Goal: Task Accomplishment & Management: Manage account settings

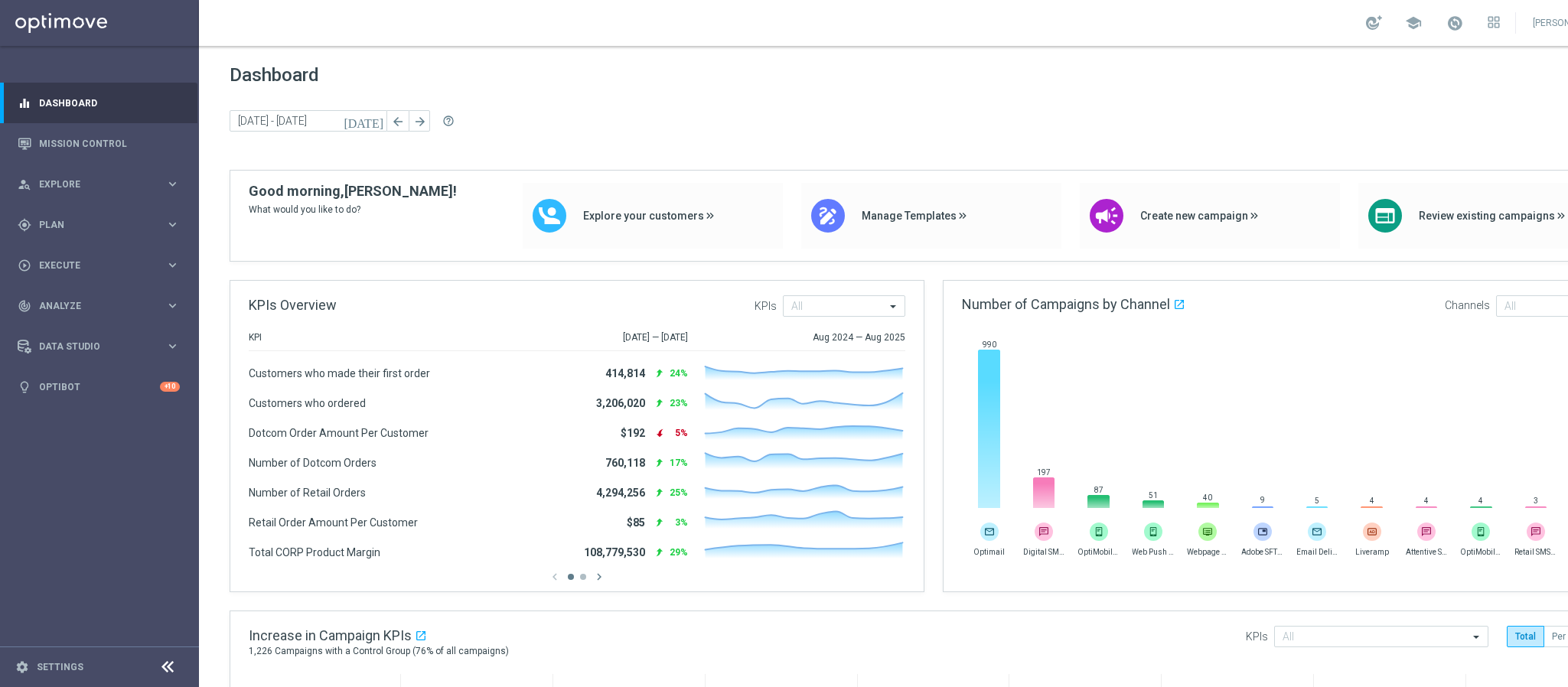
click at [1261, 141] on div "Dashboard today 08 Sep 2025 - 12 Sep 2025 arrow_back arrow_forward help_outline" at bounding box center [933, 117] width 1408 height 105
click at [98, 222] on span "Plan" at bounding box center [102, 225] width 126 height 9
click at [85, 301] on span "Templates" at bounding box center [95, 302] width 110 height 9
click at [74, 324] on link "Optimail" at bounding box center [104, 325] width 112 height 12
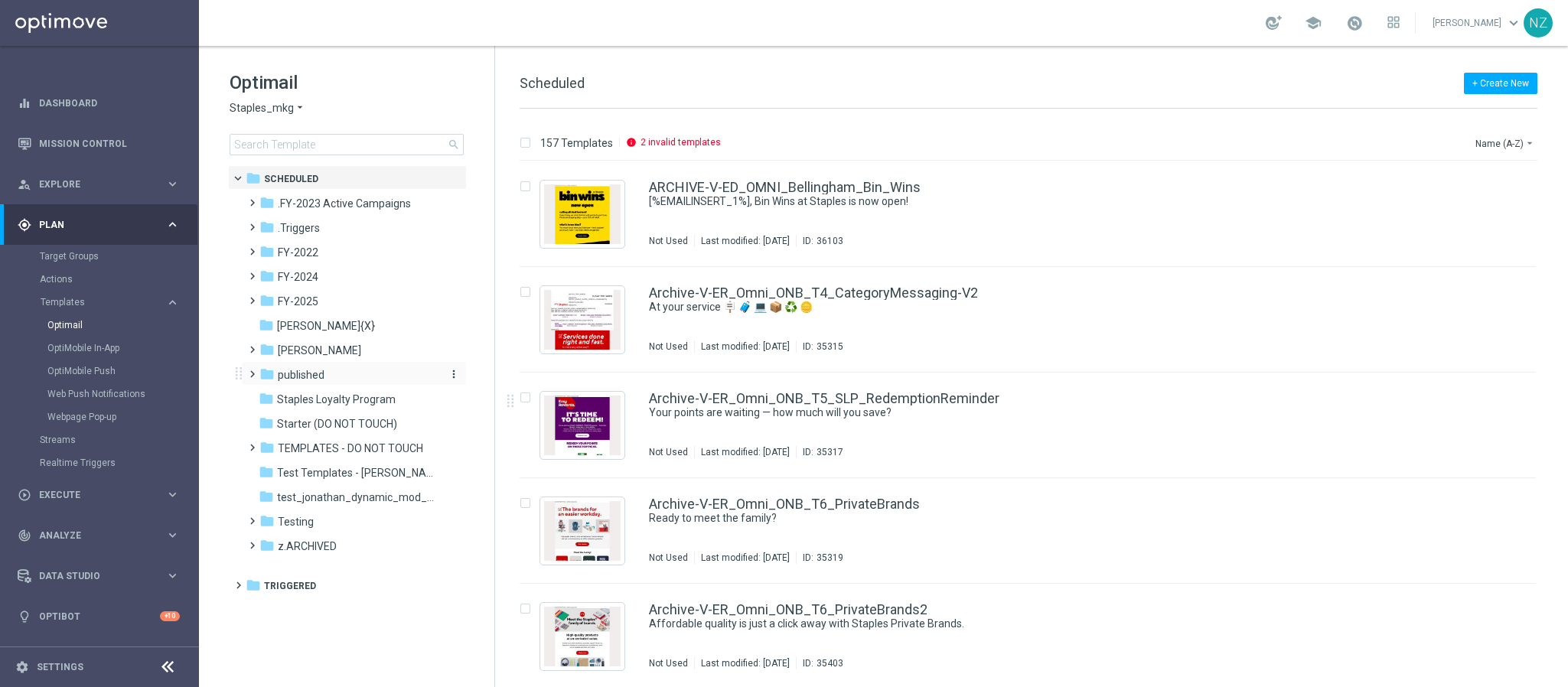
click at [301, 373] on span "published" at bounding box center [301, 375] width 47 height 14
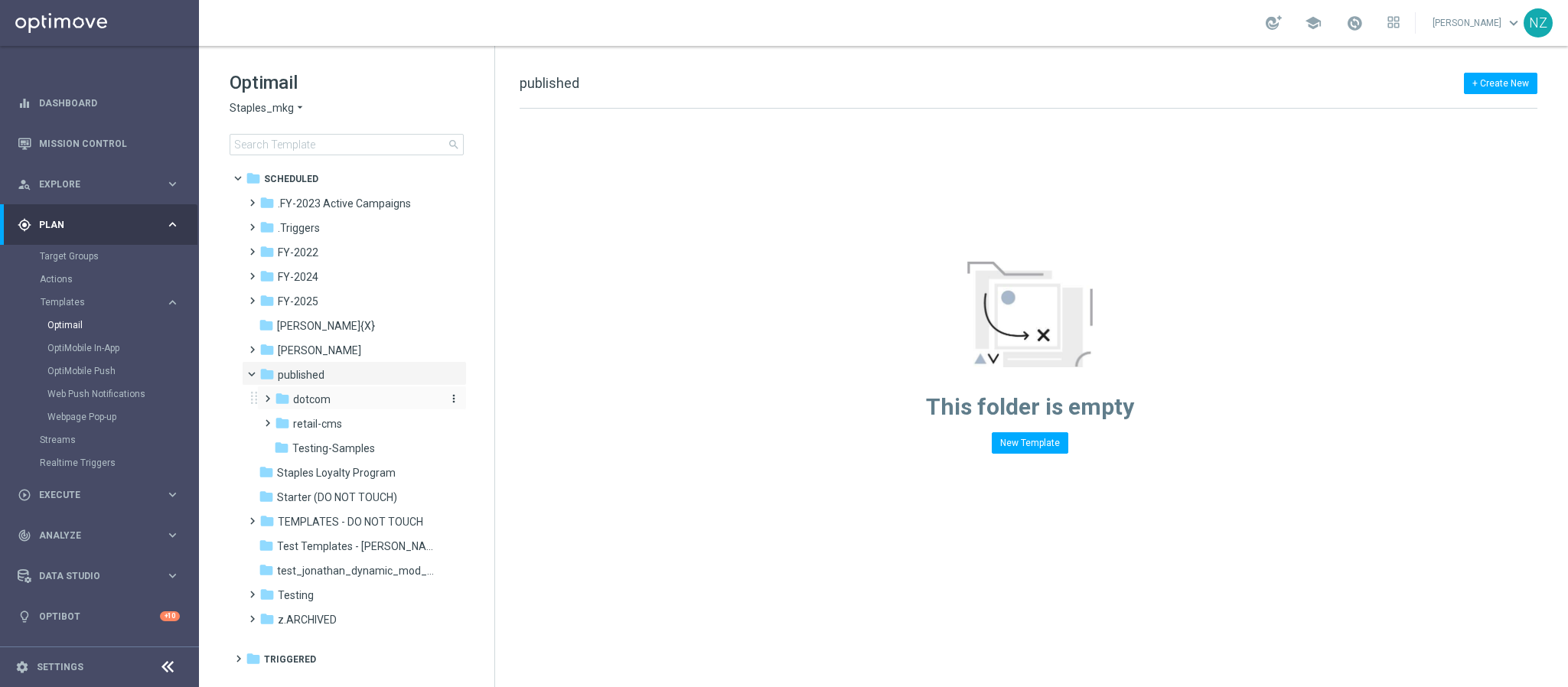
click at [297, 395] on span "dotcom" at bounding box center [312, 399] width 37 height 14
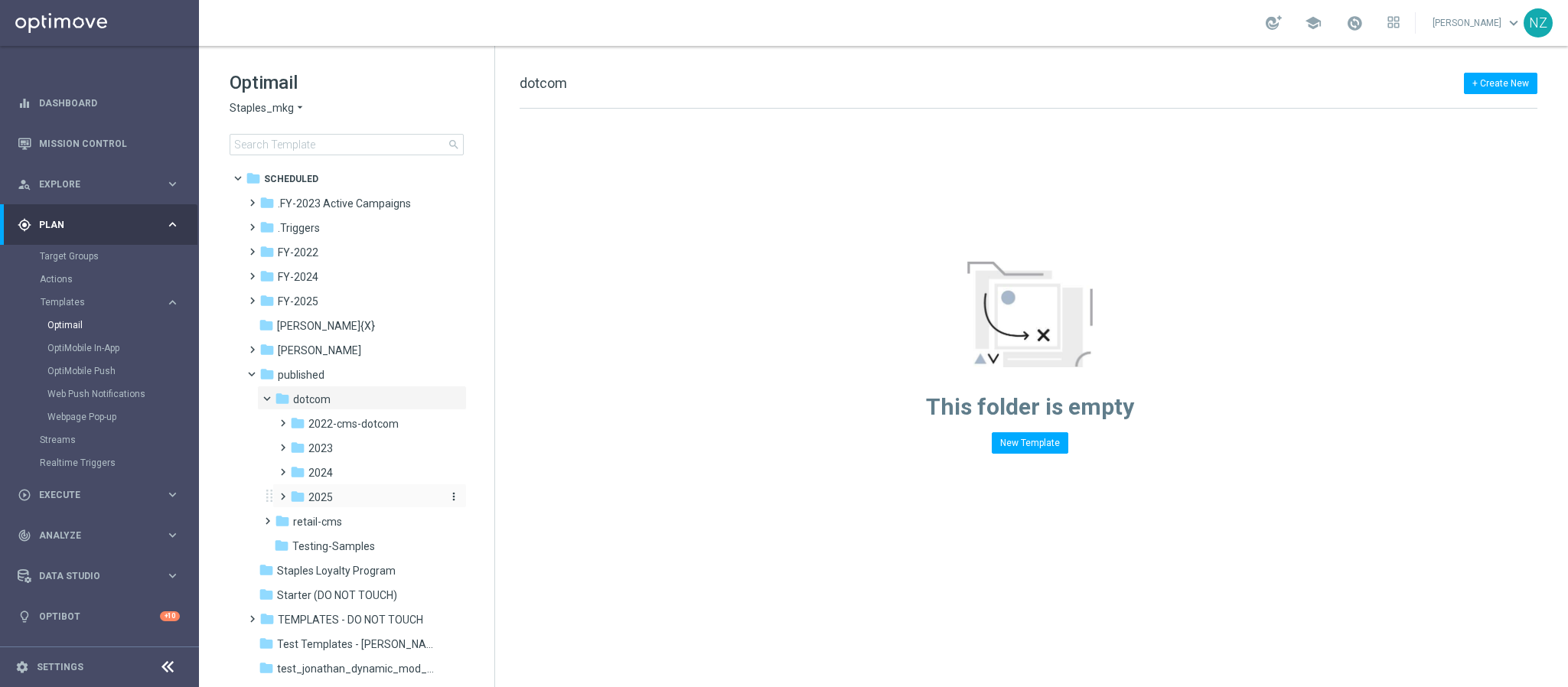
click at [330, 497] on span "2025" at bounding box center [320, 498] width 25 height 14
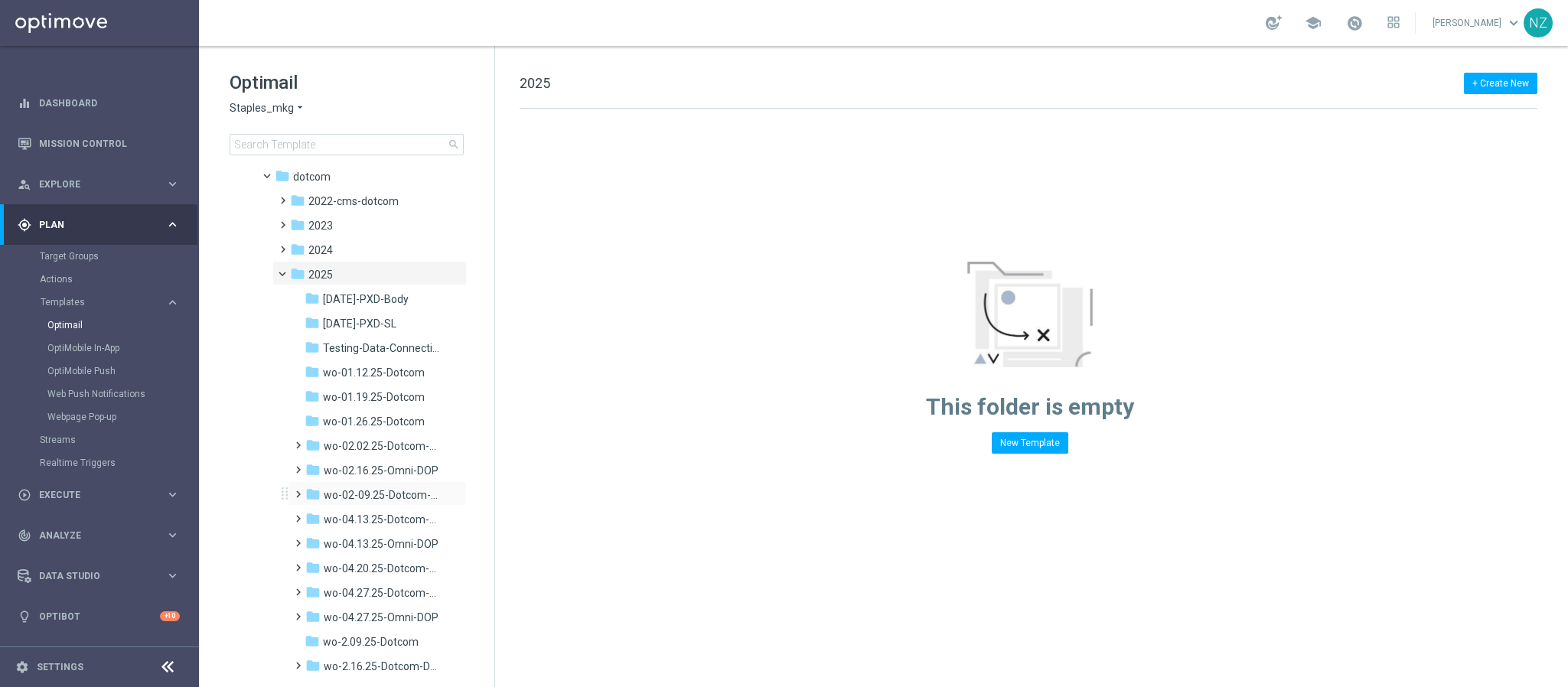
scroll to position [229, 0]
click at [391, 346] on span "Testing-Data-Connection-DOP" at bounding box center [382, 341] width 120 height 14
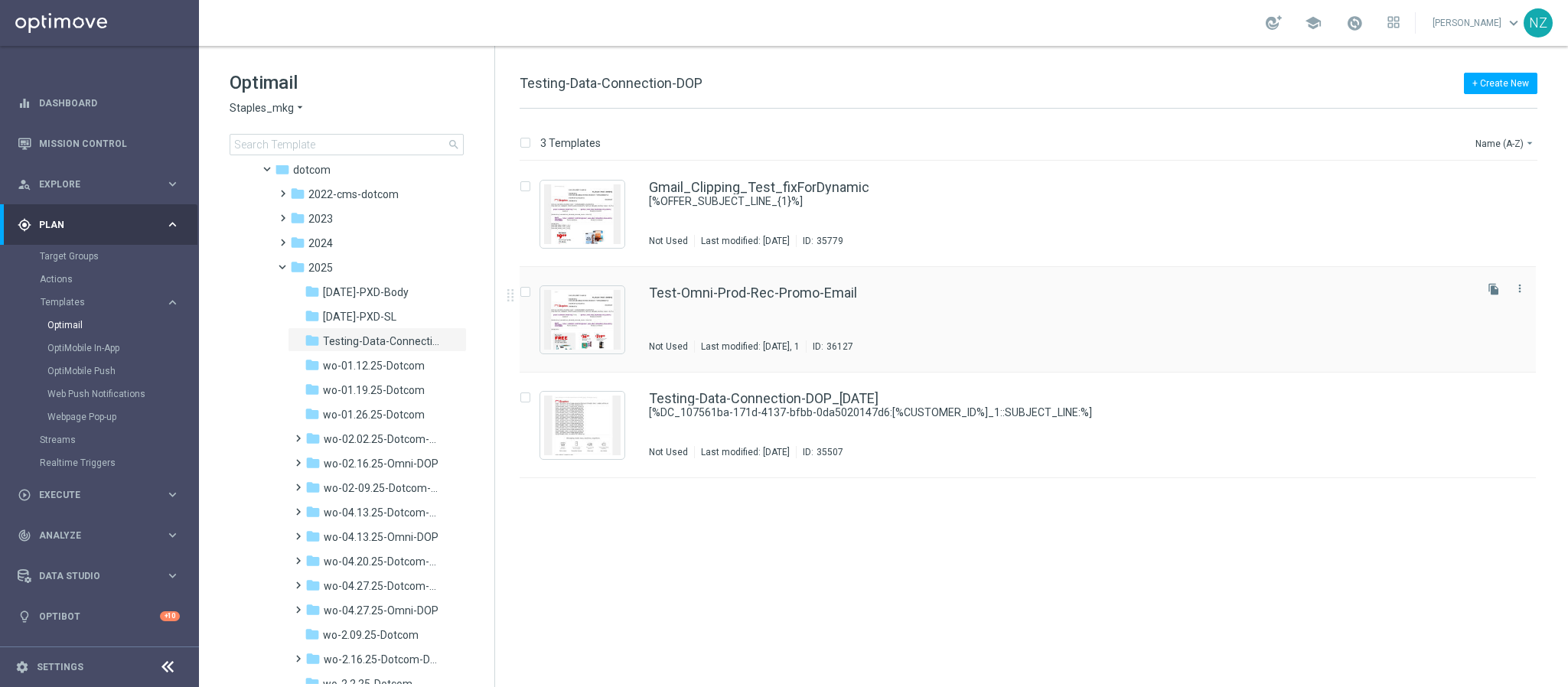
click at [967, 303] on div "Test-Omni-Prod-Rec-Promo-Email Not Used Last modified: Monday, January 1, 1 ID:…" at bounding box center [1059, 319] width 823 height 66
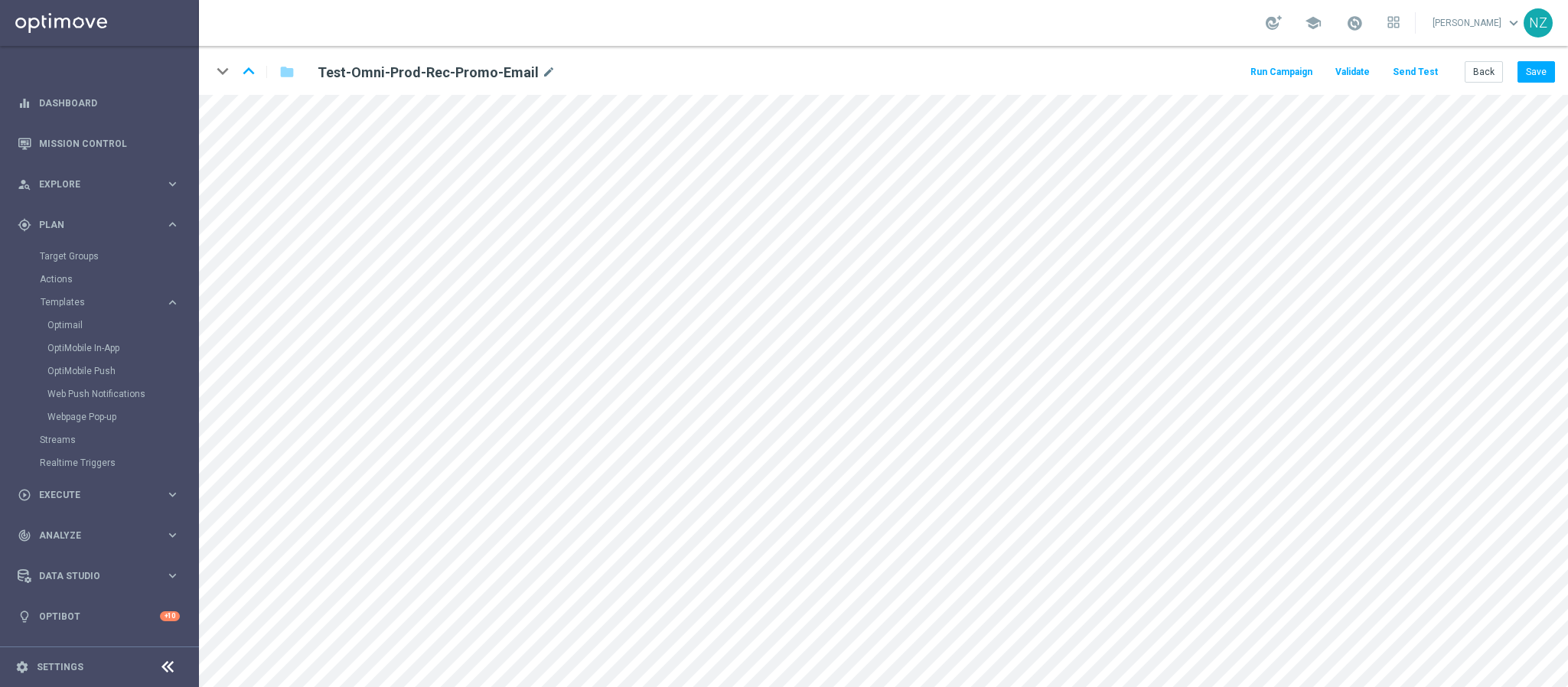
click at [1406, 65] on button "Send Test" at bounding box center [1415, 72] width 50 height 20
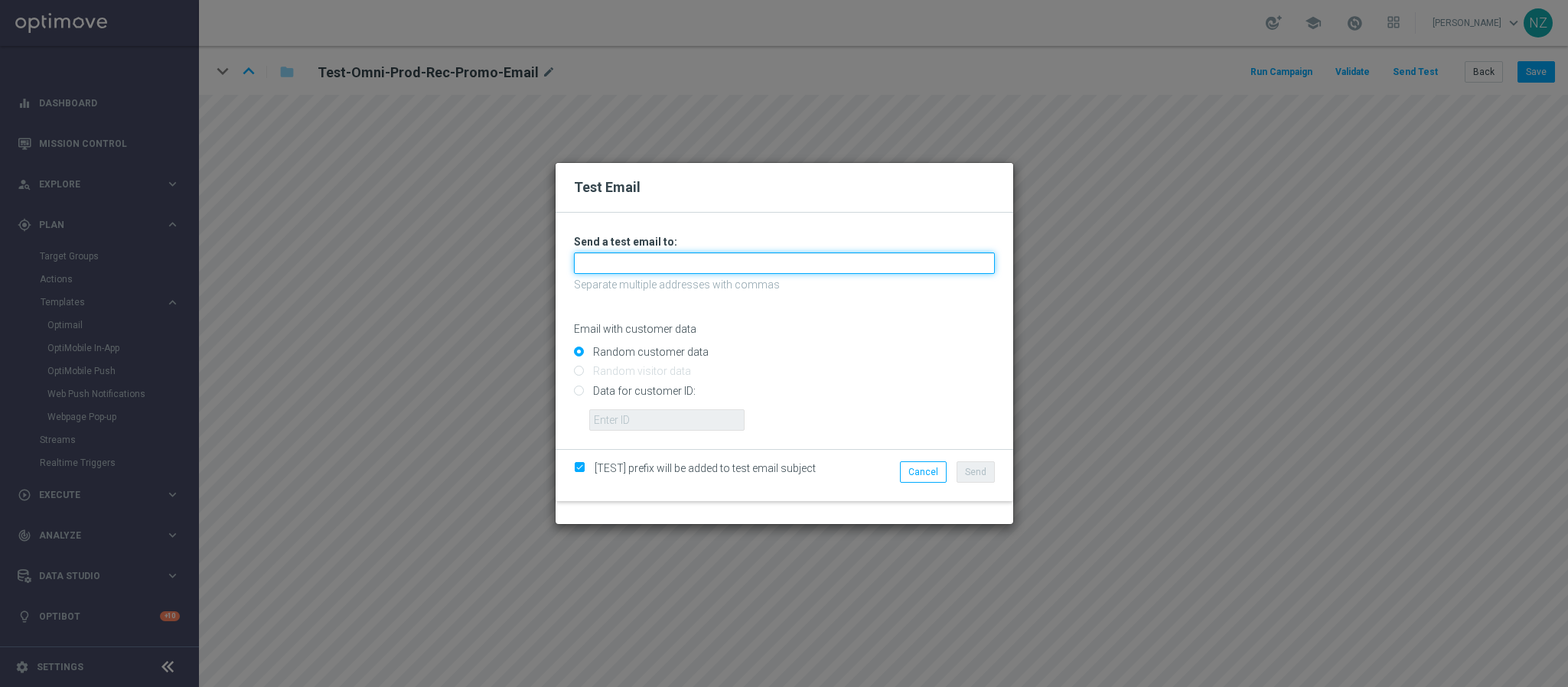
click at [643, 262] on input "text" at bounding box center [784, 262] width 421 height 21
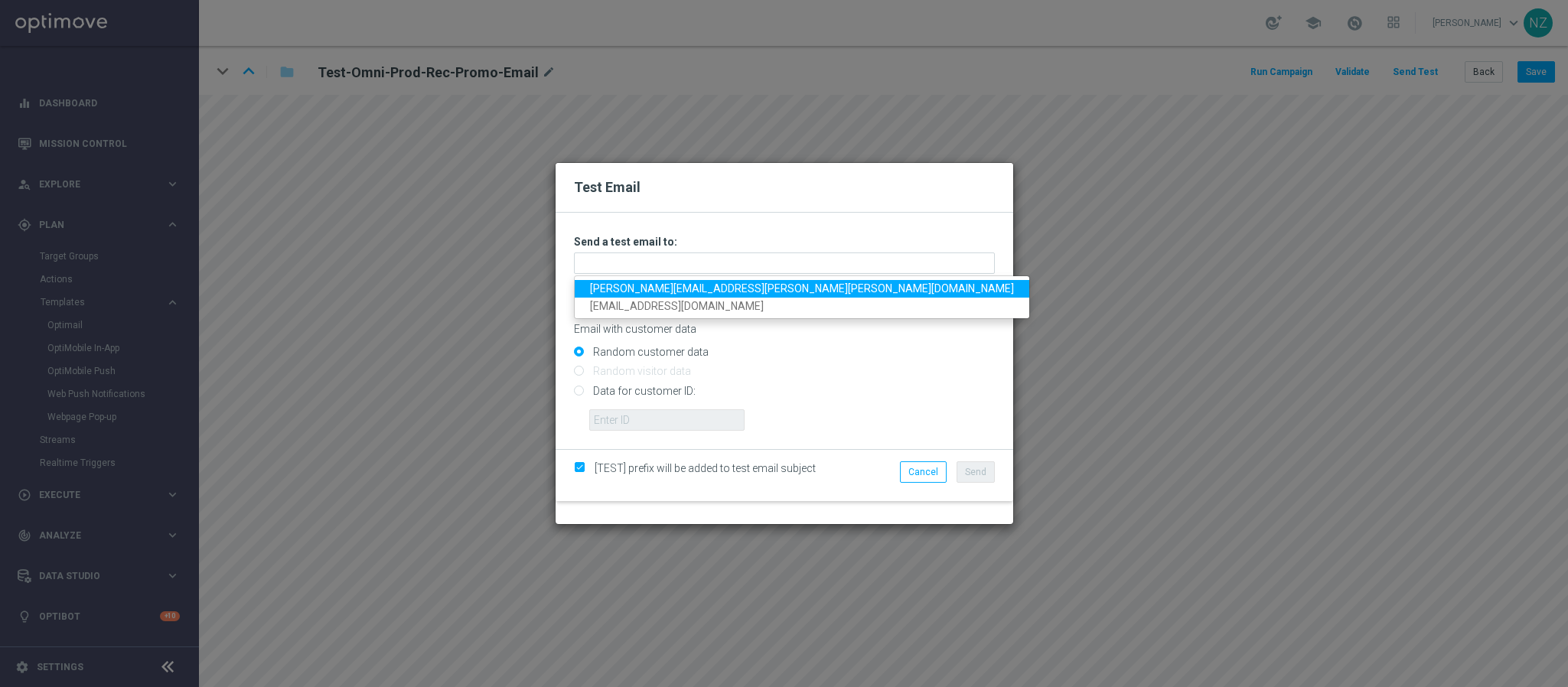
click at [639, 288] on link "nicole.zern@staples.com" at bounding box center [801, 289] width 454 height 18
type input "nicole.zern@staples.com"
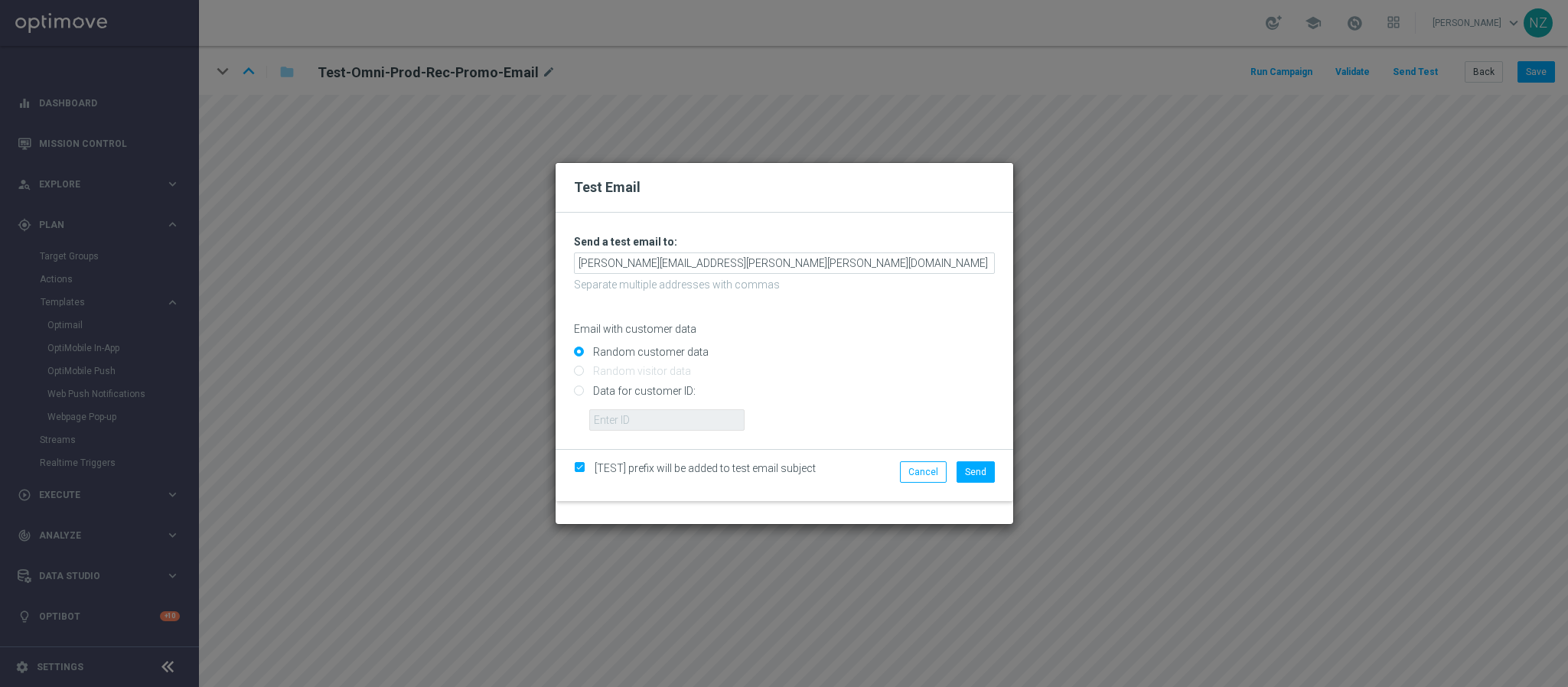
click at [578, 389] on input "Data for customer ID:" at bounding box center [784, 397] width 421 height 21
radio input "true"
click at [650, 423] on input "text" at bounding box center [666, 420] width 155 height 21
paste input "10000252057"
type input "10000252057"
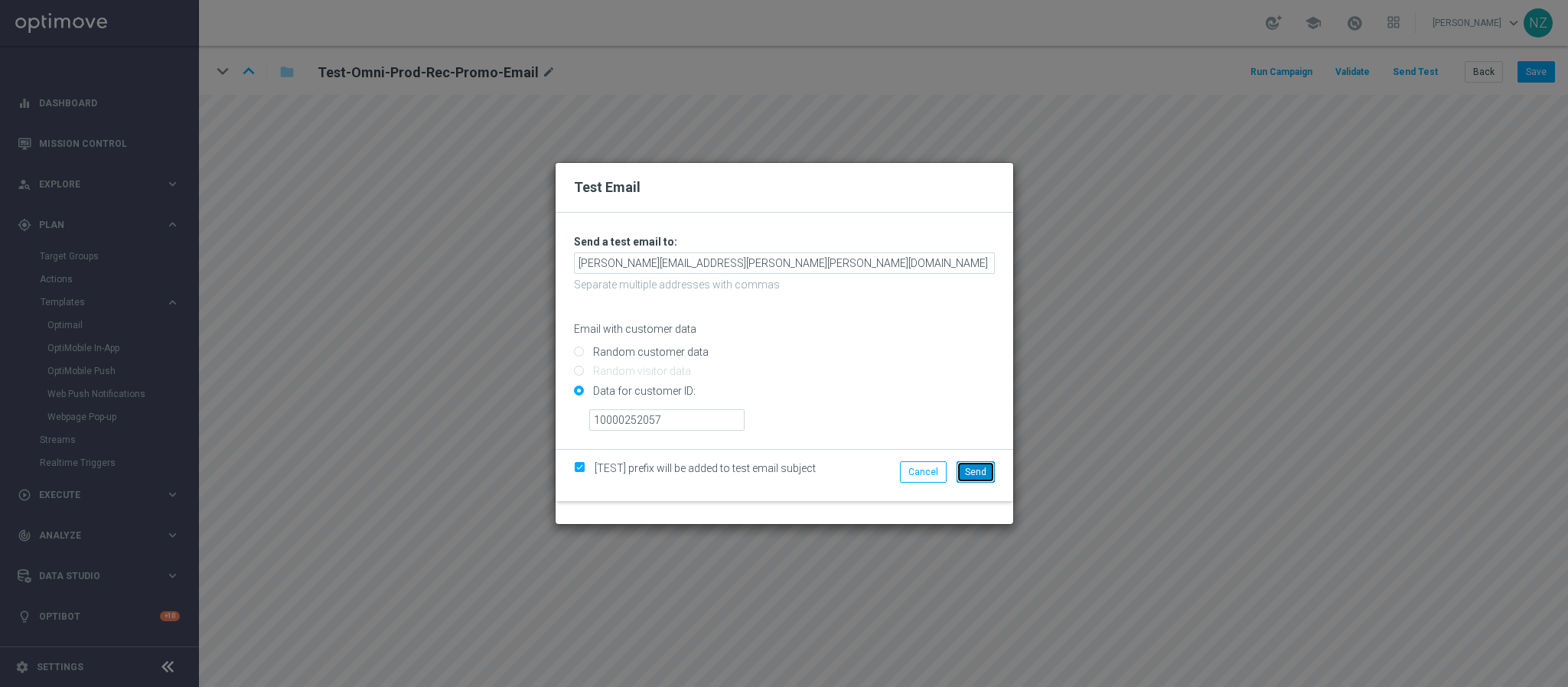
click at [967, 470] on span "Send" at bounding box center [975, 472] width 21 height 11
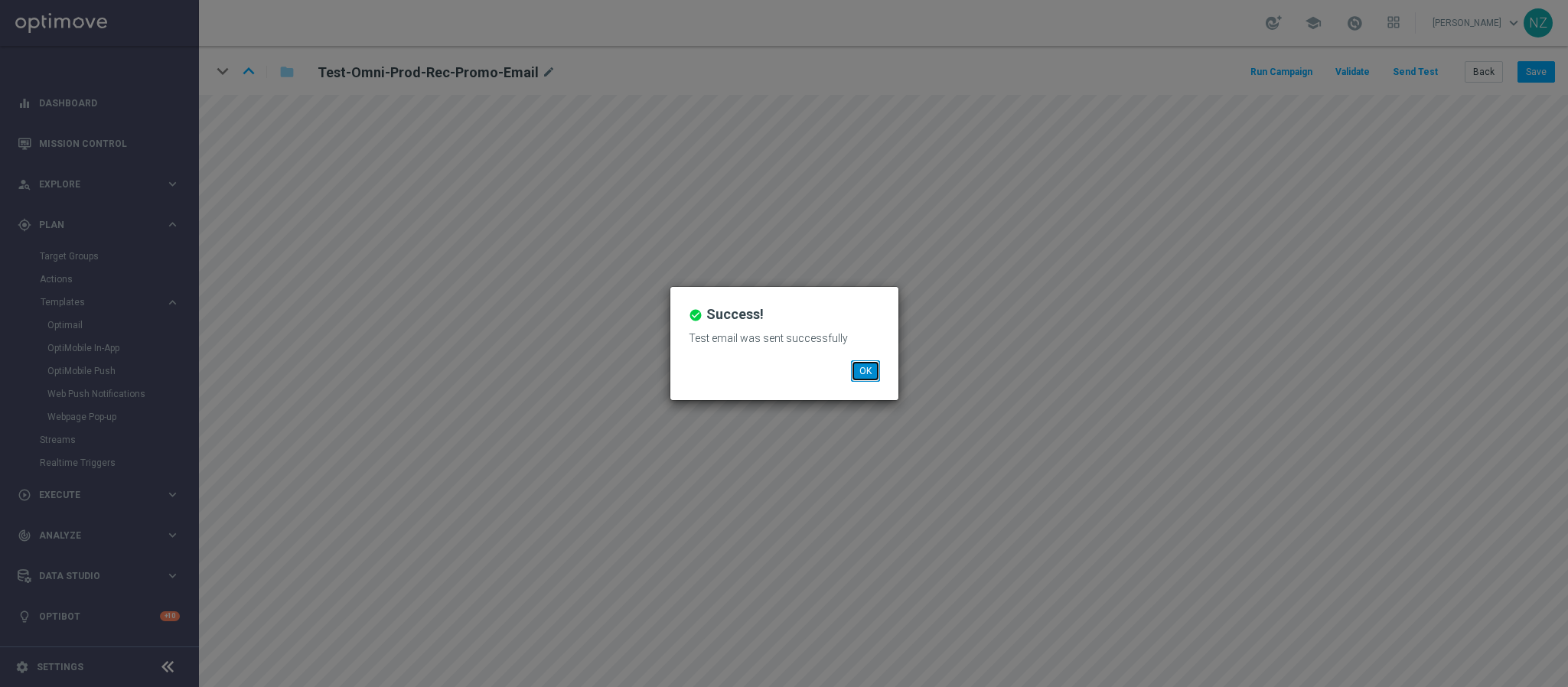
click at [873, 372] on button "OK" at bounding box center [865, 371] width 29 height 21
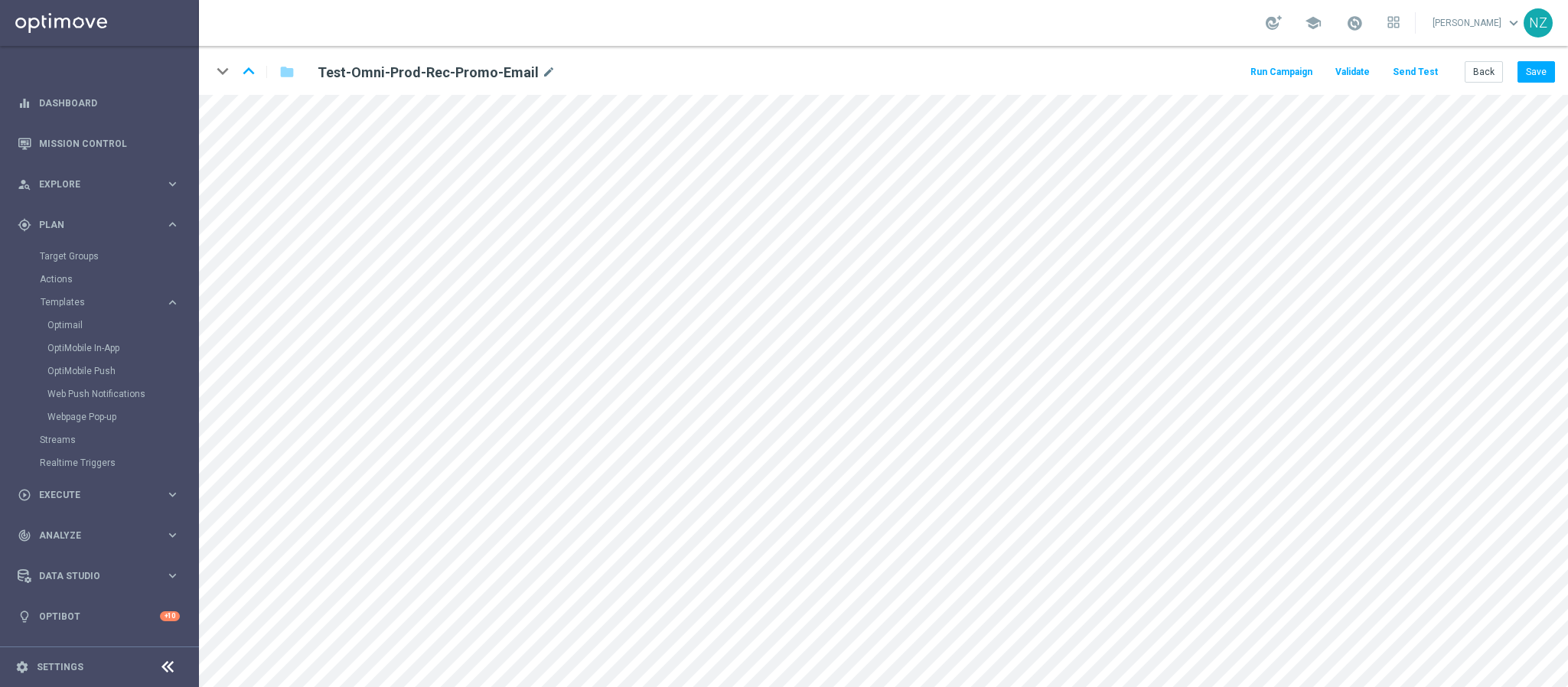
click at [1419, 69] on button "Send Test" at bounding box center [1415, 72] width 50 height 20
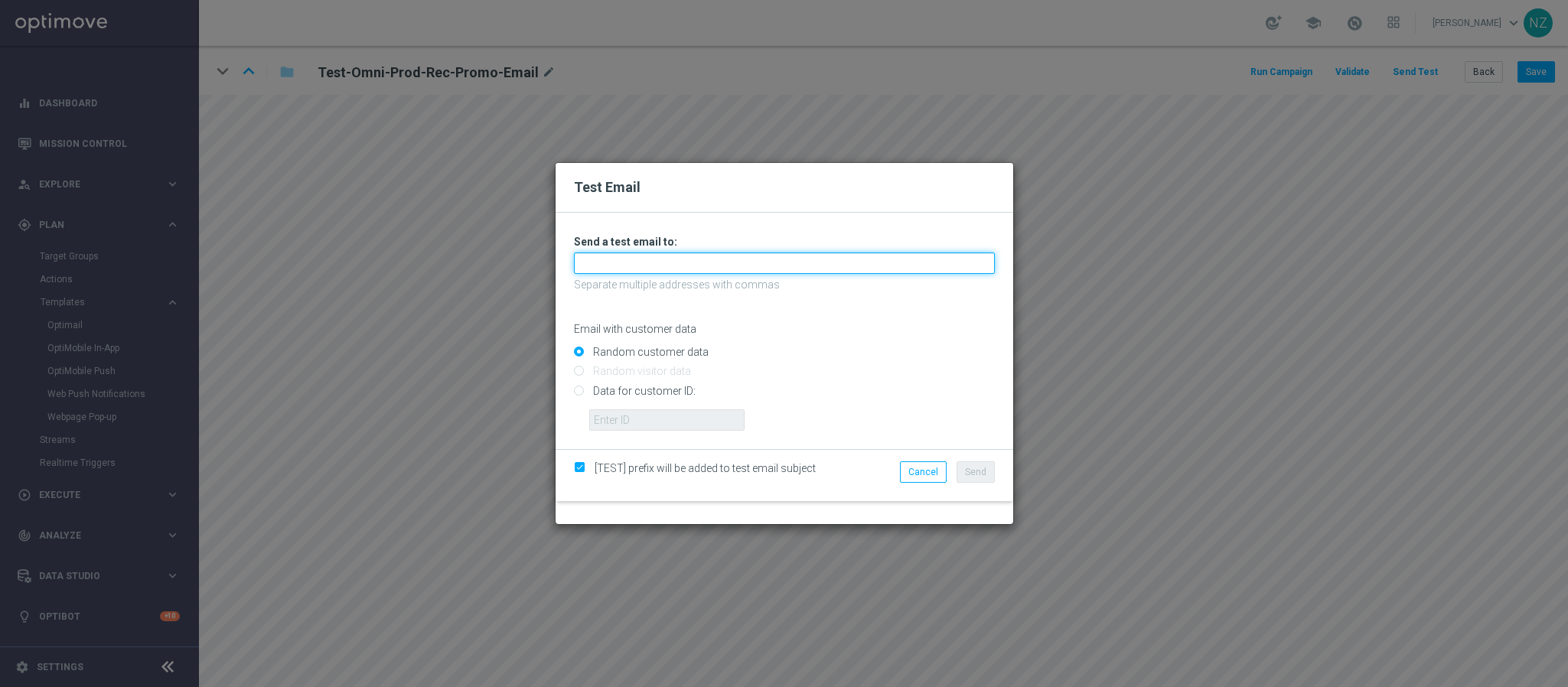
click at [769, 262] on input "text" at bounding box center [784, 262] width 421 height 21
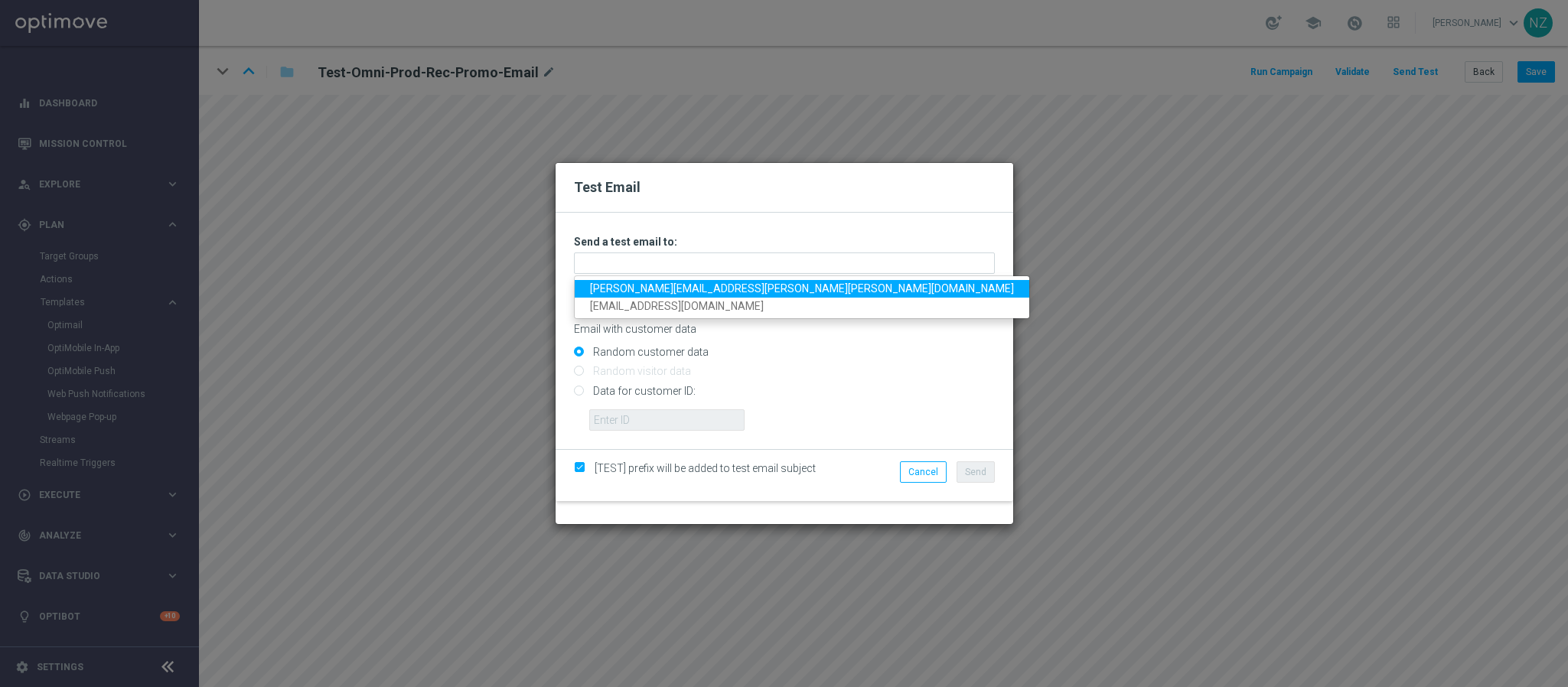
click at [692, 290] on link "nicole.zern@staples.com" at bounding box center [801, 289] width 454 height 18
type input "nicole.zern@staples.com"
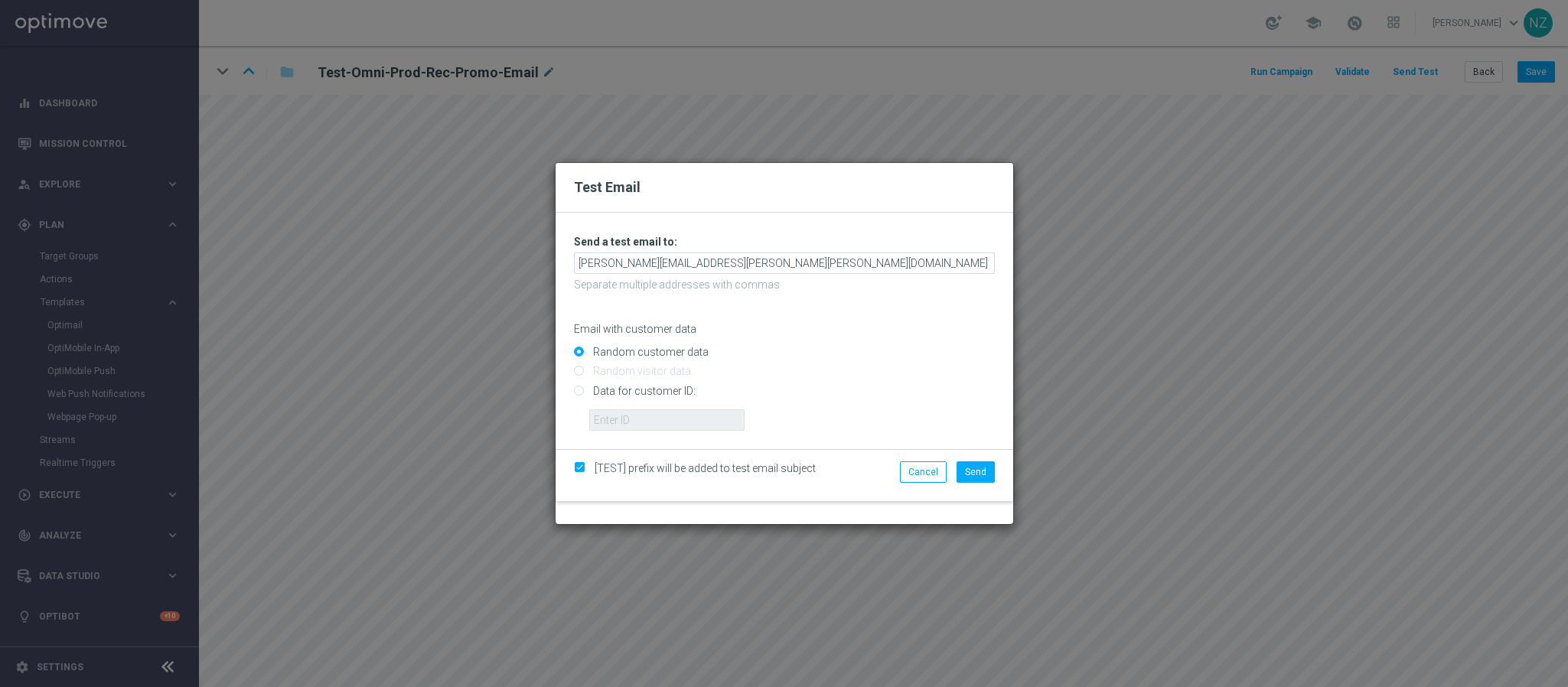
click at [577, 389] on input "Data for customer ID:" at bounding box center [784, 397] width 421 height 21
radio input "true"
click at [622, 412] on input "text" at bounding box center [666, 420] width 155 height 21
paste input "10000881119"
type input "10000881119"
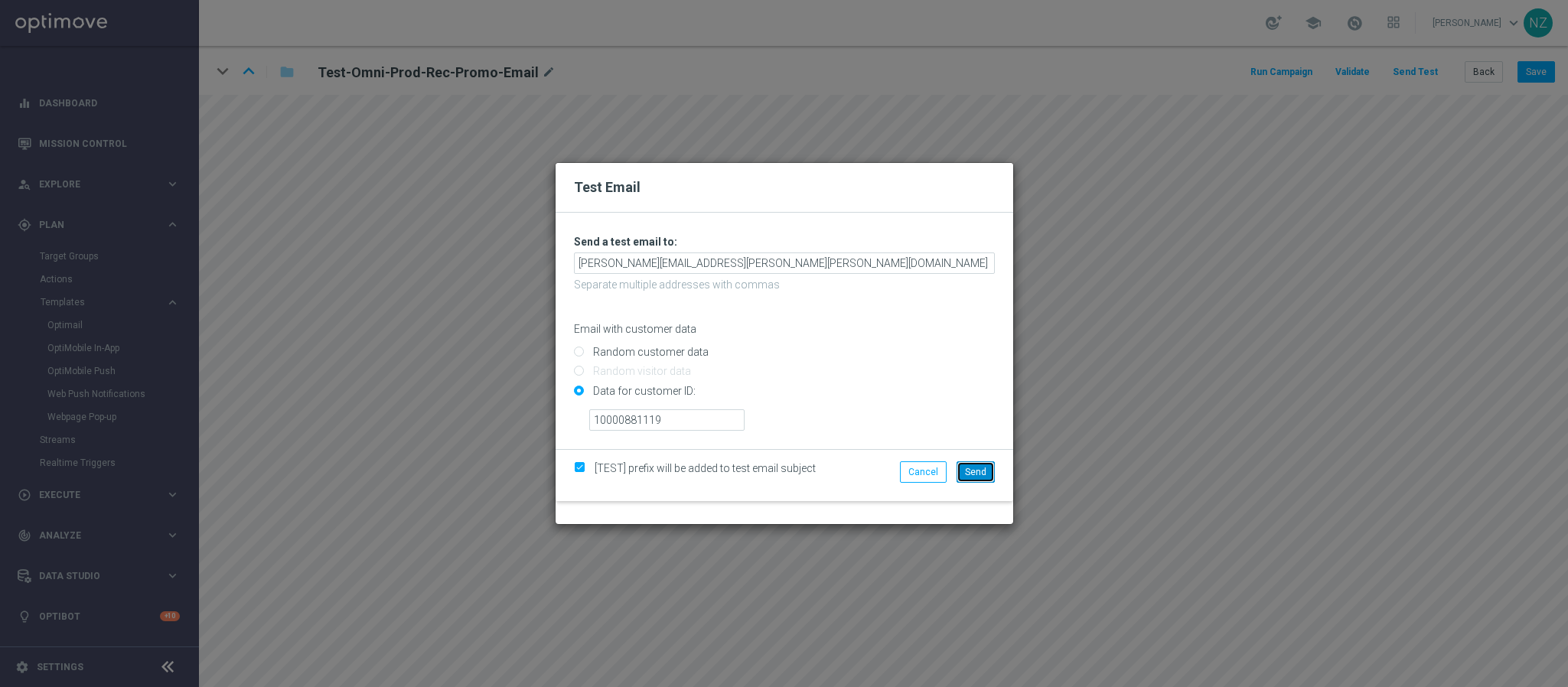
click at [962, 474] on button "Send" at bounding box center [975, 472] width 38 height 21
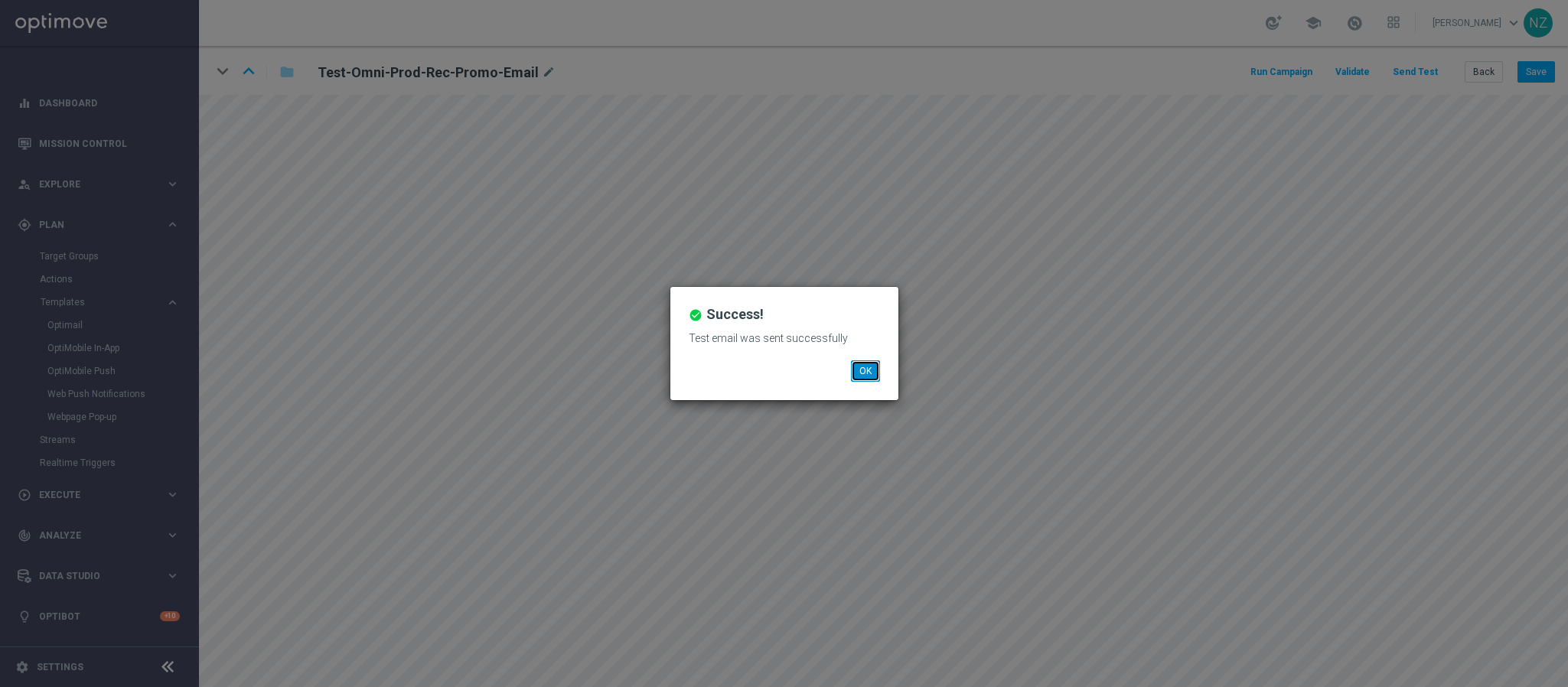
click at [874, 376] on button "OK" at bounding box center [865, 371] width 29 height 21
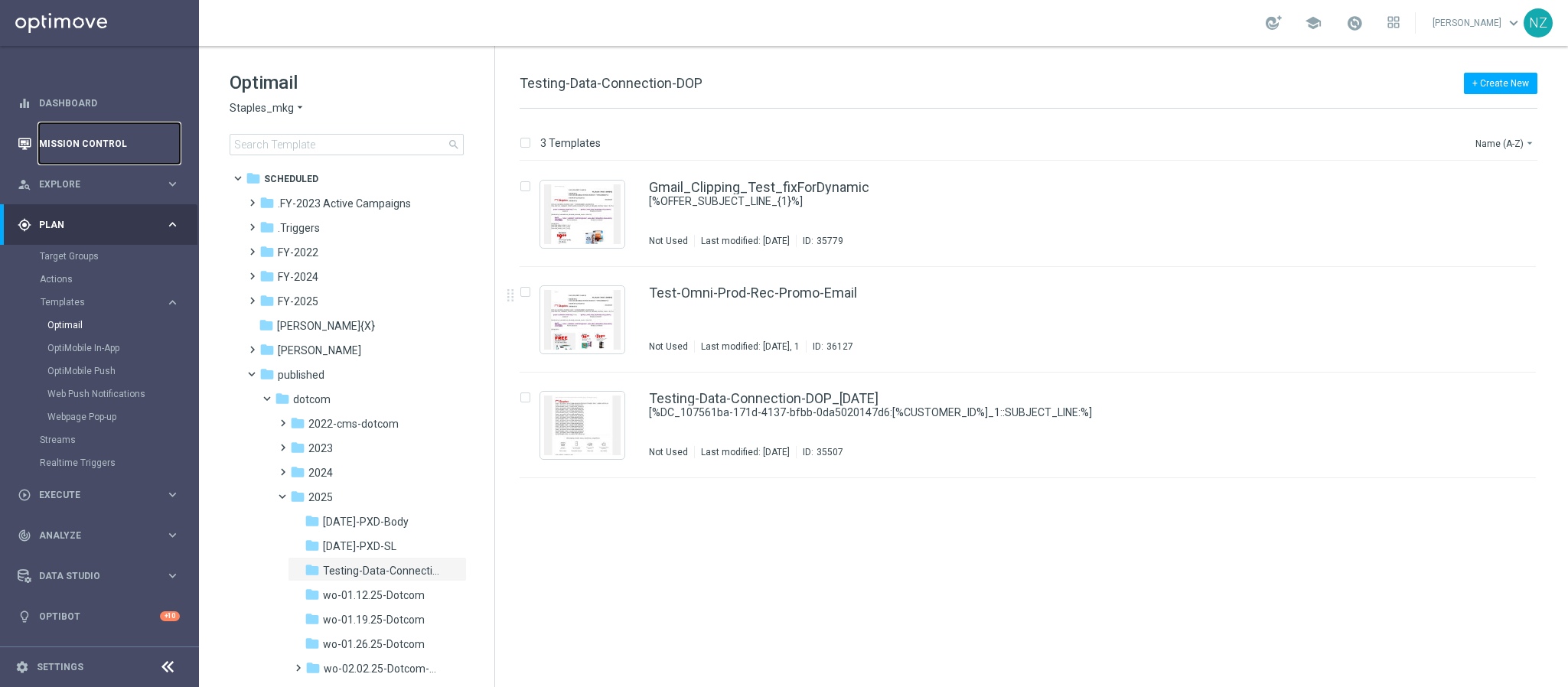
click at [108, 128] on link "Mission Control" at bounding box center [110, 144] width 141 height 41
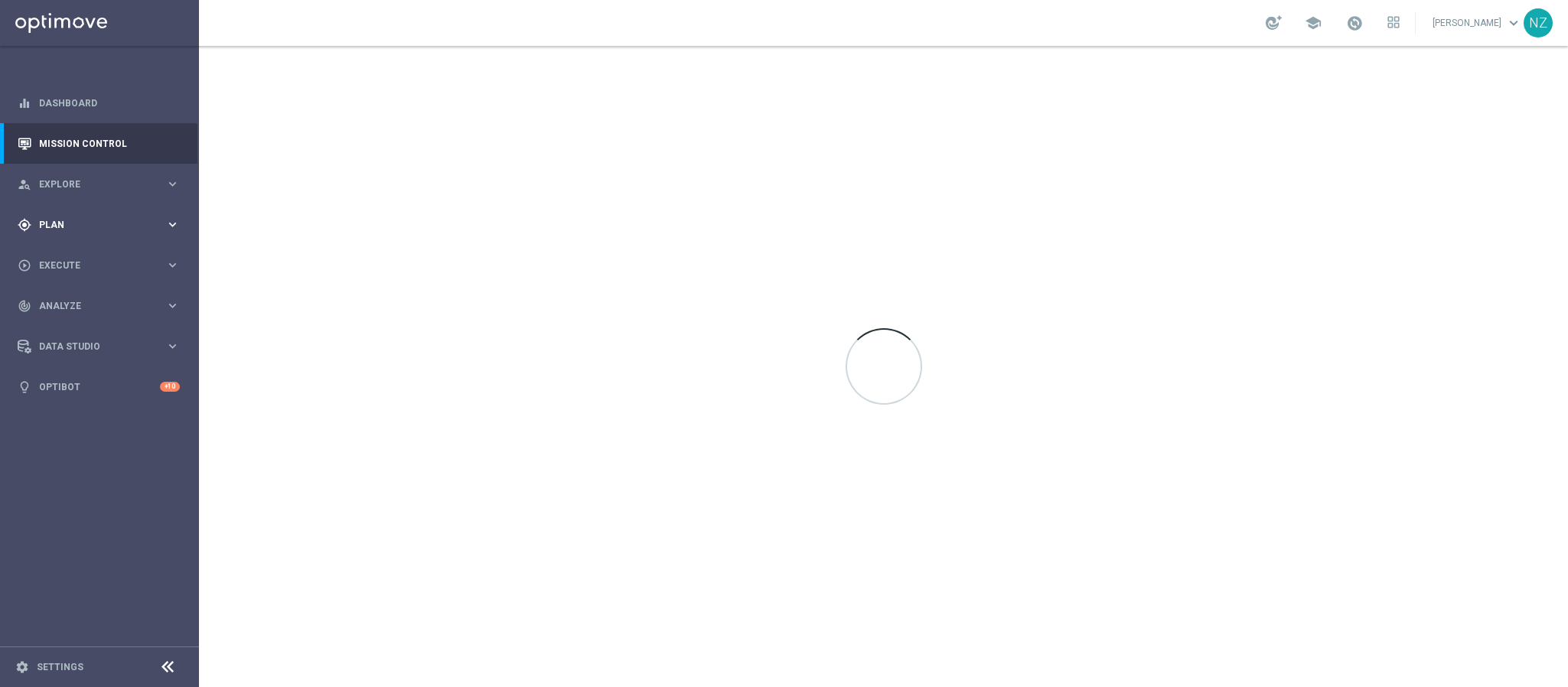
click at [63, 228] on span "Plan" at bounding box center [102, 225] width 126 height 9
click at [86, 252] on link "Target Groups" at bounding box center [99, 256] width 120 height 12
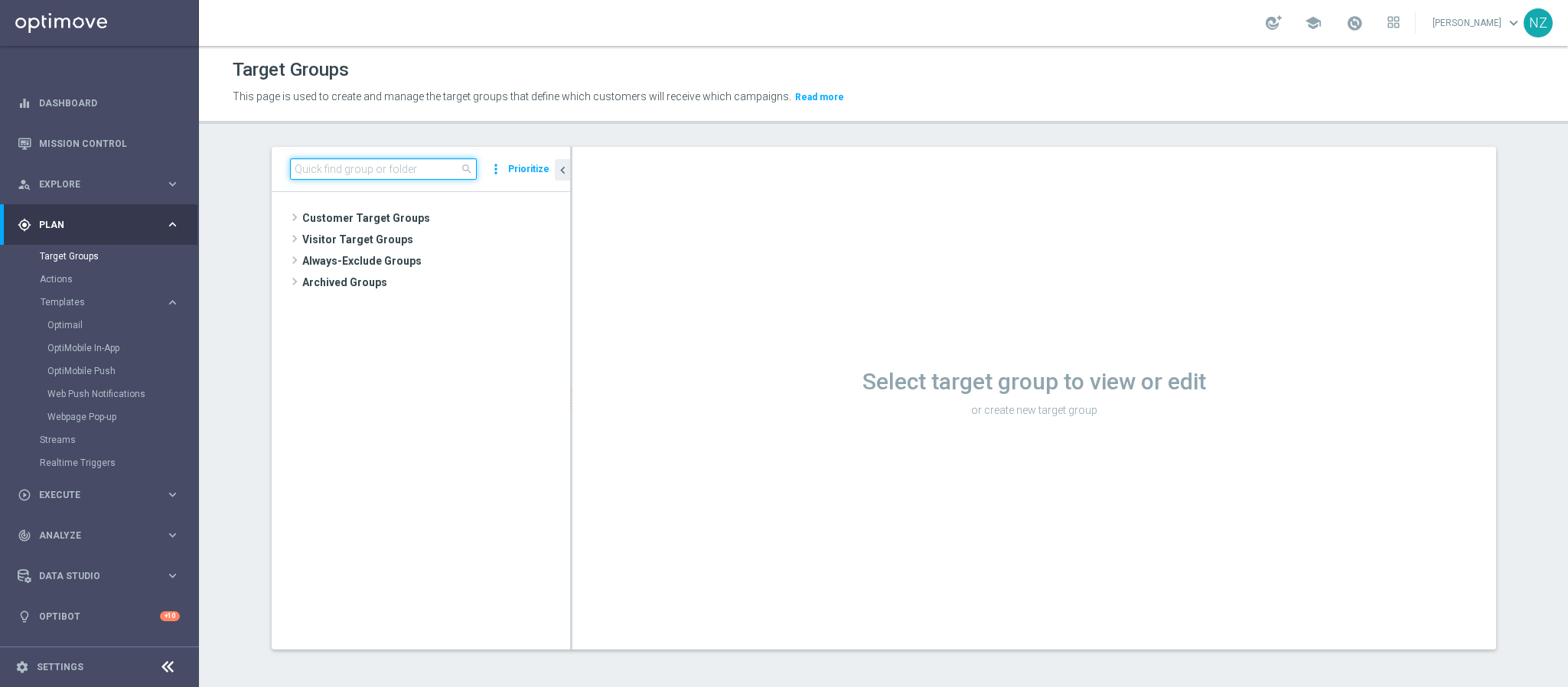
click at [324, 161] on input at bounding box center [384, 169] width 187 height 21
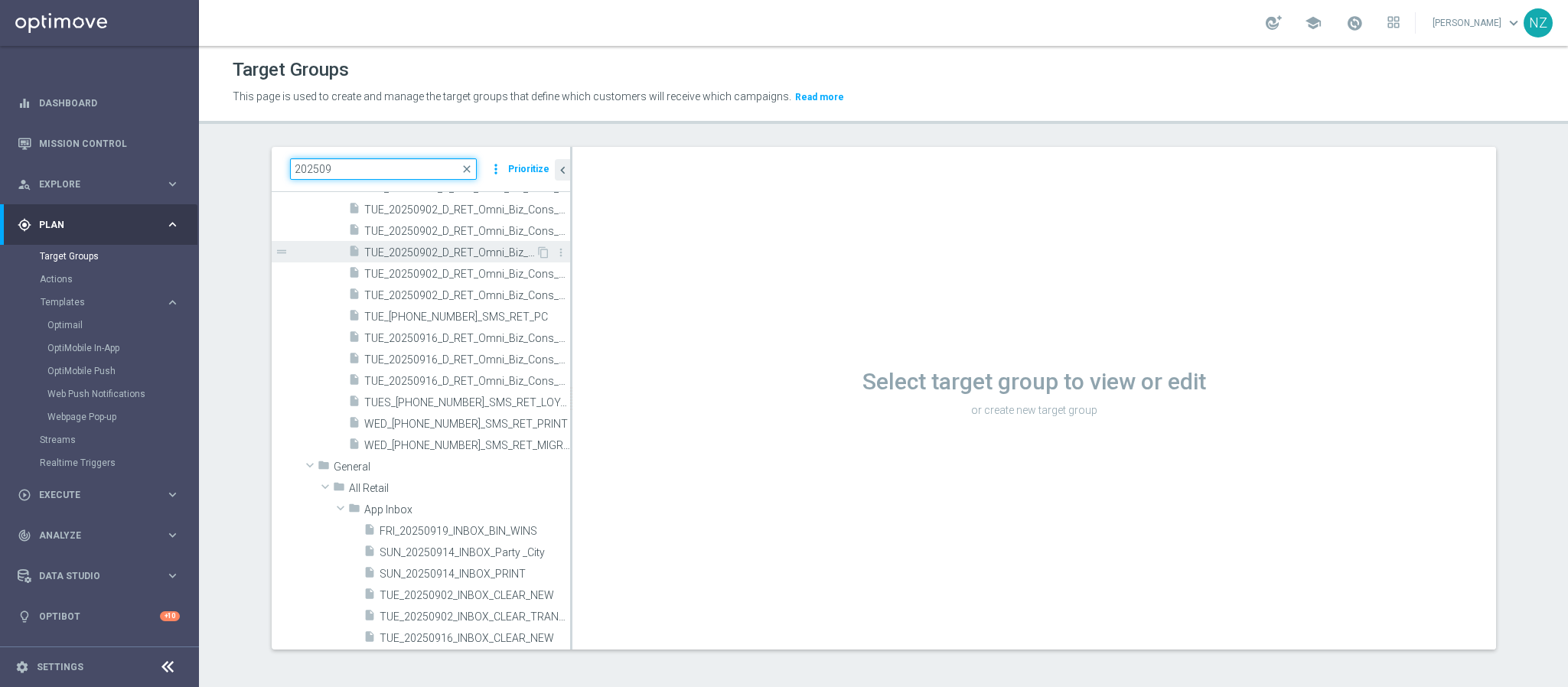
scroll to position [229, 0]
type input "202509"
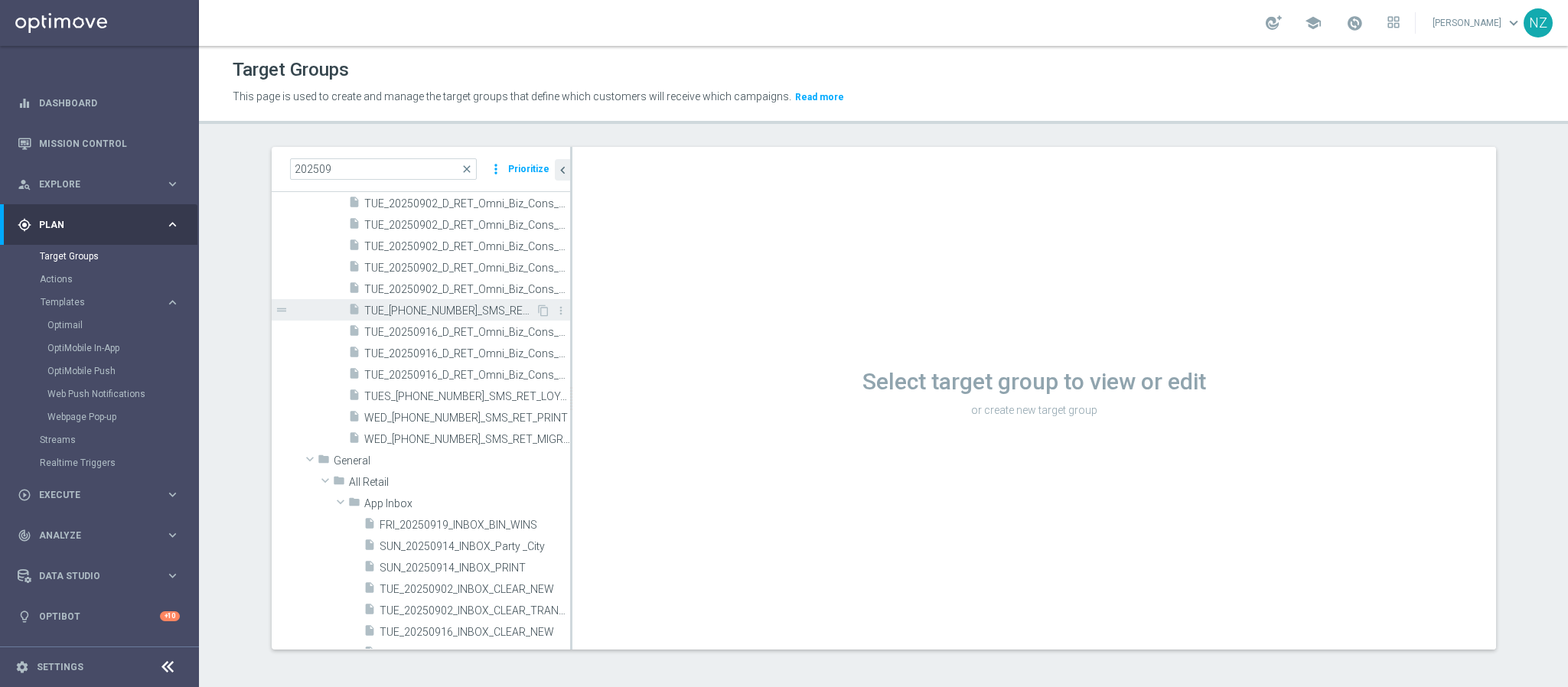
click at [407, 311] on span "TUE_[PHONE_NUMBER]_SMS_RET_PC" at bounding box center [450, 311] width 171 height 13
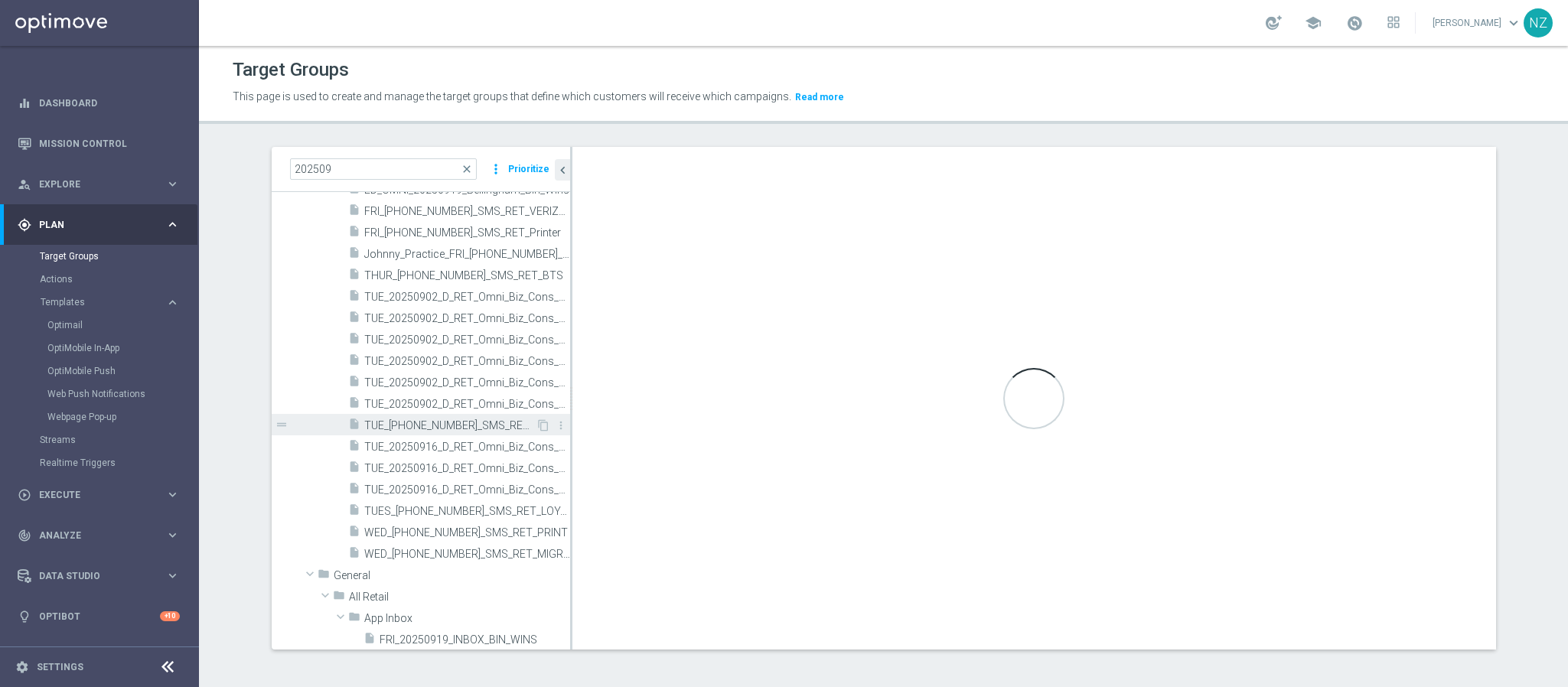
scroll to position [0, 0]
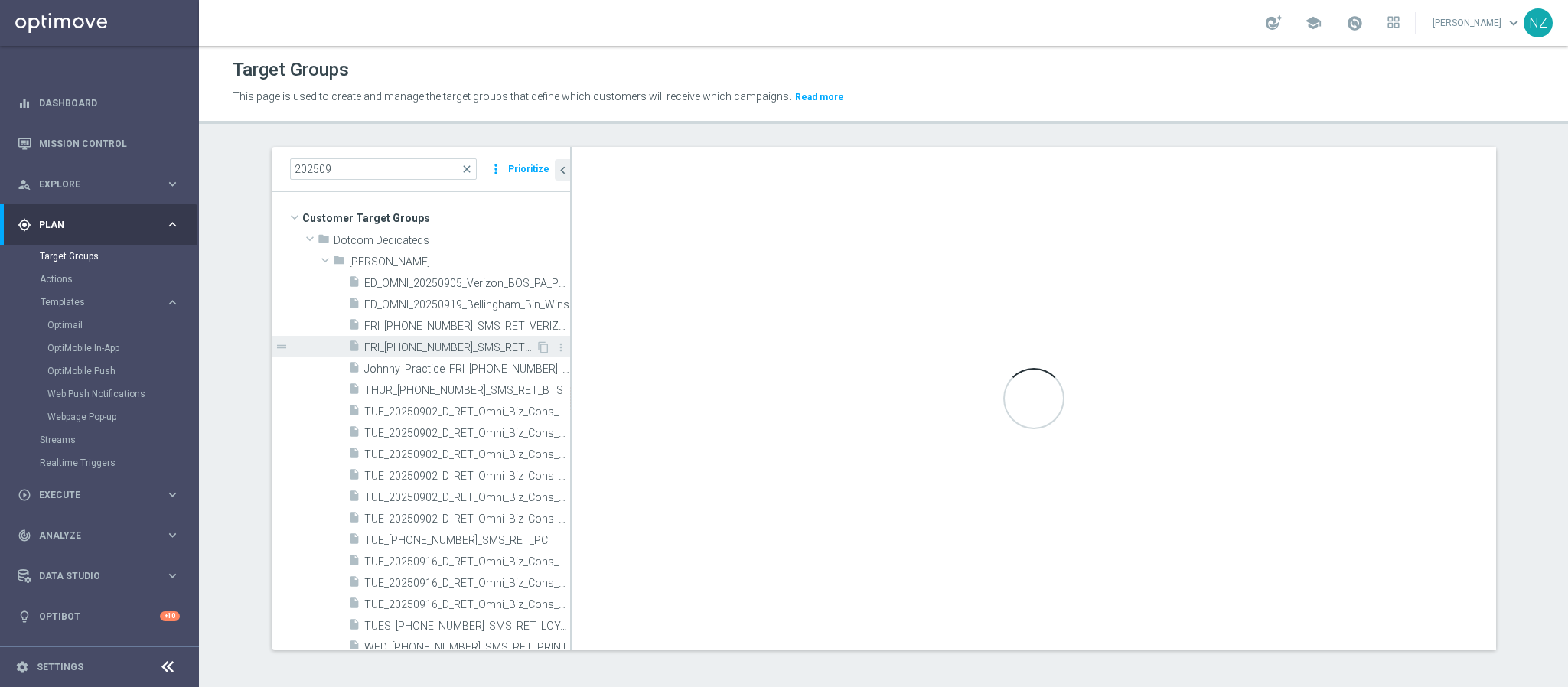
click at [407, 342] on span "FRI_[PHONE_NUMBER]_SMS_RET_Printer" at bounding box center [450, 347] width 171 height 13
click at [423, 343] on span "FRI_[PHONE_NUMBER]_SMS_RET_Printer" at bounding box center [450, 347] width 171 height 13
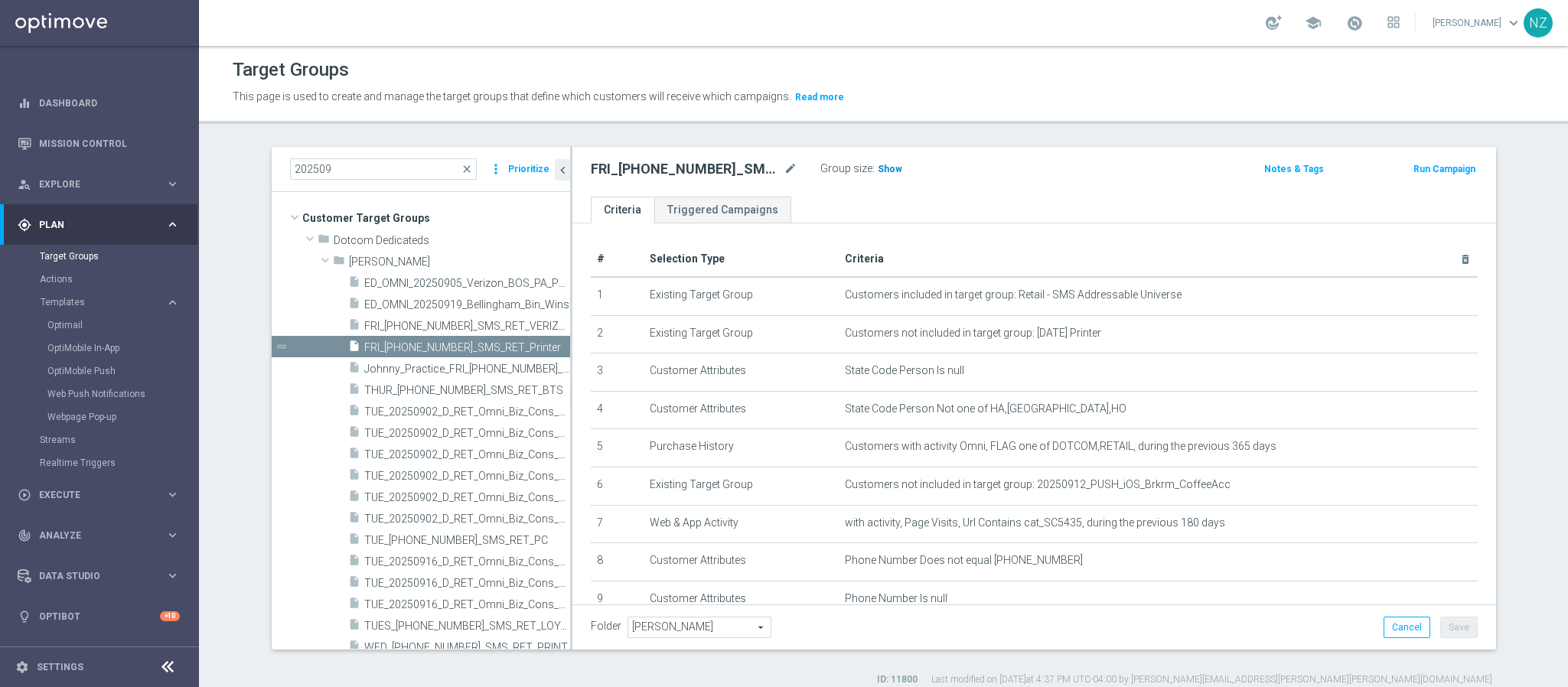
click at [887, 173] on span "Show" at bounding box center [890, 169] width 25 height 11
click at [1027, 134] on div "Target Groups This page is used to create and manage the target groups that def…" at bounding box center [883, 366] width 1369 height 641
click at [998, 129] on div "Target Groups This page is used to create and manage the target groups that def…" at bounding box center [883, 366] width 1369 height 641
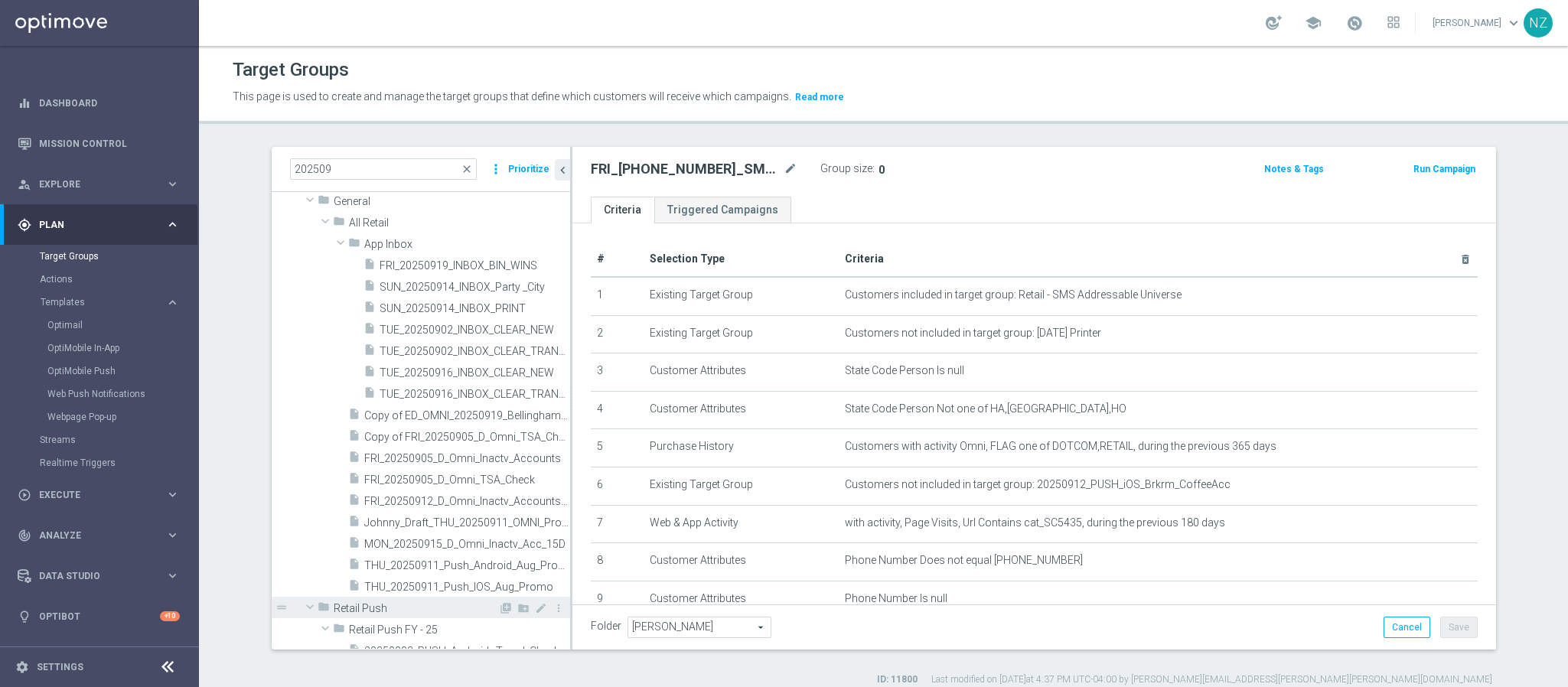
scroll to position [229, 0]
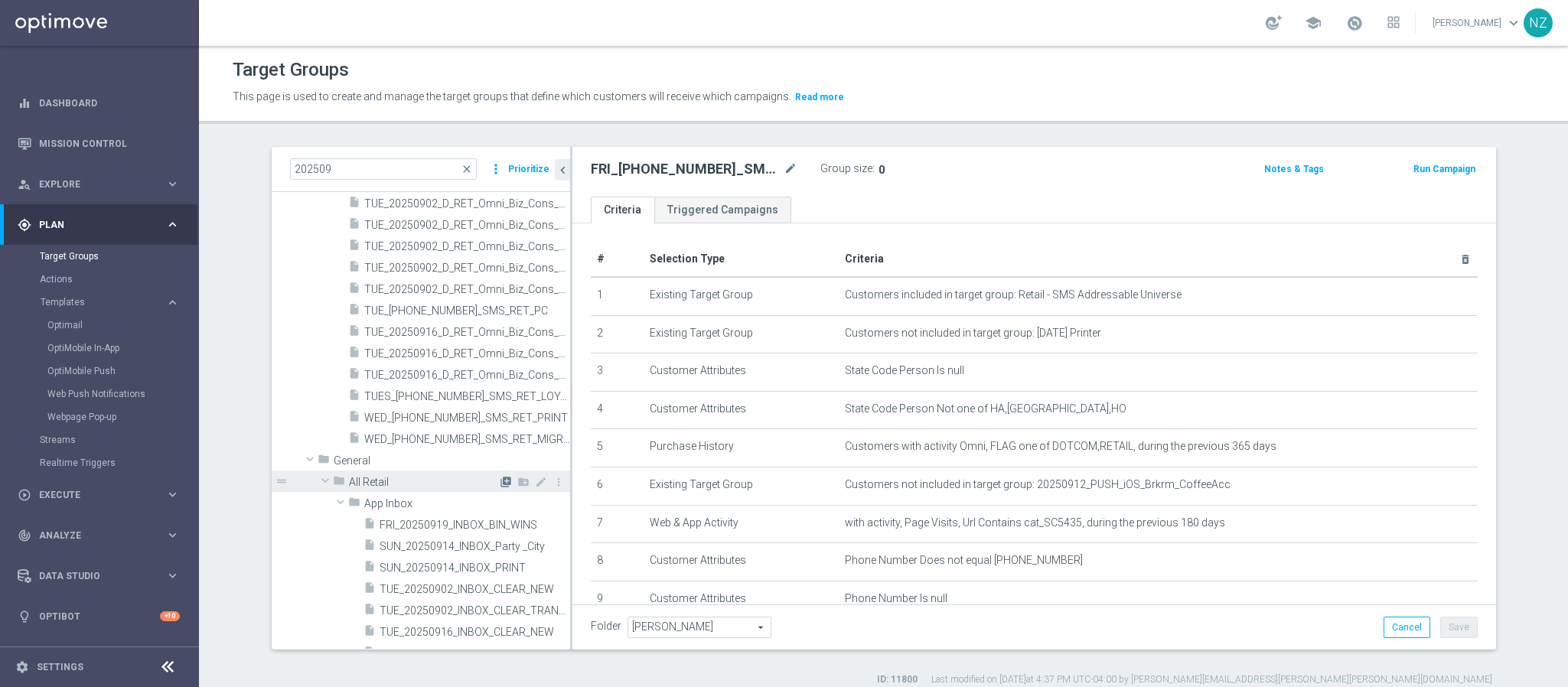
click at [500, 480] on icon "library_add" at bounding box center [506, 482] width 12 height 12
checkbox input "false"
type input "All Retail"
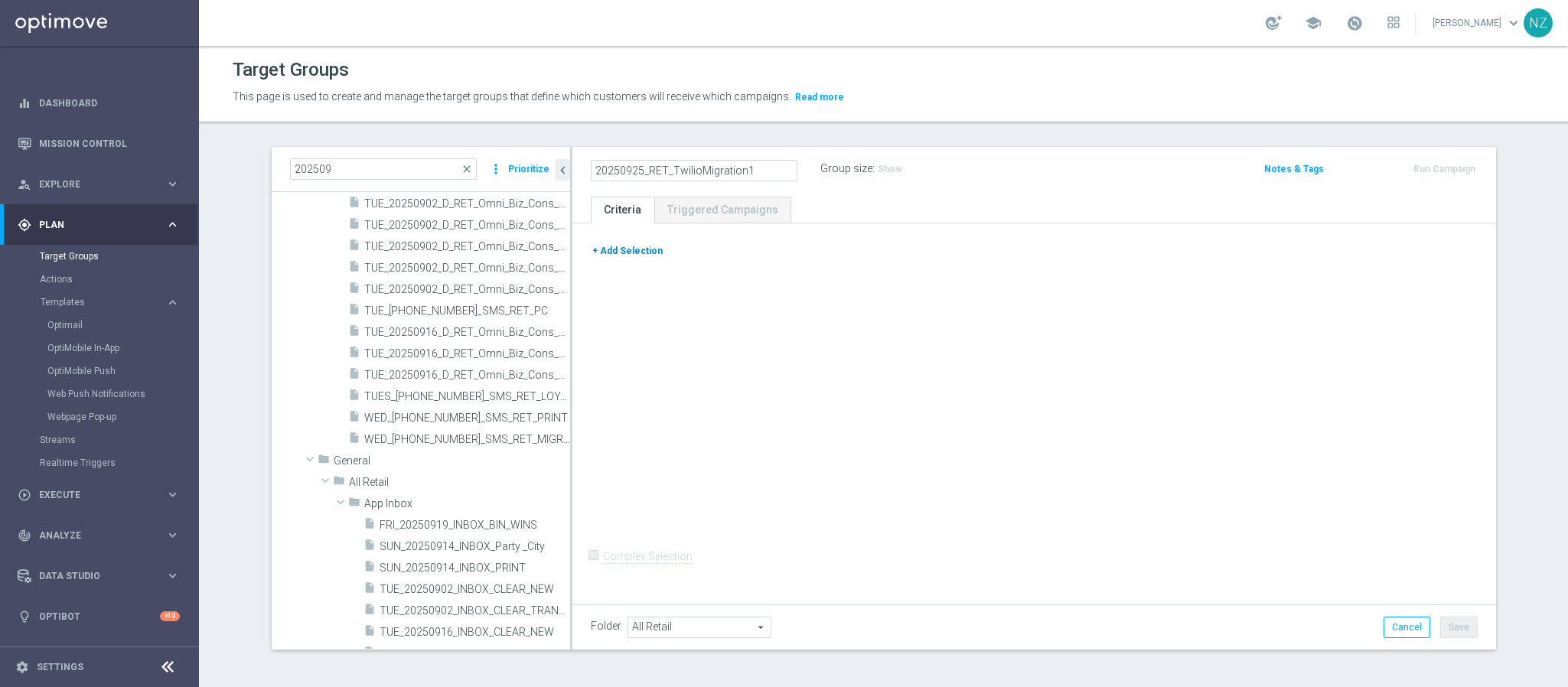
type input "20250925_RET_TwilioMigration1"
click at [632, 252] on button "+ Add Selection" at bounding box center [627, 251] width 74 height 17
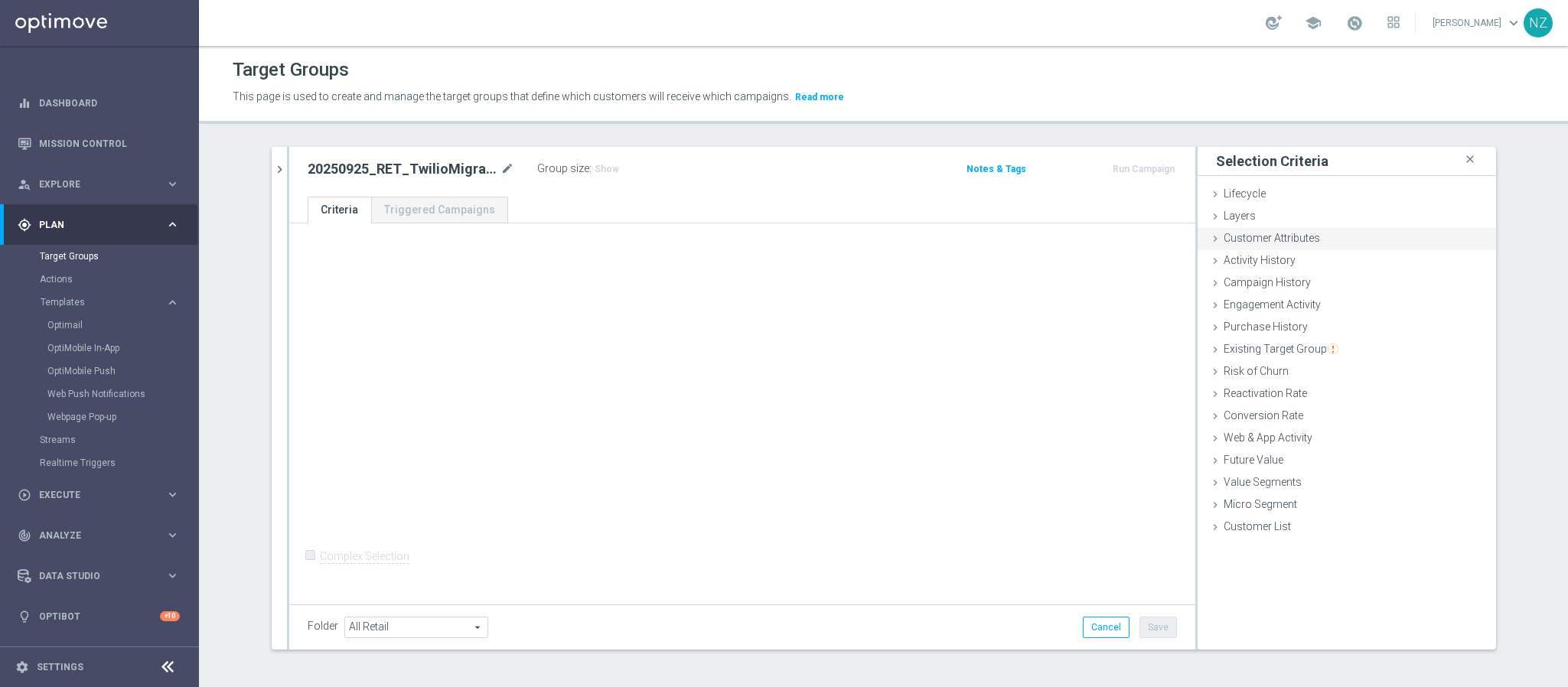
click at [1274, 234] on span "Customer Attributes" at bounding box center [1272, 238] width 97 height 12
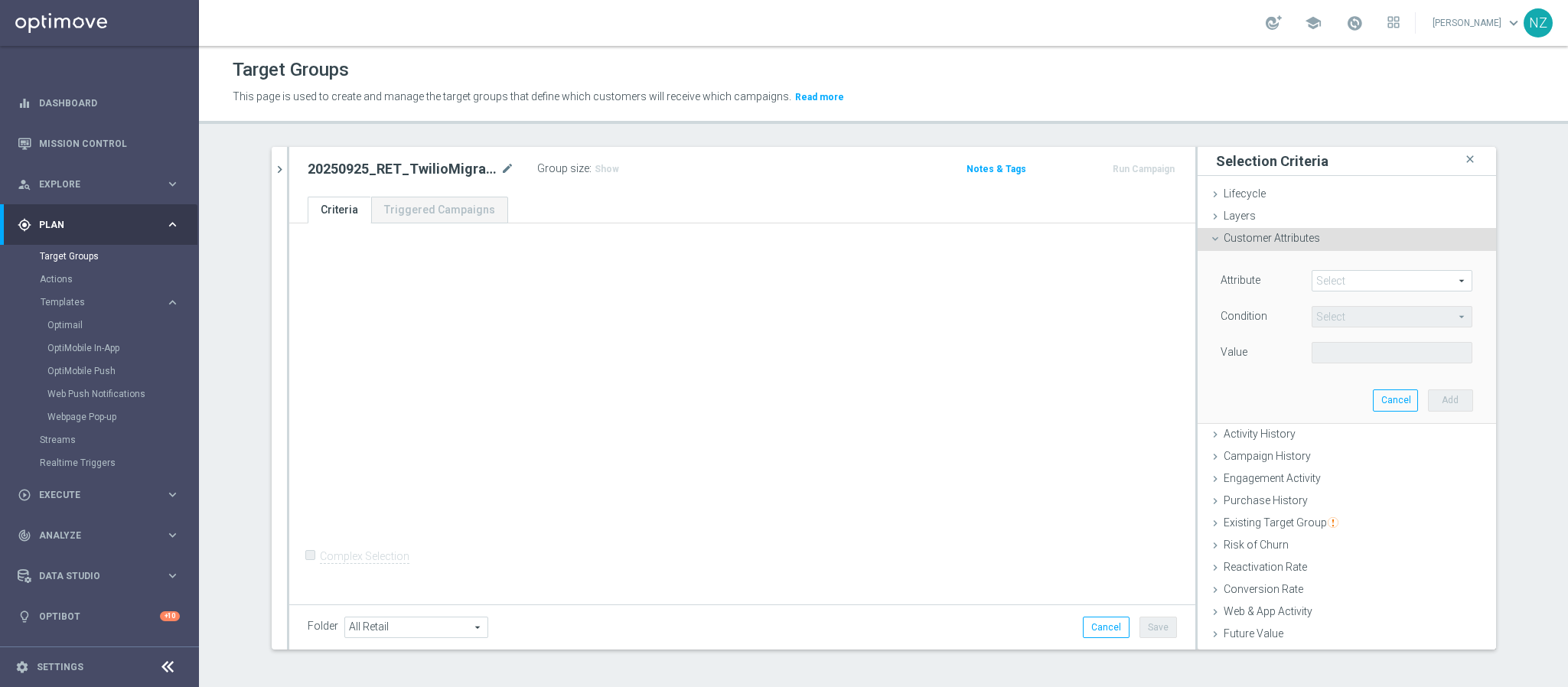
click at [1331, 273] on span at bounding box center [1391, 280] width 159 height 20
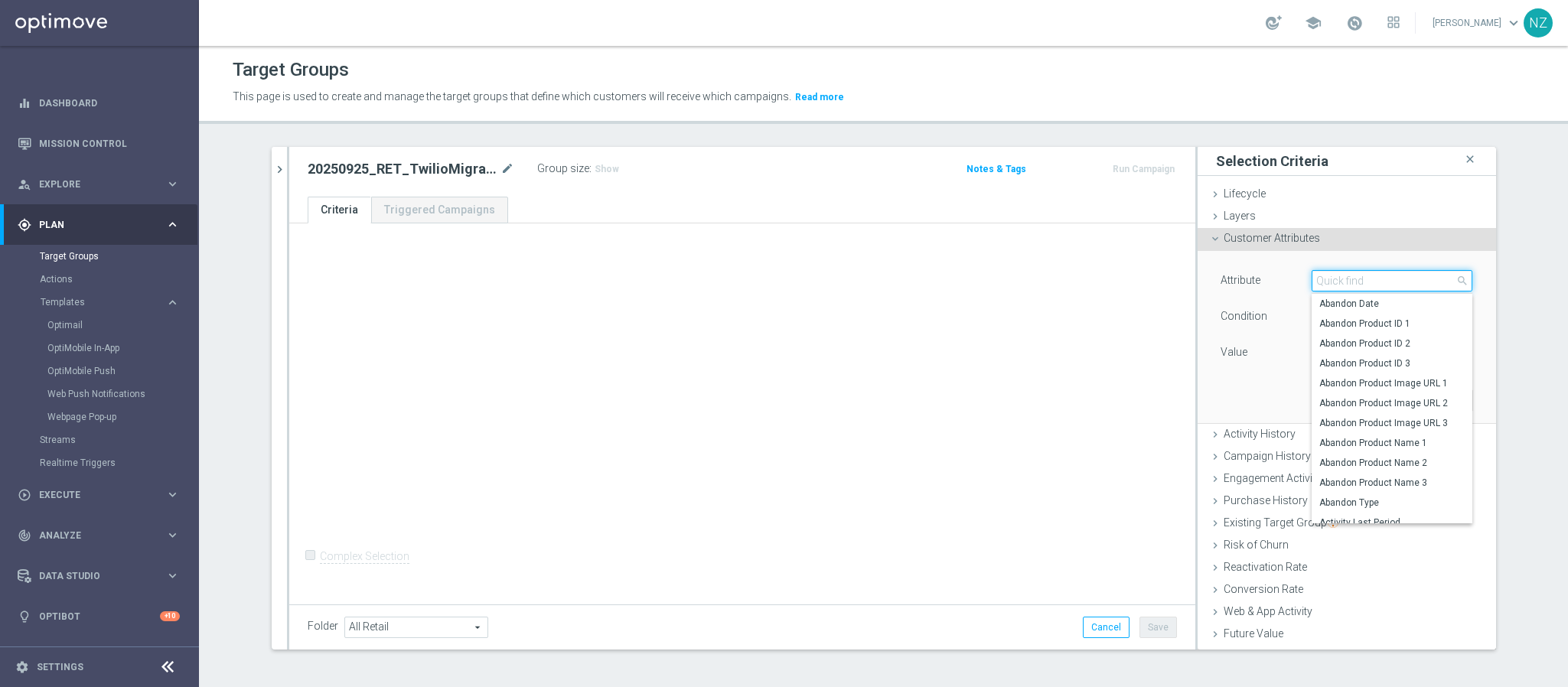
click at [1334, 284] on input "search" at bounding box center [1391, 280] width 160 height 21
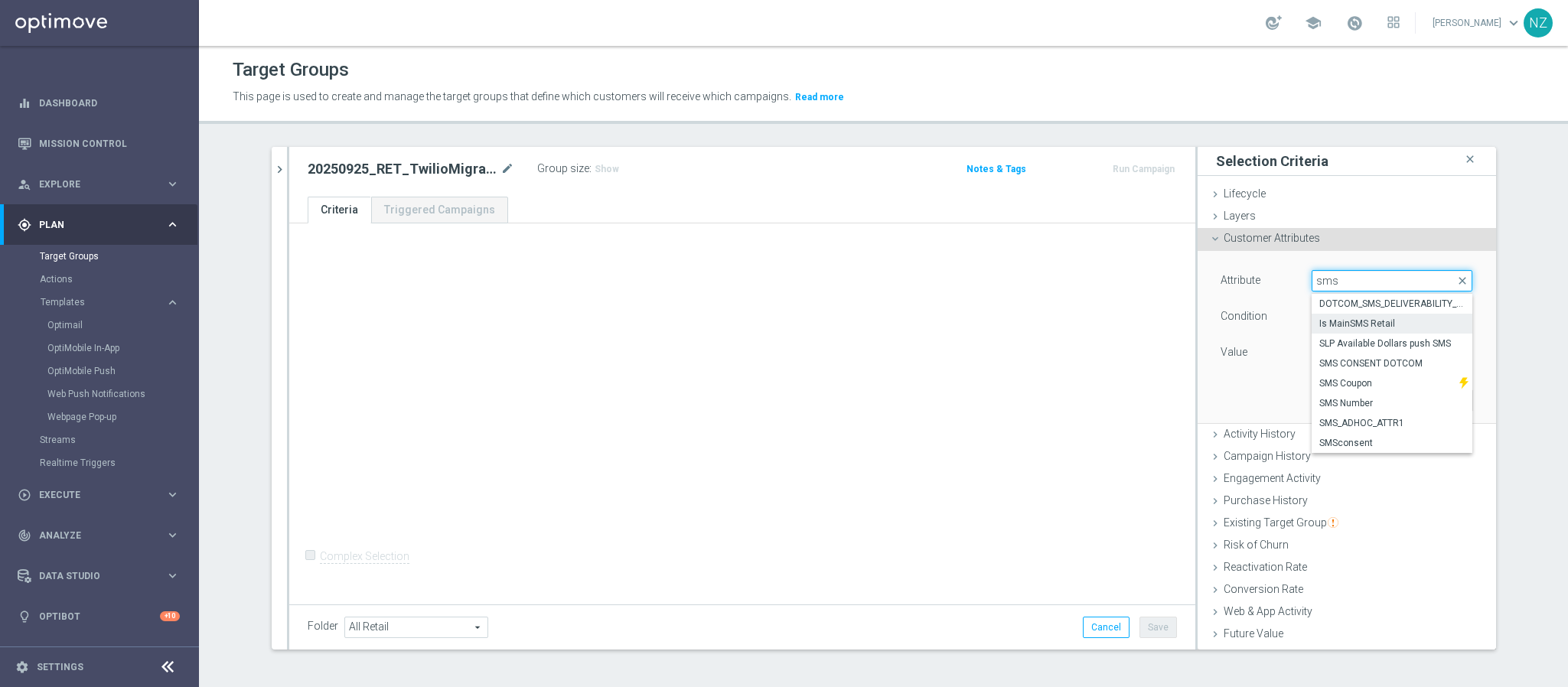
type input "sms"
click at [1347, 327] on span "Is MainSMS Retail" at bounding box center [1391, 324] width 145 height 12
type input "Is MainSMS Retail"
type input "Equals"
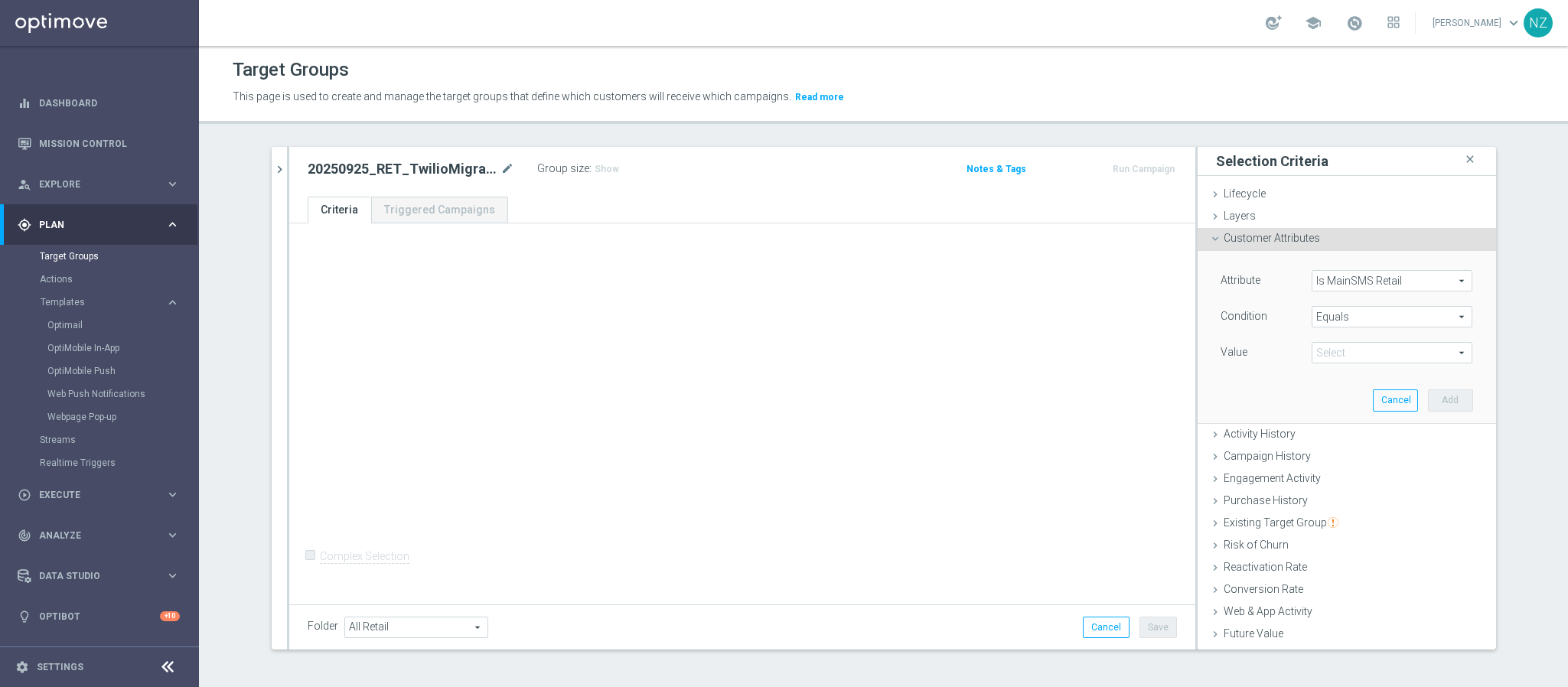
click at [1329, 349] on span at bounding box center [1391, 352] width 159 height 20
click at [1328, 386] on label "Yes" at bounding box center [1391, 395] width 160 height 20
type input "Yes"
click at [1428, 393] on button "Add" at bounding box center [1450, 400] width 45 height 21
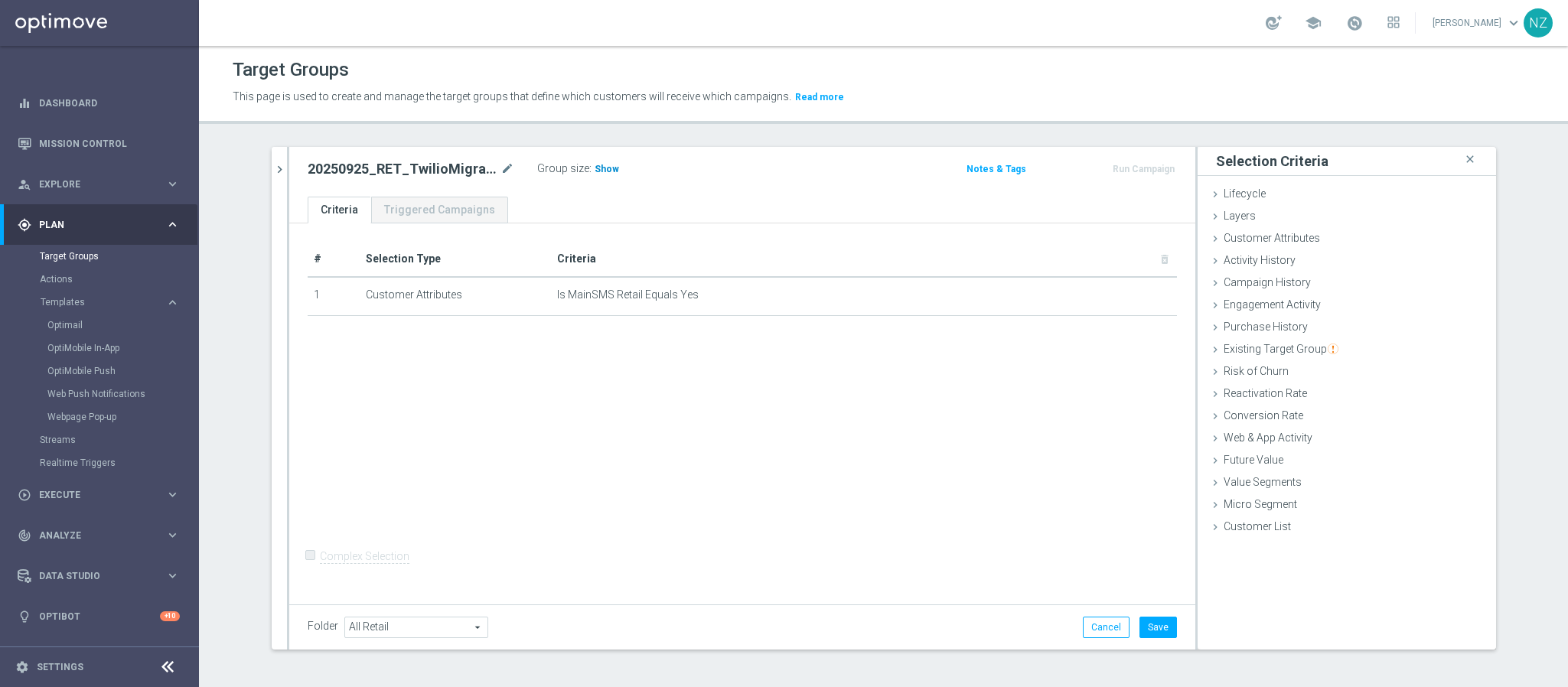
click at [594, 164] on span "Show" at bounding box center [606, 169] width 25 height 11
click at [1152, 629] on button "Save" at bounding box center [1158, 628] width 37 height 21
click at [273, 175] on icon "chevron_right" at bounding box center [279, 169] width 14 height 14
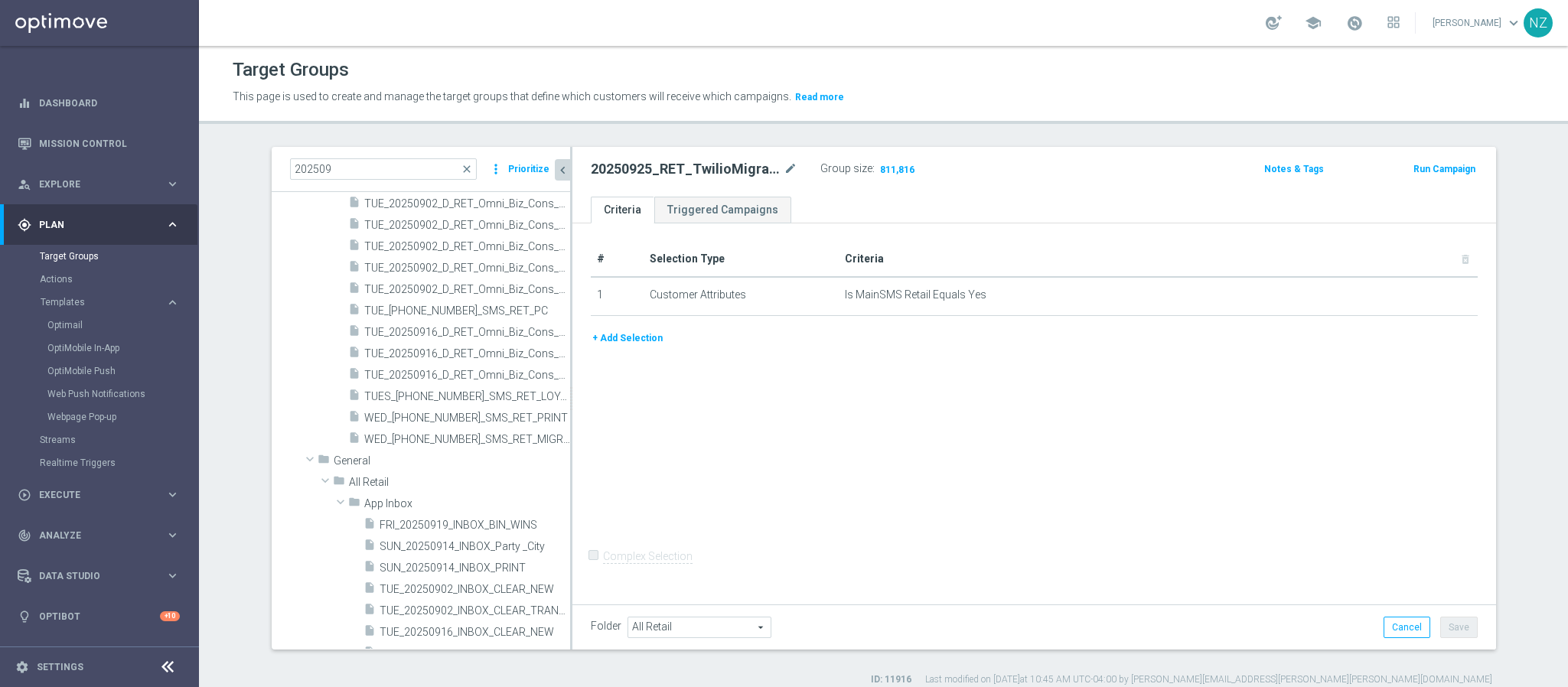
click at [989, 140] on div "Target Groups This page is used to create and manage the target groups that def…" at bounding box center [883, 366] width 1369 height 641
click at [838, 129] on div "Target Groups This page is used to create and manage the target groups that def…" at bounding box center [883, 366] width 1369 height 641
click at [974, 128] on div "Target Groups This page is used to create and manage the target groups that def…" at bounding box center [883, 366] width 1369 height 641
drag, startPoint x: 239, startPoint y: 306, endPoint x: 331, endPoint y: 346, distance: 100.3
click at [241, 306] on div "202509 close more_vert Prioritize Customer Target Groups library_add create_new…" at bounding box center [884, 416] width 1285 height 539
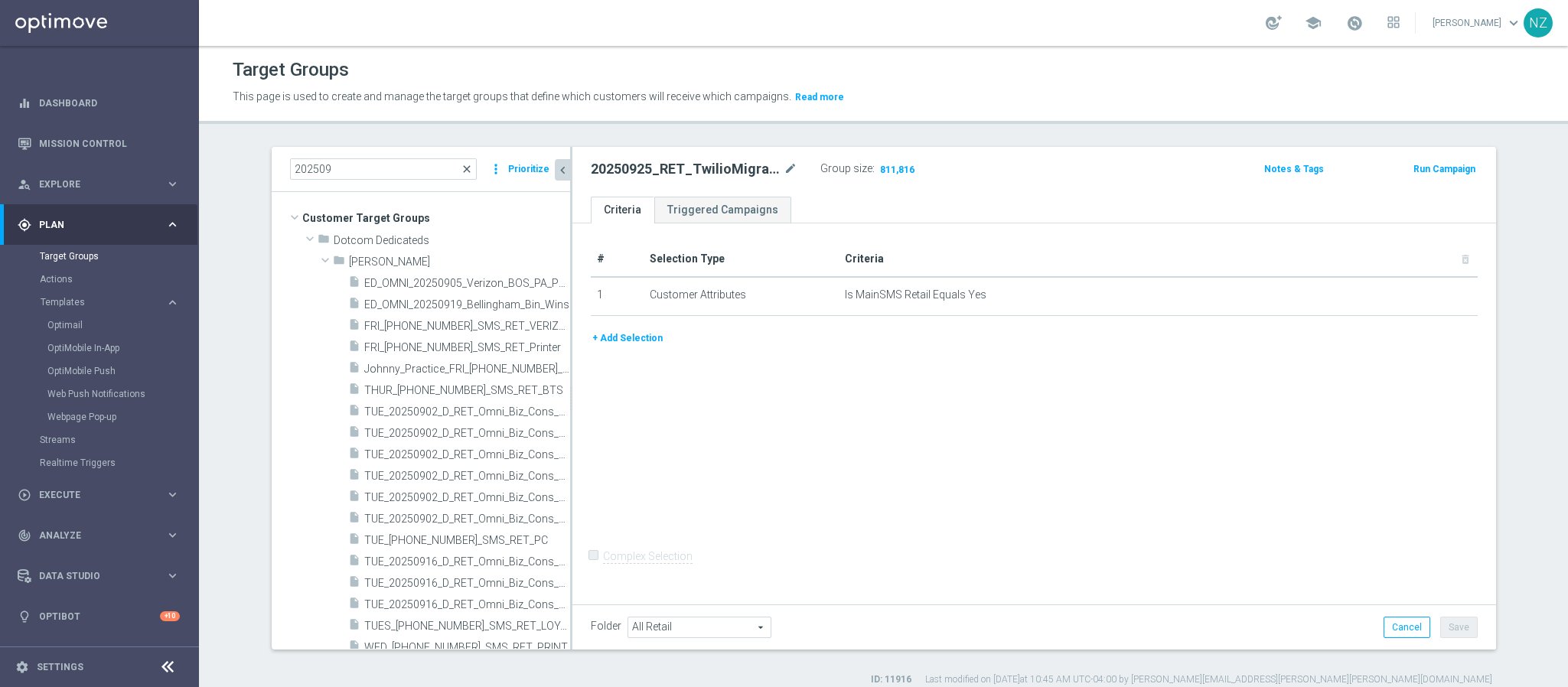
click at [461, 168] on span "close" at bounding box center [467, 169] width 12 height 12
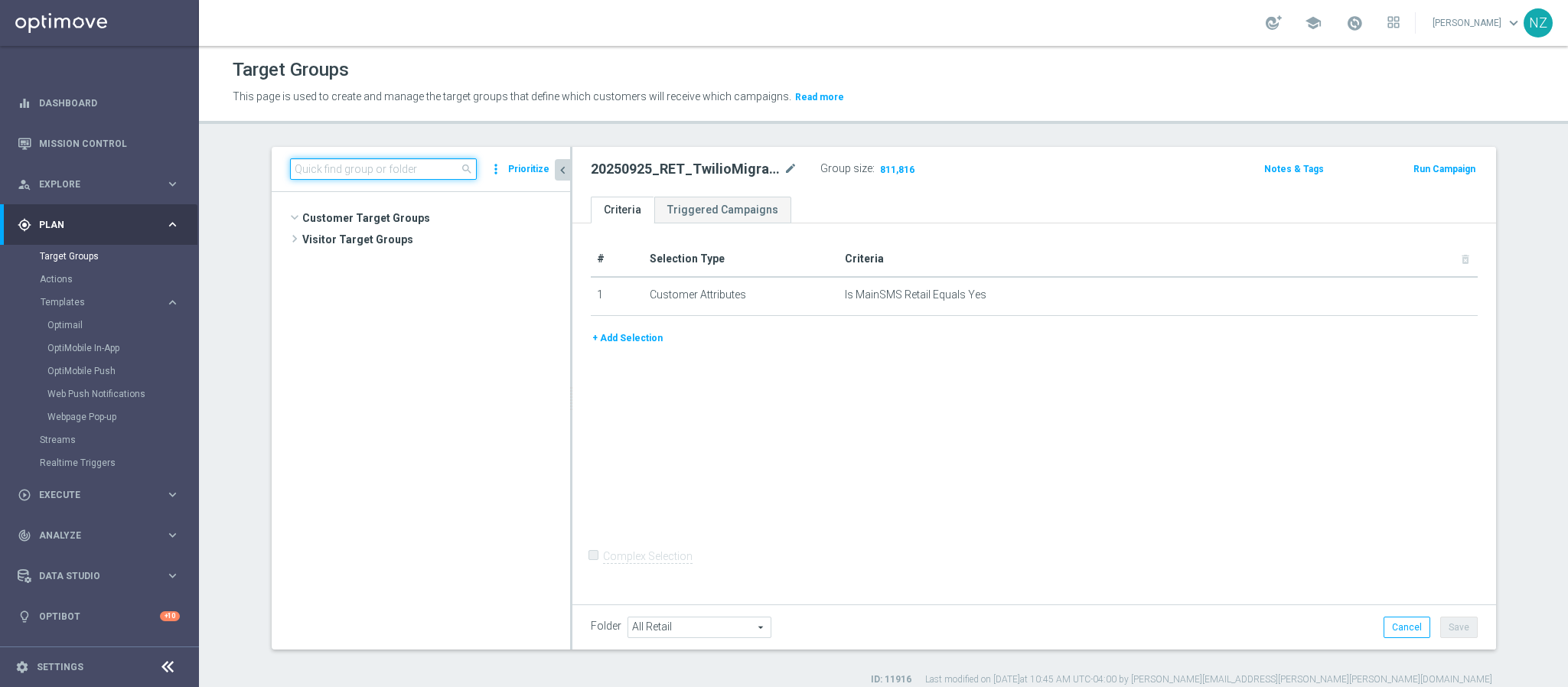
click at [384, 166] on input at bounding box center [384, 169] width 187 height 21
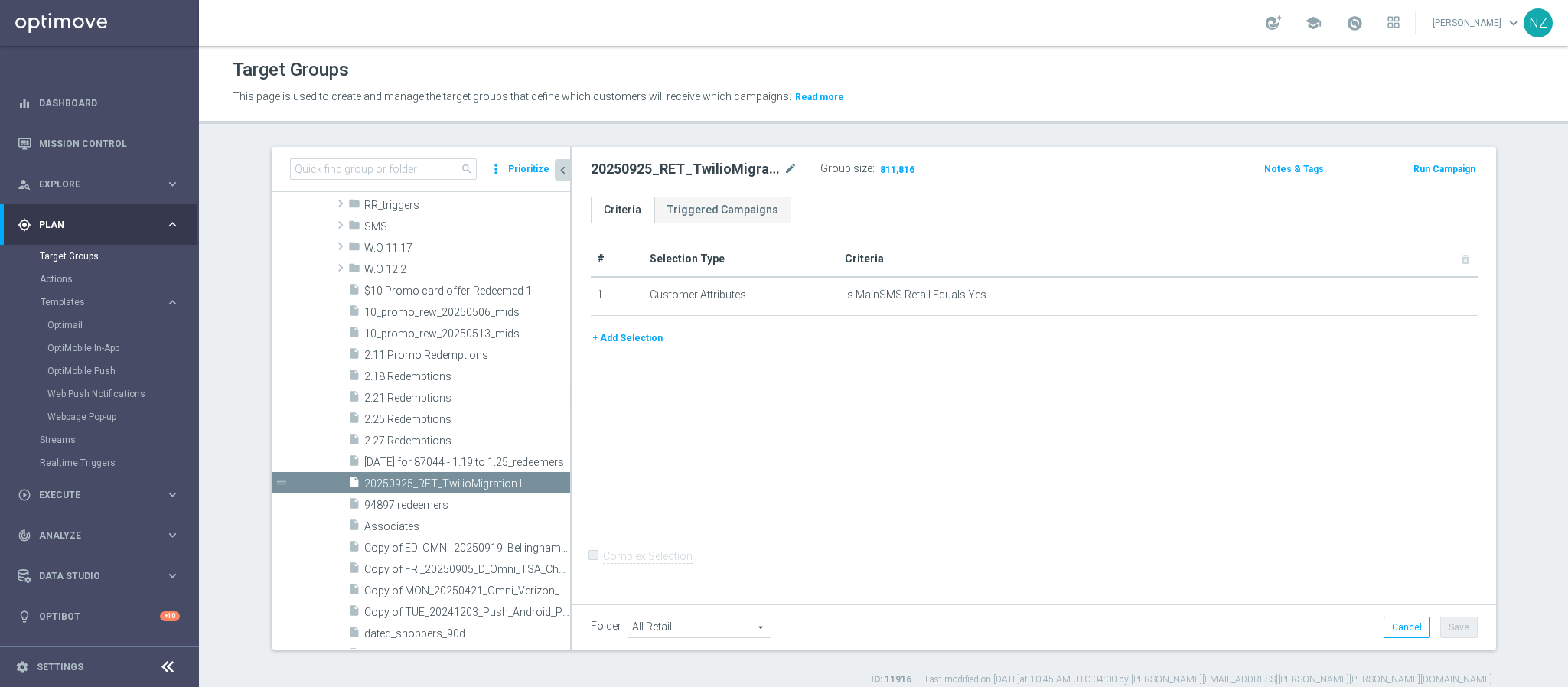
click at [969, 131] on div "Target Groups This page is used to create and manage the target groups that def…" at bounding box center [883, 366] width 1369 height 641
click at [988, 140] on div "Target Groups This page is used to create and manage the target groups that def…" at bounding box center [883, 366] width 1369 height 641
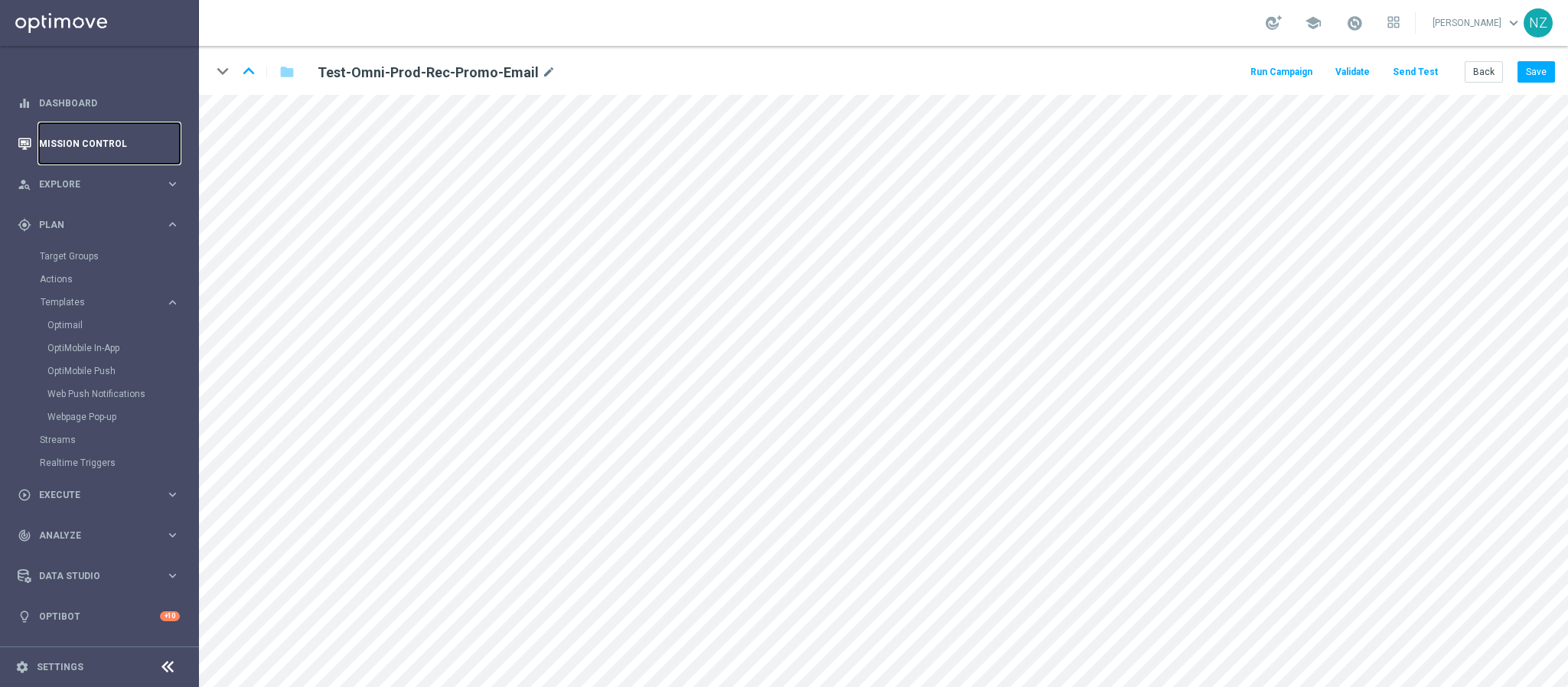
click at [71, 140] on link "Mission Control" at bounding box center [110, 144] width 141 height 41
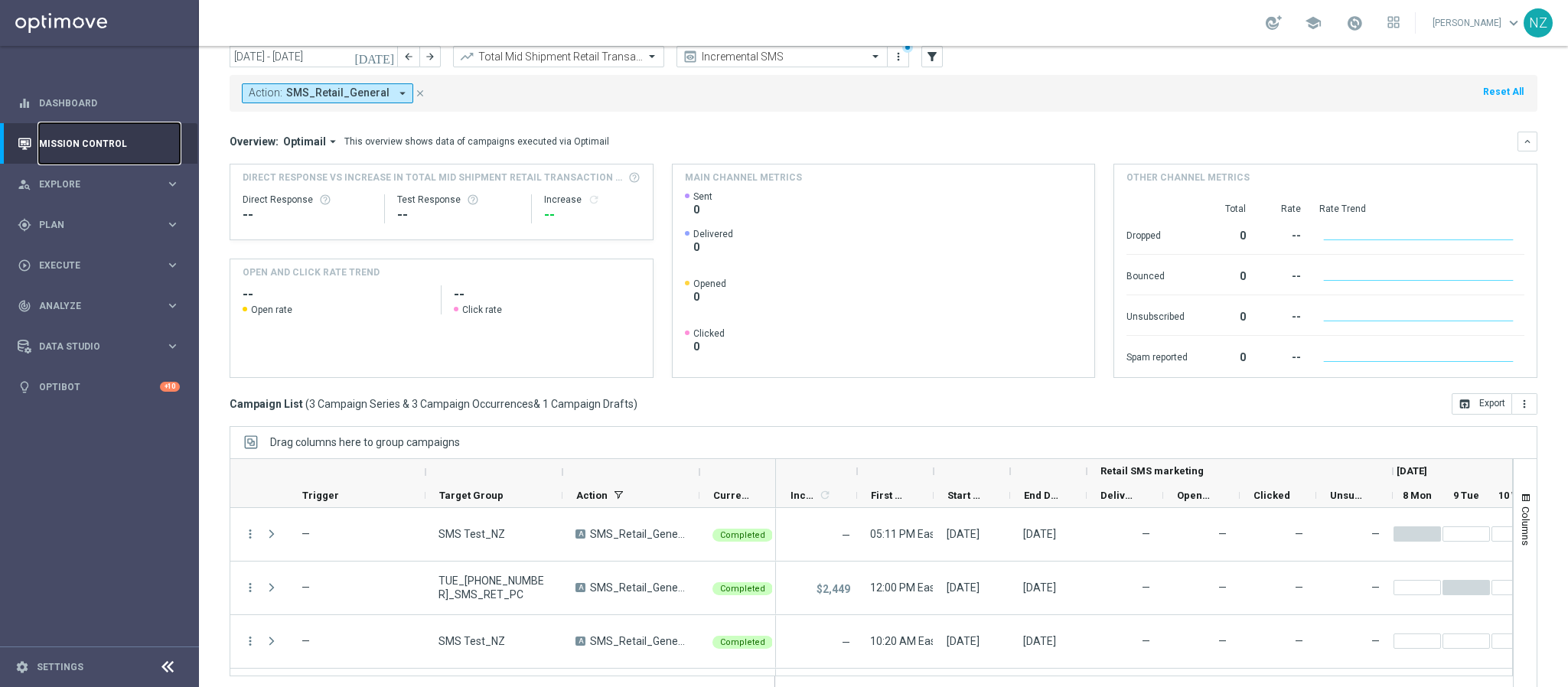
scroll to position [79, 0]
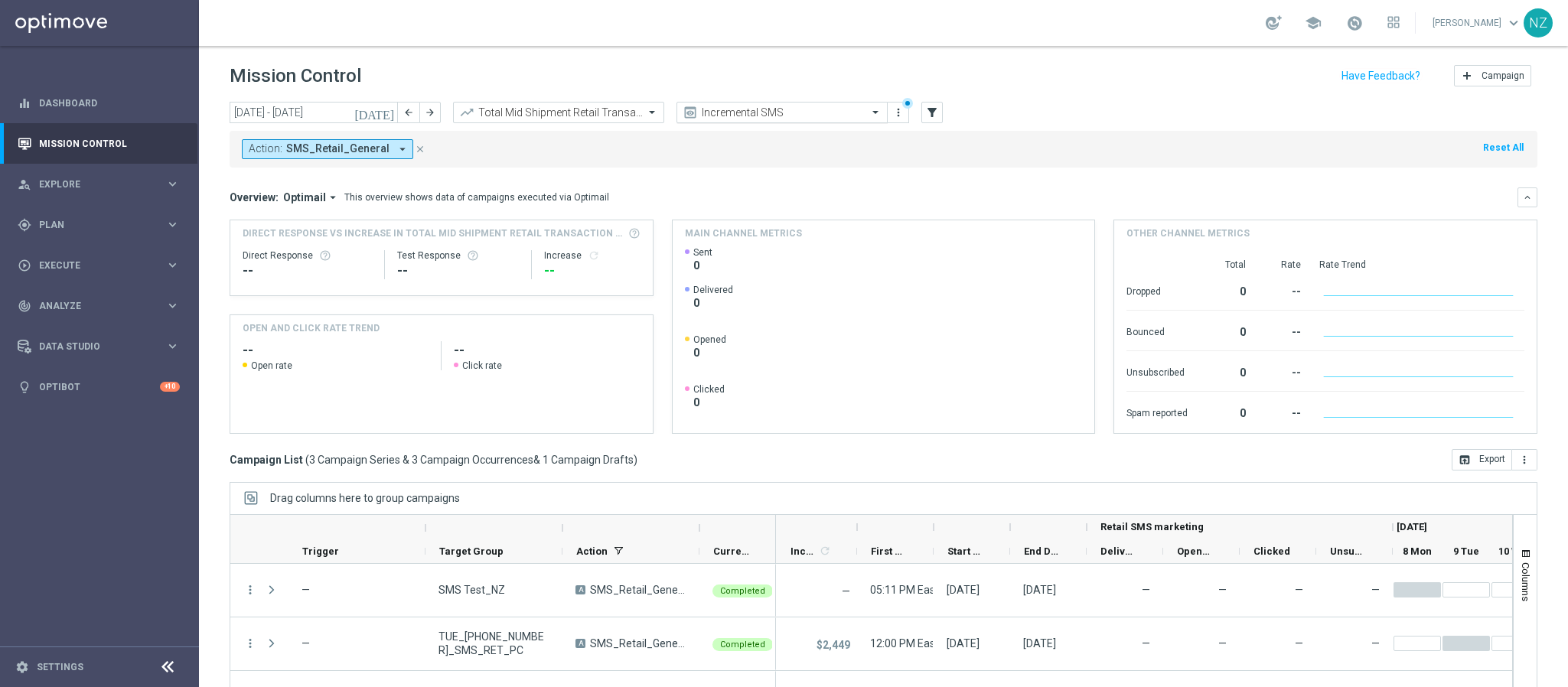
click at [761, 109] on input "text" at bounding box center [767, 112] width 164 height 13
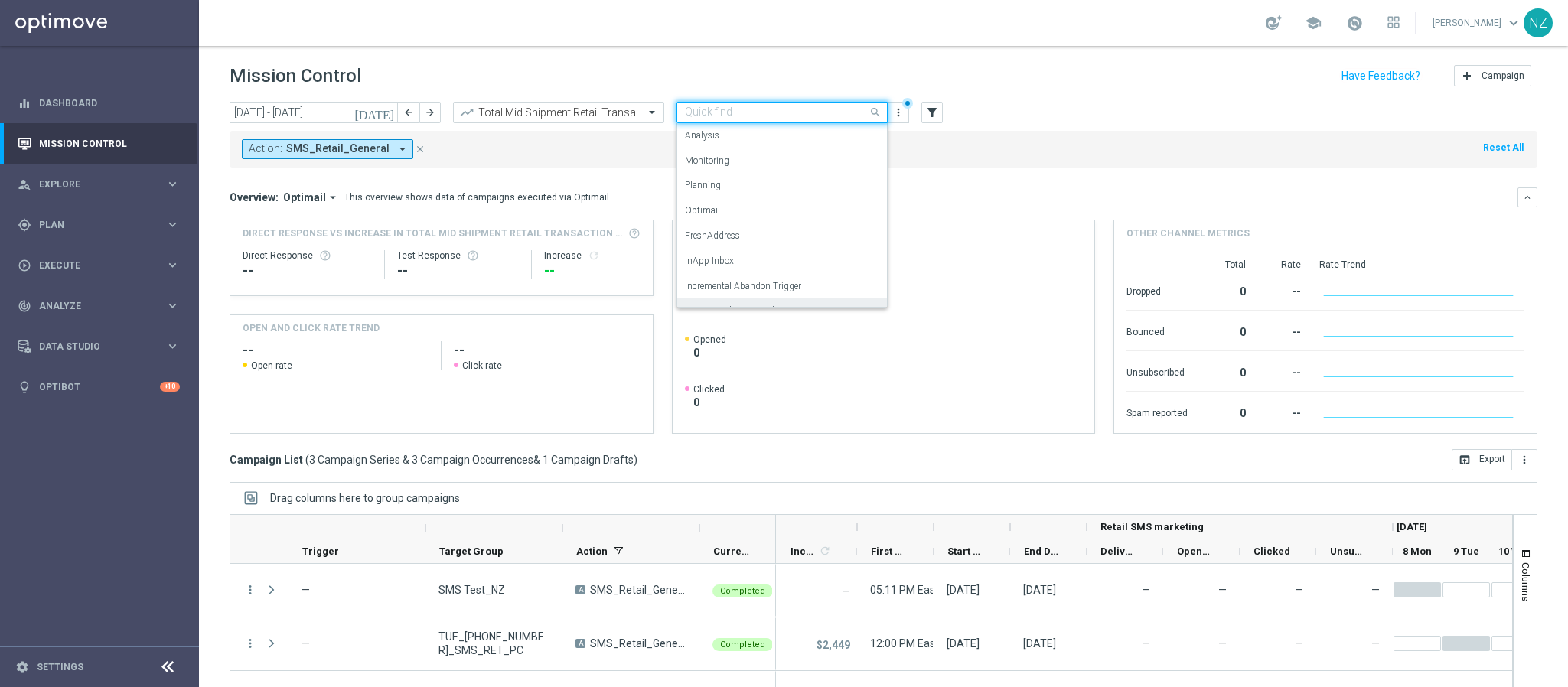
scroll to position [94, 0]
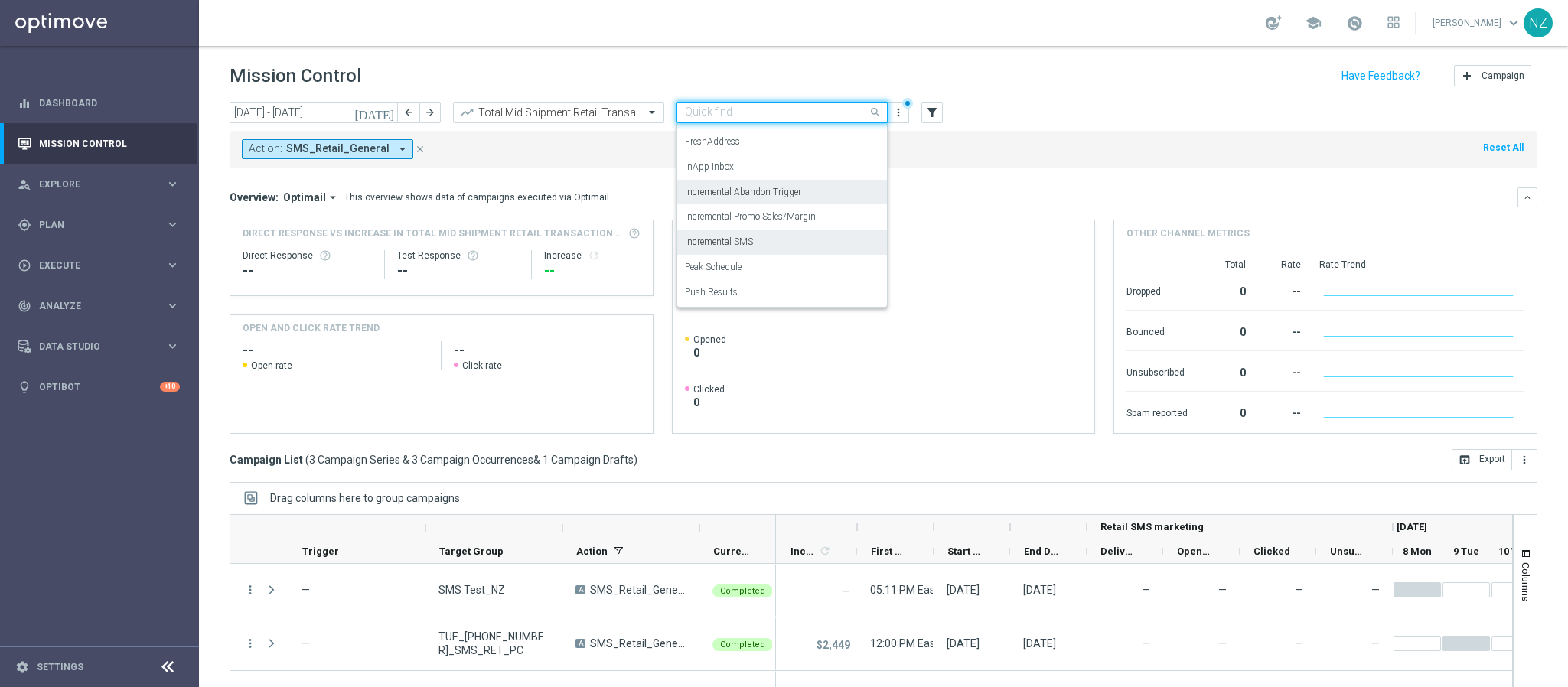
click at [753, 203] on div "Incremental Abandon Trigger" at bounding box center [782, 193] width 194 height 25
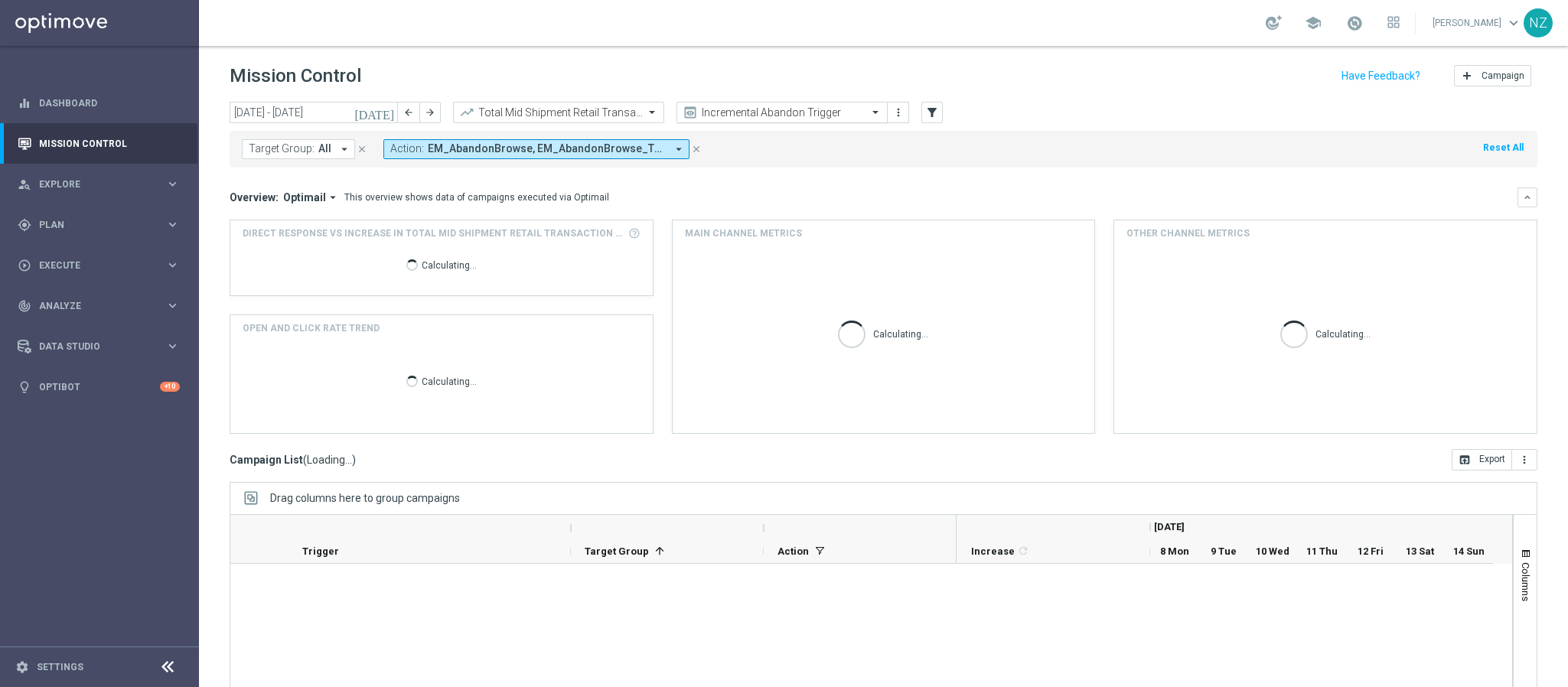
click at [749, 106] on input "text" at bounding box center [767, 112] width 164 height 13
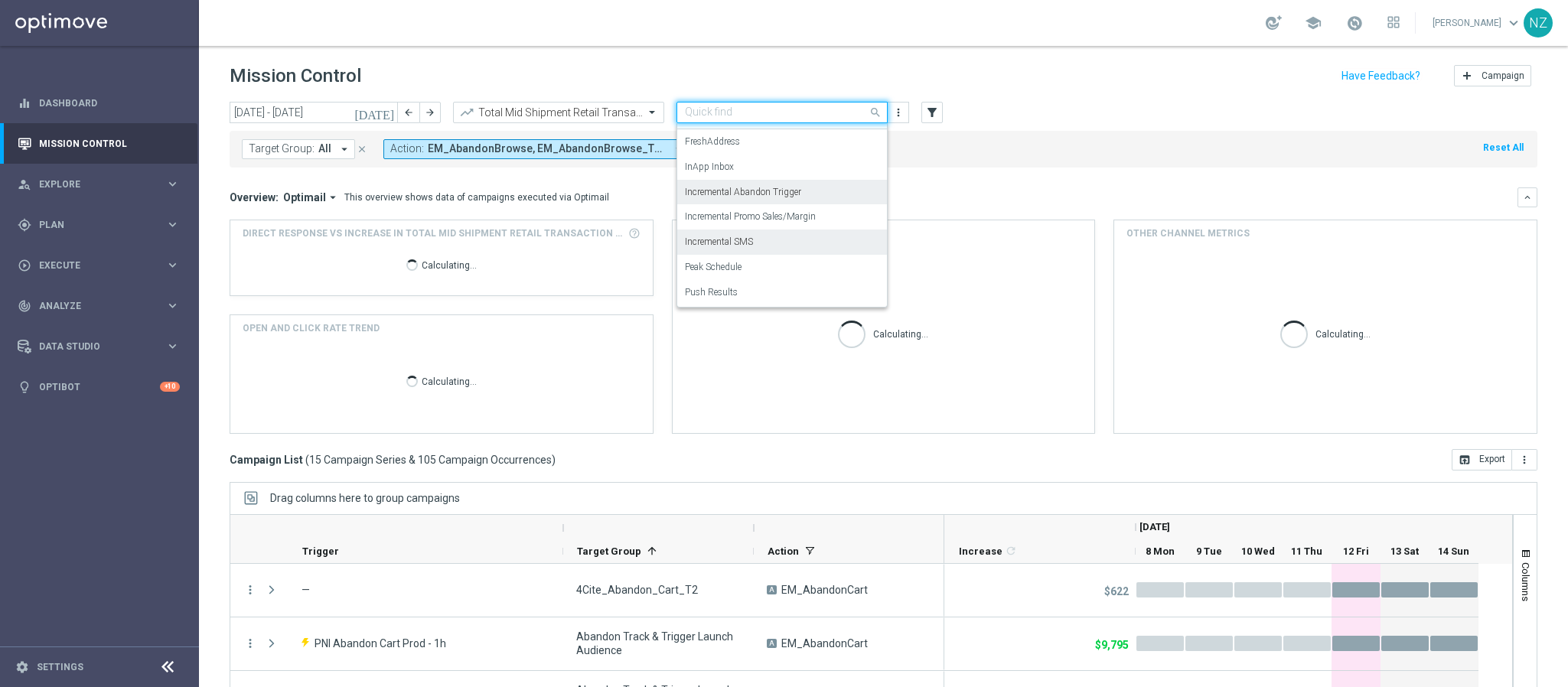
click at [757, 237] on div "Incremental SMS" at bounding box center [782, 242] width 194 height 25
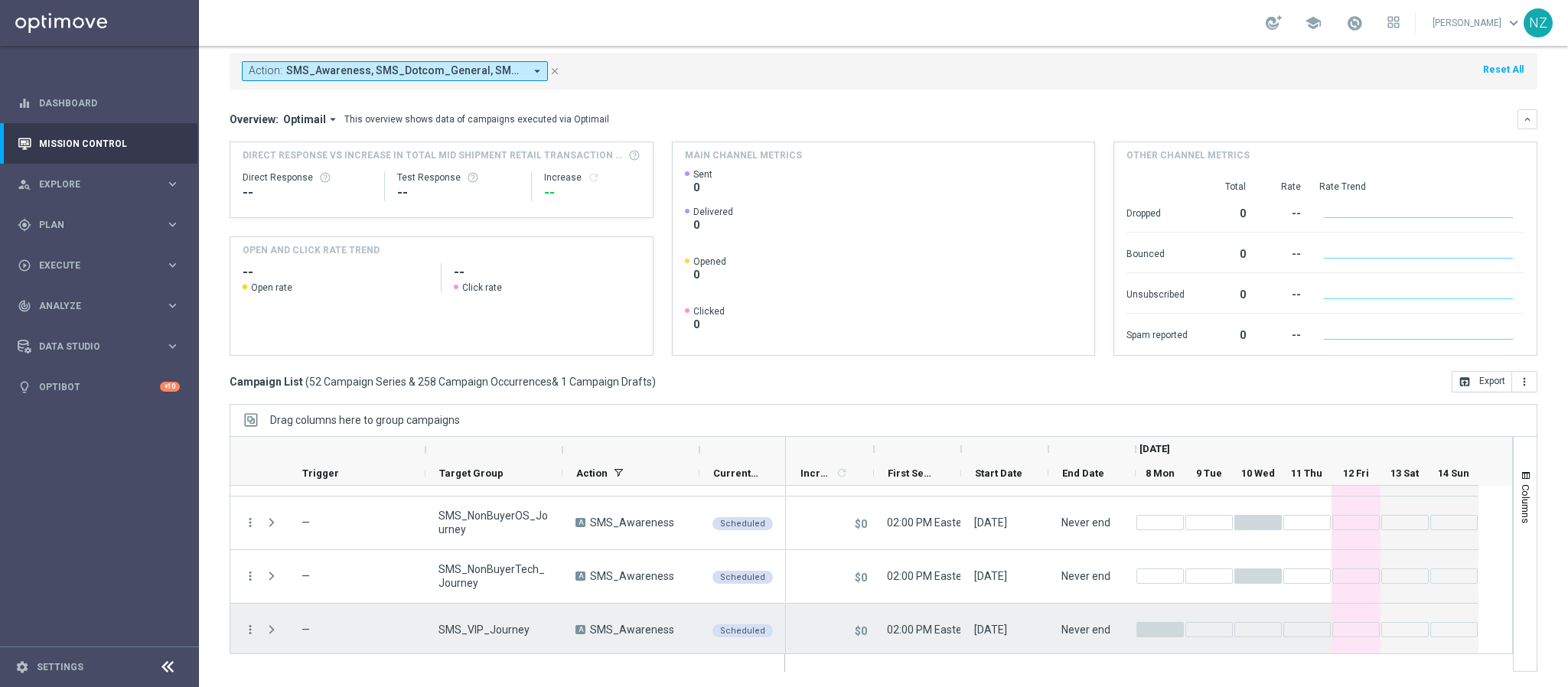
scroll to position [229, 0]
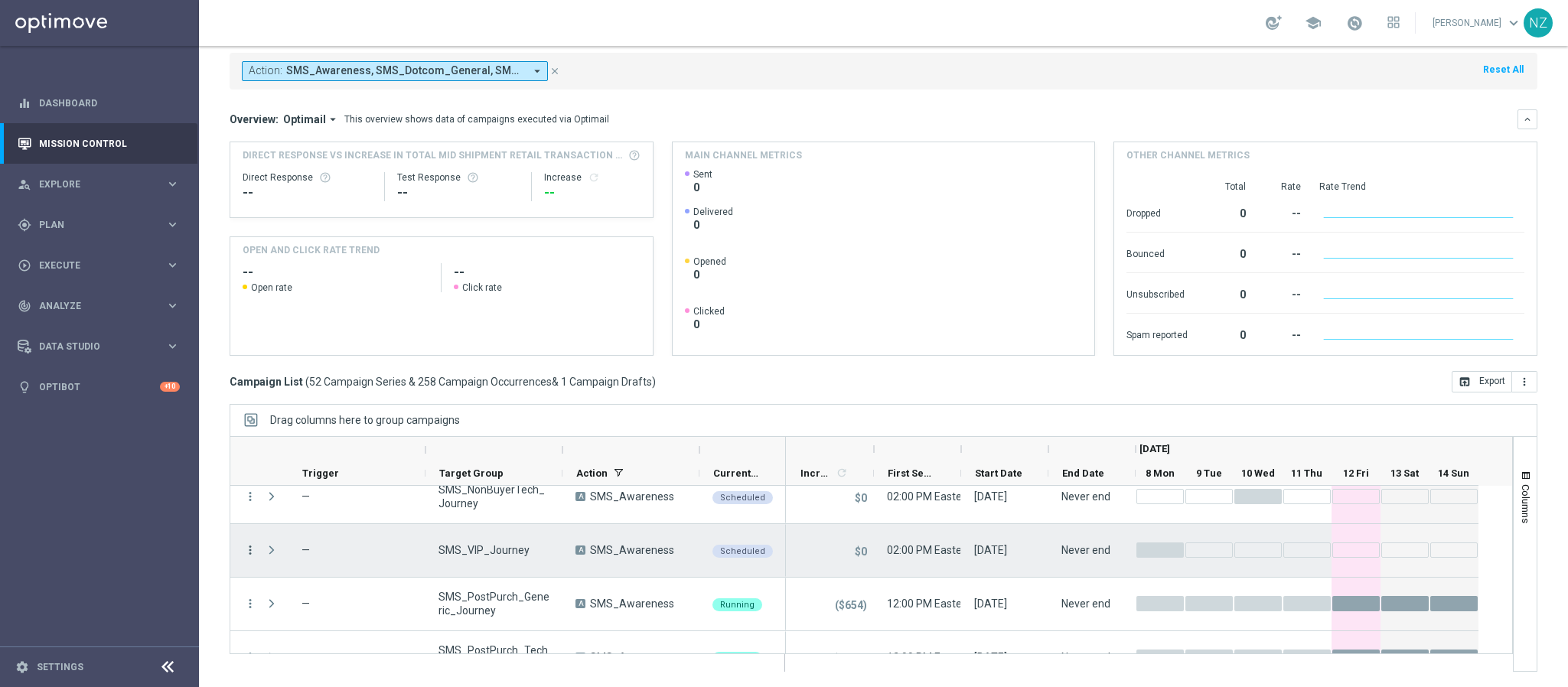
click at [246, 549] on icon "more_vert" at bounding box center [250, 550] width 14 height 14
click at [317, 526] on div "Delete" at bounding box center [352, 527] width 143 height 11
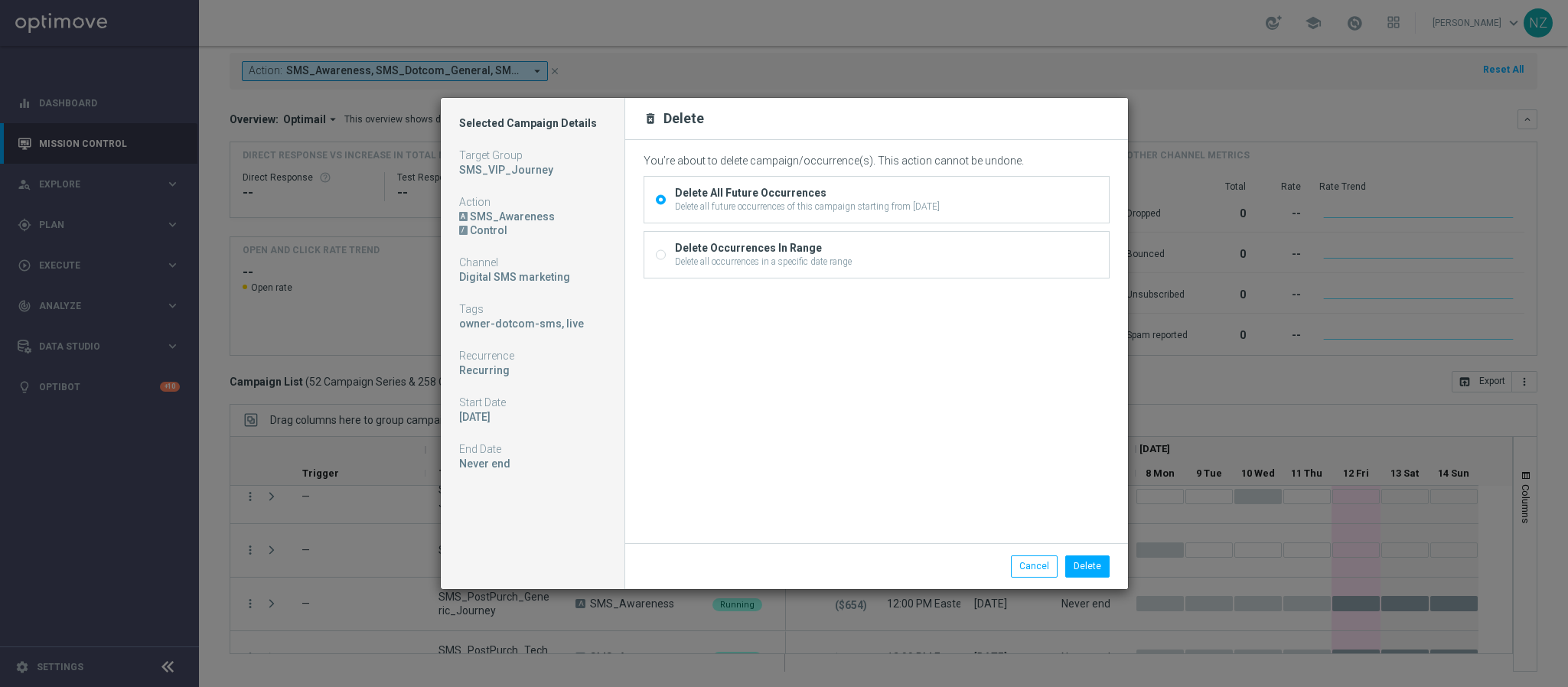
click at [705, 265] on div "Delete all occurrences in a specific date range" at bounding box center [763, 262] width 177 height 14
click at [666, 262] on input "Delete Occurrences In Range Delete all occurrences in a specific date range" at bounding box center [660, 257] width 10 height 10
radio input "true"
radio input "false"
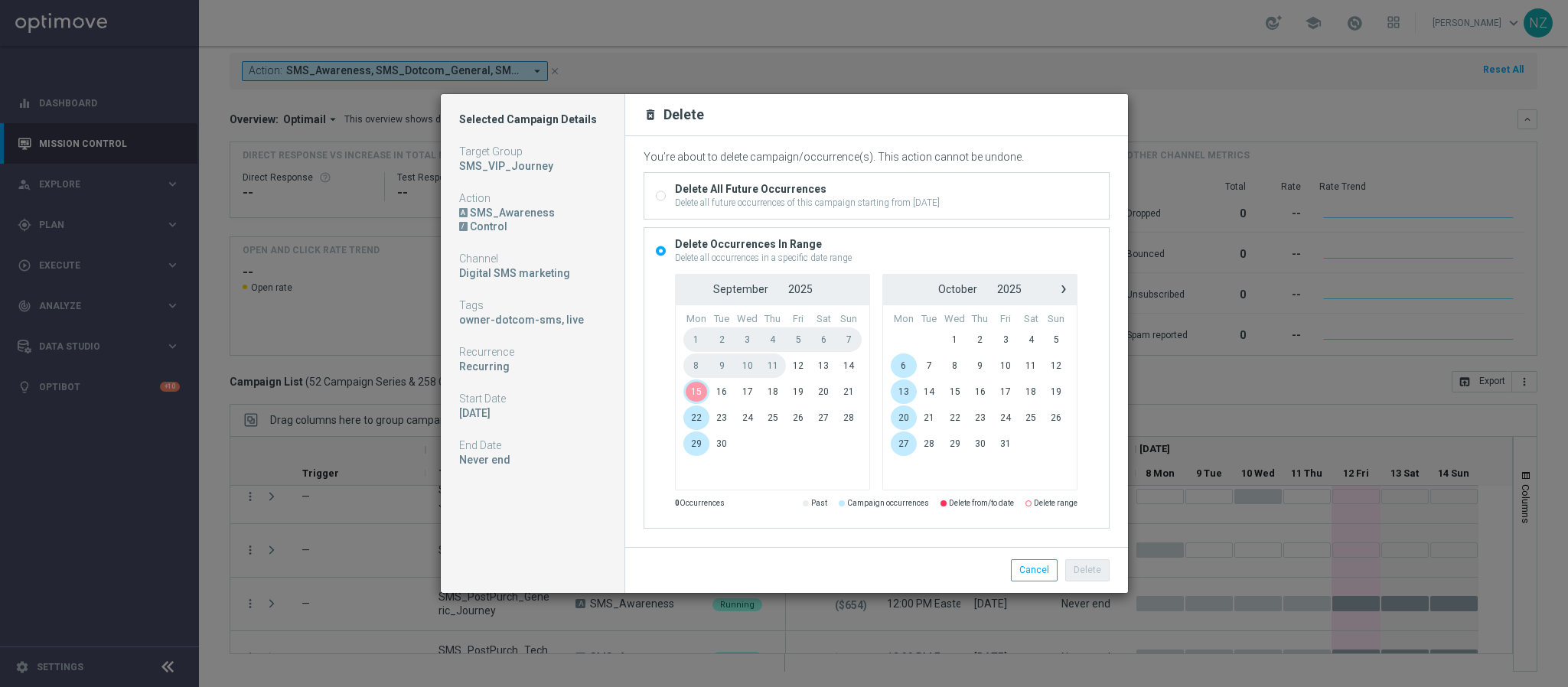
click at [699, 391] on span "15" at bounding box center [696, 391] width 26 height 25
click at [1082, 570] on button "Delete" at bounding box center [1087, 570] width 44 height 21
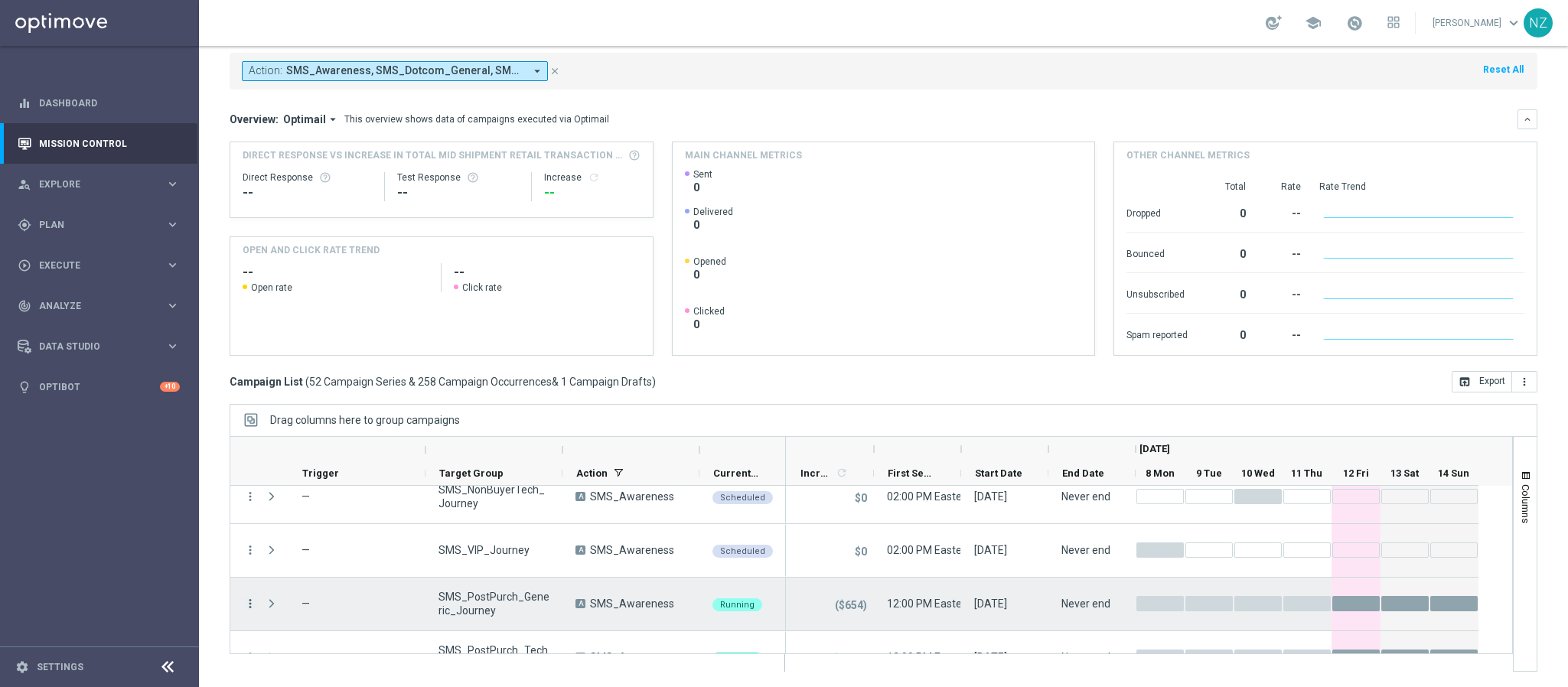
click at [249, 600] on icon "more_vert" at bounding box center [250, 604] width 14 height 14
click at [299, 582] on span "Delete" at bounding box center [295, 580] width 28 height 11
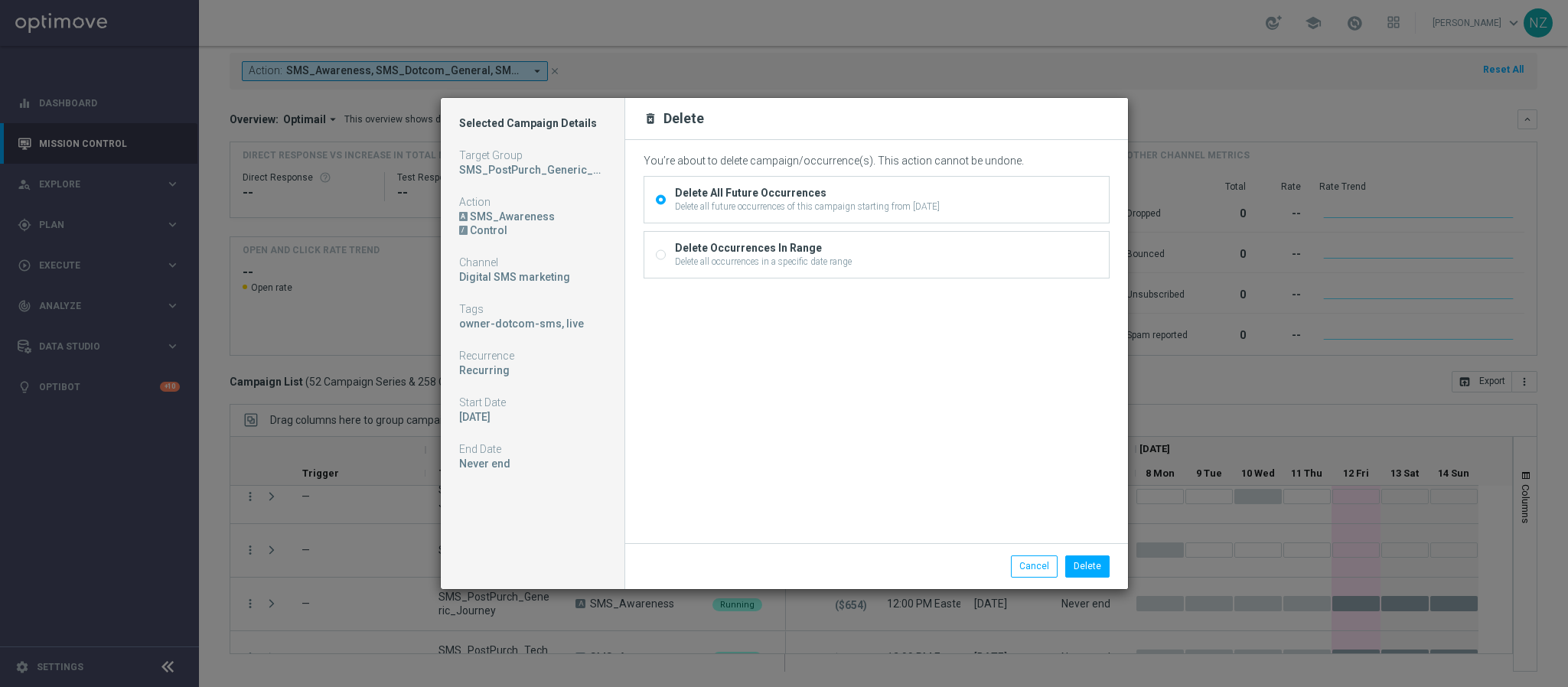
click at [726, 245] on div "Delete Occurrences In Range" at bounding box center [763, 248] width 177 height 14
click at [666, 252] on input "Delete Occurrences In Range Delete all occurrences in a specific date range" at bounding box center [660, 257] width 10 height 10
radio input "true"
radio input "false"
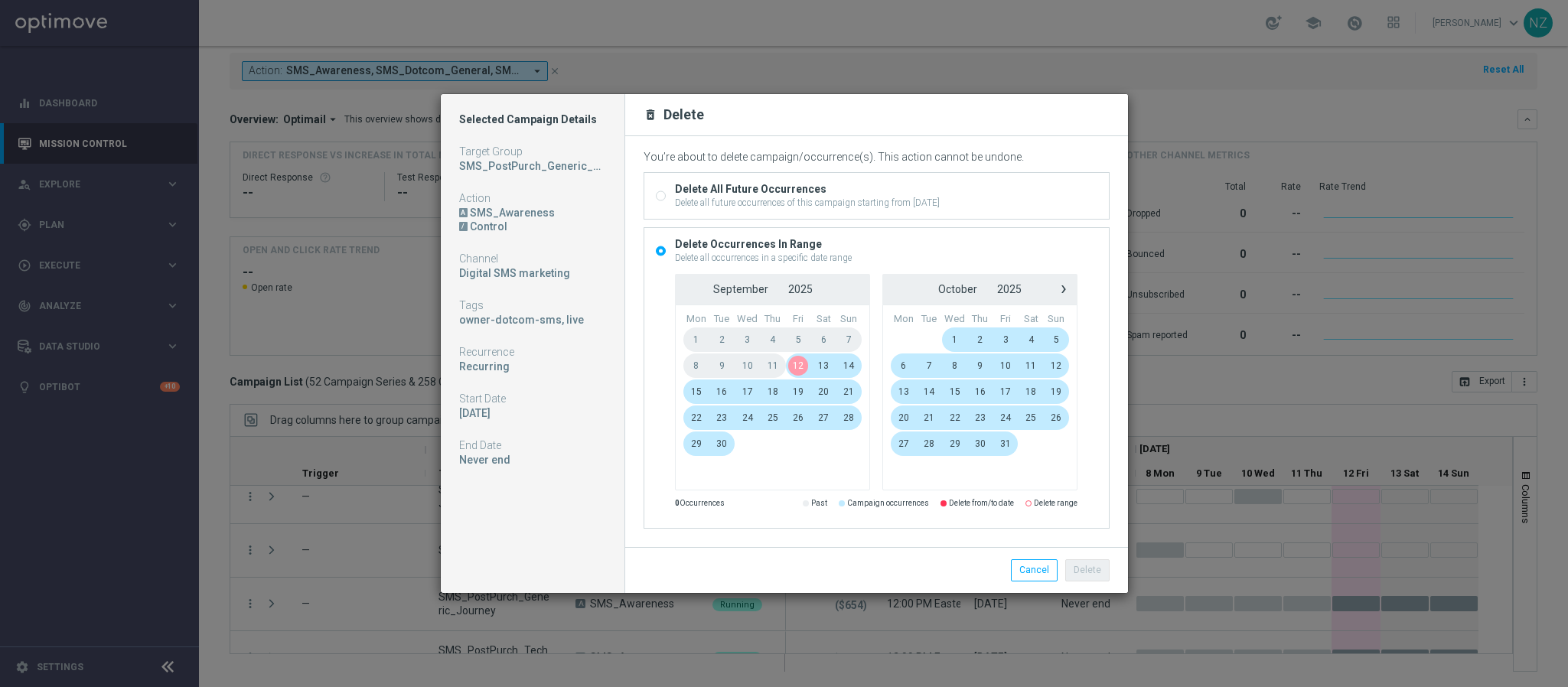
click at [822, 366] on span "13" at bounding box center [823, 365] width 25 height 25
click at [749, 391] on span "17" at bounding box center [747, 391] width 26 height 25
click at [1098, 575] on button "Delete" at bounding box center [1087, 570] width 44 height 21
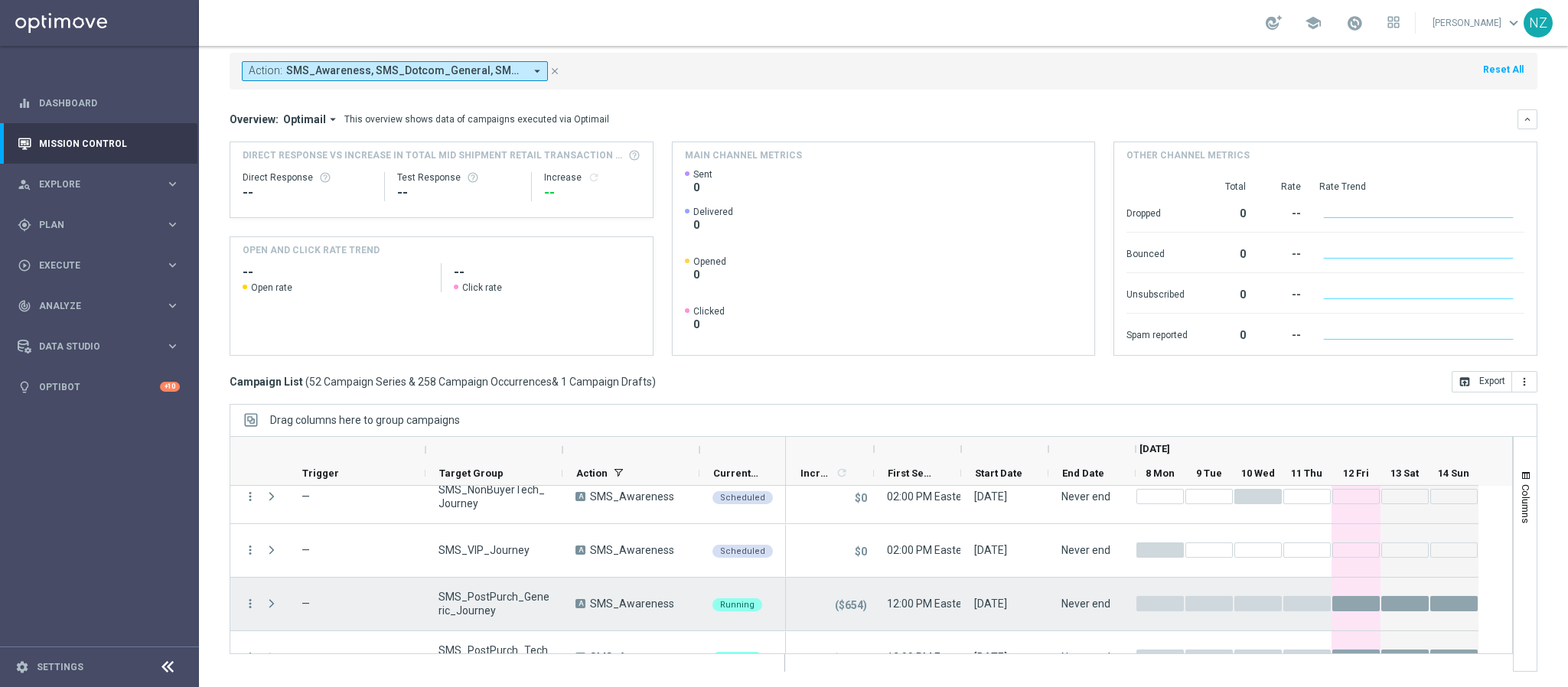
scroll to position [345, 0]
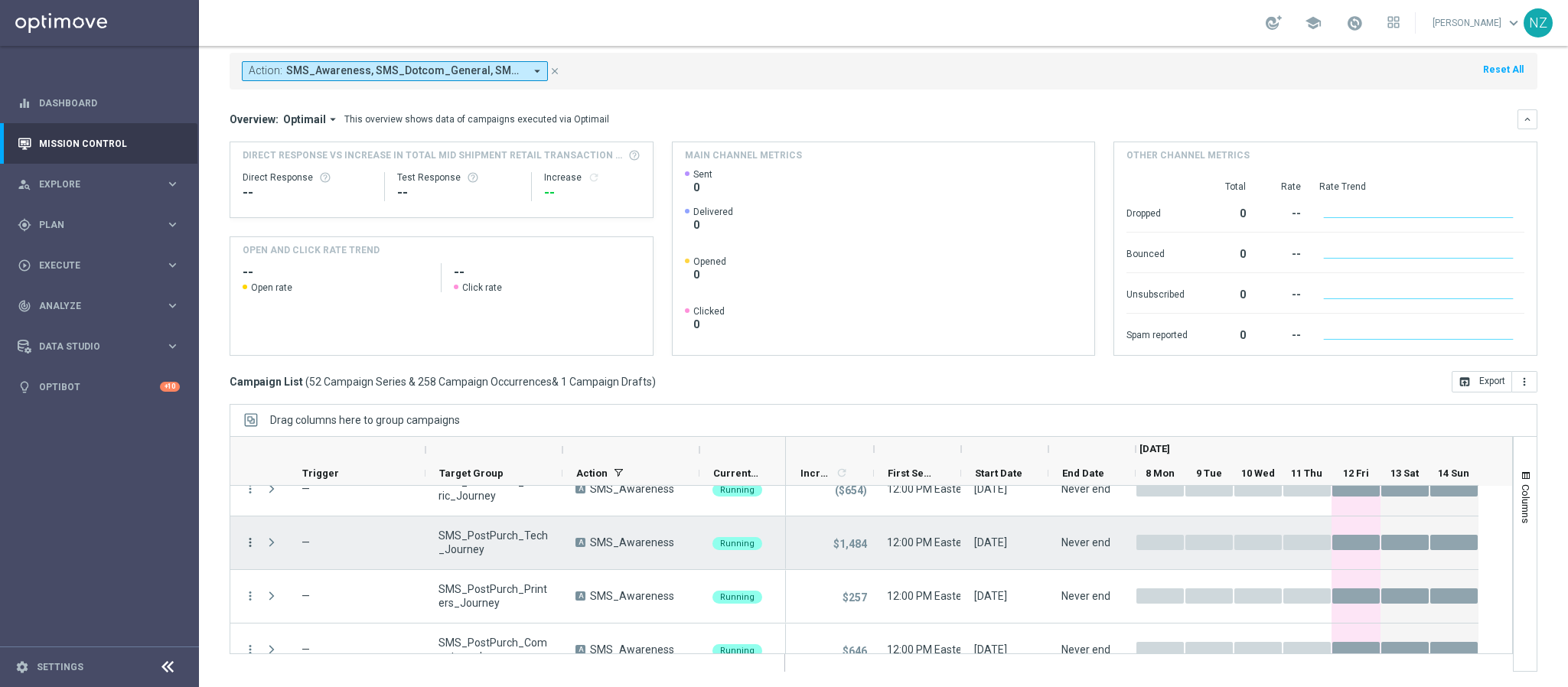
click at [253, 538] on icon "more_vert" at bounding box center [250, 543] width 14 height 14
click at [311, 524] on div "Delete" at bounding box center [352, 519] width 143 height 11
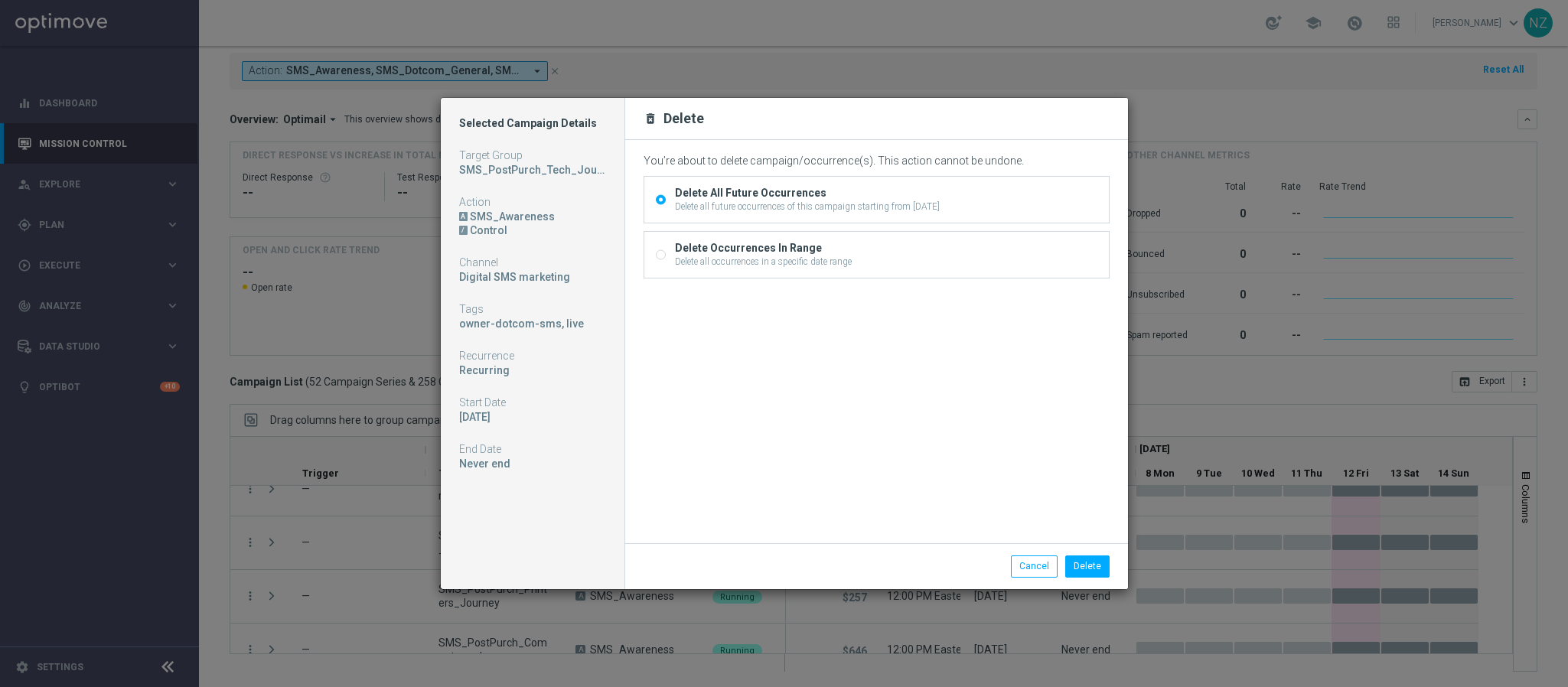
click at [751, 248] on div "Delete Occurrences In Range" at bounding box center [763, 248] width 177 height 14
click at [666, 252] on input "Delete Occurrences In Range Delete all occurrences in a specific date range" at bounding box center [660, 257] width 10 height 10
radio input "true"
radio input "false"
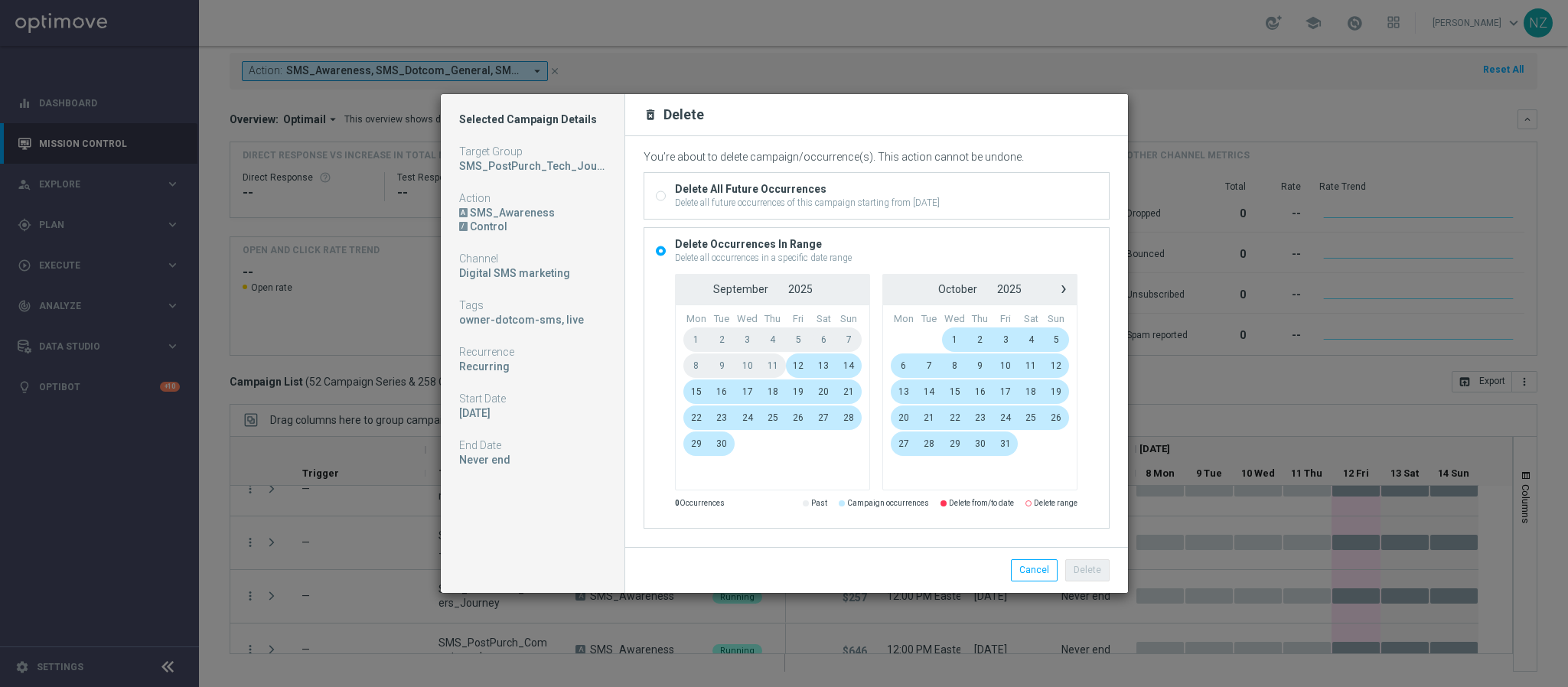
click at [820, 363] on span "13" at bounding box center [823, 365] width 25 height 25
click at [744, 392] on span "17" at bounding box center [747, 391] width 26 height 25
click at [1084, 575] on button "Delete" at bounding box center [1087, 570] width 44 height 21
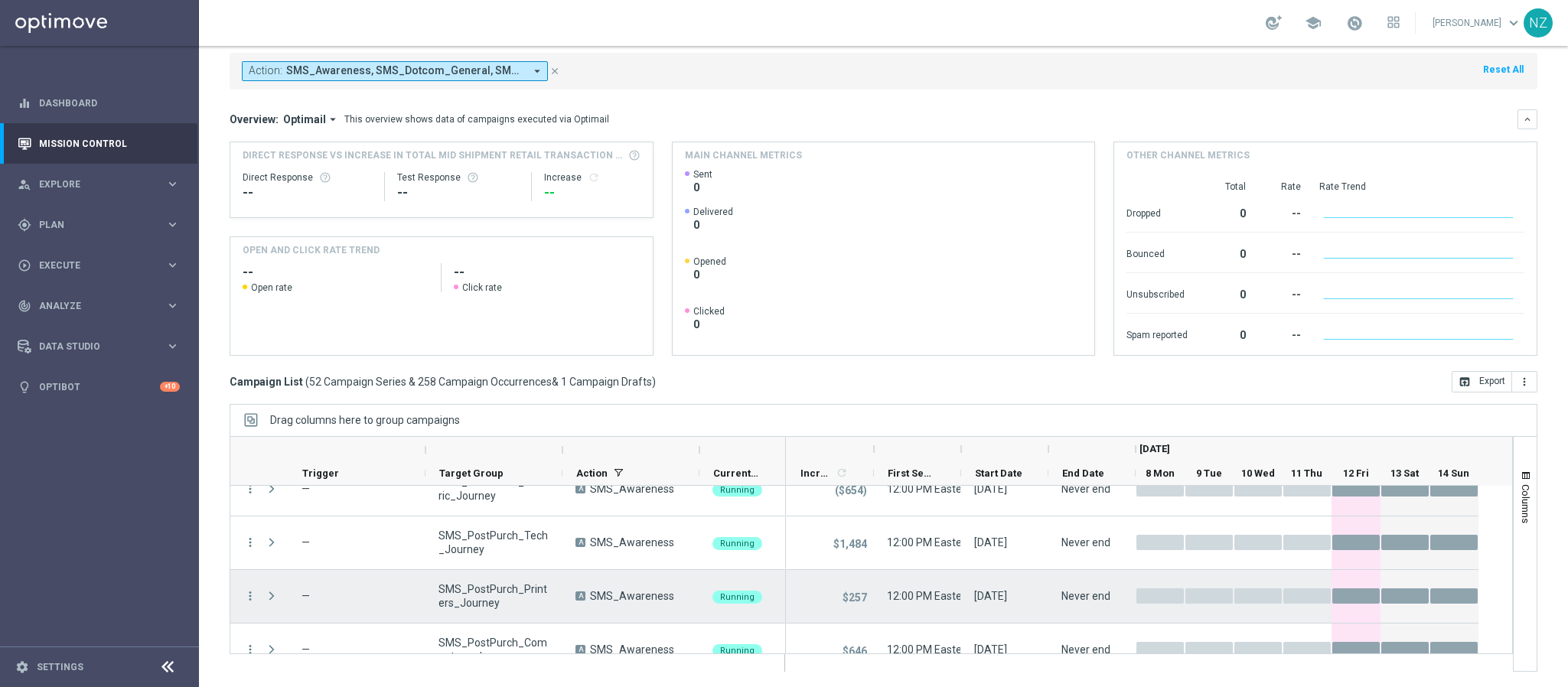
click at [242, 591] on div "more_vert" at bounding box center [244, 597] width 27 height 53
click at [251, 591] on icon "more_vert" at bounding box center [250, 596] width 14 height 14
click at [287, 575] on span "Delete" at bounding box center [295, 572] width 28 height 11
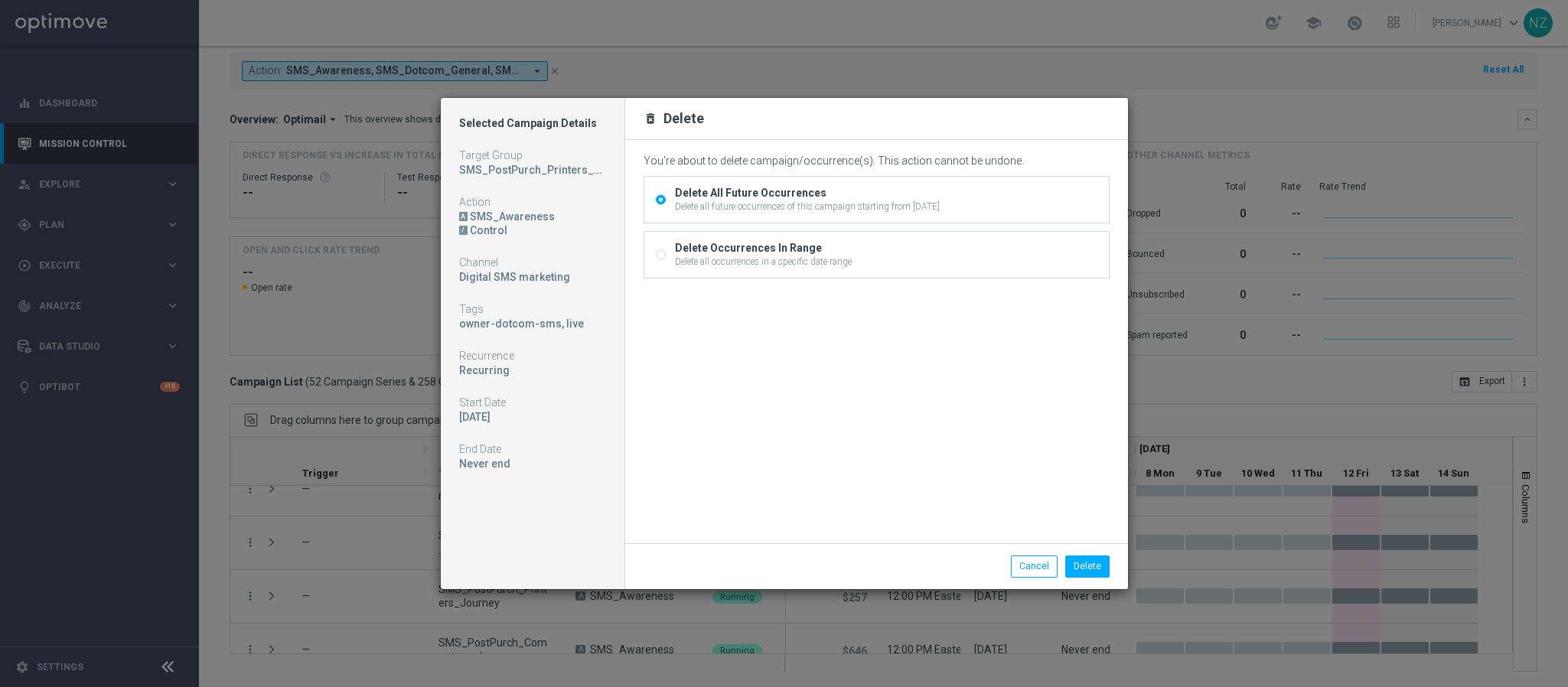
click at [739, 246] on div "Delete Occurrences In Range" at bounding box center [763, 248] width 177 height 14
click at [666, 252] on input "Delete Occurrences In Range Delete all occurrences in a specific date range" at bounding box center [660, 257] width 10 height 10
radio input "true"
radio input "false"
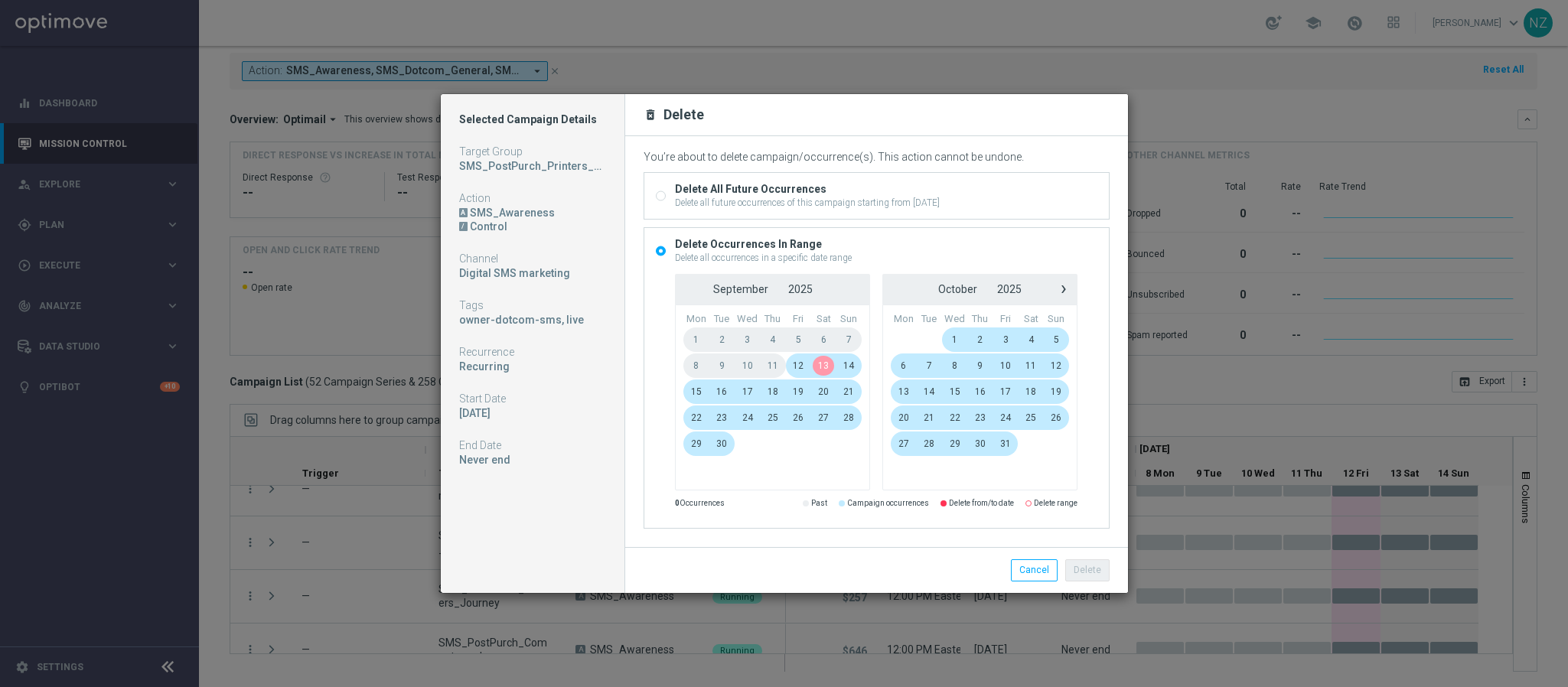
click at [822, 369] on span "13" at bounding box center [823, 365] width 25 height 25
click at [751, 391] on span "17" at bounding box center [747, 391] width 26 height 25
click at [1098, 577] on button "Delete" at bounding box center [1087, 570] width 44 height 21
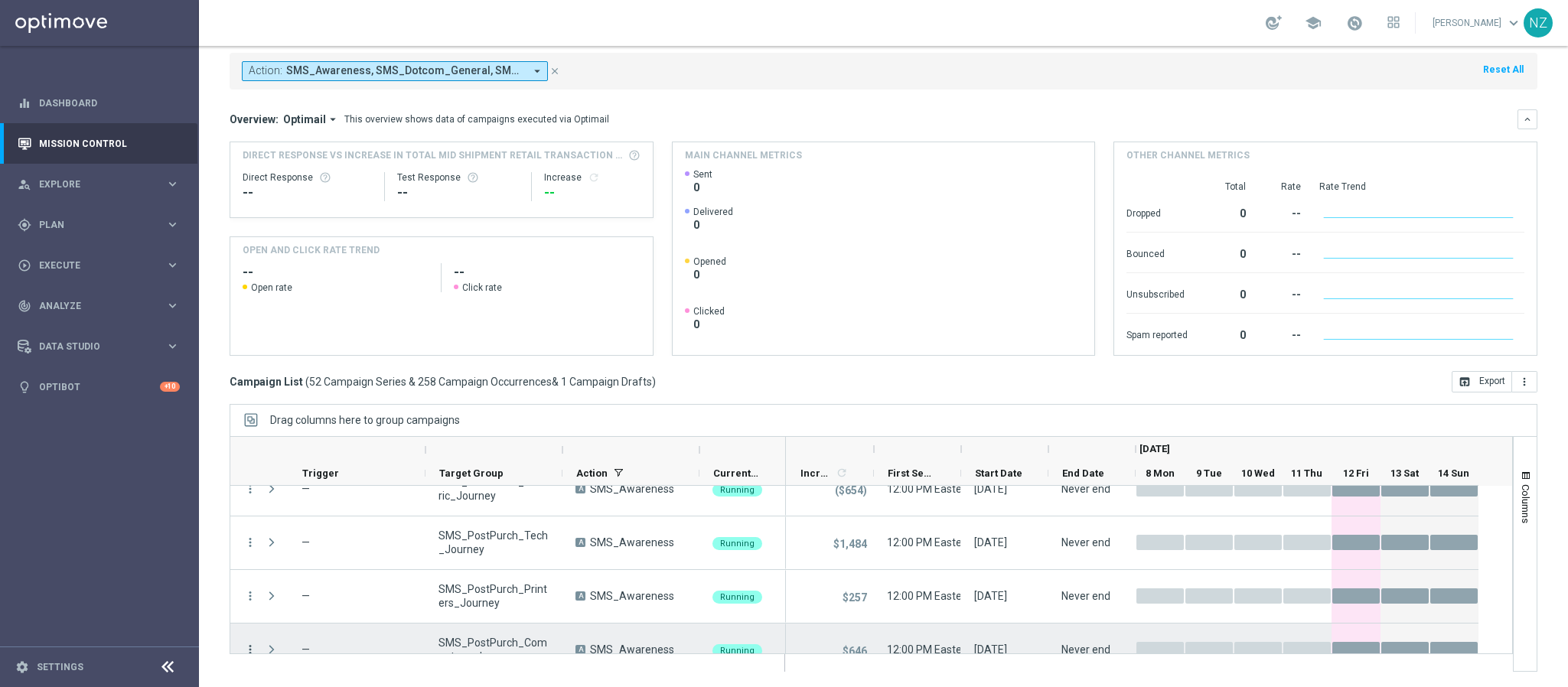
click at [252, 645] on icon "more_vert" at bounding box center [250, 650] width 14 height 14
click at [311, 625] on div "Delete" at bounding box center [352, 626] width 143 height 11
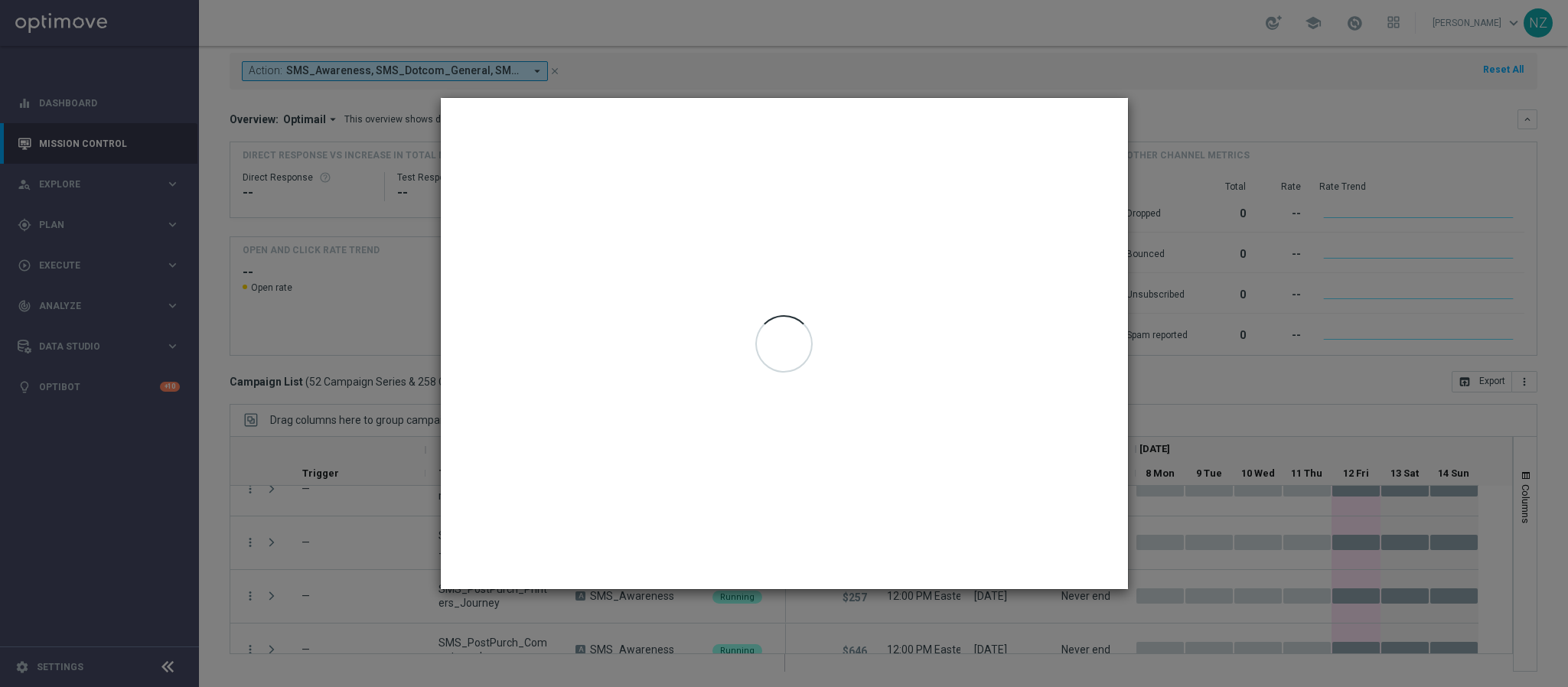
scroll to position [347, 0]
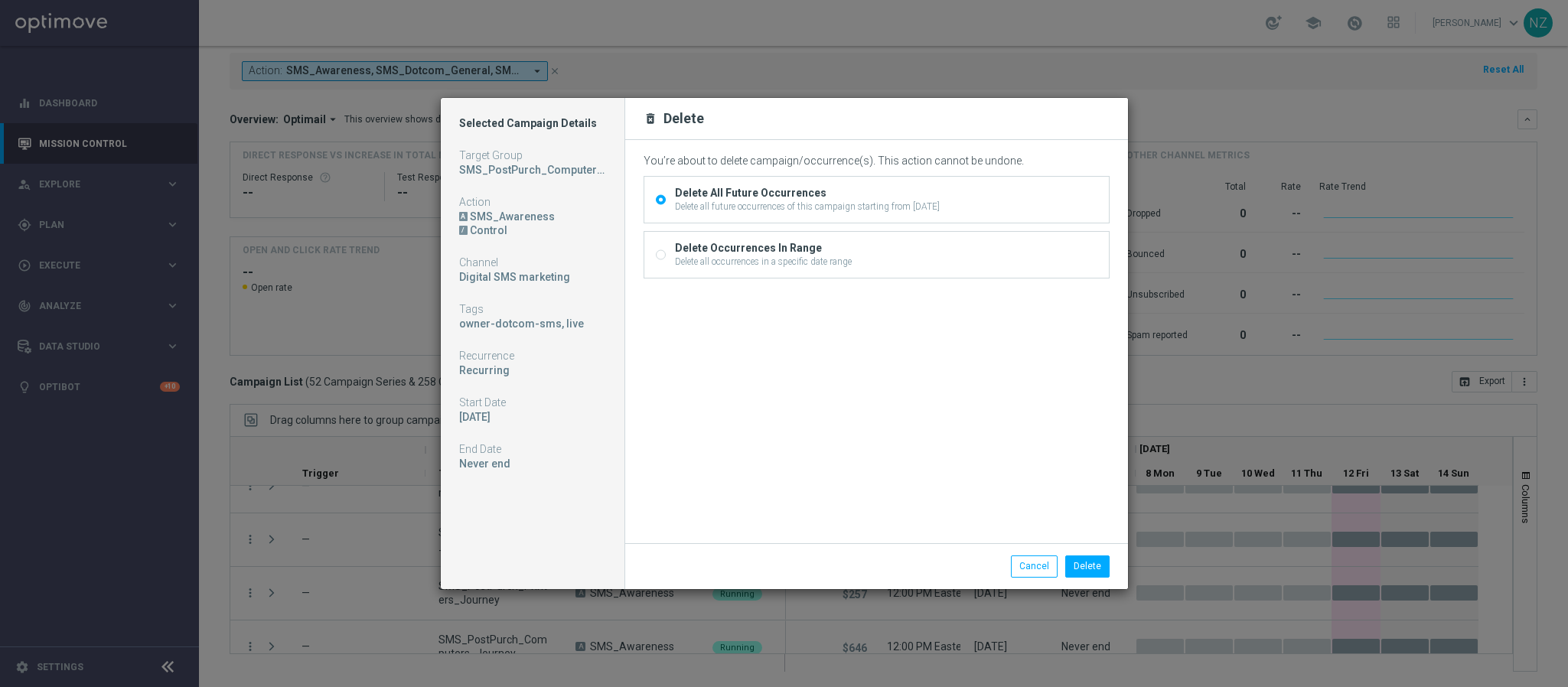
click at [764, 248] on div "Delete Occurrences In Range" at bounding box center [763, 248] width 177 height 14
click at [666, 252] on input "Delete Occurrences In Range Delete all occurrences in a specific date range" at bounding box center [660, 257] width 10 height 10
radio input "true"
radio input "false"
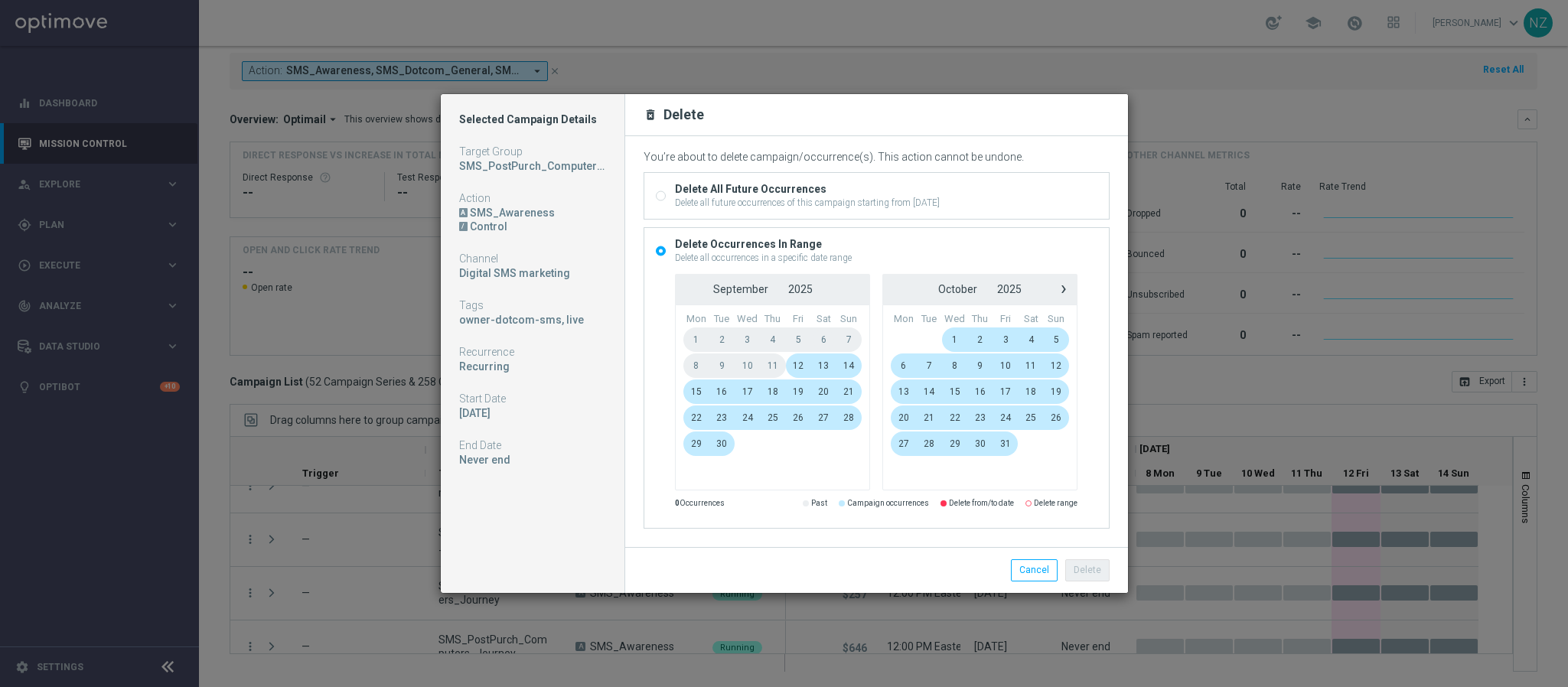
click at [824, 365] on span "13" at bounding box center [823, 365] width 25 height 25
click at [747, 389] on span "17" at bounding box center [747, 391] width 26 height 25
click at [1093, 572] on button "Delete" at bounding box center [1087, 570] width 44 height 21
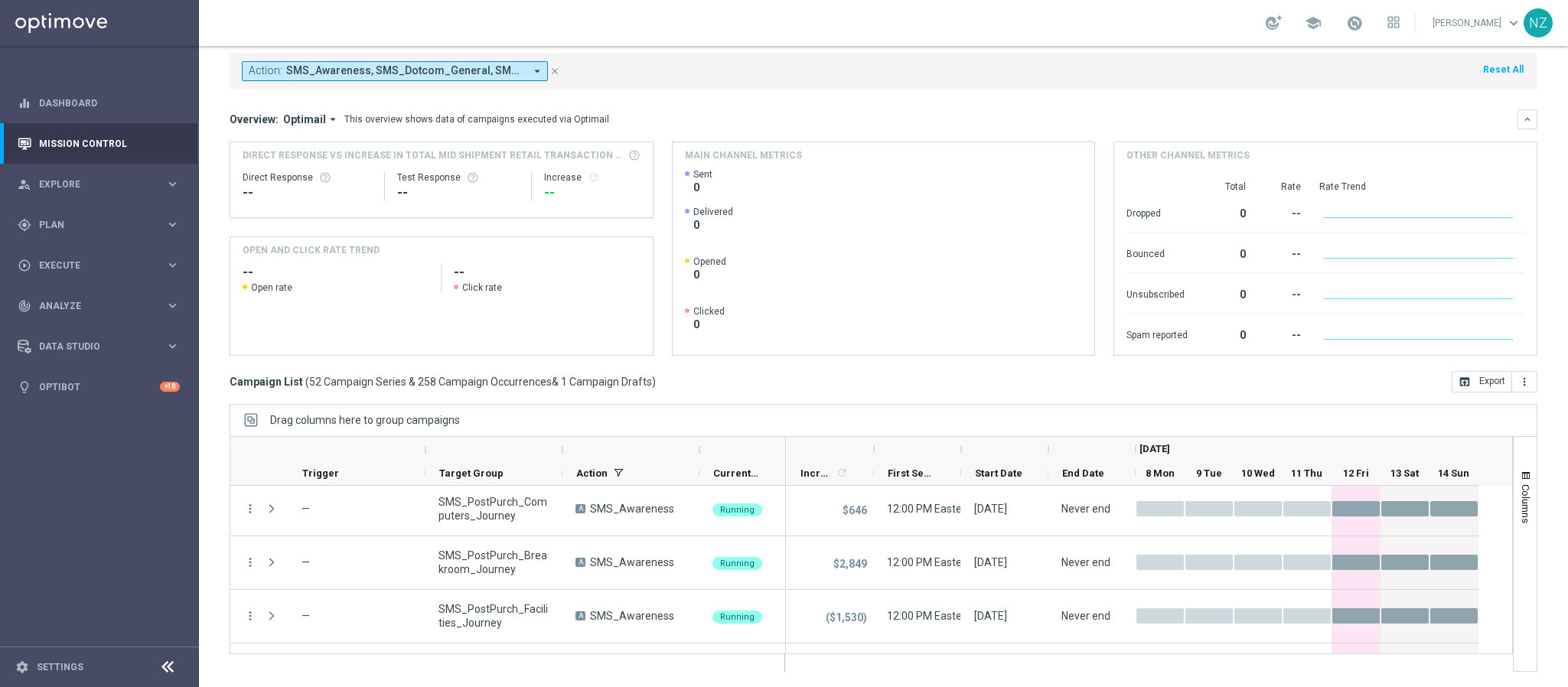
scroll to position [532, 0]
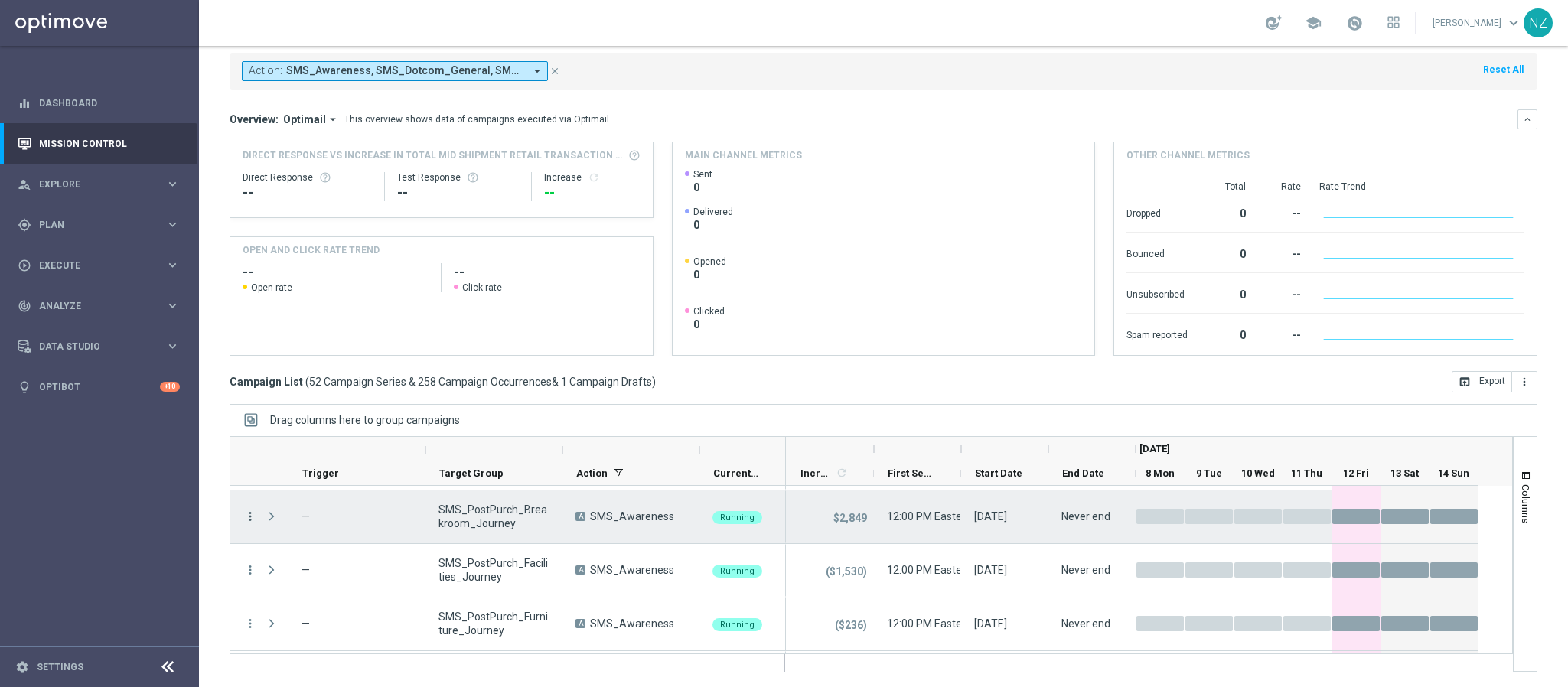
click at [248, 510] on icon "more_vert" at bounding box center [250, 516] width 14 height 14
click at [301, 501] on div "delete_forever [GEOGRAPHIC_DATA]" at bounding box center [344, 493] width 172 height 21
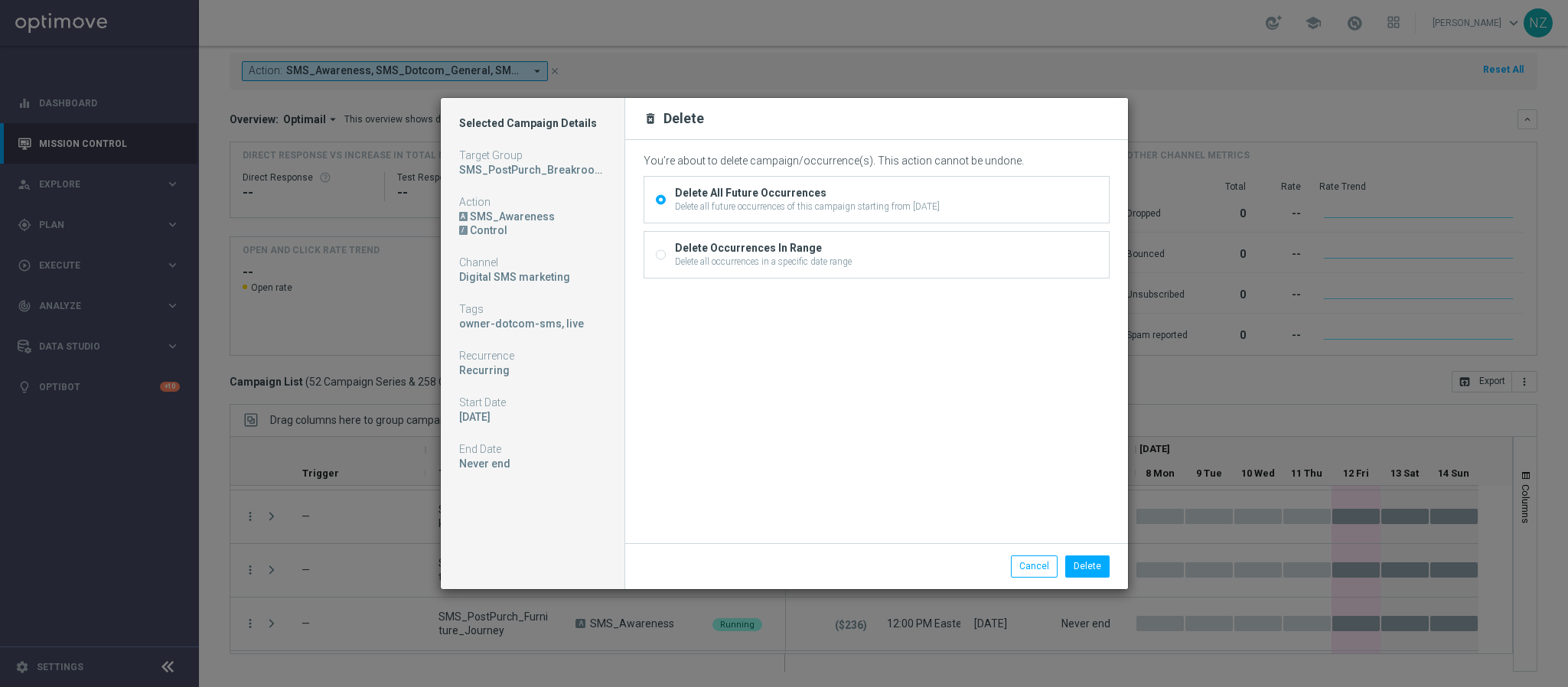
click at [740, 265] on div "Delete all occurrences in a specific date range" at bounding box center [763, 262] width 177 height 14
click at [666, 262] on input "Delete Occurrences In Range Delete all occurrences in a specific date range" at bounding box center [660, 257] width 10 height 10
radio input "true"
radio input "false"
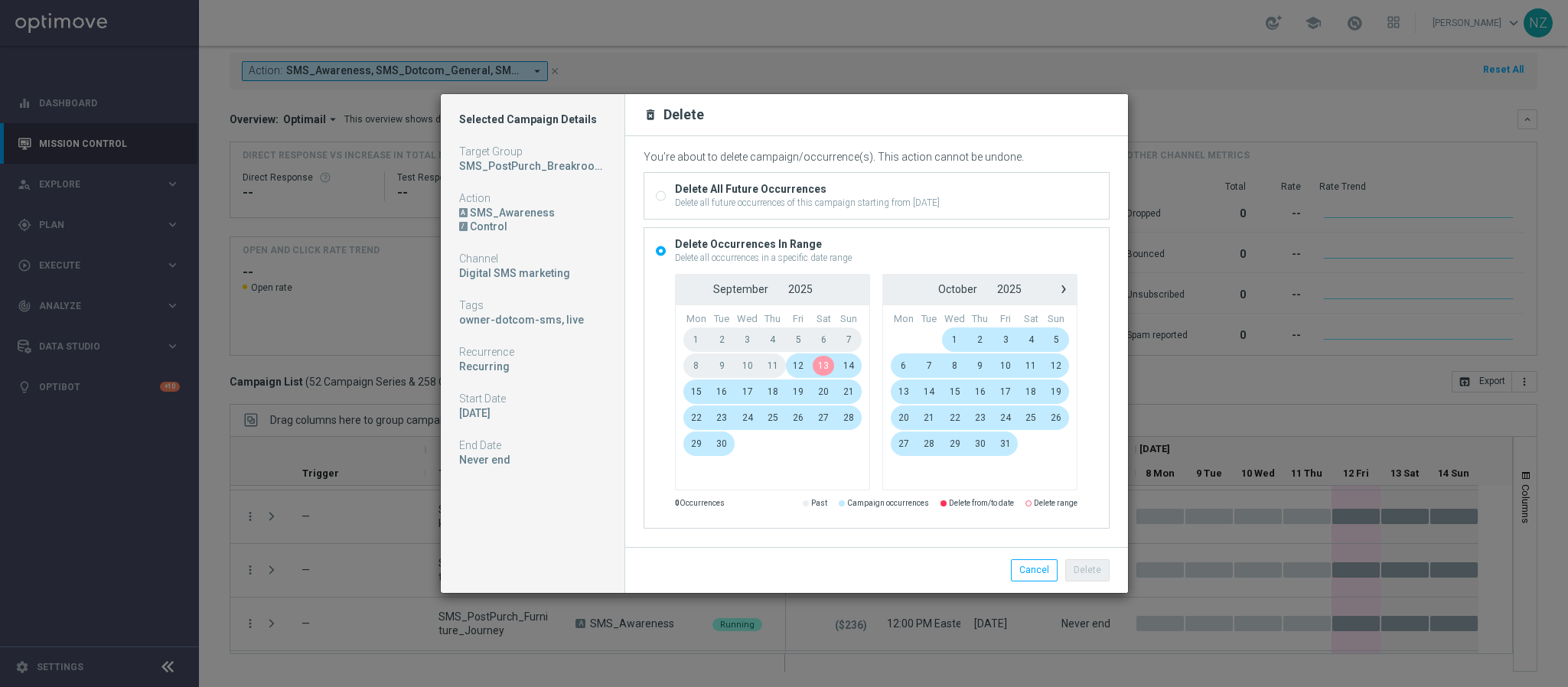
click at [819, 363] on span "13" at bounding box center [823, 365] width 25 height 25
click at [747, 392] on span "17" at bounding box center [747, 391] width 26 height 25
click at [1091, 568] on button "Delete" at bounding box center [1087, 570] width 44 height 21
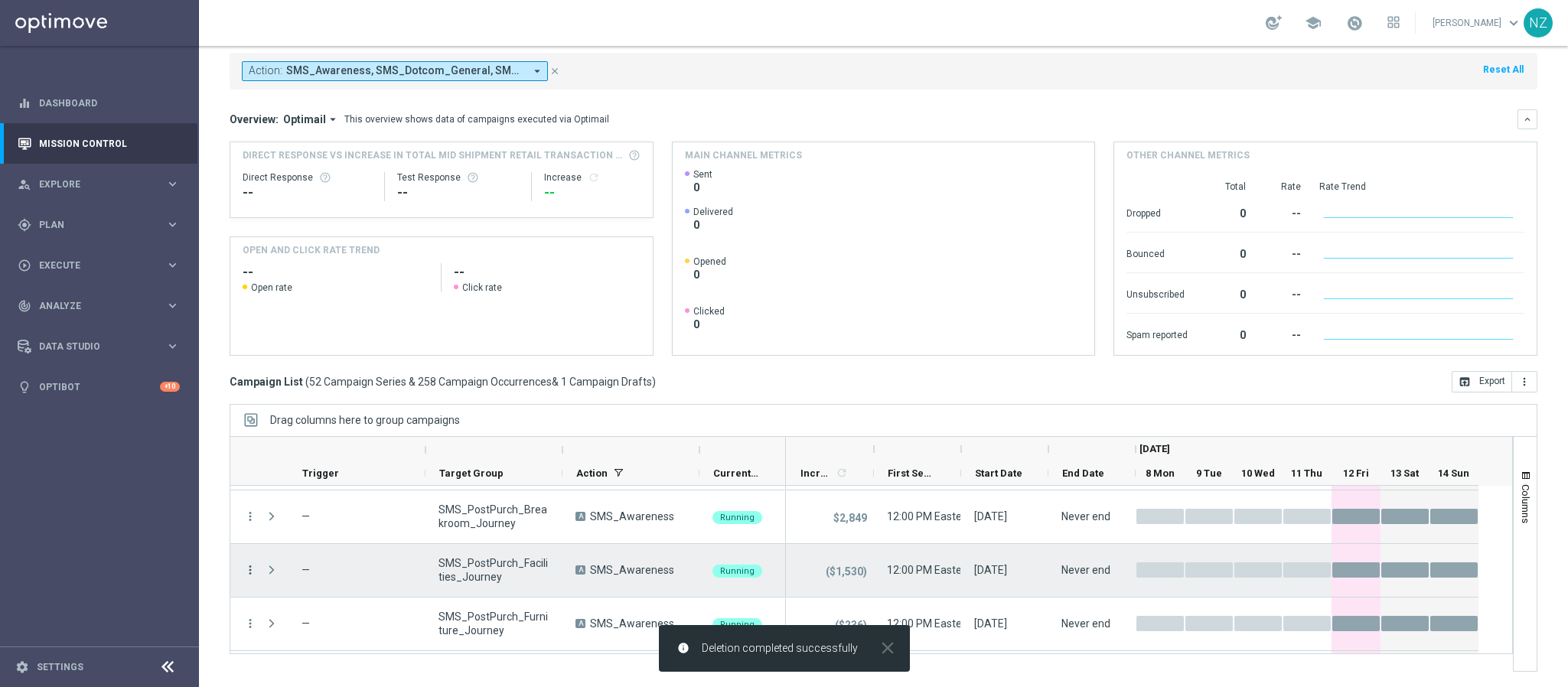
click at [246, 570] on icon "more_vert" at bounding box center [250, 570] width 14 height 14
click at [290, 551] on span "Delete" at bounding box center [295, 545] width 28 height 11
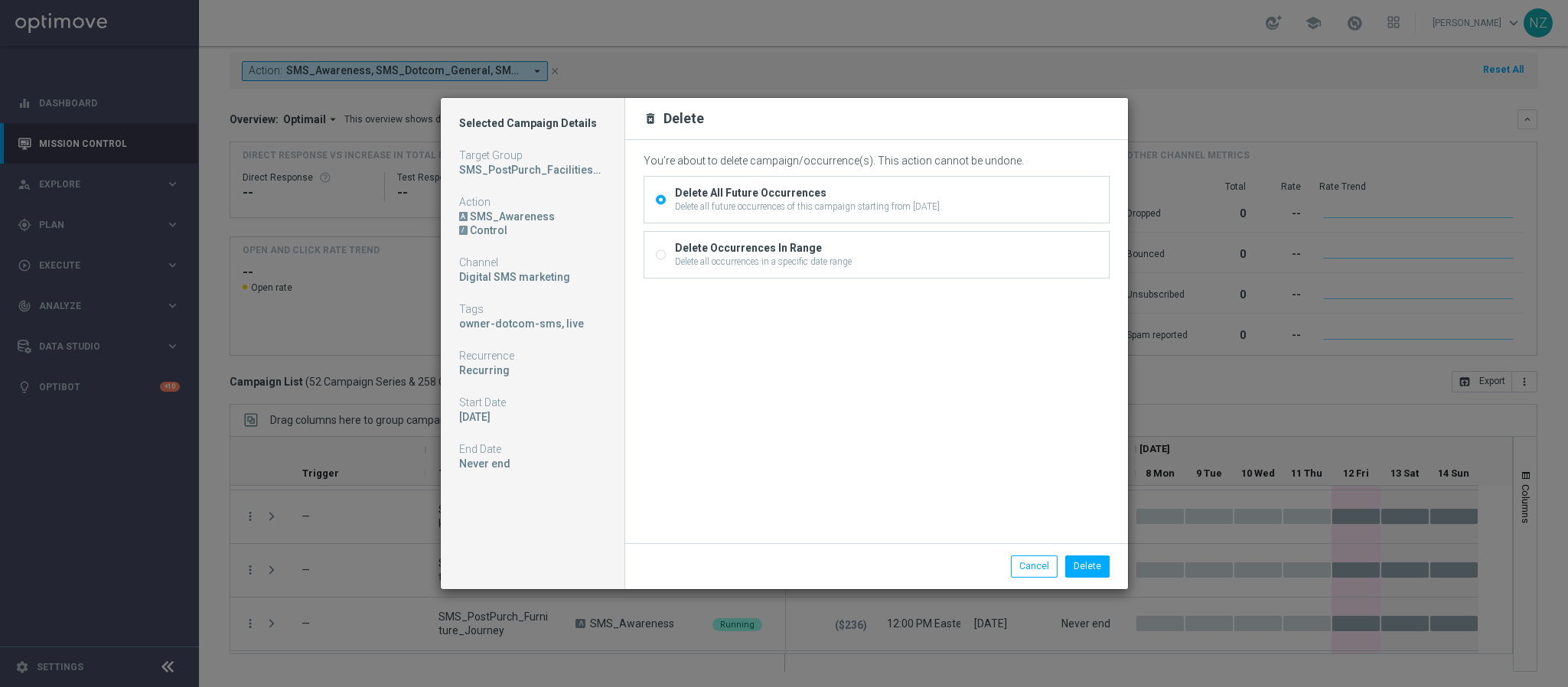
click at [753, 262] on div "Delete all occurrences in a specific date range" at bounding box center [763, 262] width 177 height 14
click at [666, 262] on input "Delete Occurrences In Range Delete all occurrences in a specific date range" at bounding box center [660, 257] width 10 height 10
radio input "true"
radio input "false"
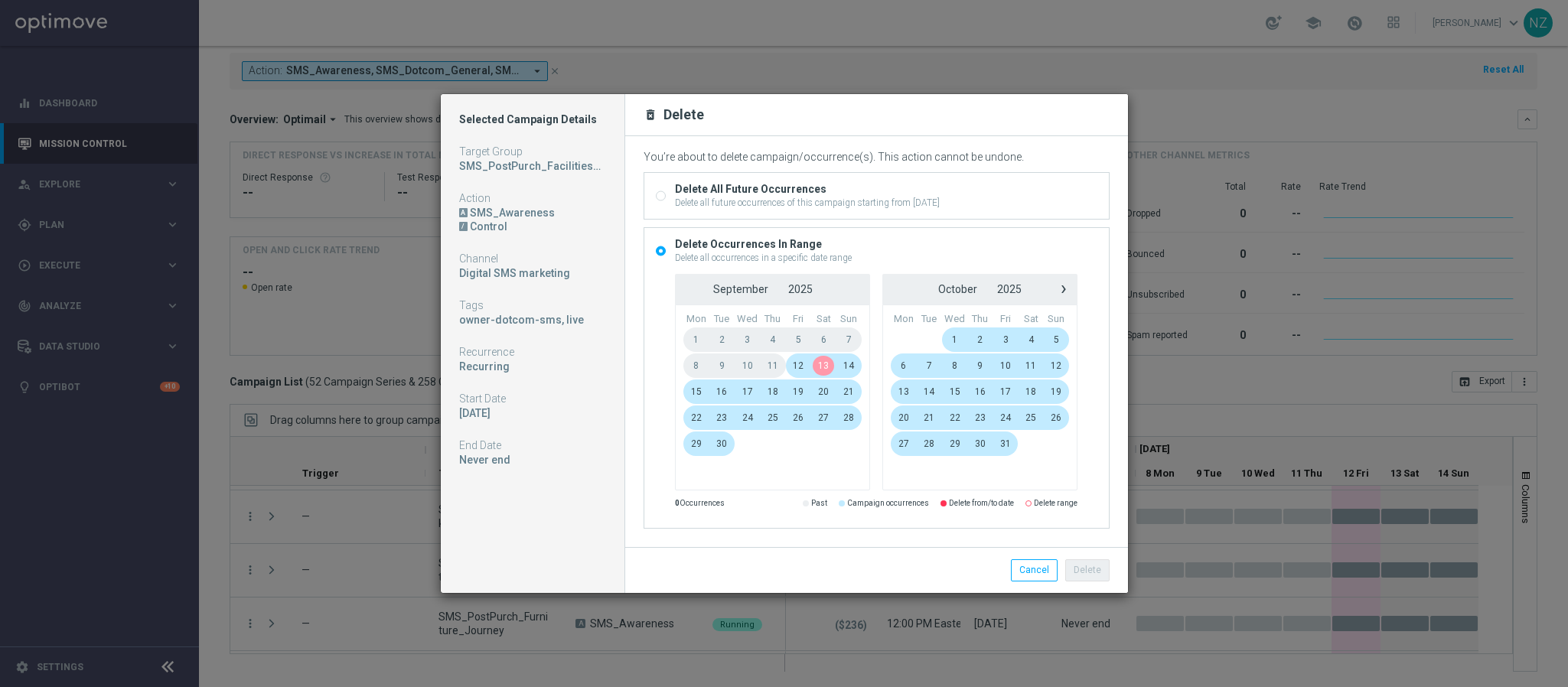
click at [827, 363] on span "13" at bounding box center [823, 365] width 25 height 25
click at [747, 391] on span "17" at bounding box center [747, 391] width 26 height 25
click at [1093, 575] on button "Delete" at bounding box center [1087, 570] width 44 height 21
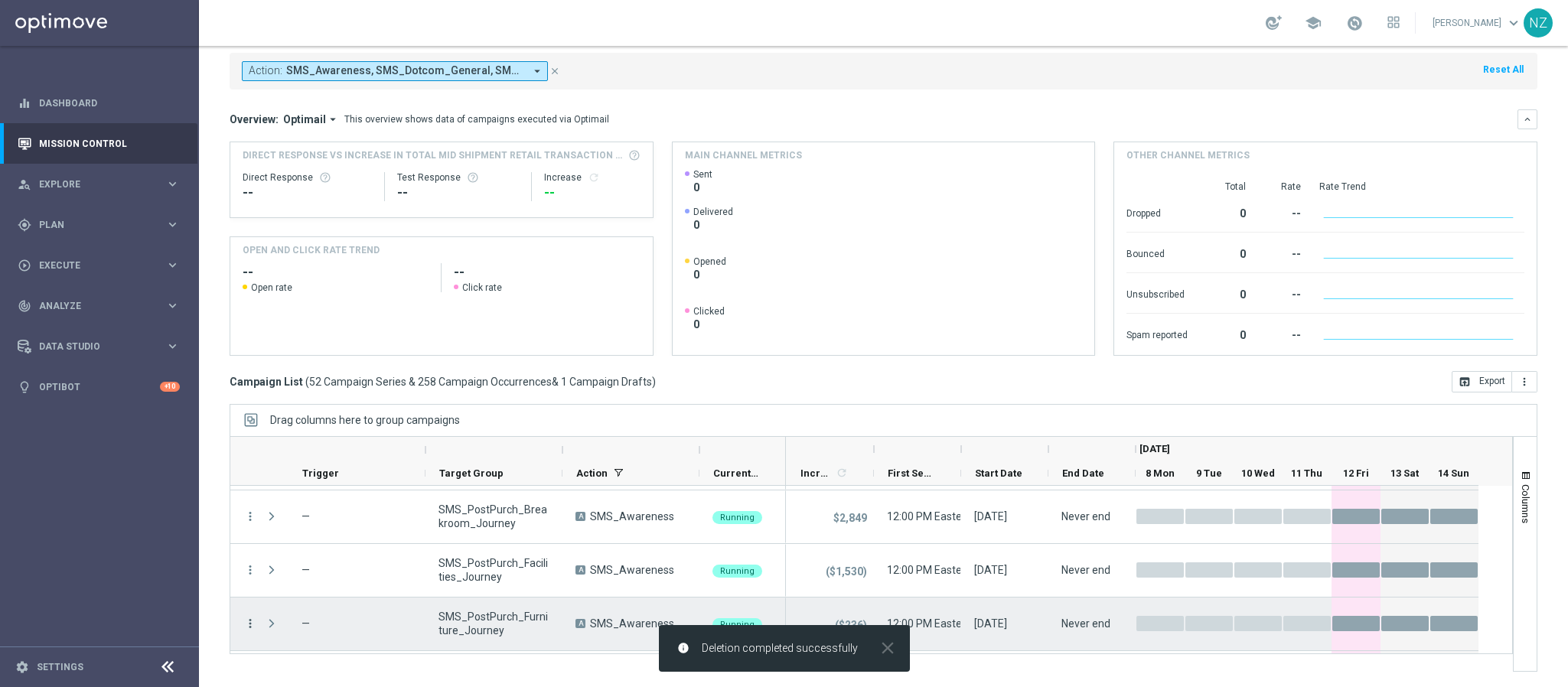
click at [249, 620] on icon "more_vert" at bounding box center [250, 624] width 14 height 14
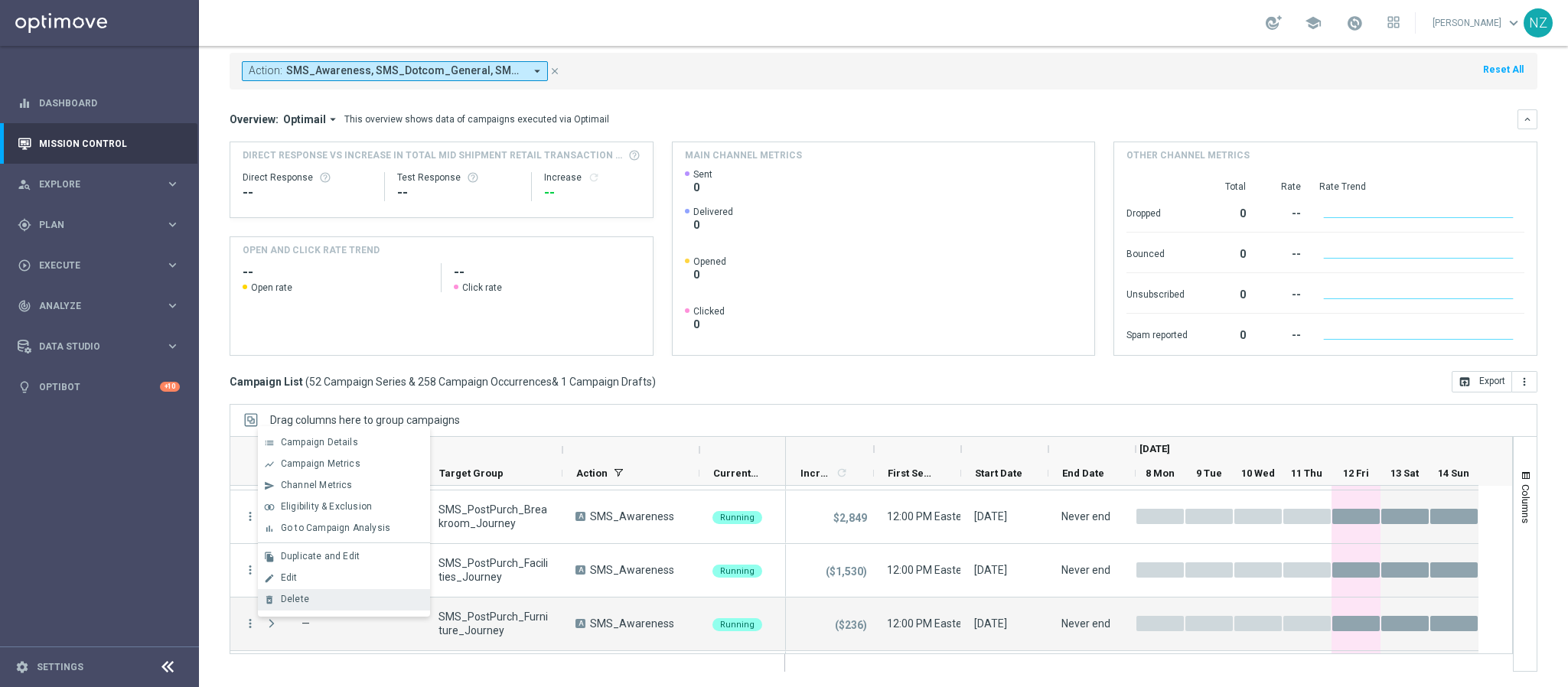
click at [278, 601] on div "delete_forever" at bounding box center [269, 600] width 23 height 11
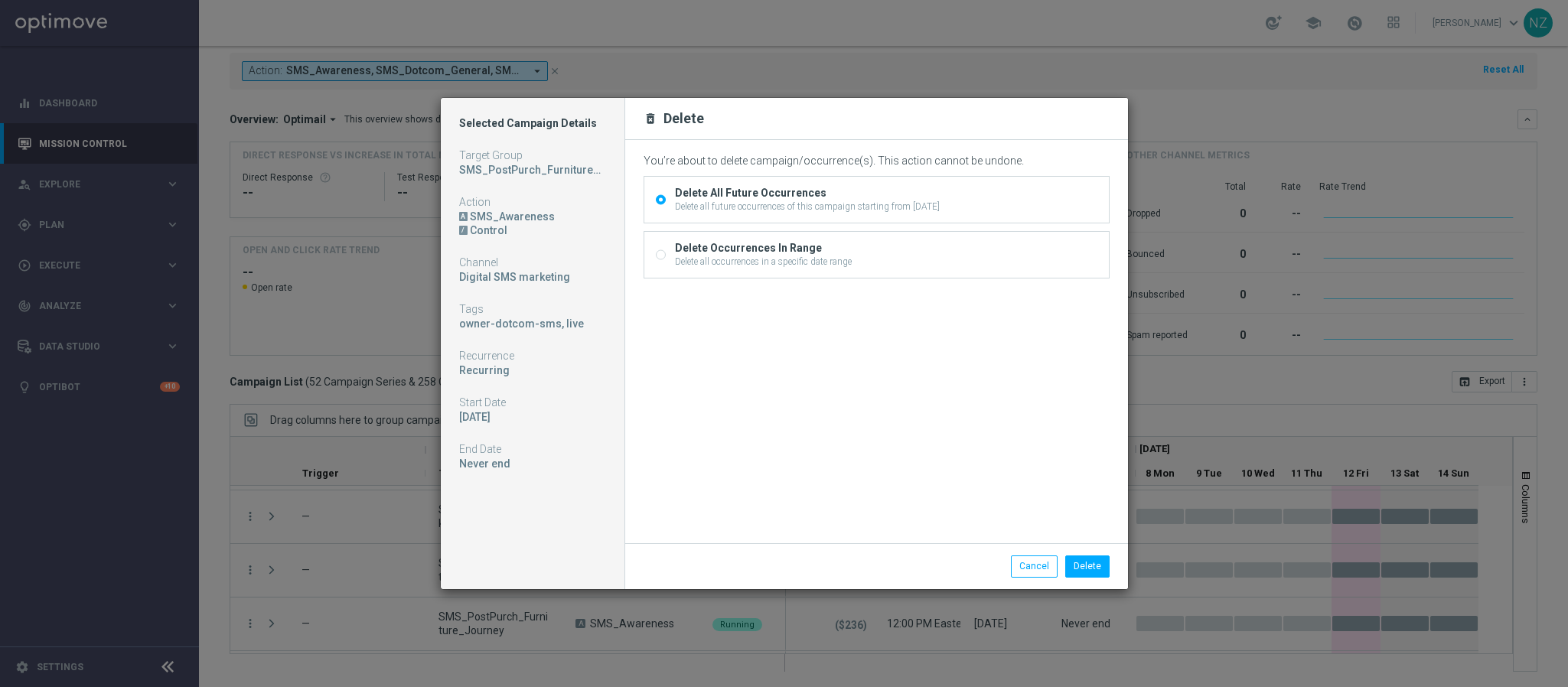
click at [735, 255] on div "Delete Occurrences In Range" at bounding box center [763, 248] width 177 height 14
click at [666, 255] on input "Delete Occurrences In Range Delete all occurrences in a specific date range" at bounding box center [660, 257] width 10 height 10
radio input "true"
radio input "false"
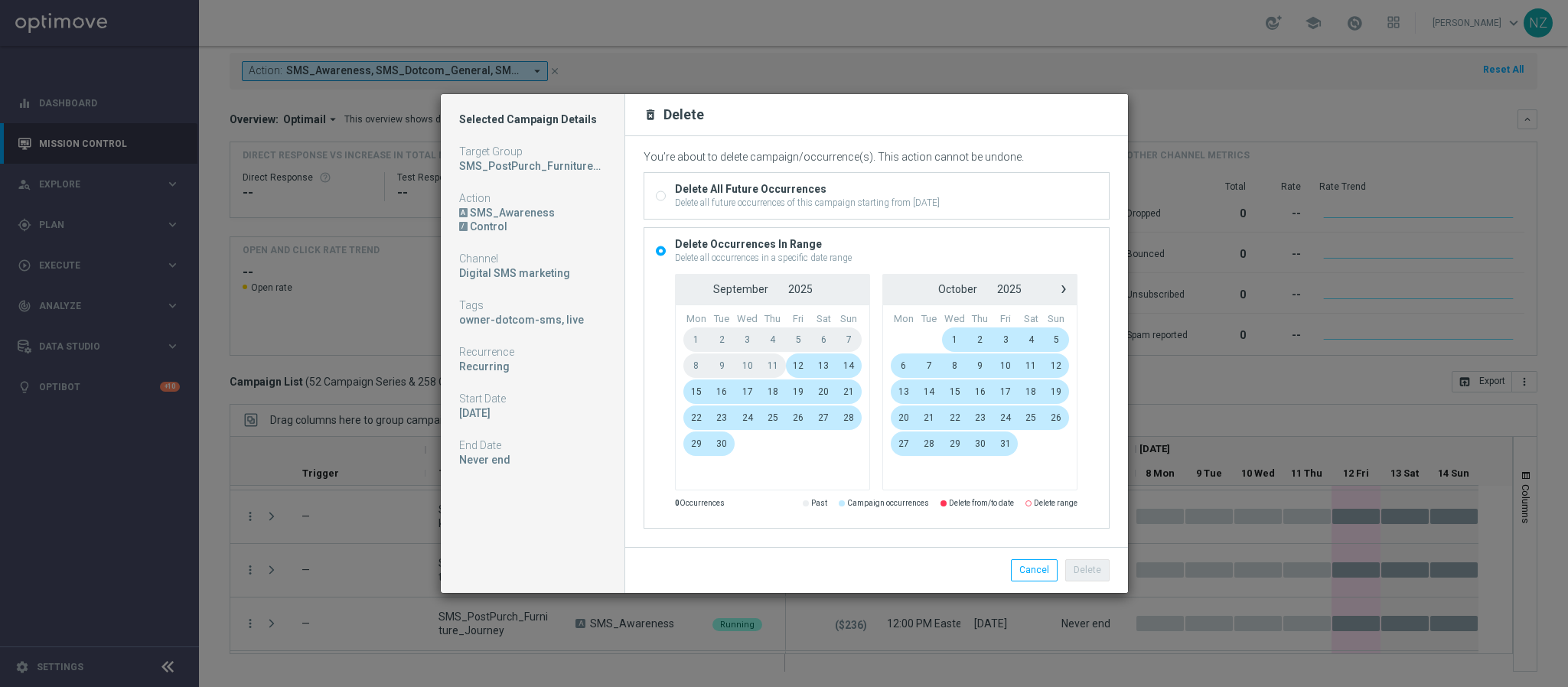
click at [822, 370] on span "13" at bounding box center [823, 365] width 25 height 25
click at [740, 389] on span "17" at bounding box center [747, 391] width 26 height 25
click at [1093, 571] on button "Delete" at bounding box center [1087, 570] width 44 height 21
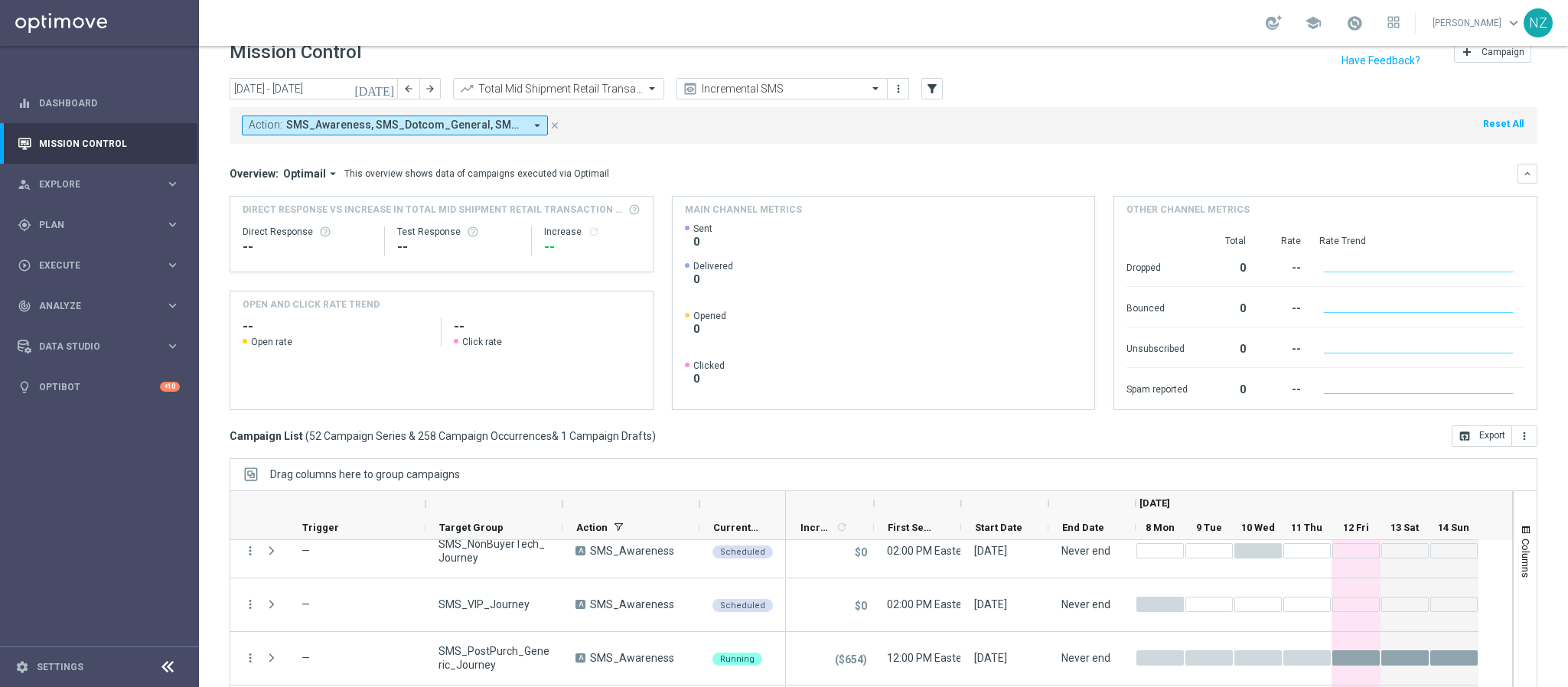
scroll to position [0, 0]
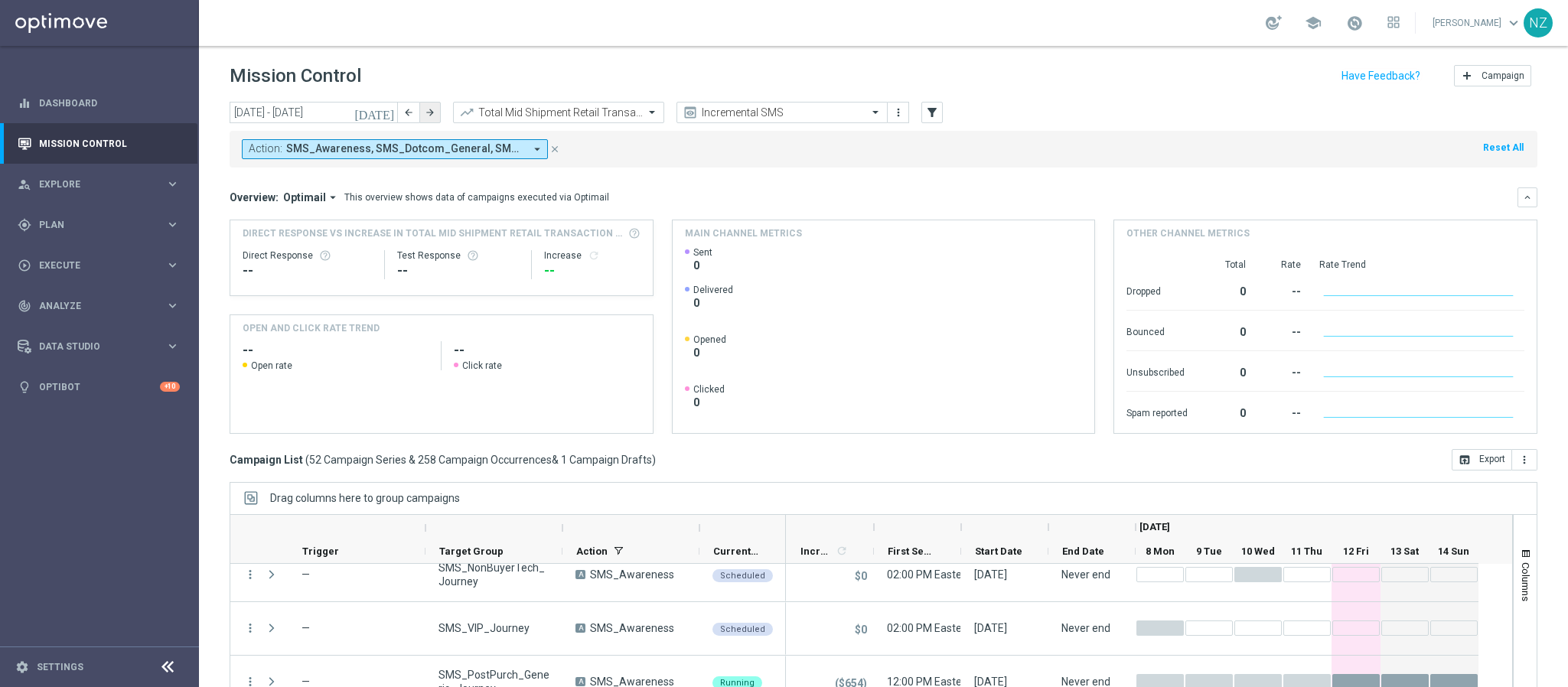
click at [435, 108] on icon "arrow_forward" at bounding box center [430, 112] width 11 height 11
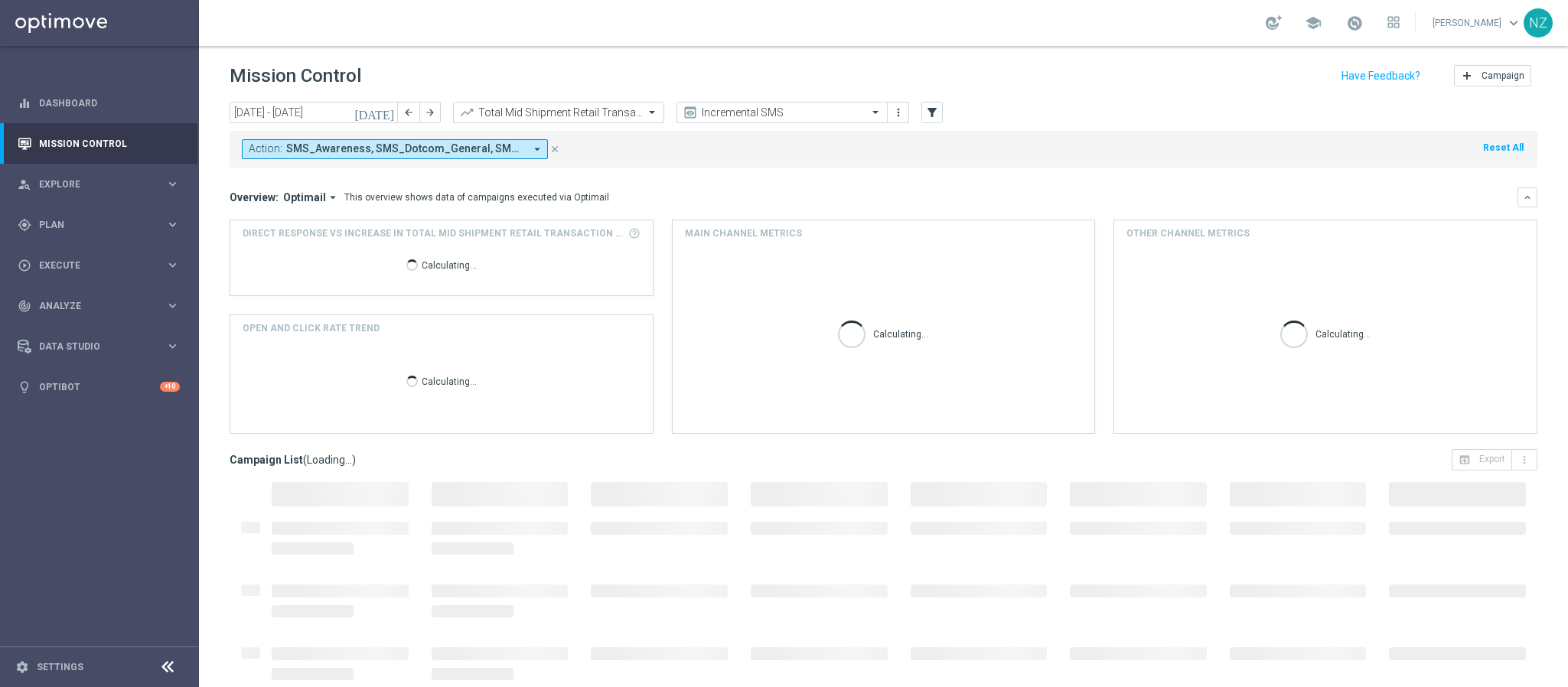
type input "15 Sep 2025 - 21 Sep 2025"
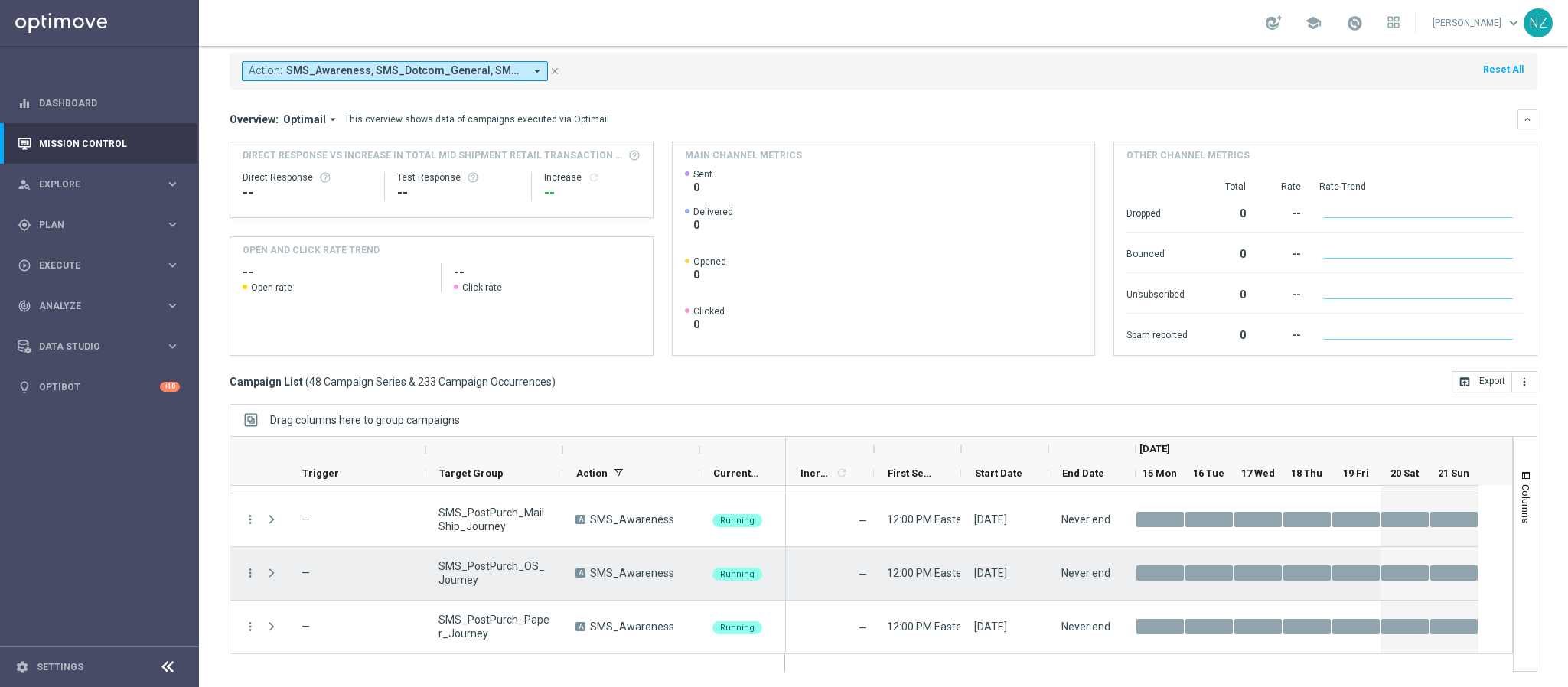
scroll to position [574, 0]
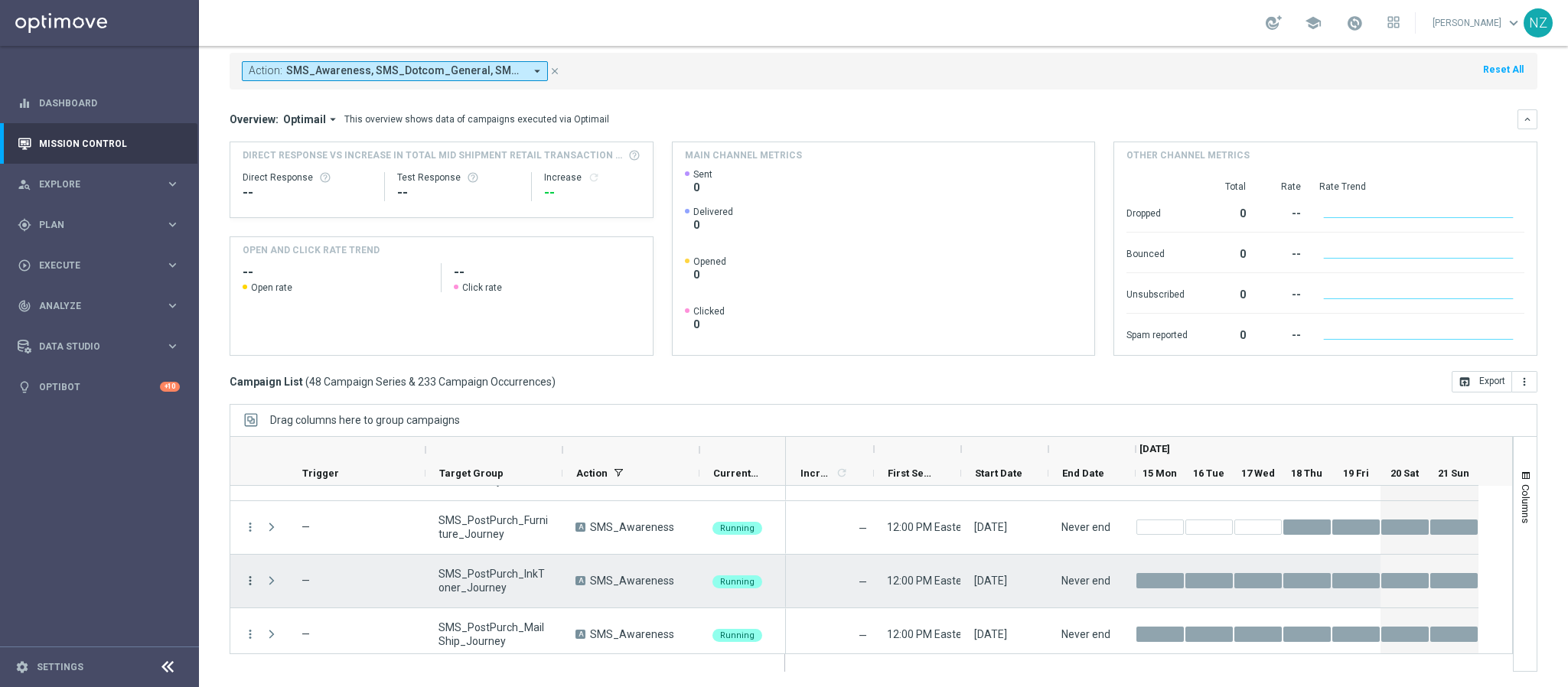
click at [249, 582] on icon "more_vert" at bounding box center [250, 581] width 14 height 14
click at [313, 555] on div "Delete" at bounding box center [352, 557] width 143 height 11
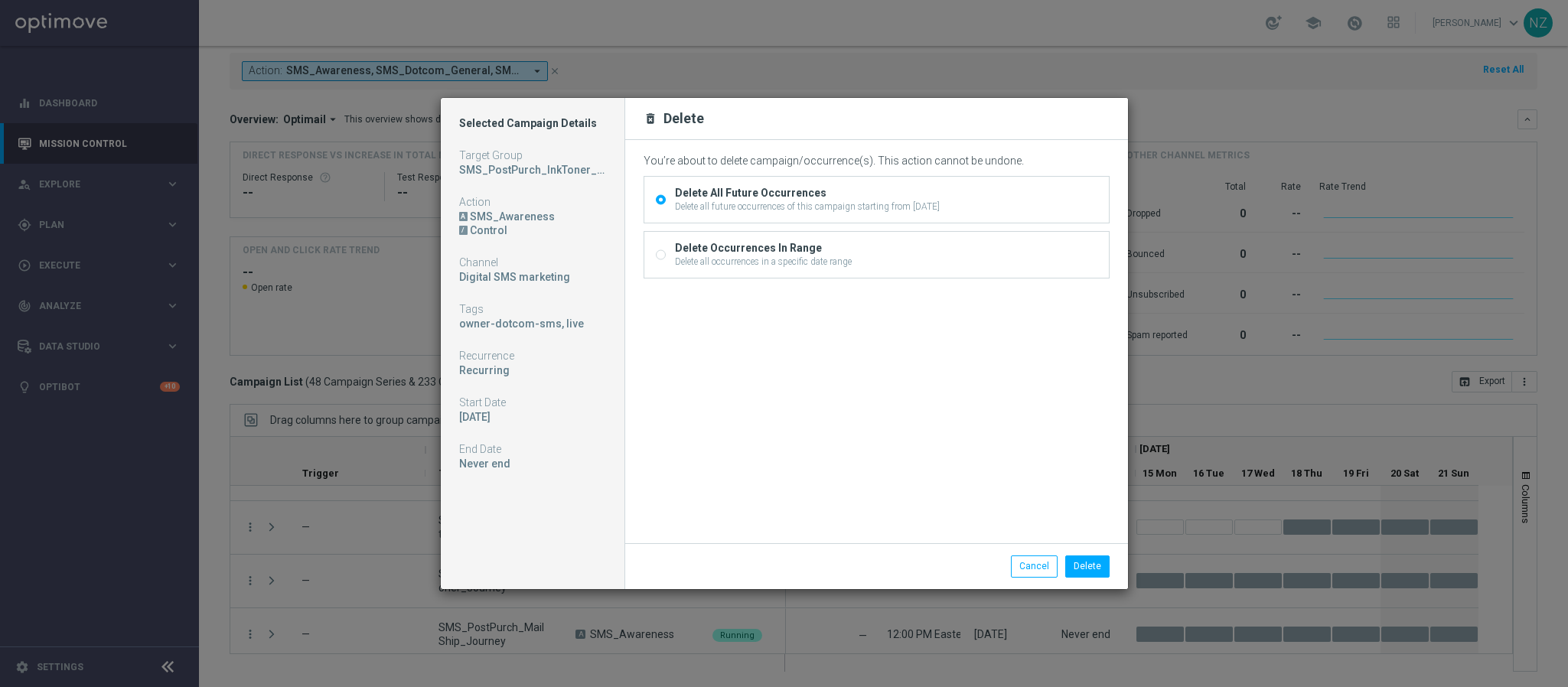
click at [757, 253] on div "Delete Occurrences In Range" at bounding box center [763, 248] width 177 height 14
click at [666, 253] on input "Delete Occurrences In Range Delete all occurrences in a specific date range" at bounding box center [660, 257] width 10 height 10
radio input "true"
radio input "false"
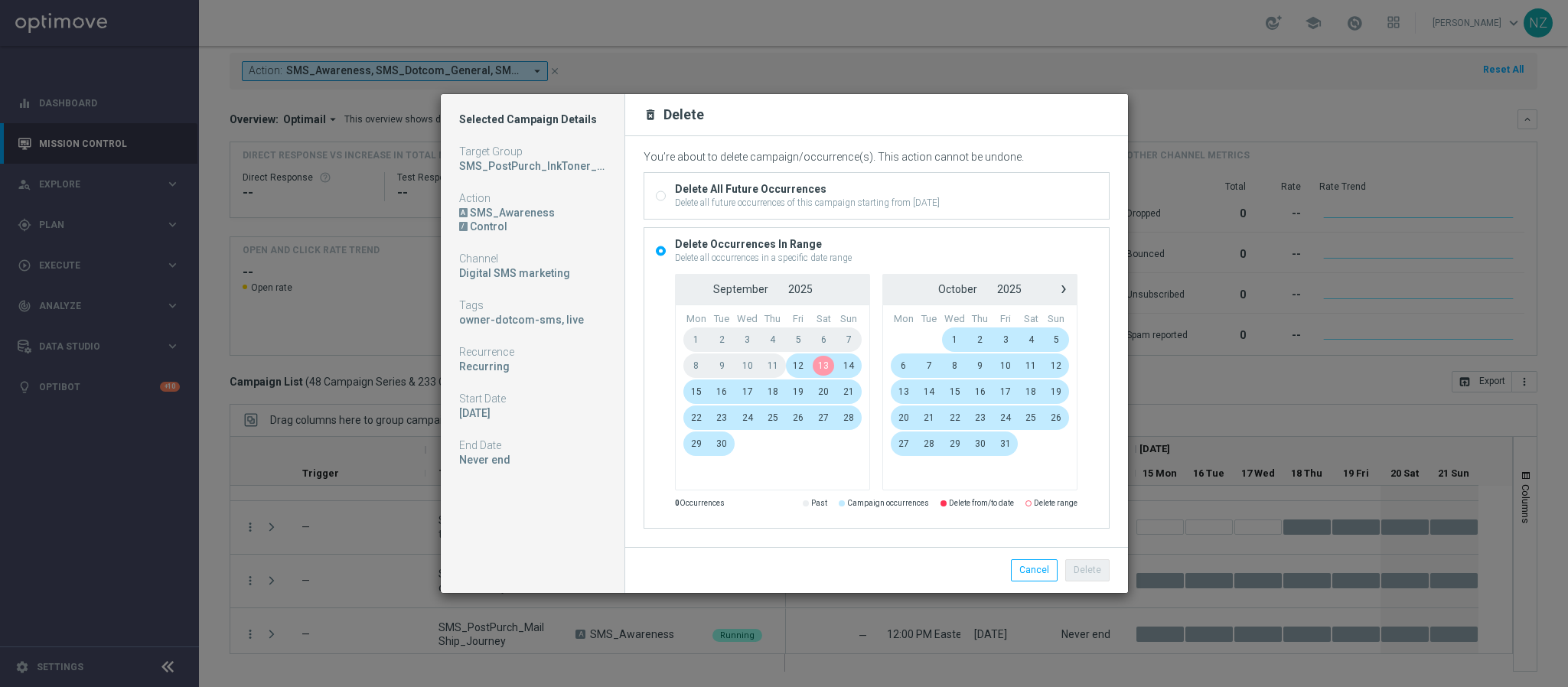
click at [823, 361] on span "13" at bounding box center [823, 365] width 25 height 25
click at [753, 392] on span "17" at bounding box center [747, 391] width 26 height 25
click at [1093, 572] on button "Delete" at bounding box center [1087, 570] width 44 height 21
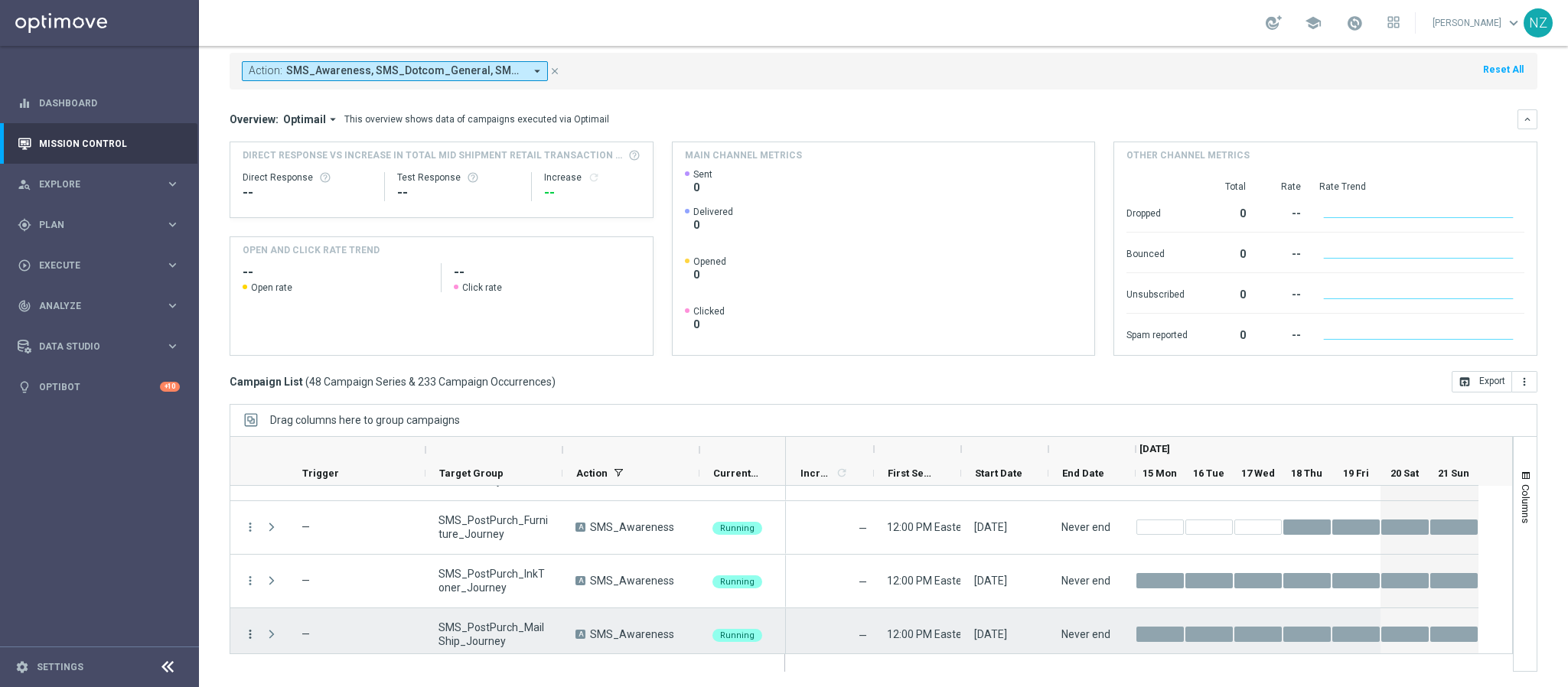
click at [256, 634] on icon "more_vert" at bounding box center [250, 634] width 14 height 14
click at [281, 611] on span "Delete" at bounding box center [295, 611] width 28 height 11
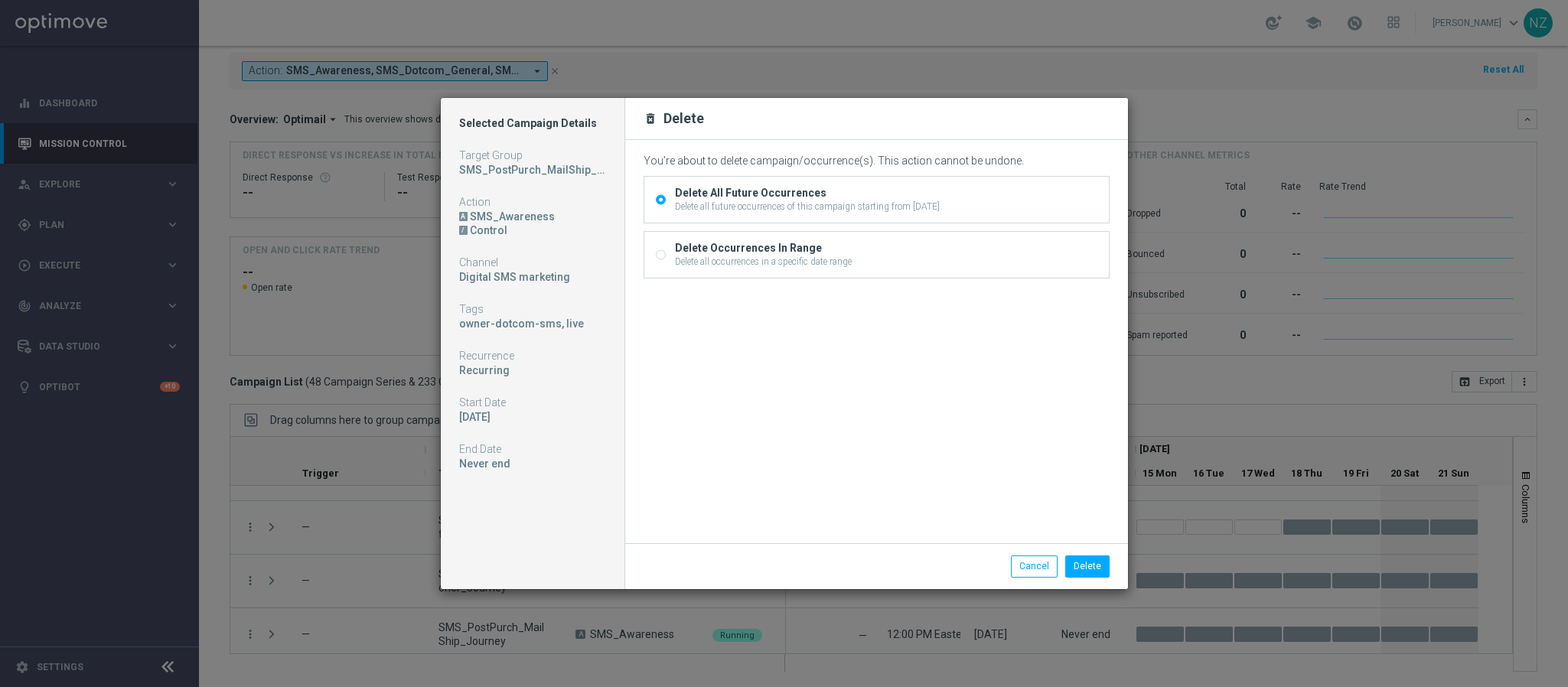
click at [751, 241] on div "Delete Occurrences In Range" at bounding box center [763, 248] width 177 height 14
click at [666, 252] on input "Delete Occurrences In Range Delete all occurrences in a specific date range" at bounding box center [660, 257] width 10 height 10
radio input "true"
radio input "false"
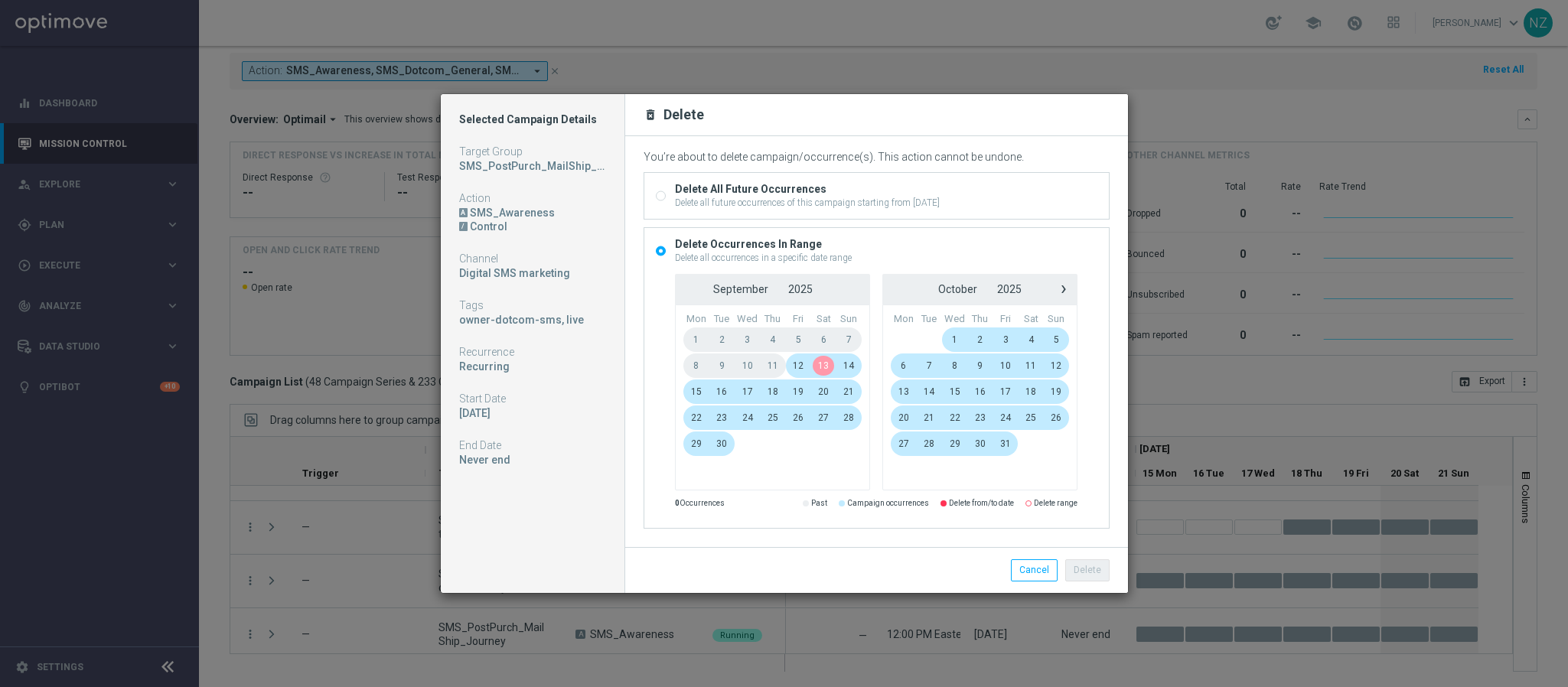
click at [824, 370] on span "13" at bounding box center [823, 365] width 25 height 25
click at [738, 392] on span "17" at bounding box center [747, 391] width 26 height 25
click at [1093, 567] on button "Delete" at bounding box center [1087, 570] width 44 height 21
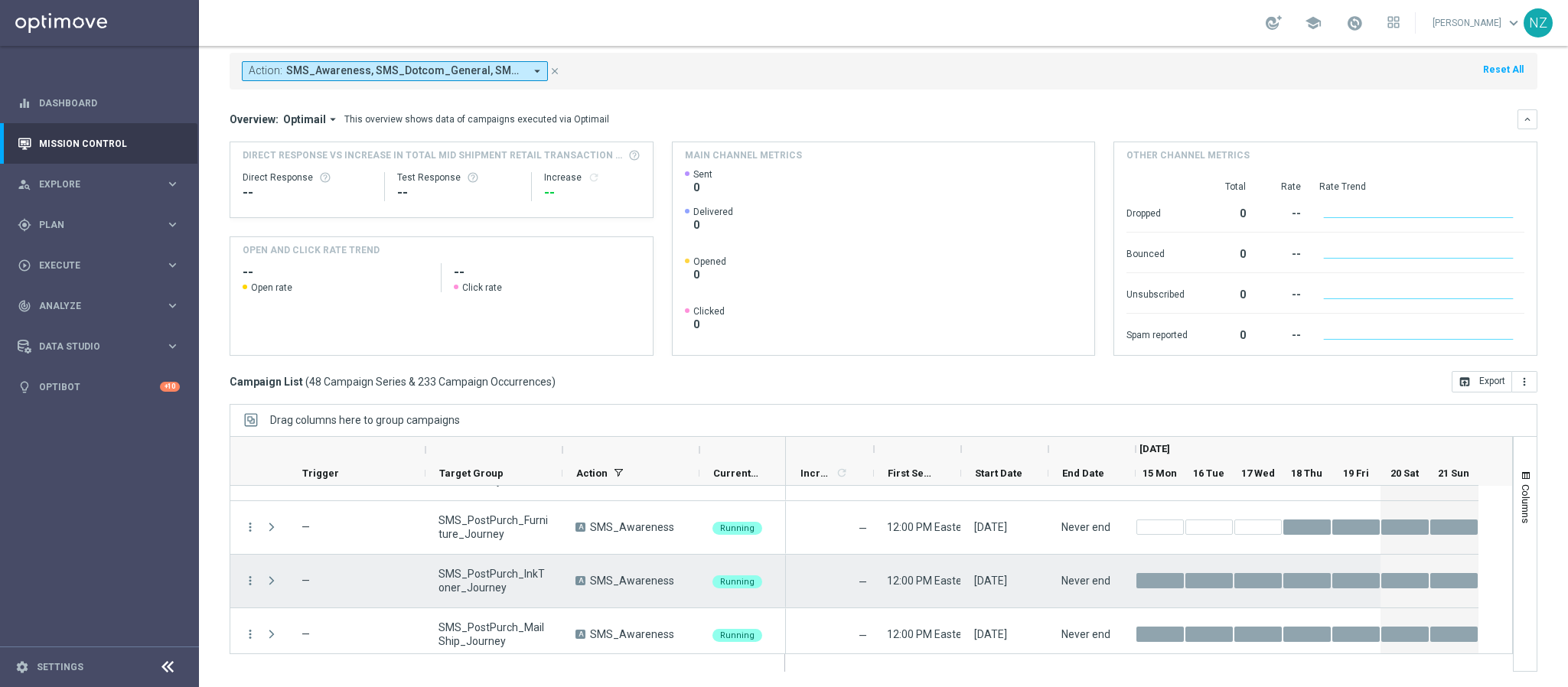
scroll to position [689, 0]
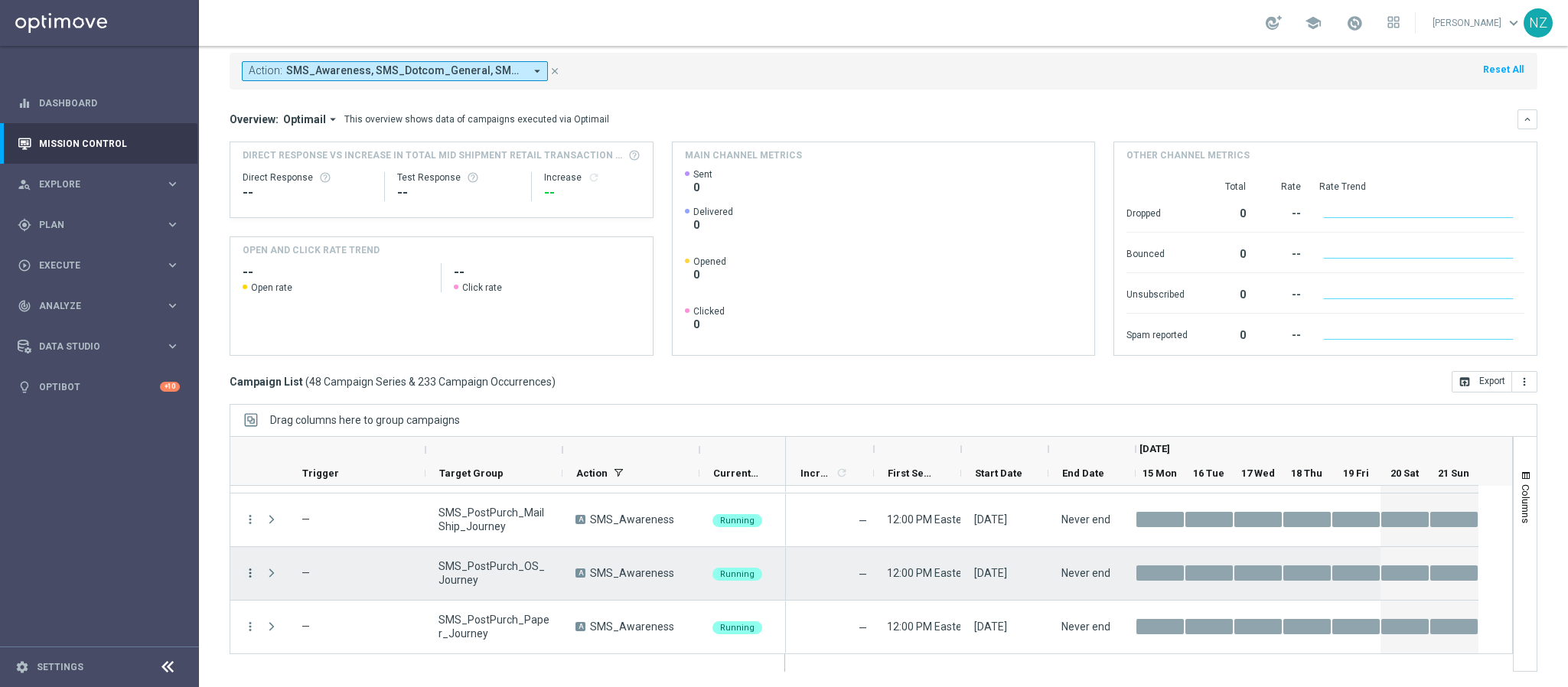
click at [252, 572] on icon "more_vert" at bounding box center [250, 573] width 14 height 14
click at [311, 547] on div "Delete" at bounding box center [352, 549] width 143 height 11
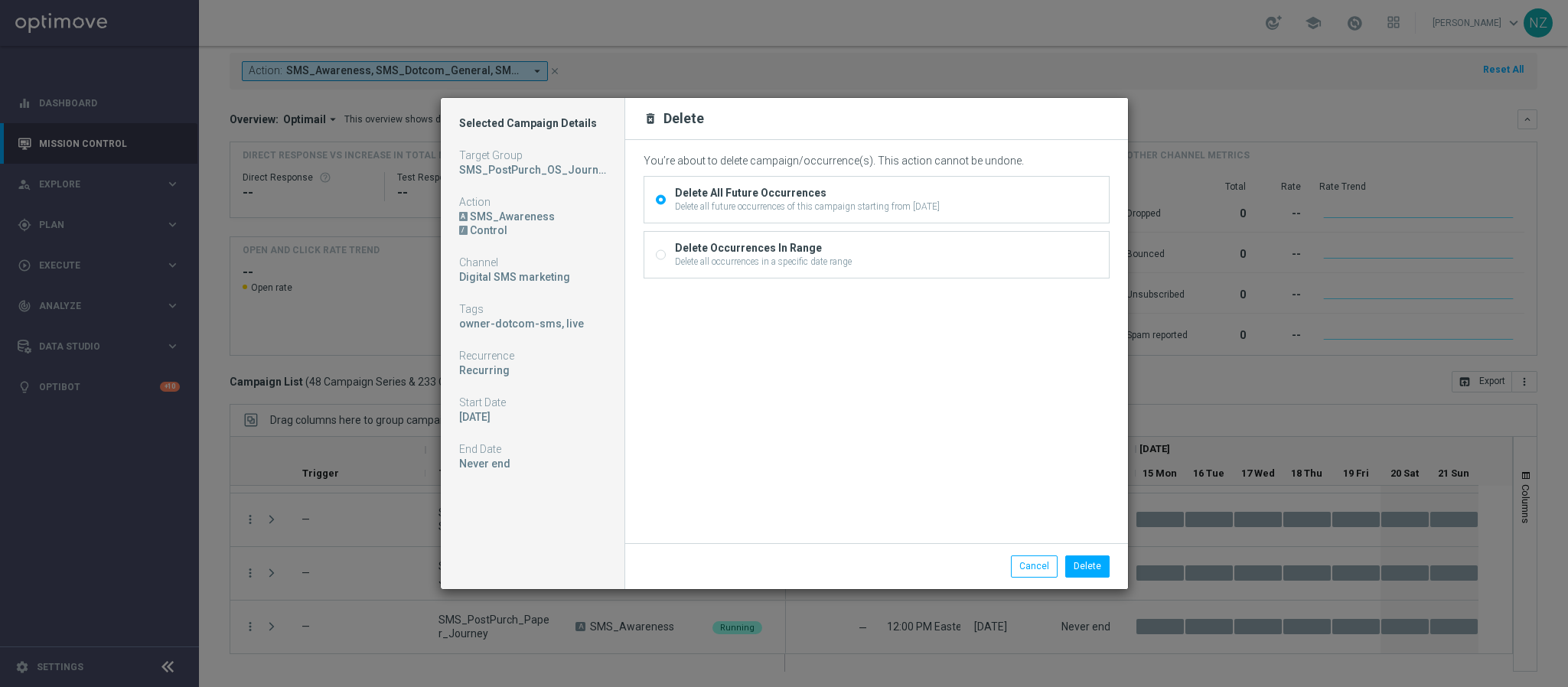
click at [707, 253] on div "Delete Occurrences In Range" at bounding box center [763, 248] width 177 height 14
click at [666, 253] on input "Delete Occurrences In Range Delete all occurrences in a specific date range" at bounding box center [660, 257] width 10 height 10
radio input "true"
radio input "false"
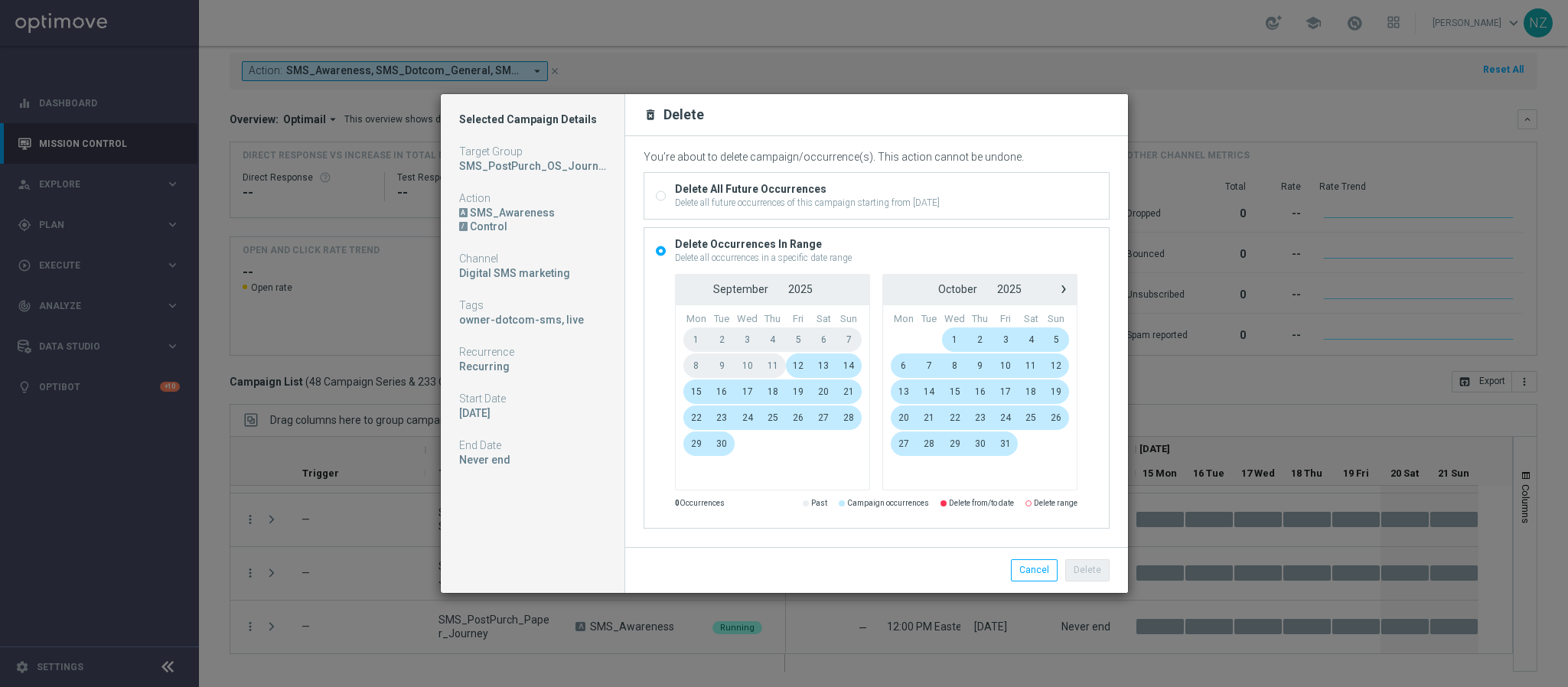
click at [822, 366] on span "13" at bounding box center [823, 365] width 25 height 25
click at [746, 391] on span "17" at bounding box center [747, 391] width 26 height 25
click at [1095, 572] on button "Delete" at bounding box center [1087, 570] width 44 height 21
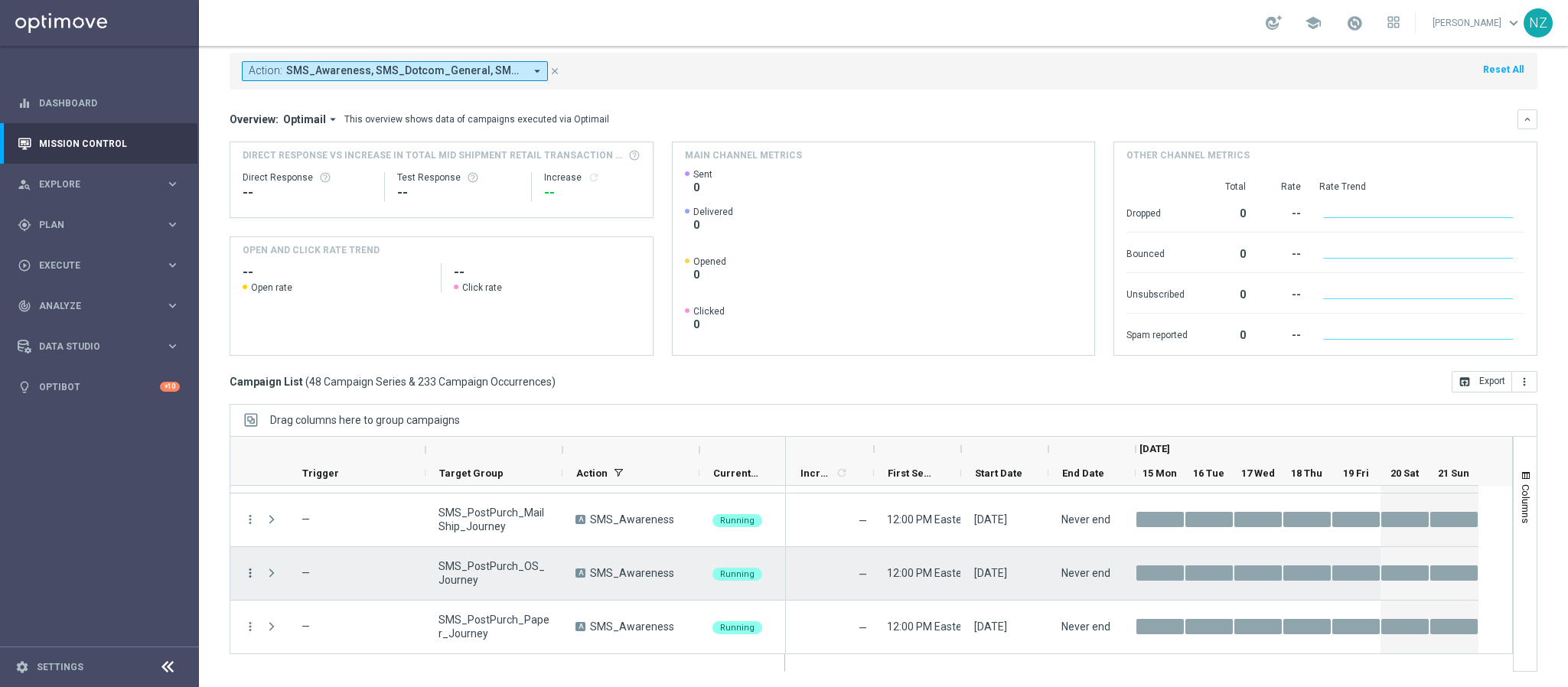
click at [256, 574] on icon "more_vert" at bounding box center [250, 573] width 14 height 14
click at [303, 555] on div "delete_forever Delete" at bounding box center [344, 549] width 172 height 21
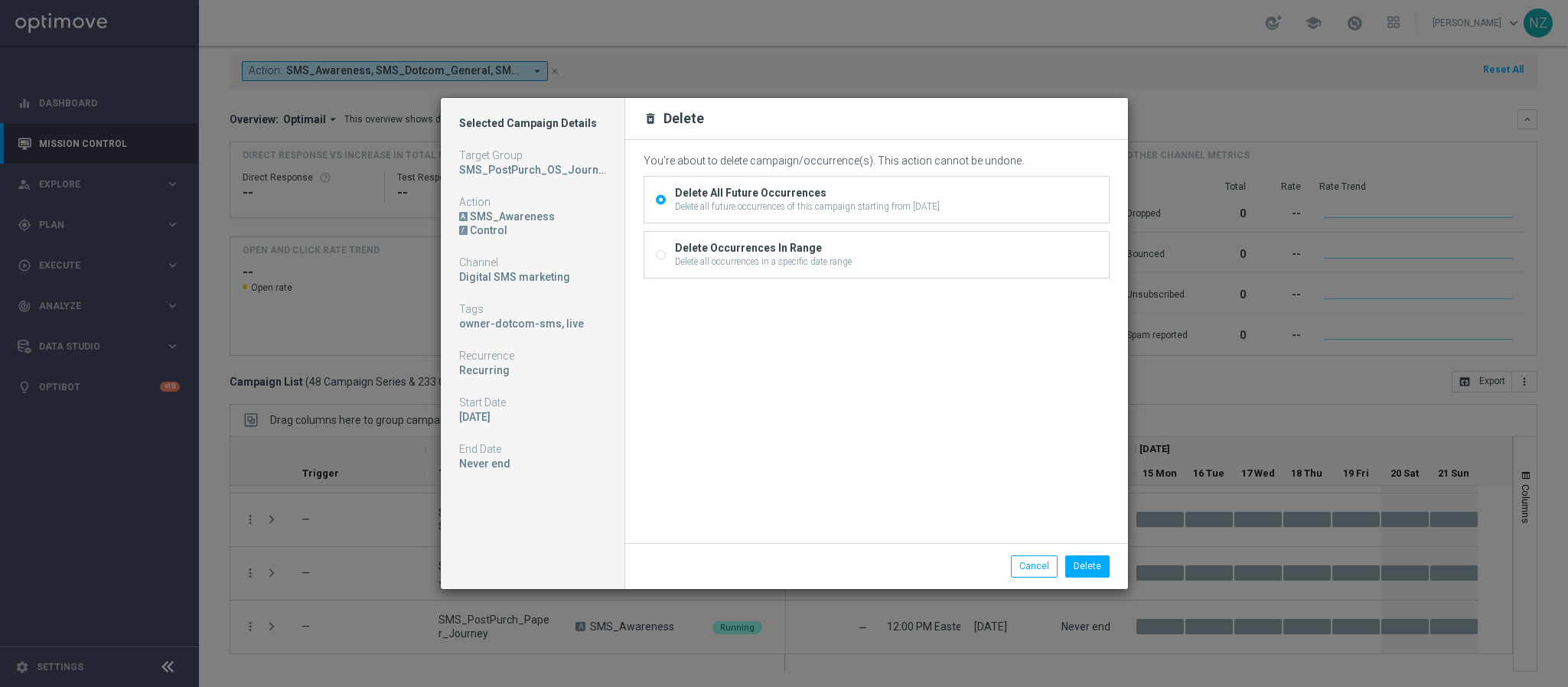
click at [812, 251] on div "Delete Occurrences In Range" at bounding box center [763, 248] width 177 height 14
click at [666, 252] on input "Delete Occurrences In Range Delete all occurrences in a specific date range" at bounding box center [660, 257] width 10 height 10
radio input "true"
radio input "false"
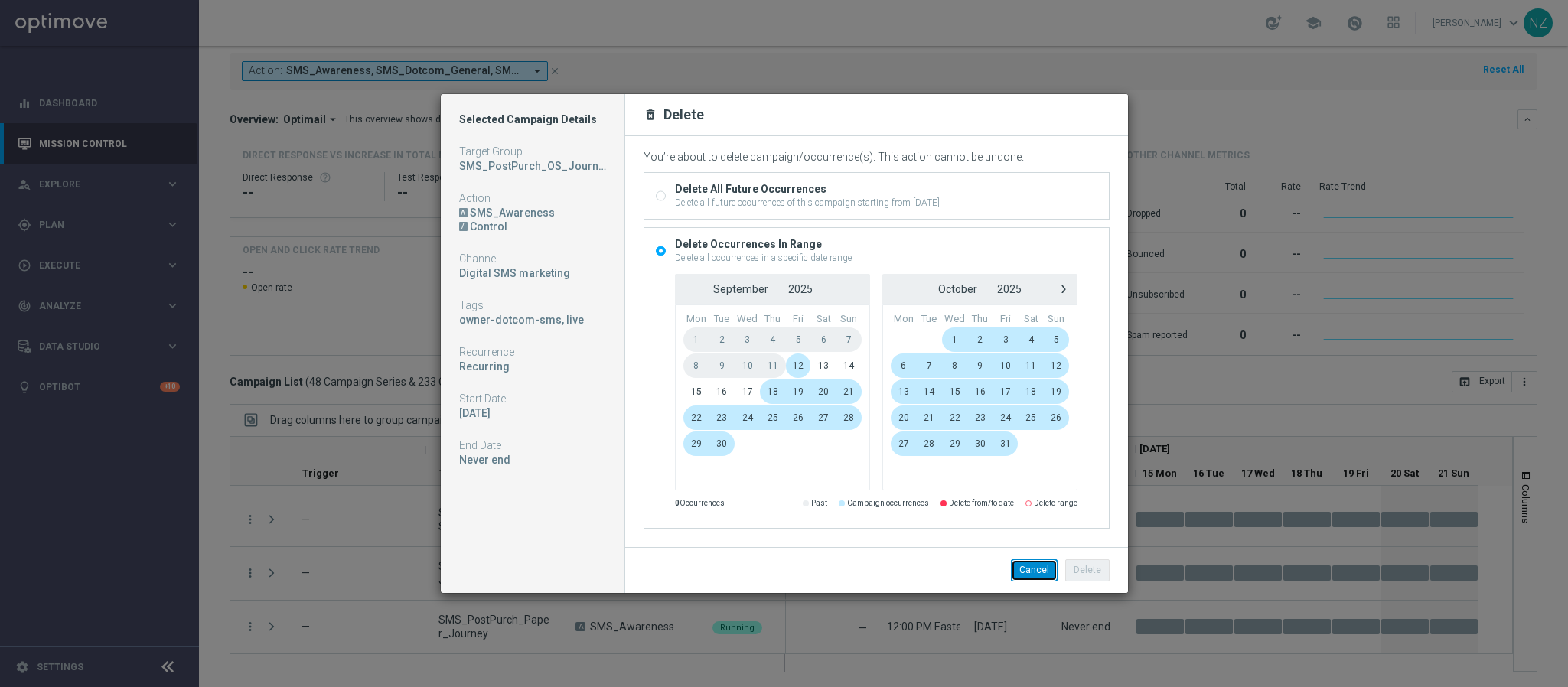
click at [1041, 571] on button "Cancel" at bounding box center [1034, 570] width 47 height 21
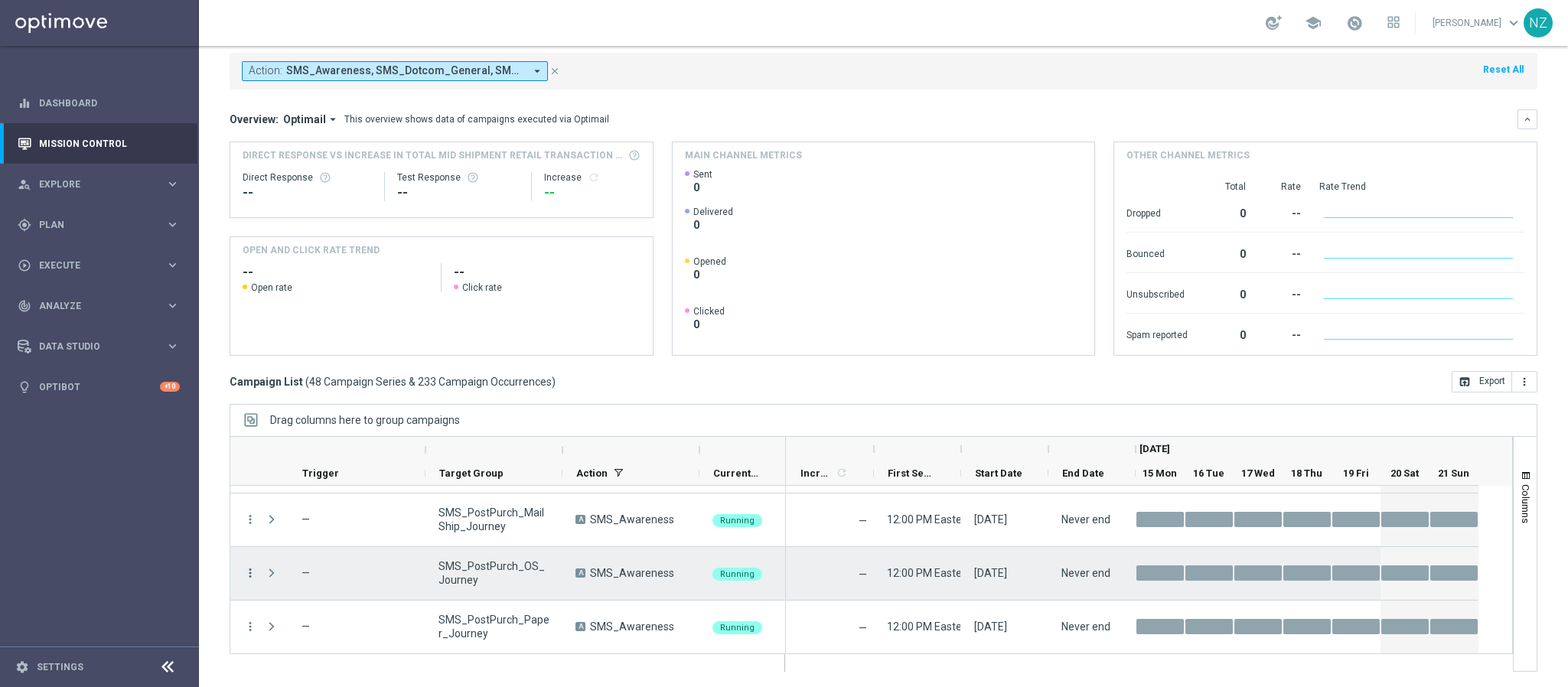
click at [248, 567] on icon "more_vert" at bounding box center [250, 573] width 14 height 14
click at [313, 549] on div "Delete" at bounding box center [352, 549] width 143 height 11
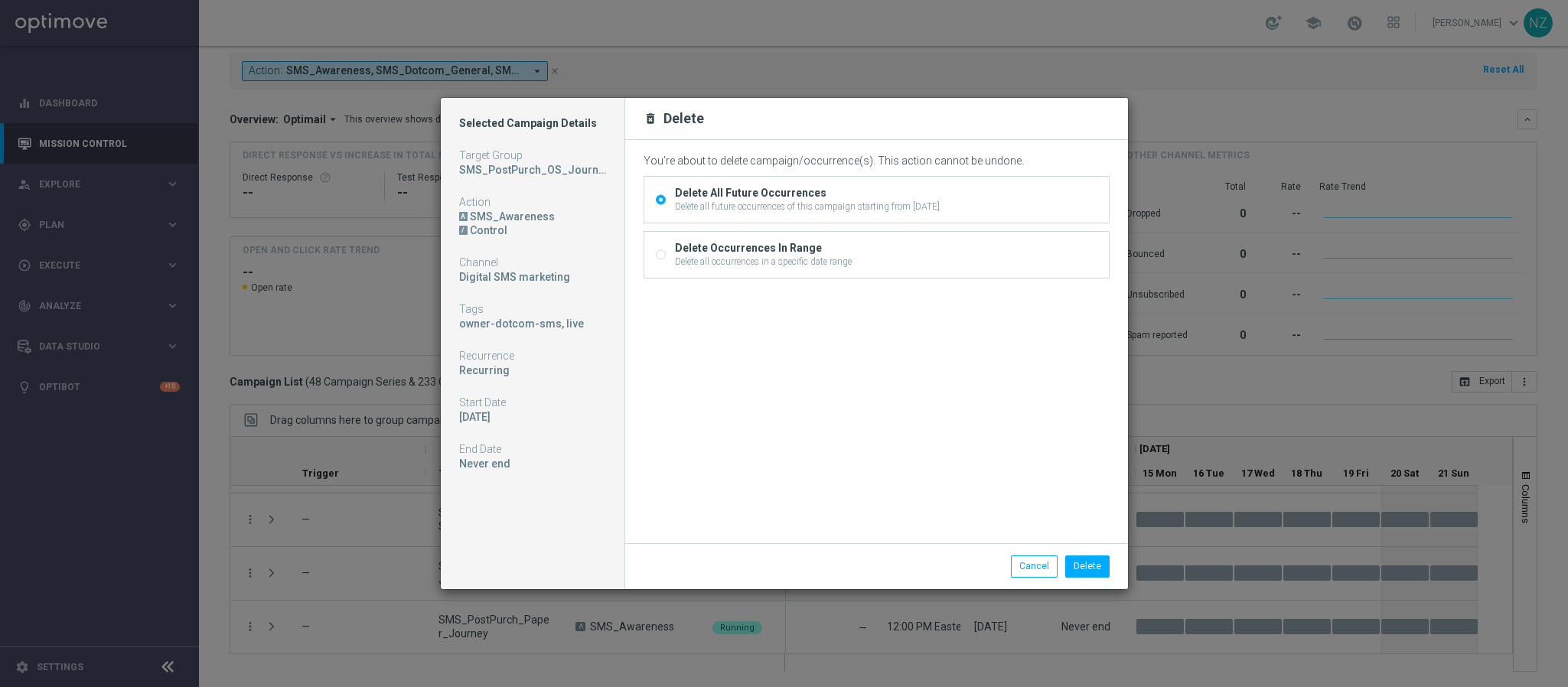
click at [723, 265] on div "Delete all occurrences in a specific date range" at bounding box center [763, 262] width 177 height 14
click at [666, 262] on input "Delete Occurrences In Range Delete all occurrences in a specific date range" at bounding box center [660, 257] width 10 height 10
radio input "true"
radio input "false"
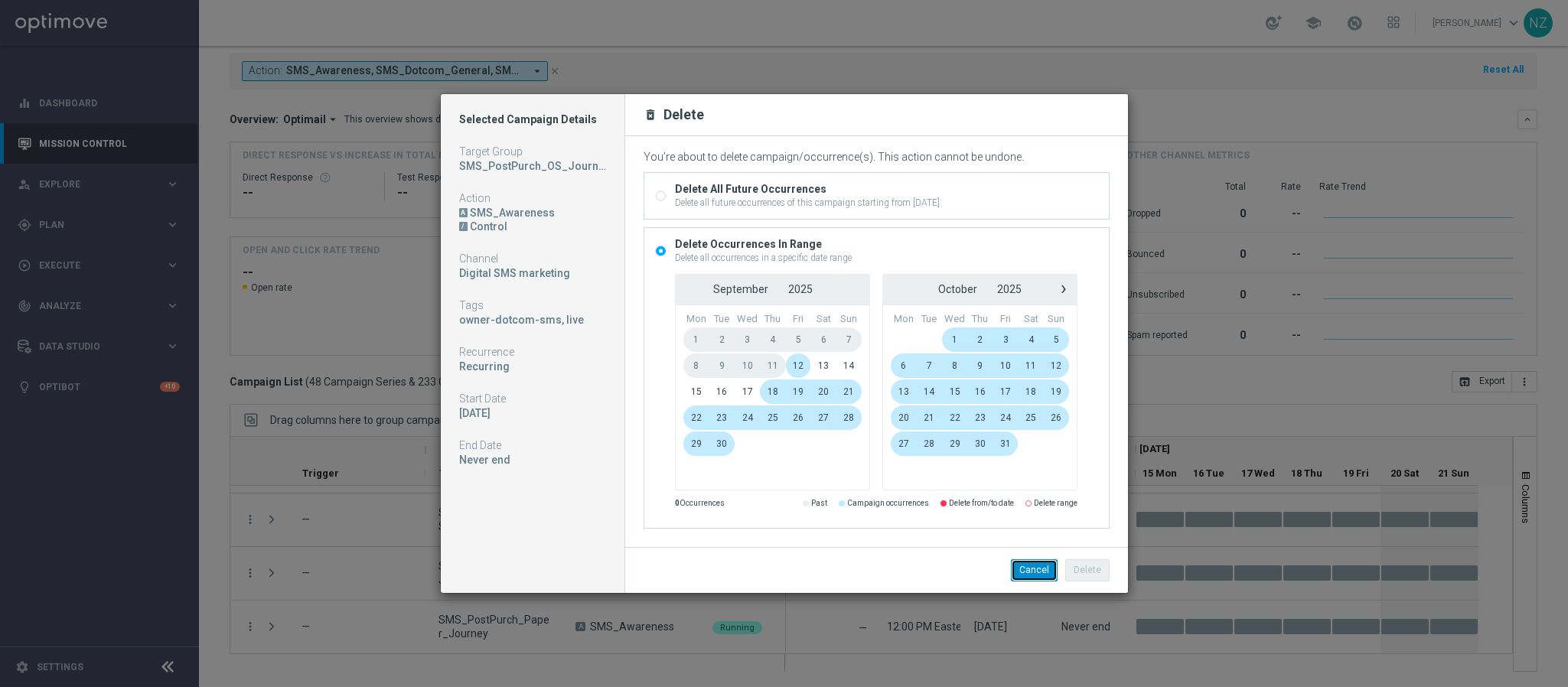
click at [1028, 568] on button "Cancel" at bounding box center [1034, 570] width 47 height 21
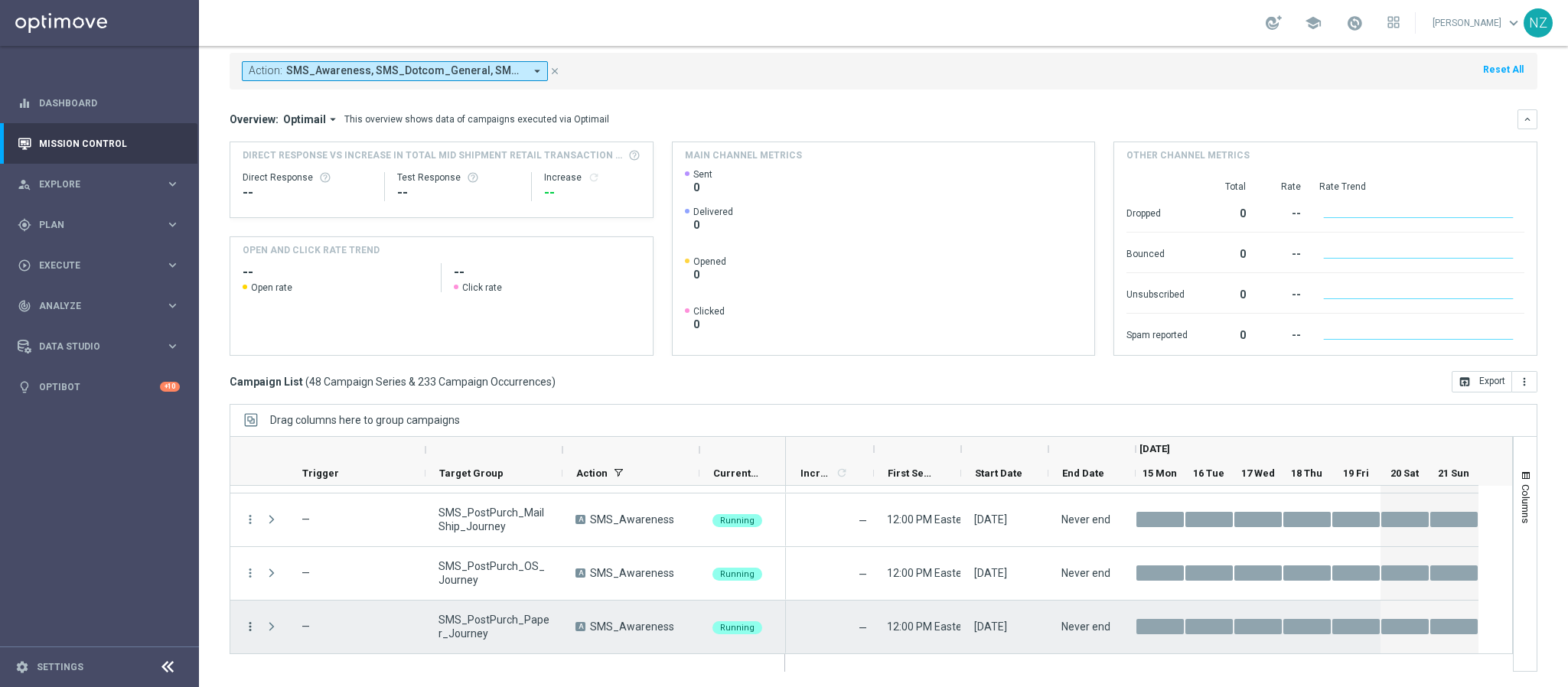
click at [253, 625] on icon "more_vert" at bounding box center [250, 627] width 14 height 14
click at [287, 601] on span "Delete" at bounding box center [295, 603] width 28 height 11
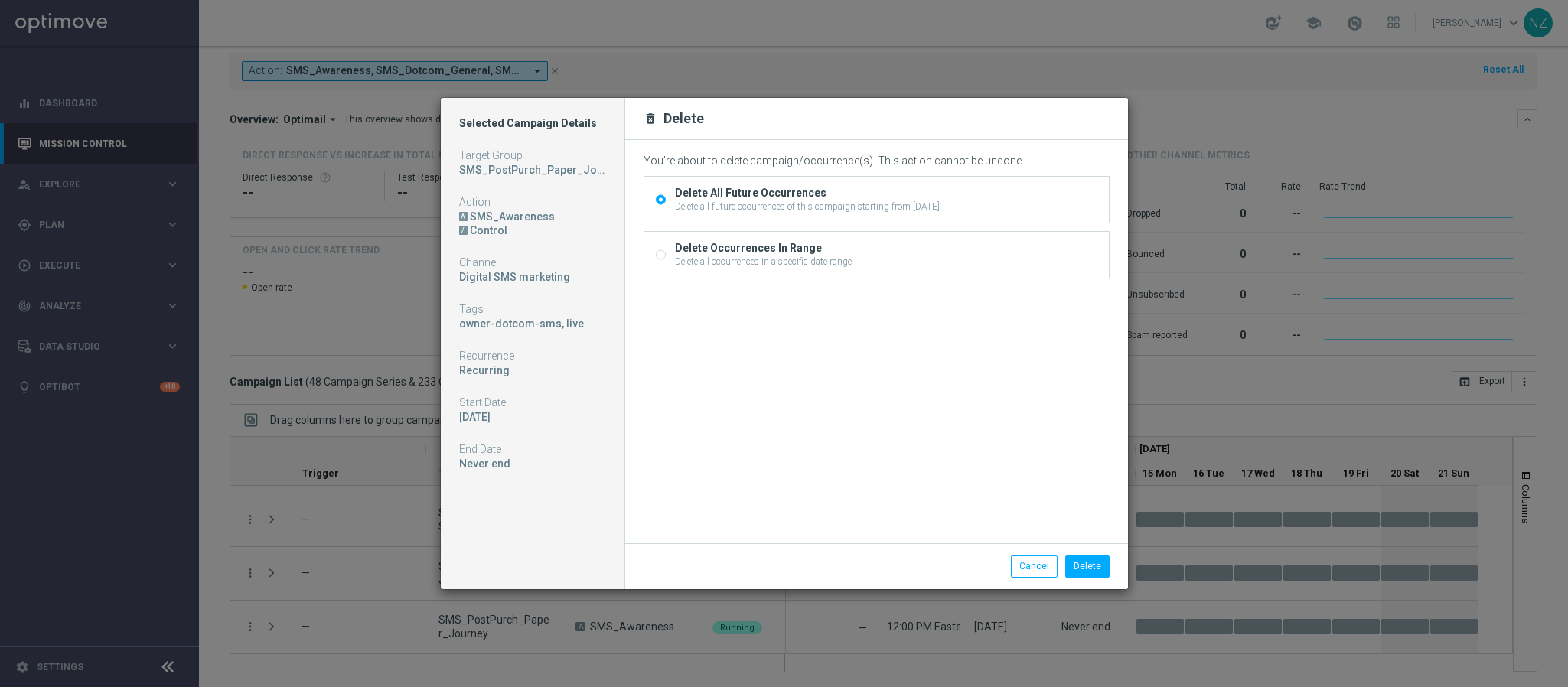
click at [710, 251] on div "Delete Occurrences In Range" at bounding box center [763, 248] width 177 height 14
click at [666, 252] on input "Delete Occurrences In Range Delete all occurrences in a specific date range" at bounding box center [660, 257] width 10 height 10
radio input "true"
radio input "false"
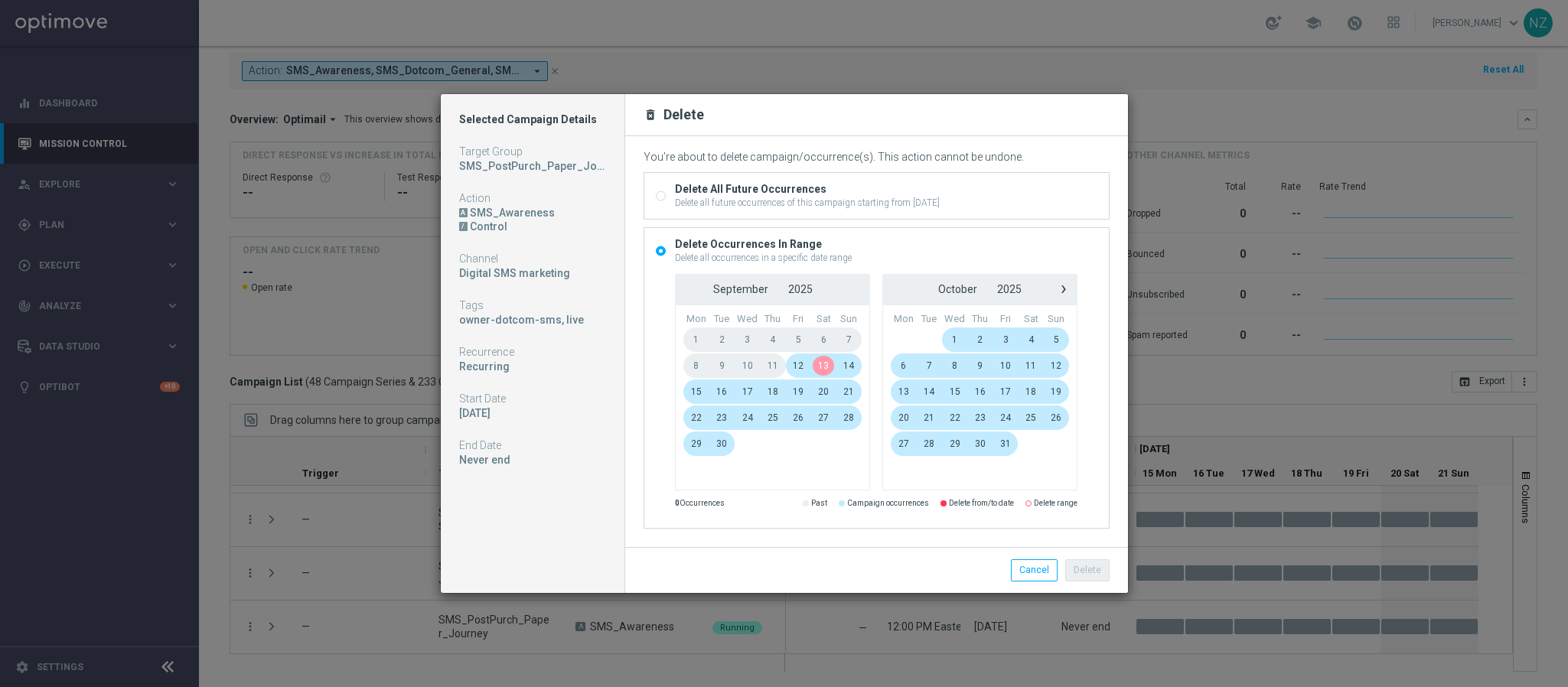
click at [820, 363] on span "13" at bounding box center [823, 365] width 25 height 25
click at [746, 393] on span "17" at bounding box center [747, 391] width 26 height 25
click at [1096, 577] on button "Delete" at bounding box center [1087, 570] width 44 height 21
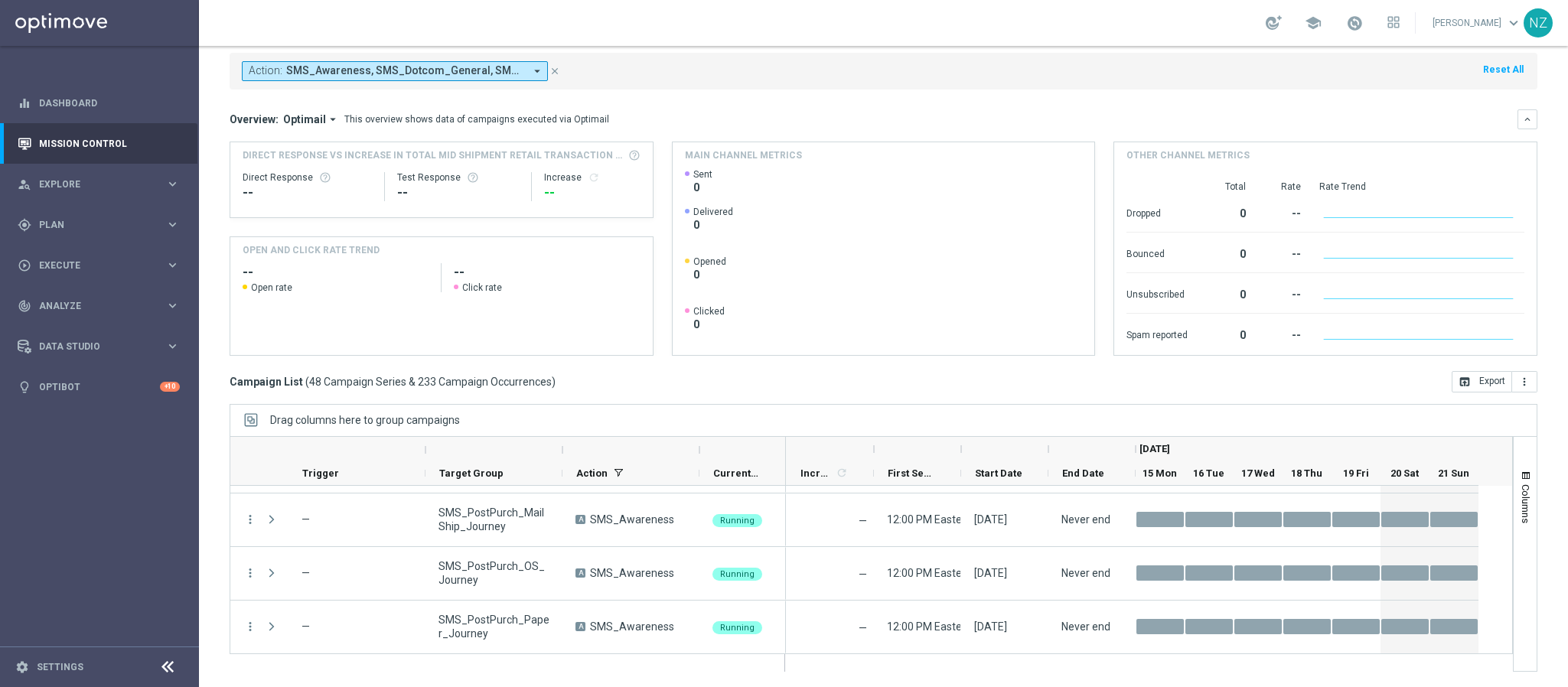
scroll to position [803, 0]
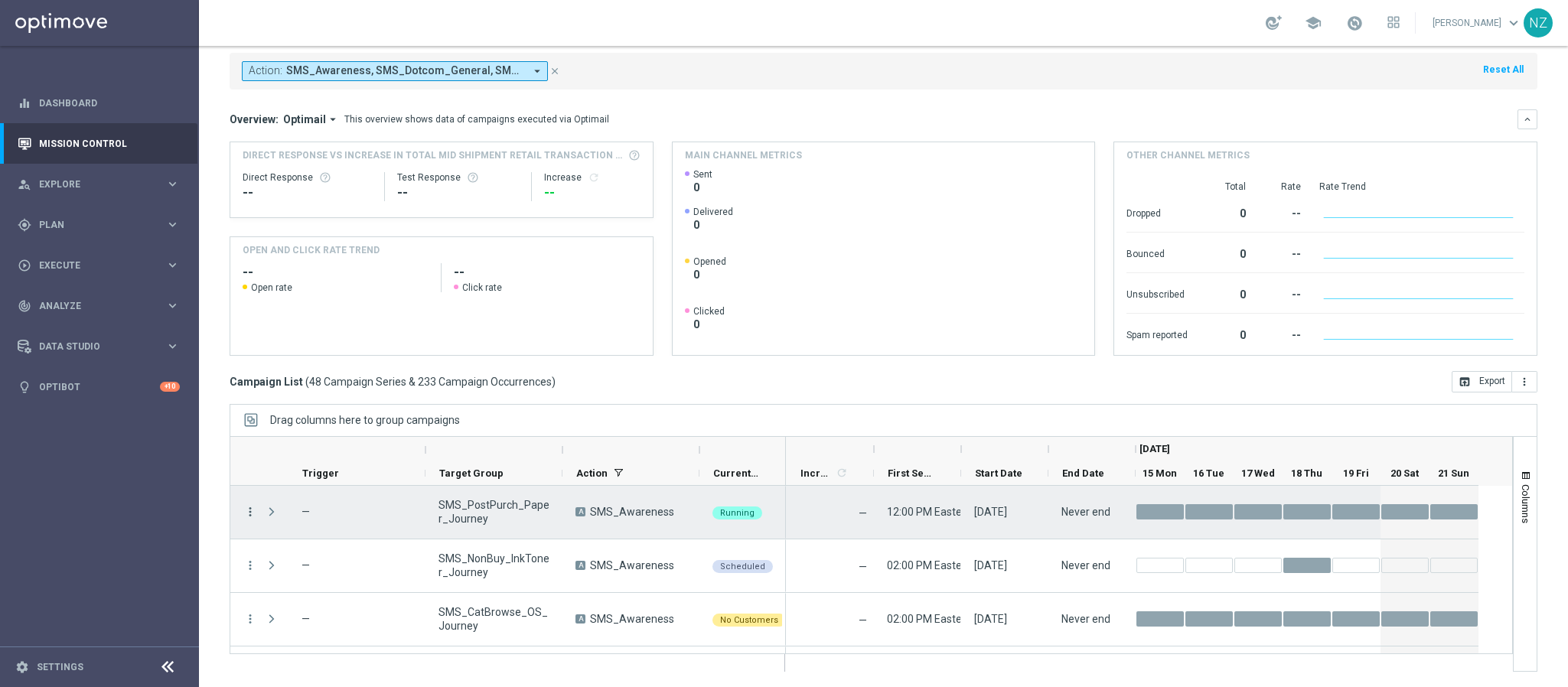
click at [248, 510] on icon "more_vert" at bounding box center [250, 512] width 14 height 14
click at [288, 493] on div "Delete" at bounding box center [352, 488] width 143 height 11
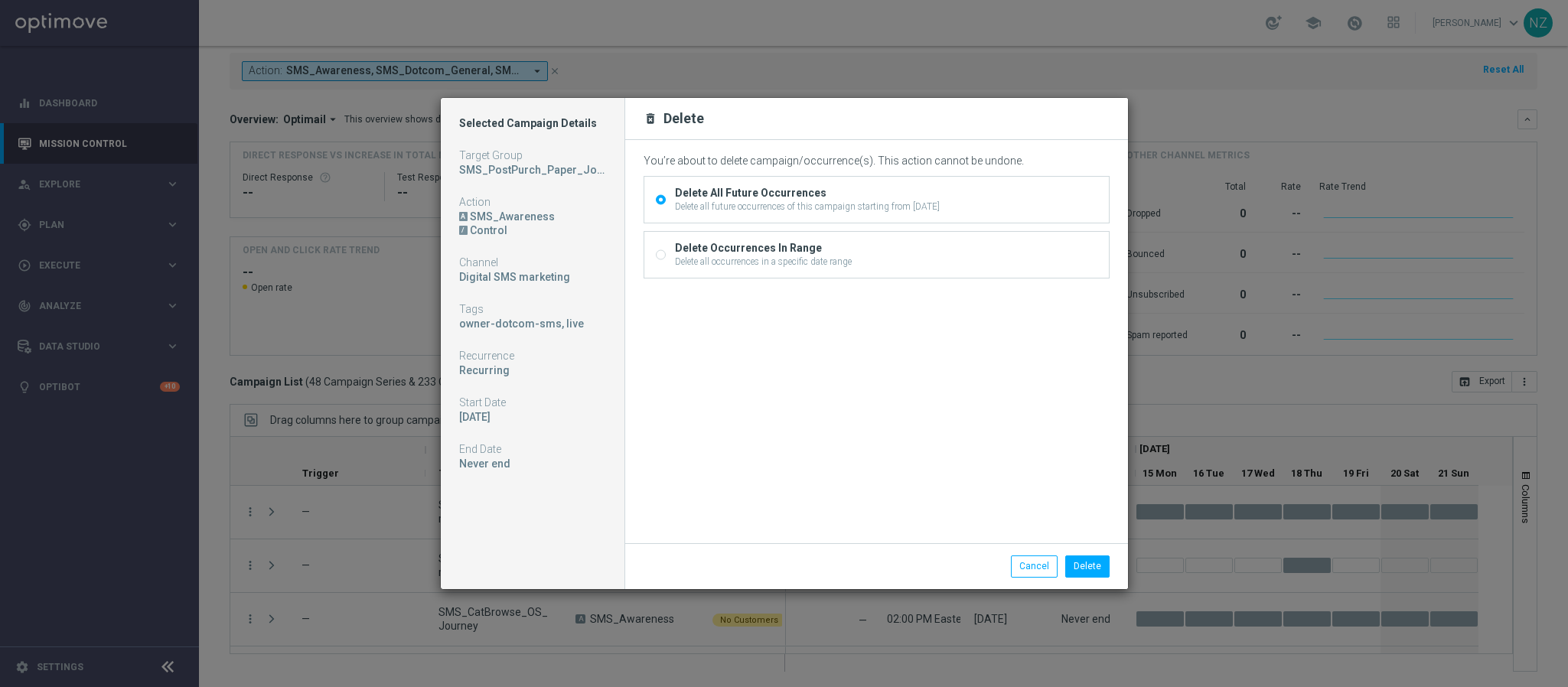
click at [710, 258] on div "Delete all occurrences in a specific date range" at bounding box center [763, 262] width 177 height 14
click at [666, 258] on input "Delete Occurrences In Range Delete all occurrences in a specific date range" at bounding box center [660, 257] width 10 height 10
radio input "true"
radio input "false"
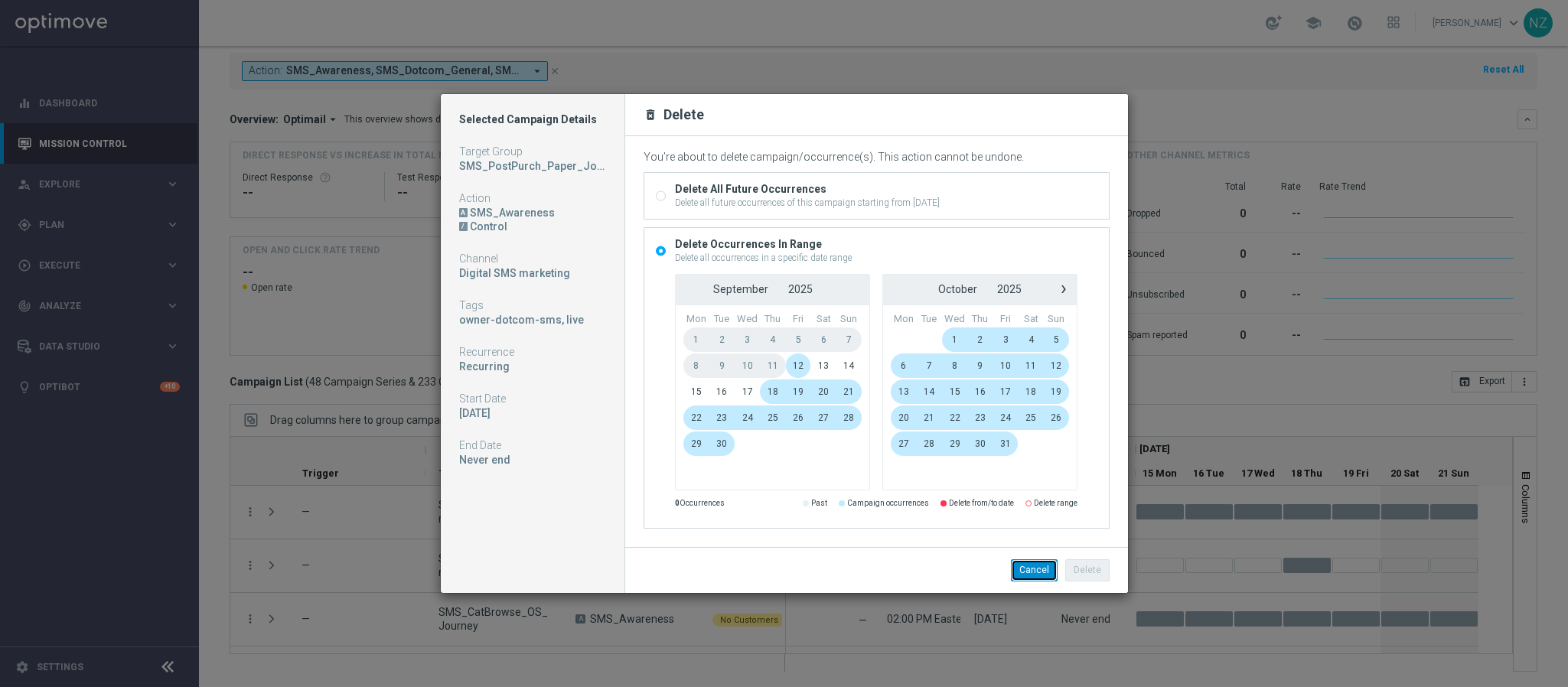
click at [1027, 572] on button "Cancel" at bounding box center [1034, 570] width 47 height 21
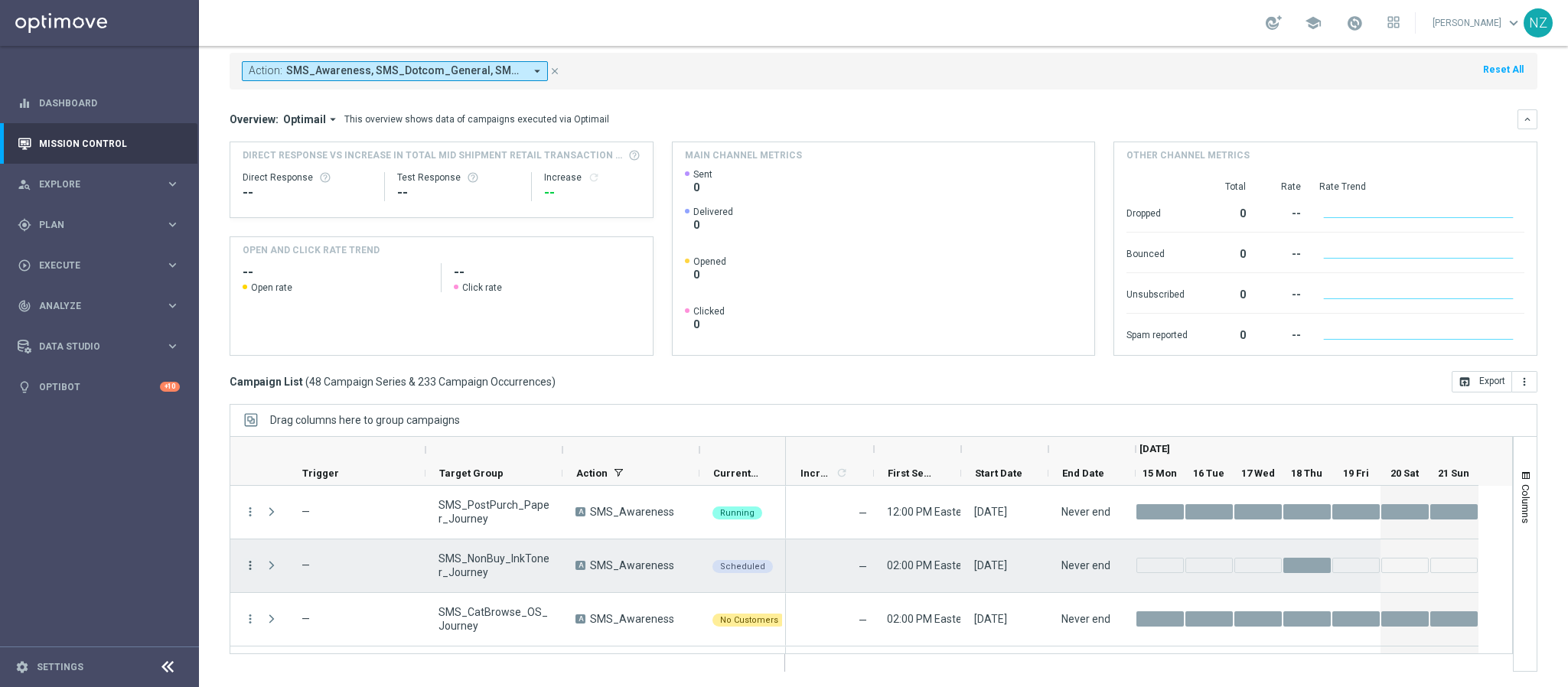
click at [251, 563] on icon "more_vert" at bounding box center [250, 566] width 14 height 14
click at [306, 540] on span "Delete" at bounding box center [295, 542] width 28 height 11
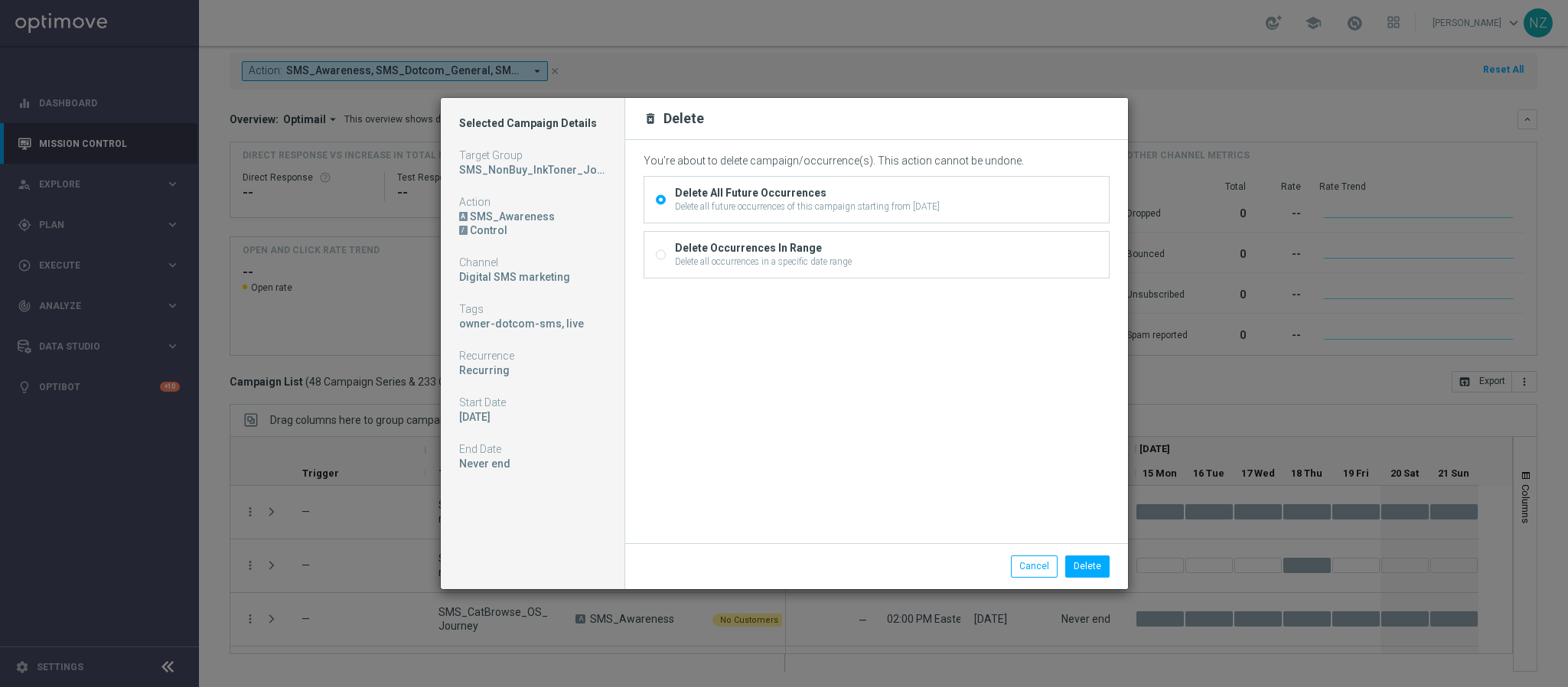
click at [733, 267] on div "Delete all occurrences in a specific date range" at bounding box center [763, 262] width 177 height 14
click at [666, 262] on input "Delete Occurrences In Range Delete all occurrences in a specific date range" at bounding box center [660, 257] width 10 height 10
radio input "true"
radio input "false"
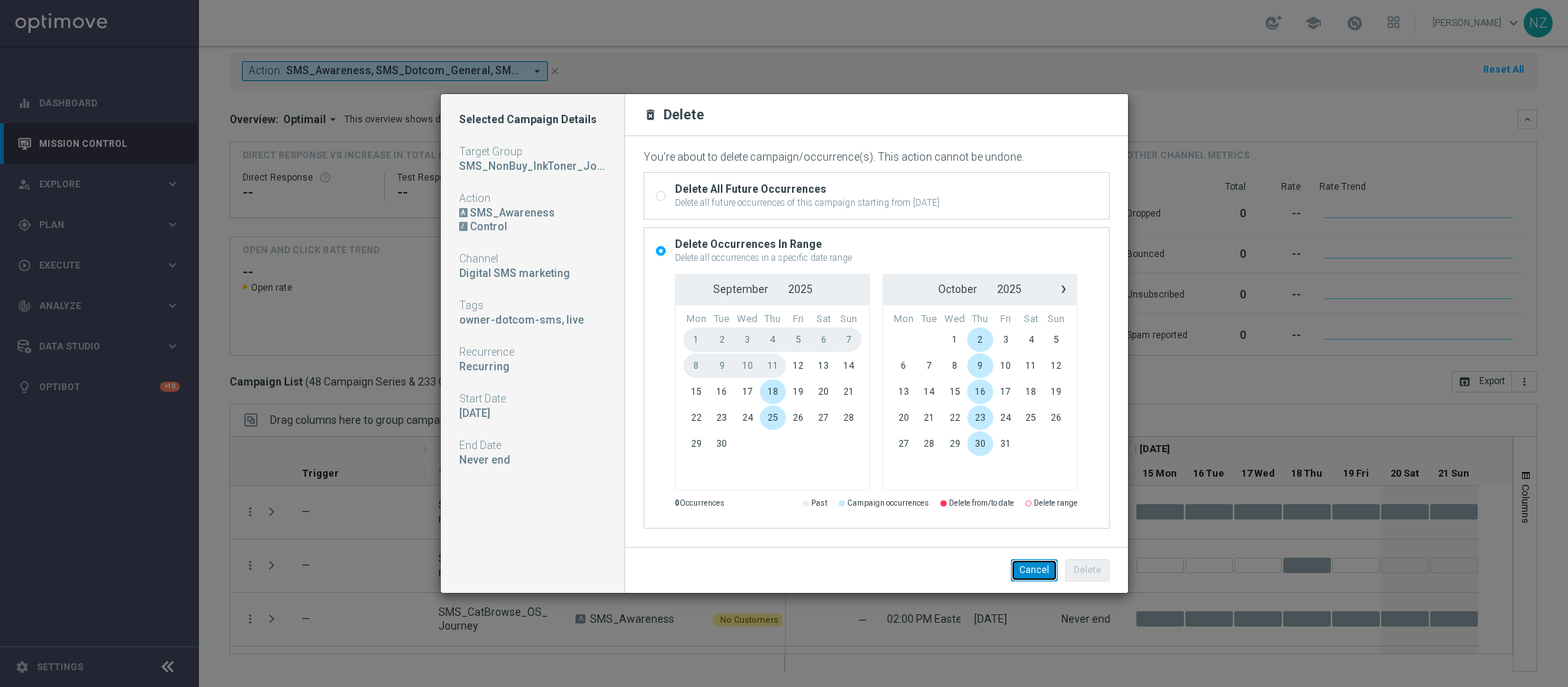
click at [1040, 574] on button "Cancel" at bounding box center [1034, 570] width 47 height 21
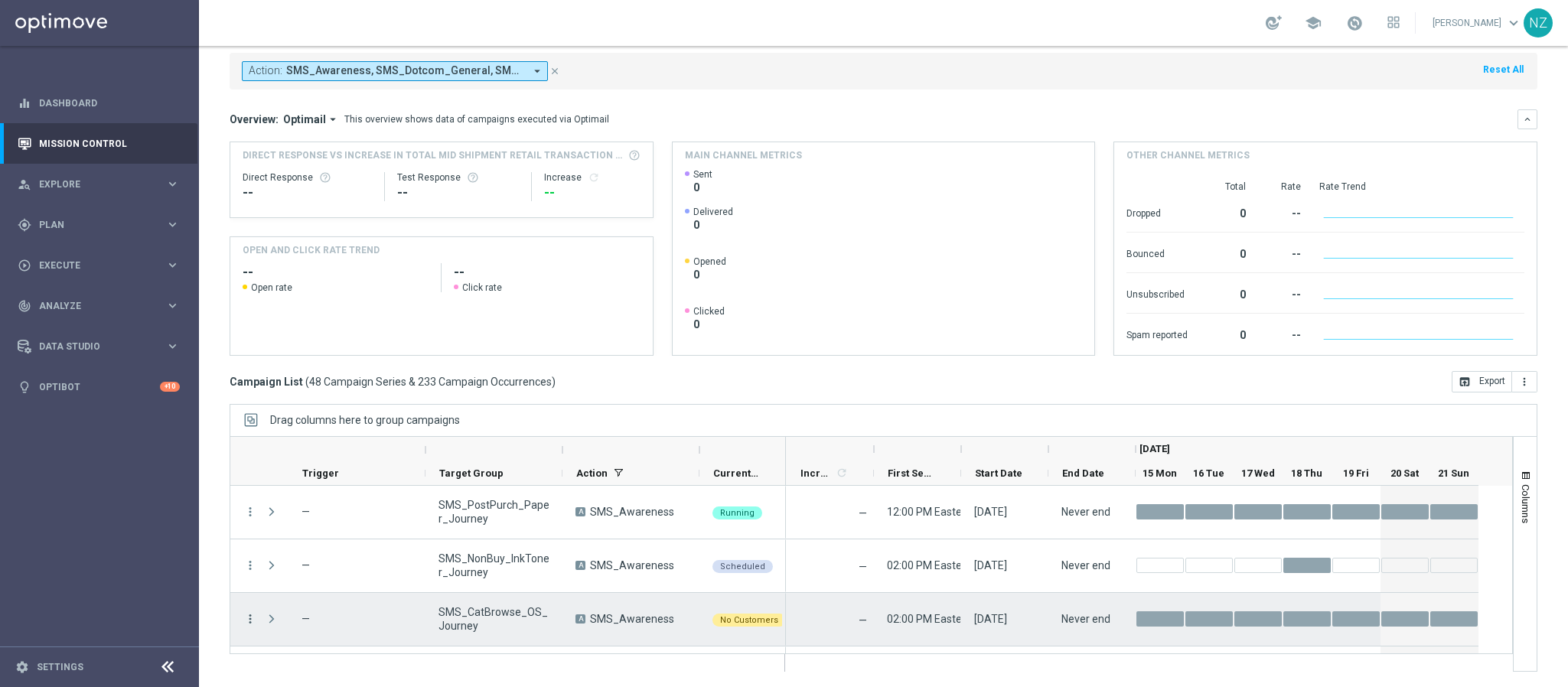
click at [250, 620] on icon "more_vert" at bounding box center [250, 619] width 14 height 14
click at [281, 595] on span "Delete" at bounding box center [295, 595] width 28 height 11
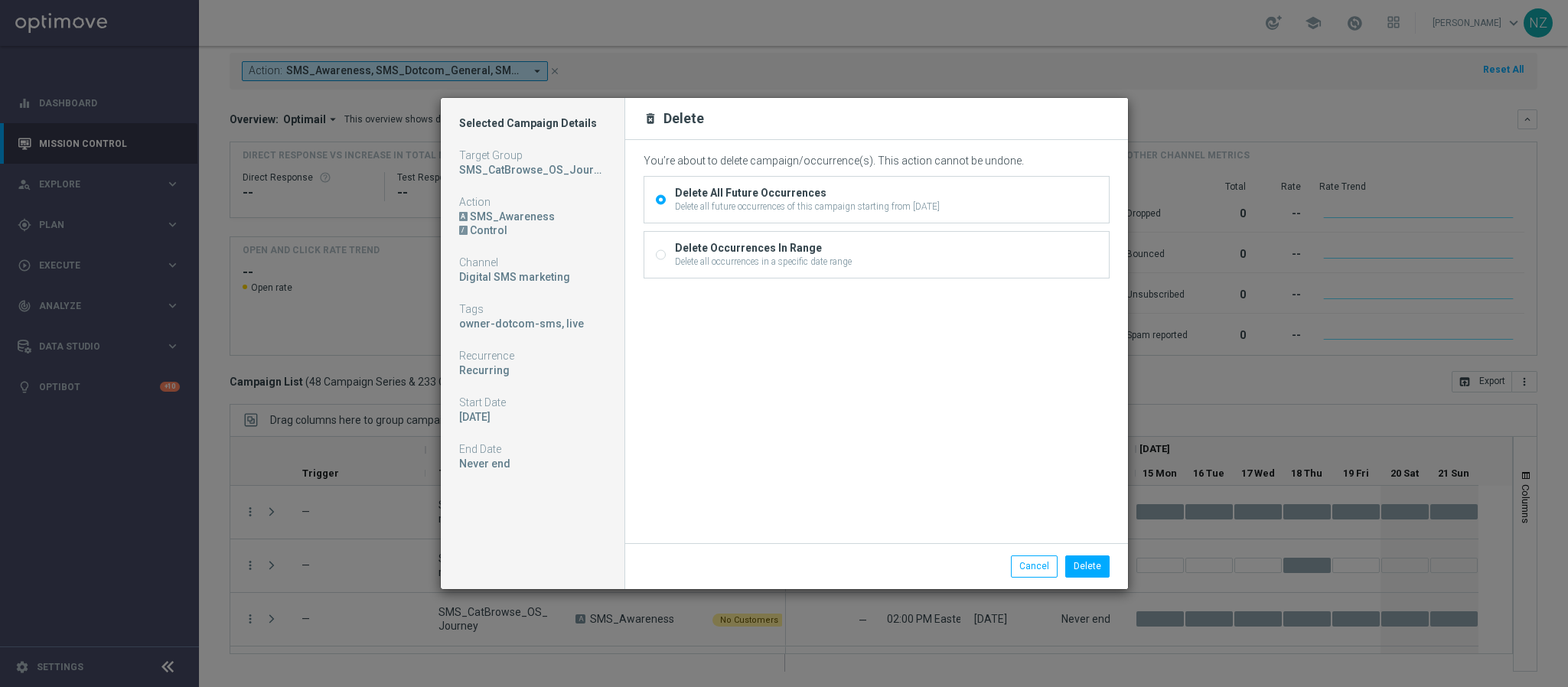
click at [705, 264] on div "Delete all occurrences in a specific date range" at bounding box center [763, 262] width 177 height 14
click at [666, 262] on input "Delete Occurrences In Range Delete all occurrences in a specific date range" at bounding box center [660, 257] width 10 height 10
radio input "true"
radio input "false"
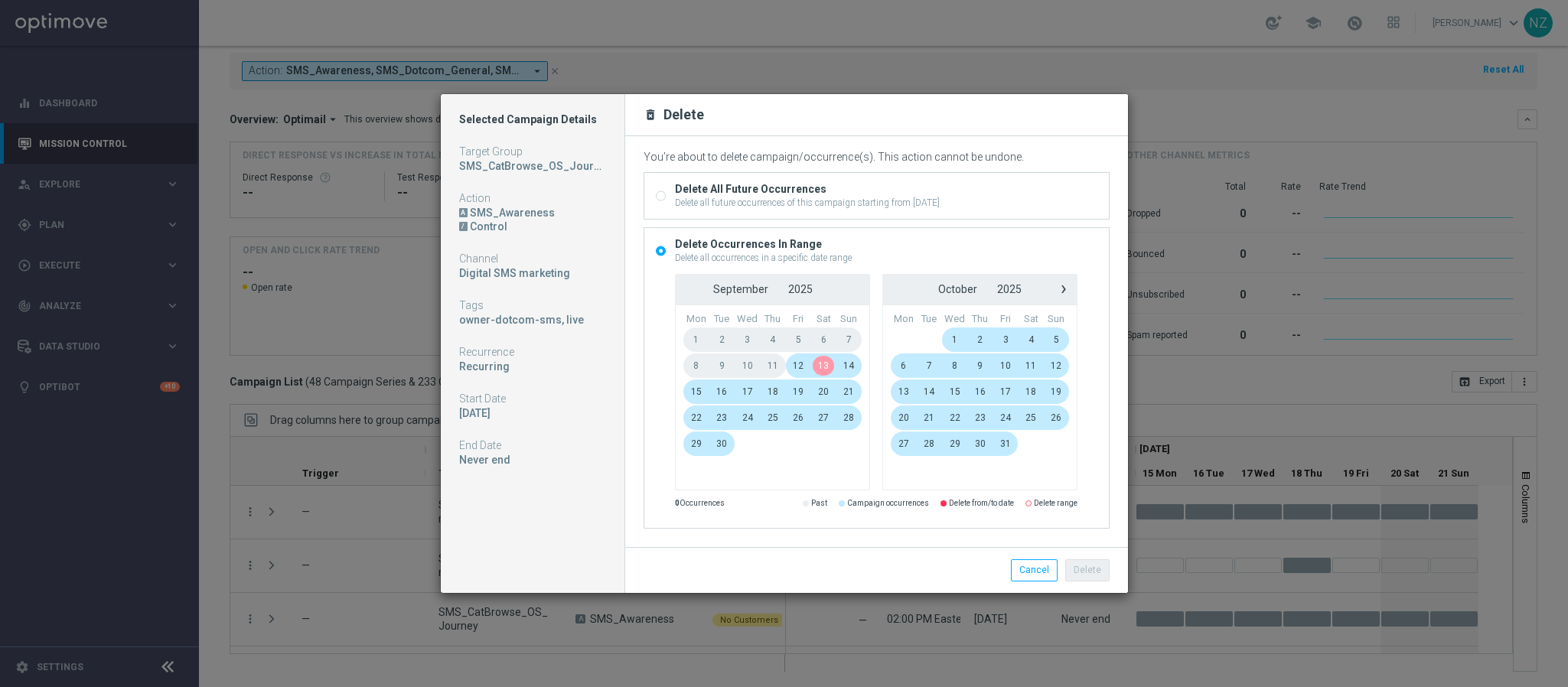
click at [823, 361] on span "13" at bounding box center [823, 365] width 25 height 25
click at [746, 386] on span "17" at bounding box center [747, 391] width 26 height 25
drag, startPoint x: 1100, startPoint y: 574, endPoint x: 1044, endPoint y: 549, distance: 61.3
click at [1100, 572] on button "Delete" at bounding box center [1087, 570] width 44 height 21
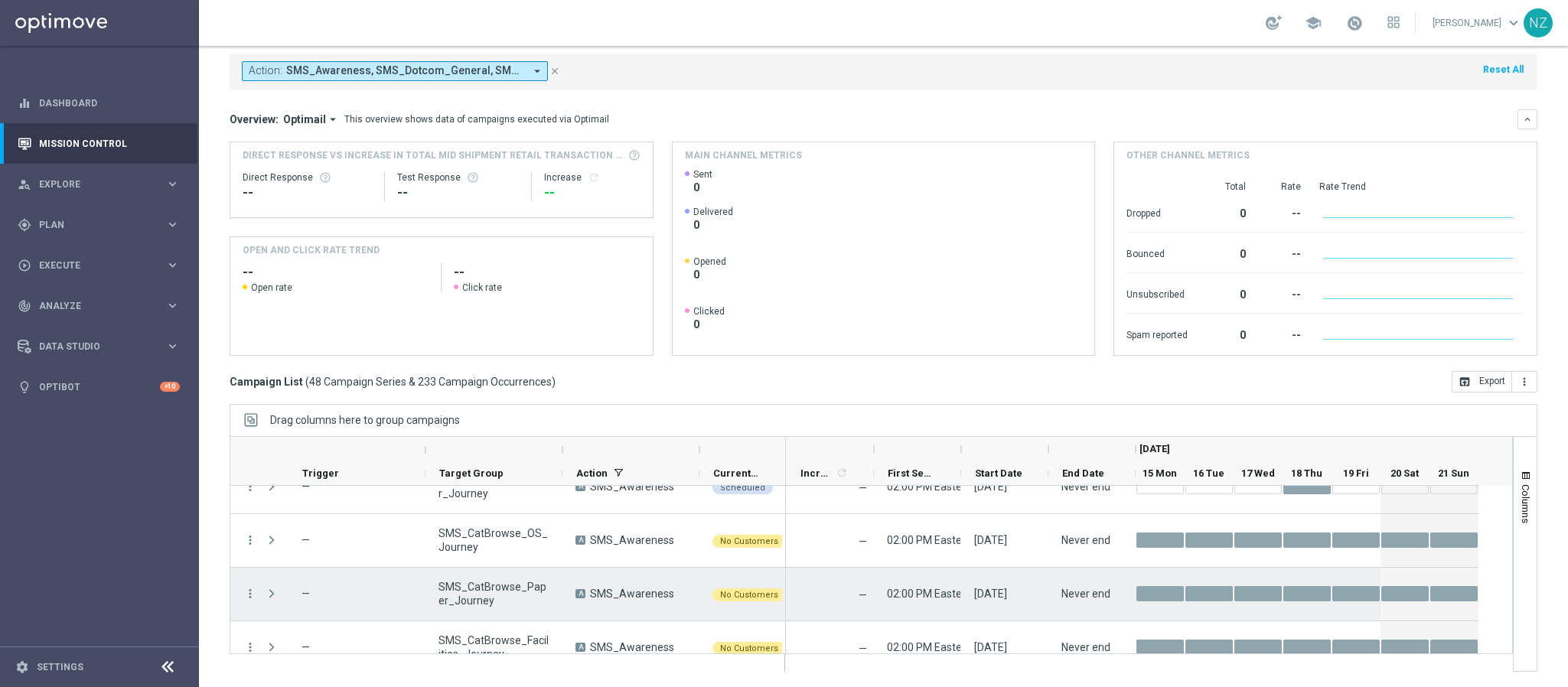
scroll to position [919, 0]
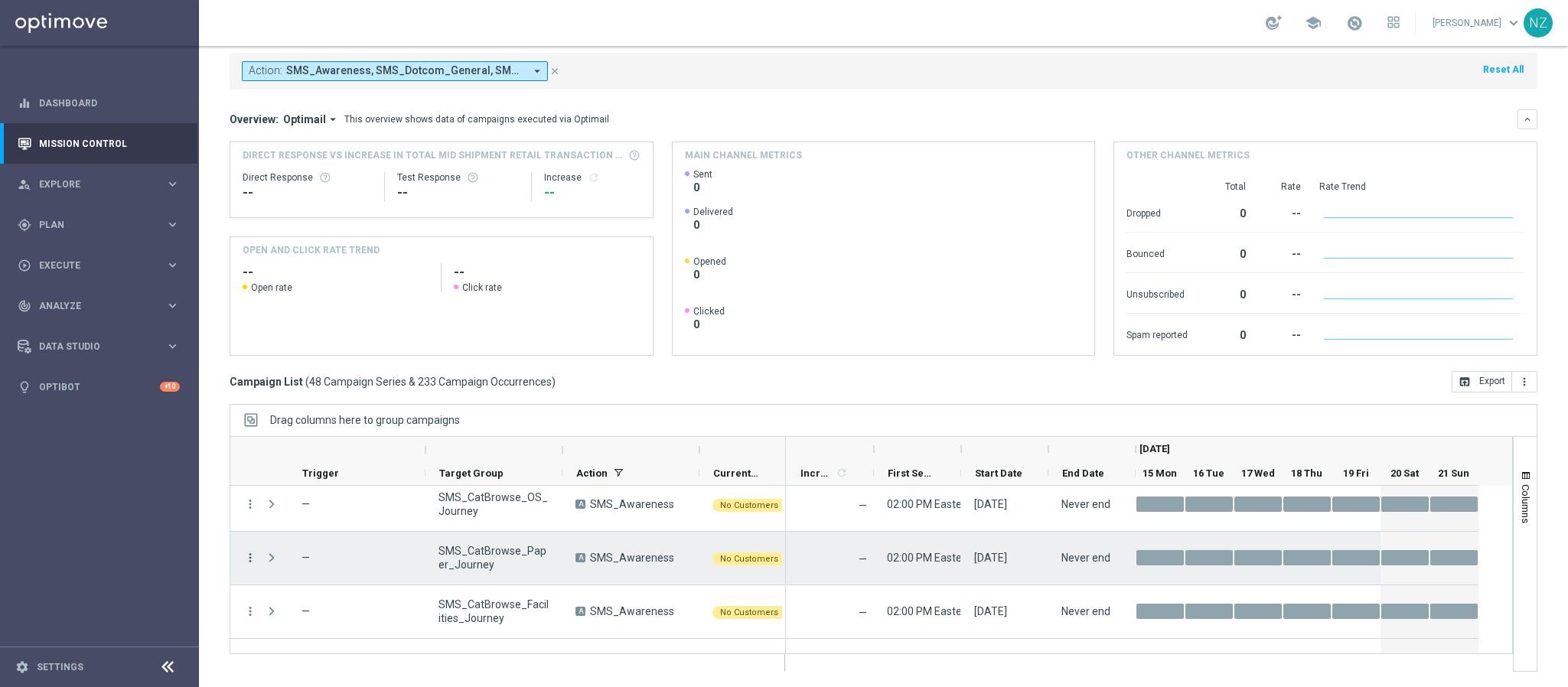
click at [251, 559] on icon "more_vert" at bounding box center [250, 558] width 14 height 14
click at [310, 532] on div "Delete" at bounding box center [352, 534] width 143 height 11
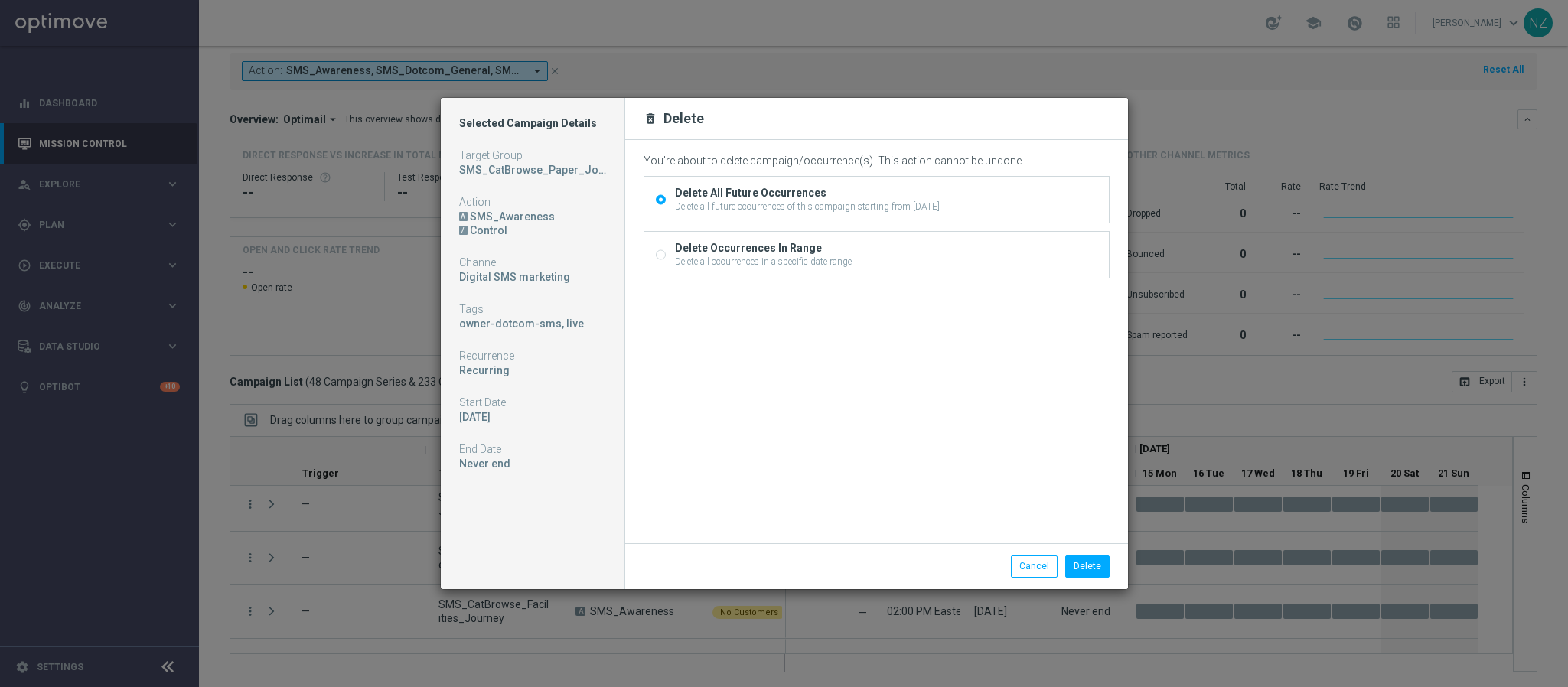
click at [780, 265] on div "Delete all occurrences in a specific date range" at bounding box center [763, 262] width 177 height 14
click at [666, 262] on input "Delete Occurrences In Range Delete all occurrences in a specific date range" at bounding box center [660, 257] width 10 height 10
radio input "true"
radio input "false"
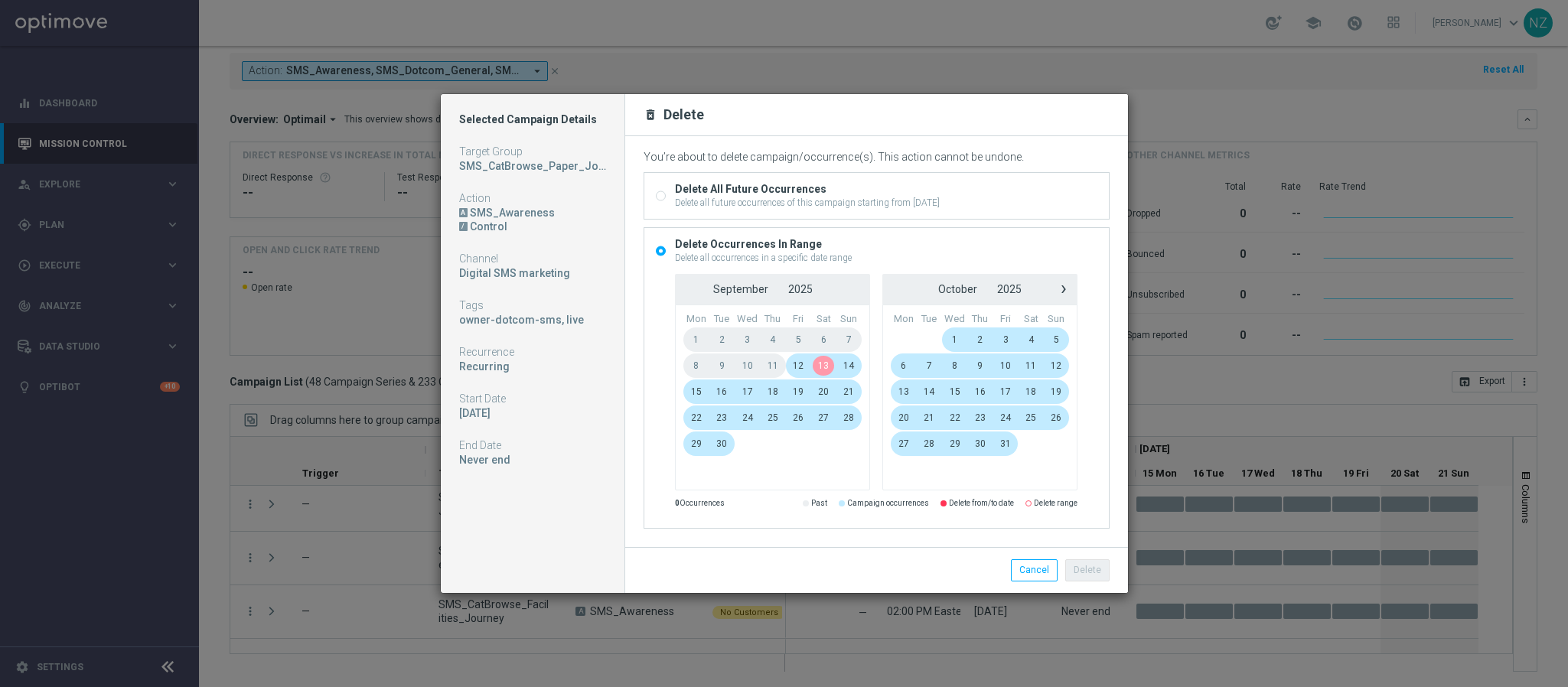
click at [823, 368] on span "13" at bounding box center [823, 365] width 25 height 25
click at [753, 391] on span "17" at bounding box center [747, 391] width 26 height 25
click at [1102, 577] on button "Delete" at bounding box center [1087, 570] width 44 height 21
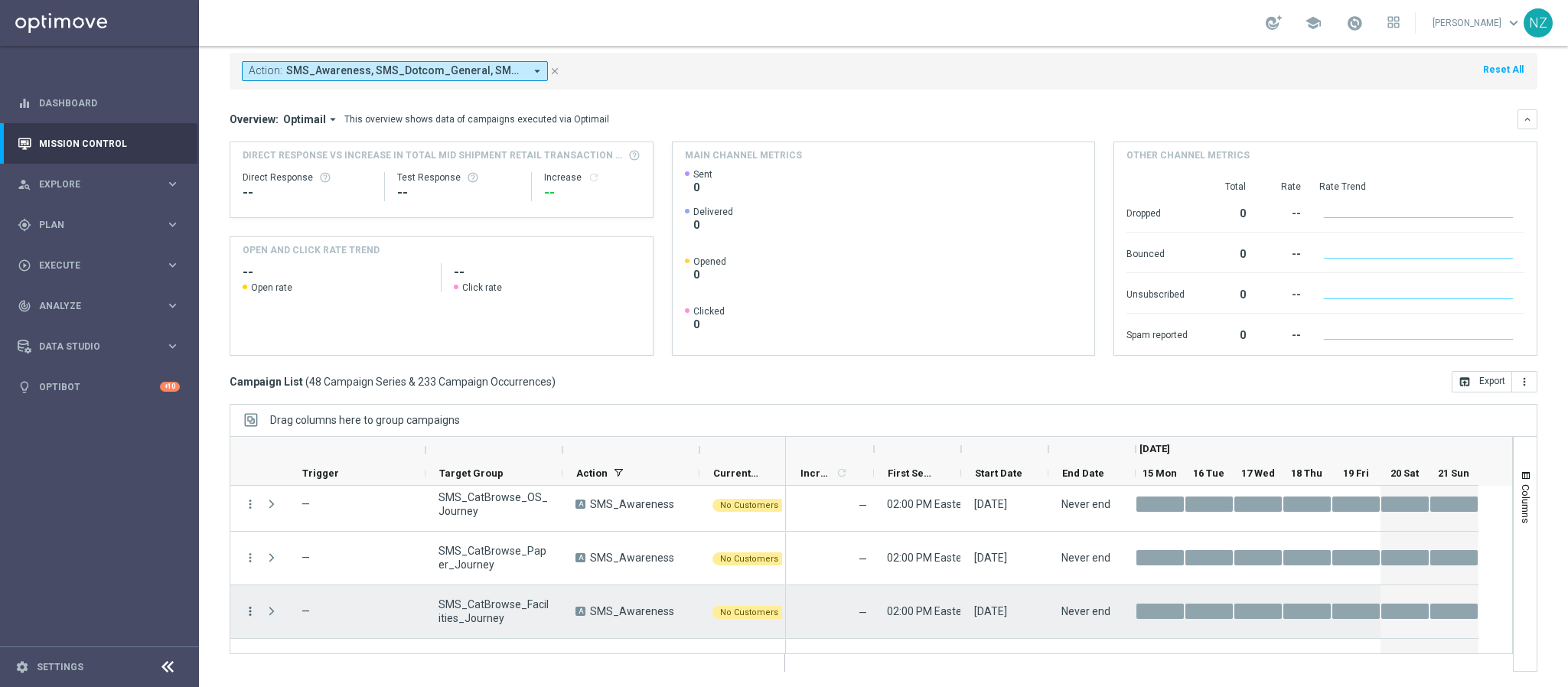
click at [245, 614] on icon "more_vert" at bounding box center [250, 611] width 14 height 14
click at [287, 583] on span "Delete" at bounding box center [295, 588] width 28 height 11
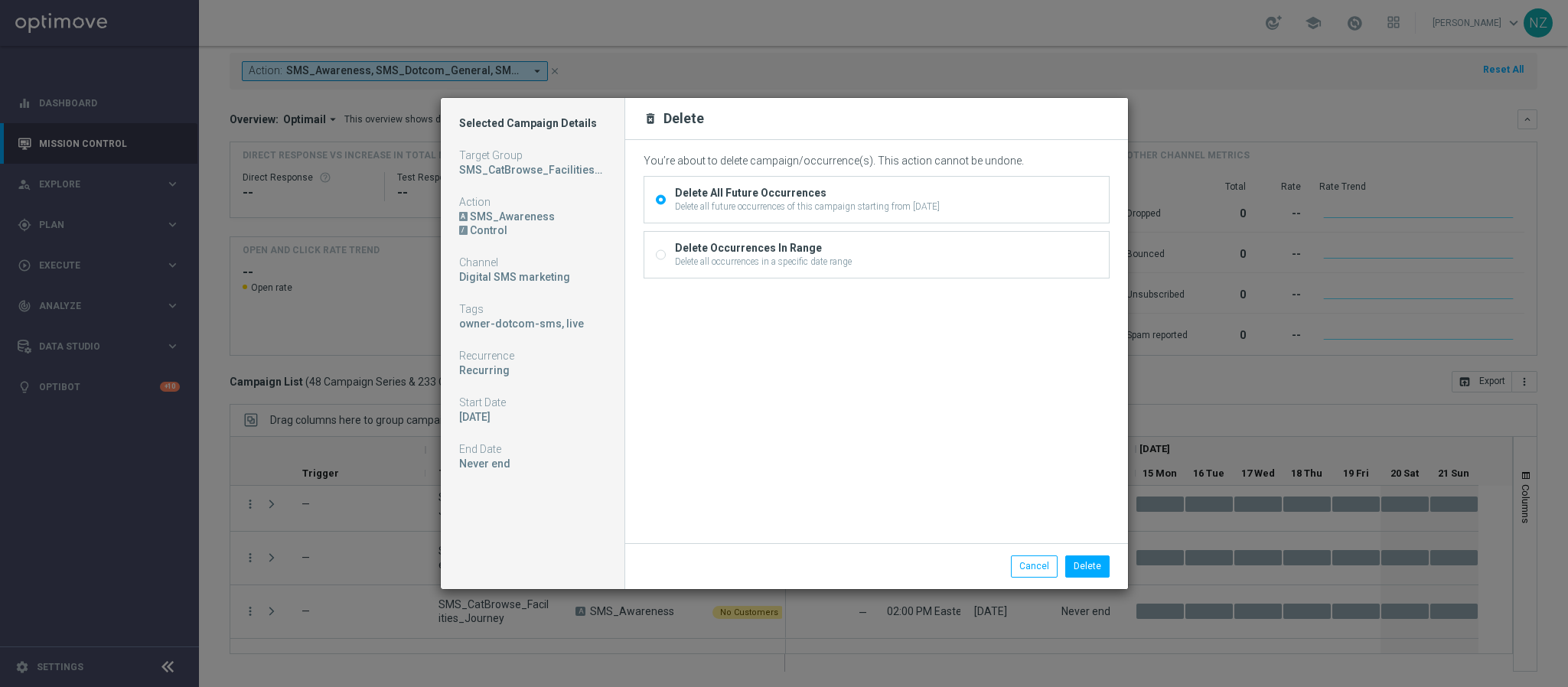
click at [742, 260] on div "Delete all occurrences in a specific date range" at bounding box center [763, 262] width 177 height 14
click at [666, 260] on input "Delete Occurrences In Range Delete all occurrences in a specific date range" at bounding box center [660, 257] width 10 height 10
radio input "true"
radio input "false"
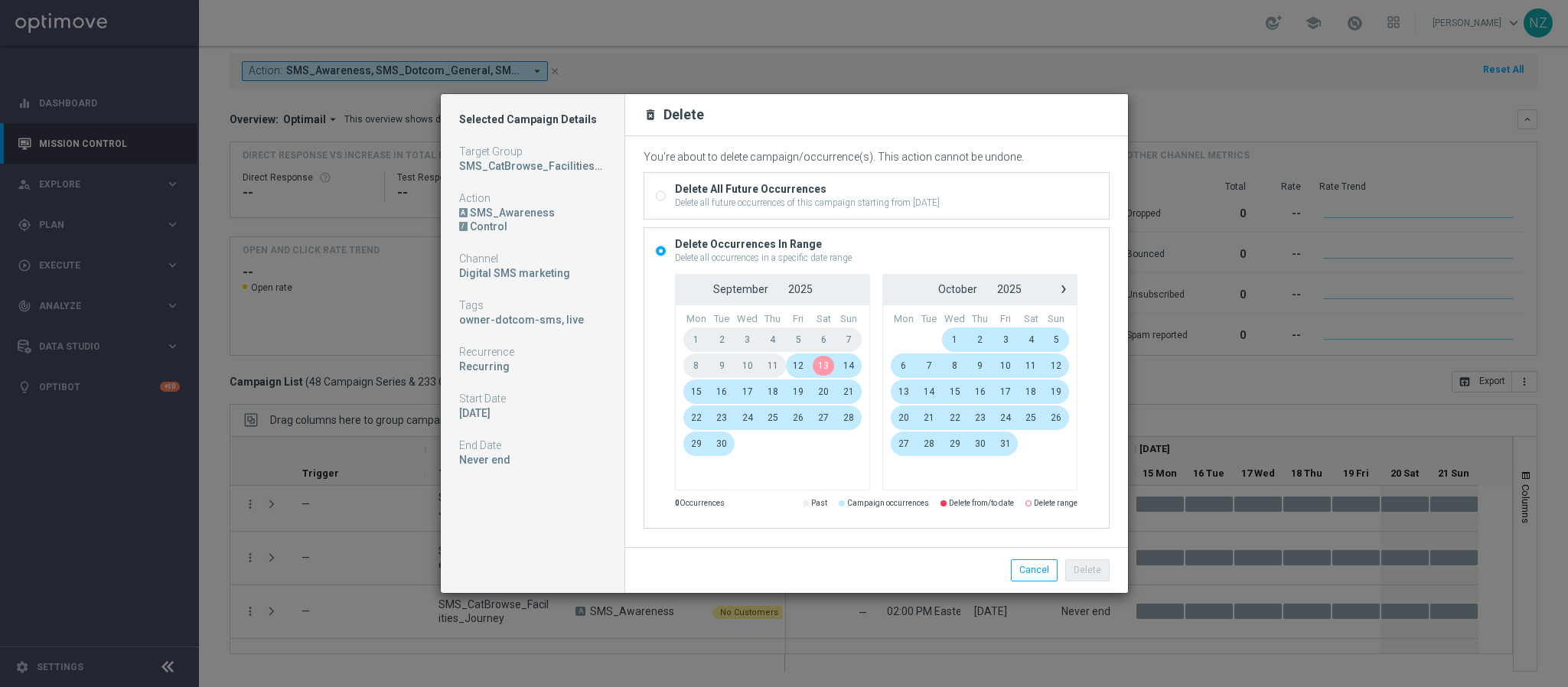
click at [825, 368] on span "13" at bounding box center [823, 365] width 25 height 25
click at [751, 391] on span "17" at bounding box center [747, 391] width 26 height 25
click at [1093, 571] on button "Delete" at bounding box center [1087, 570] width 44 height 21
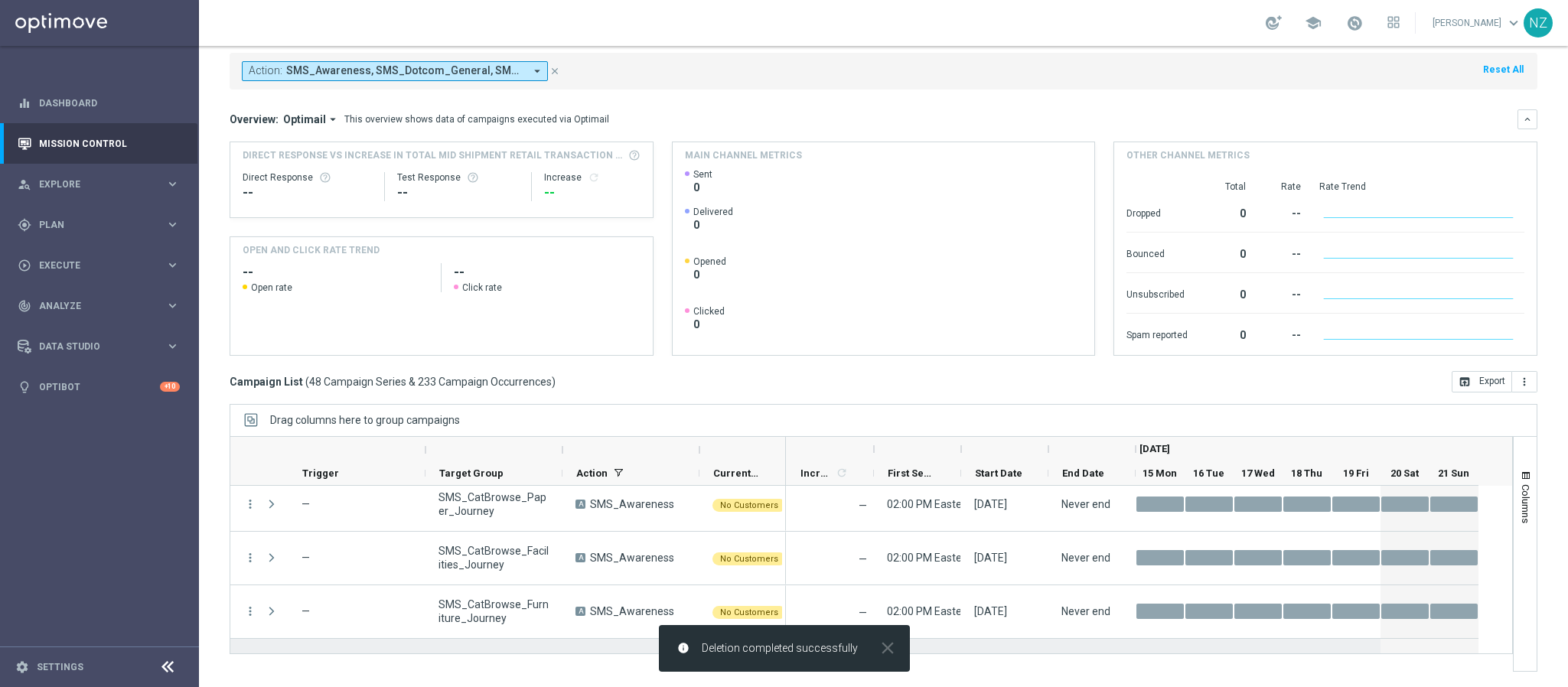
scroll to position [1033, 0]
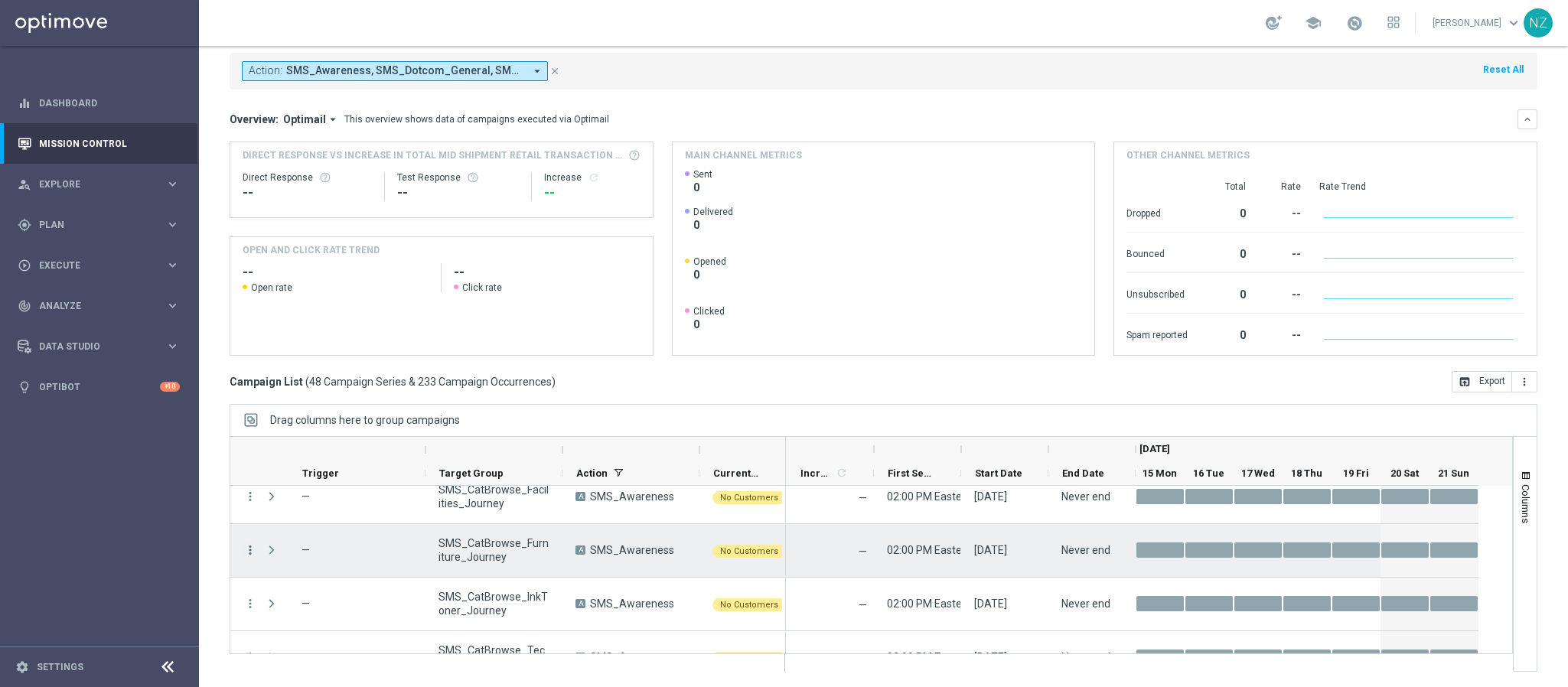
click at [253, 547] on icon "more_vert" at bounding box center [250, 550] width 14 height 14
click at [315, 528] on div "Delete" at bounding box center [352, 527] width 143 height 11
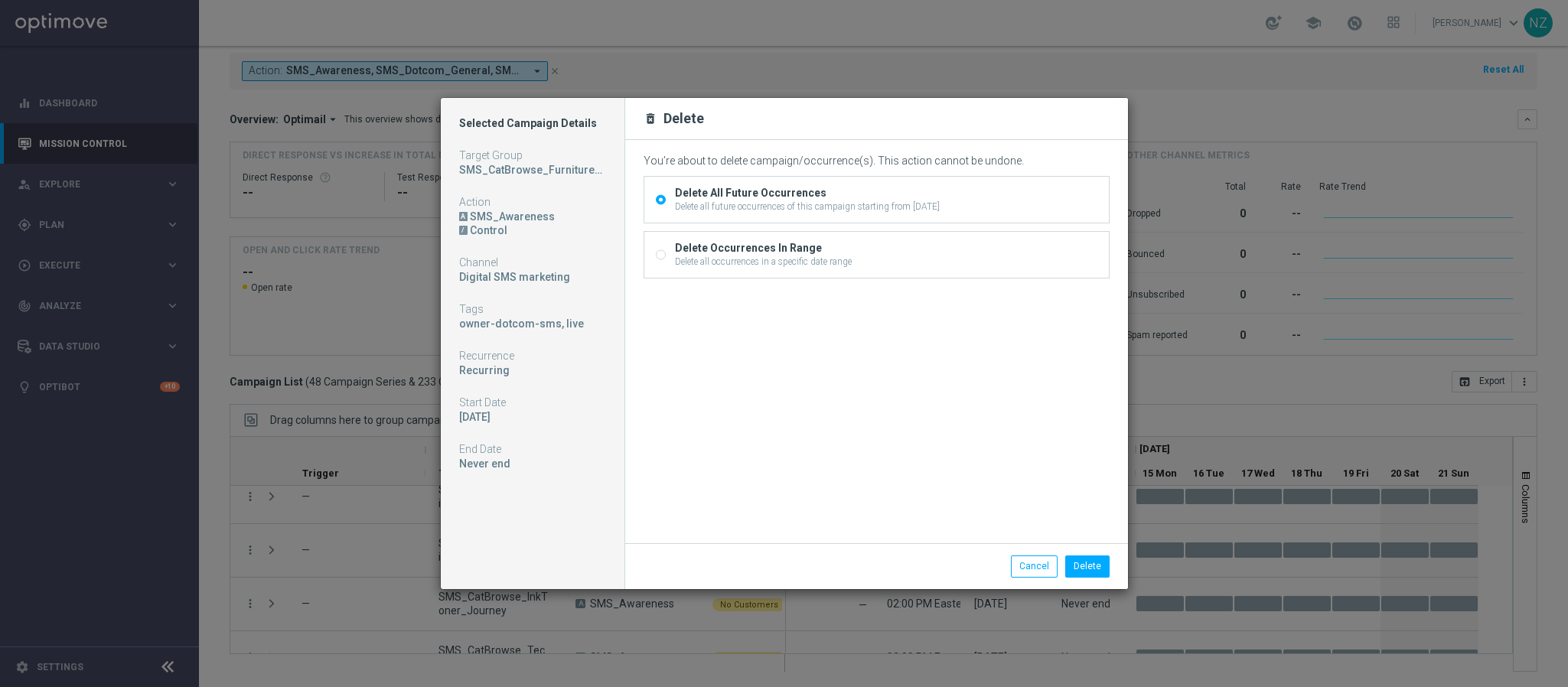
click at [820, 260] on div "Delete all occurrences in a specific date range" at bounding box center [763, 262] width 177 height 14
click at [666, 260] on input "Delete Occurrences In Range Delete all occurrences in a specific date range" at bounding box center [660, 257] width 10 height 10
radio input "true"
radio input "false"
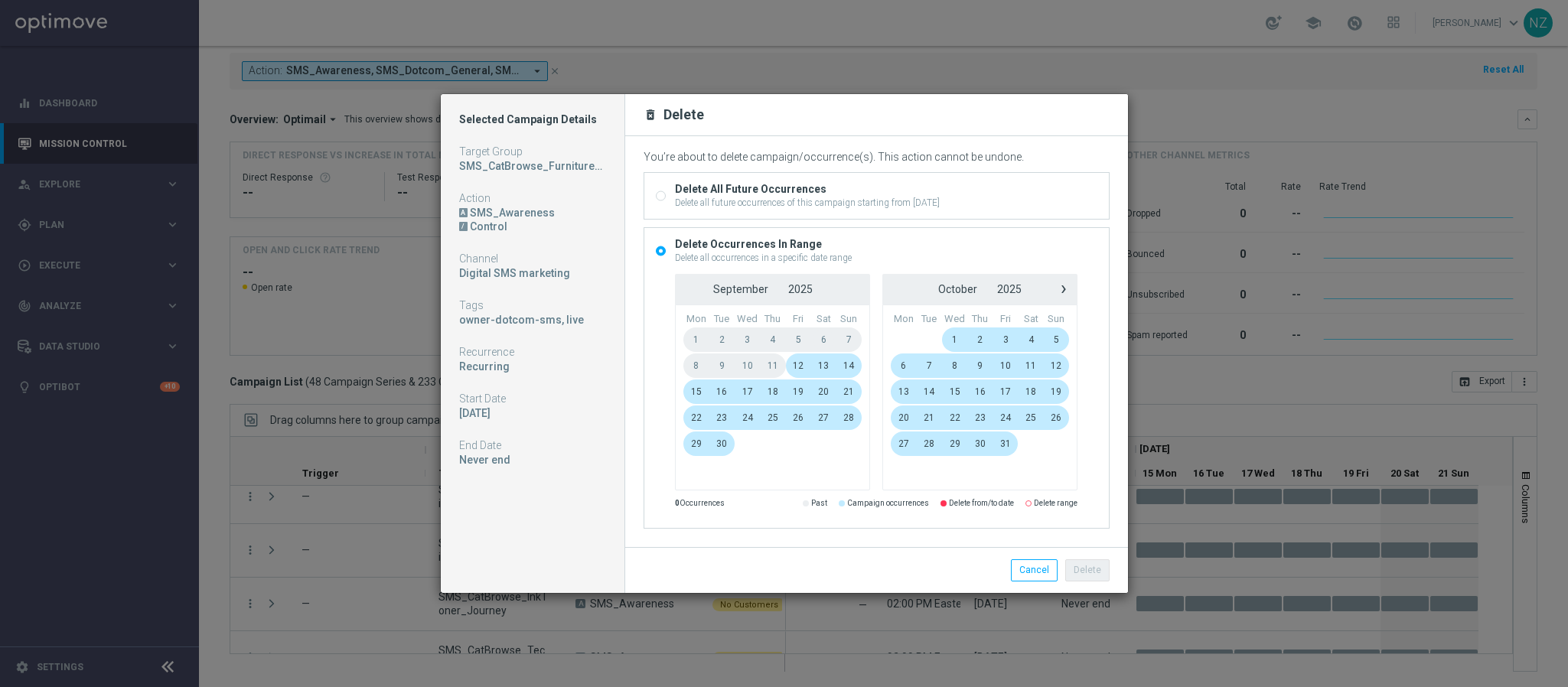
click at [824, 363] on span "13" at bounding box center [823, 365] width 25 height 25
click at [744, 386] on span "17" at bounding box center [747, 391] width 26 height 25
click at [1086, 568] on button "Delete" at bounding box center [1087, 570] width 44 height 21
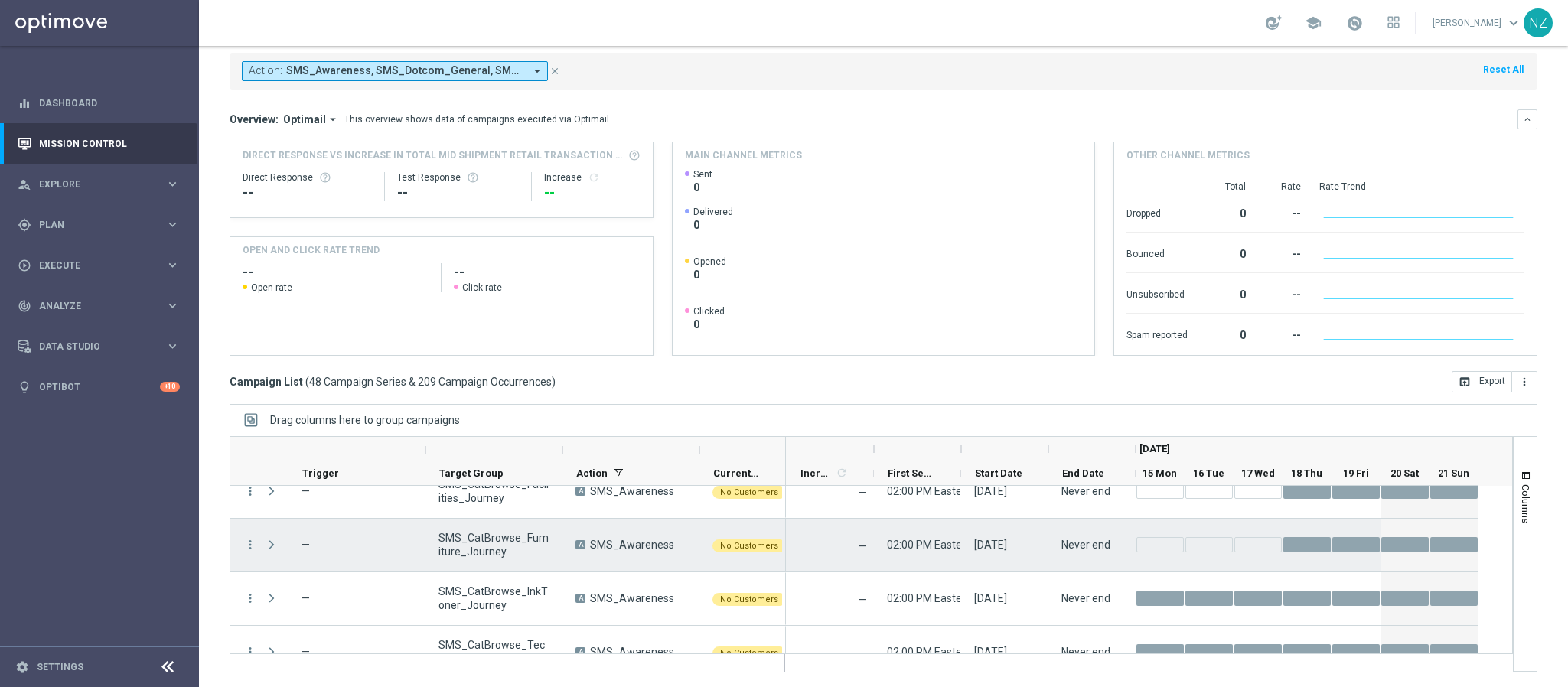
scroll to position [1033, 0]
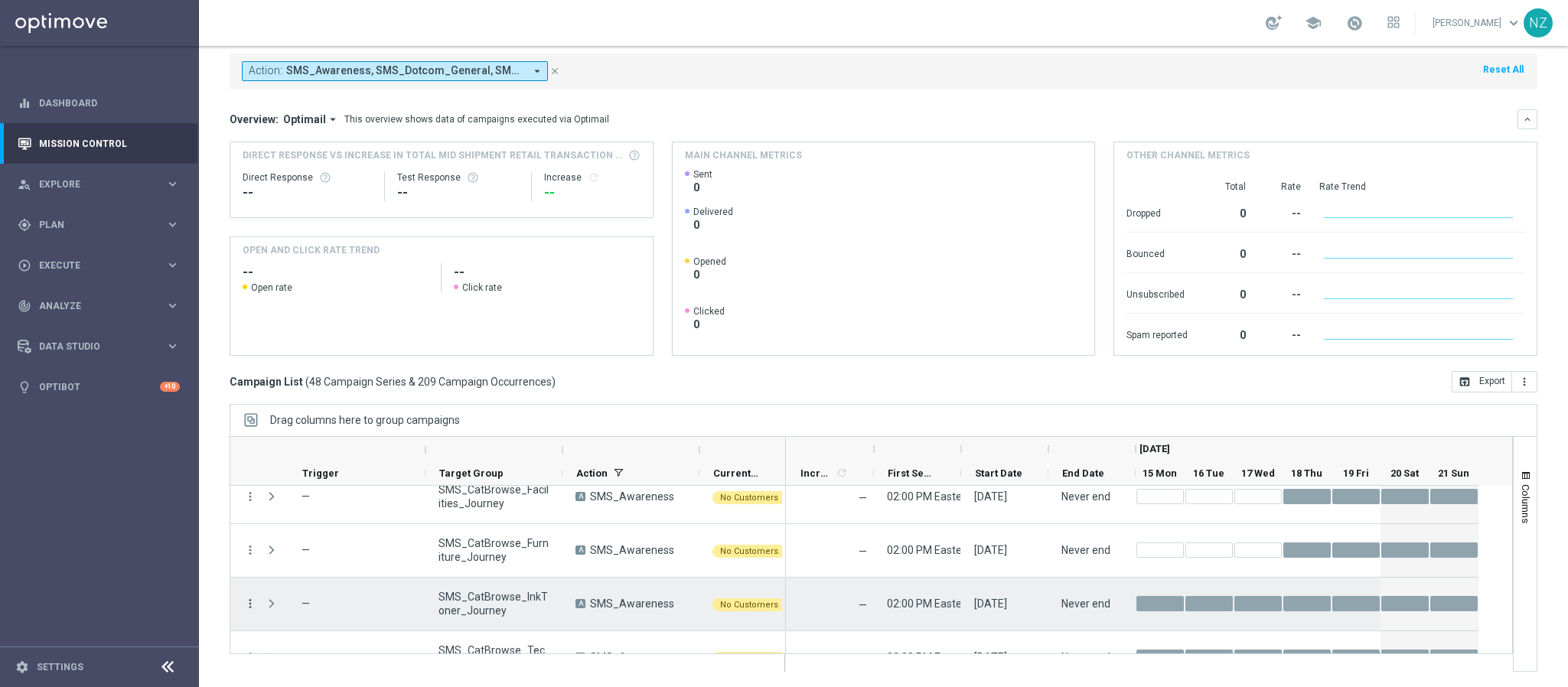
click at [252, 598] on icon "more_vert" at bounding box center [250, 604] width 14 height 14
click at [313, 582] on div "Delete" at bounding box center [352, 580] width 143 height 11
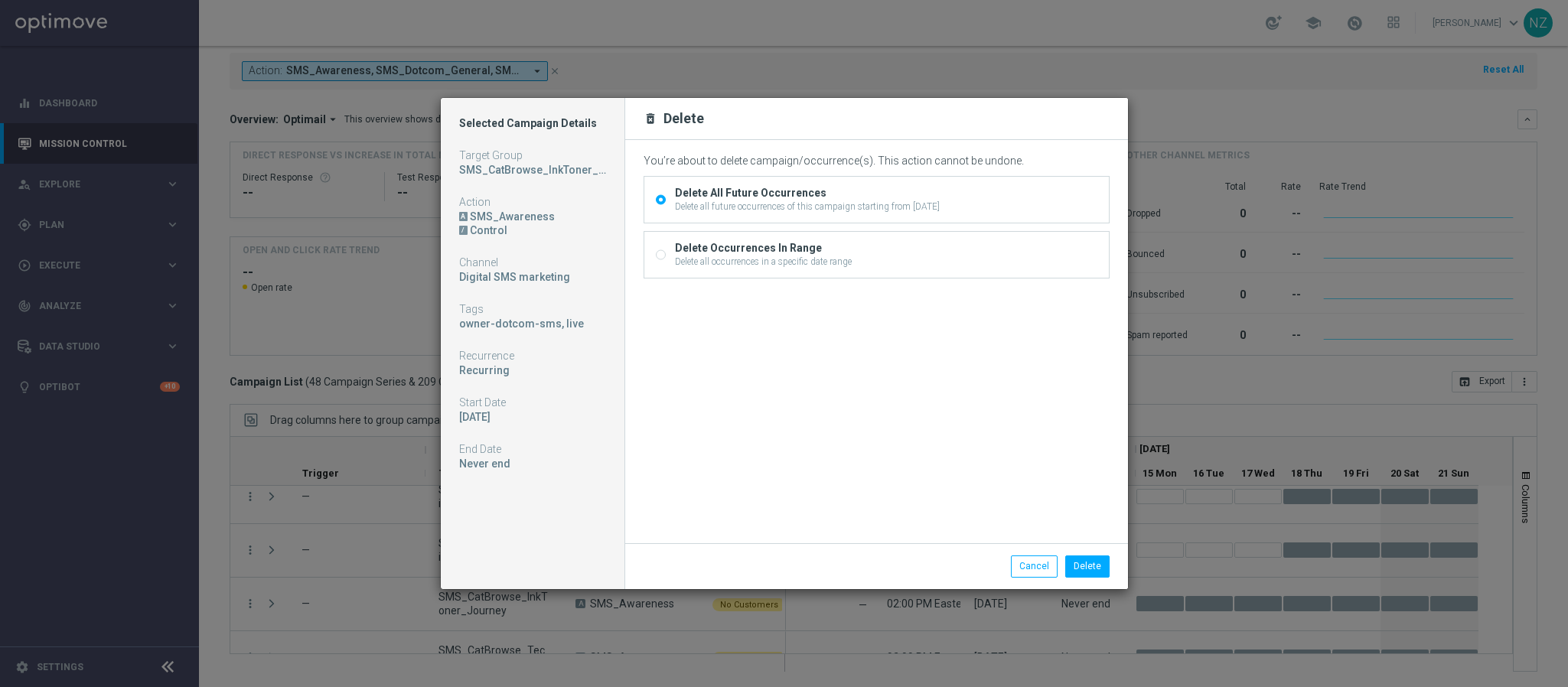
click at [812, 256] on div "Delete all occurrences in a specific date range" at bounding box center [763, 262] width 177 height 14
click at [666, 256] on input "Delete Occurrences In Range Delete all occurrences in a specific date range" at bounding box center [660, 257] width 10 height 10
radio input "true"
radio input "false"
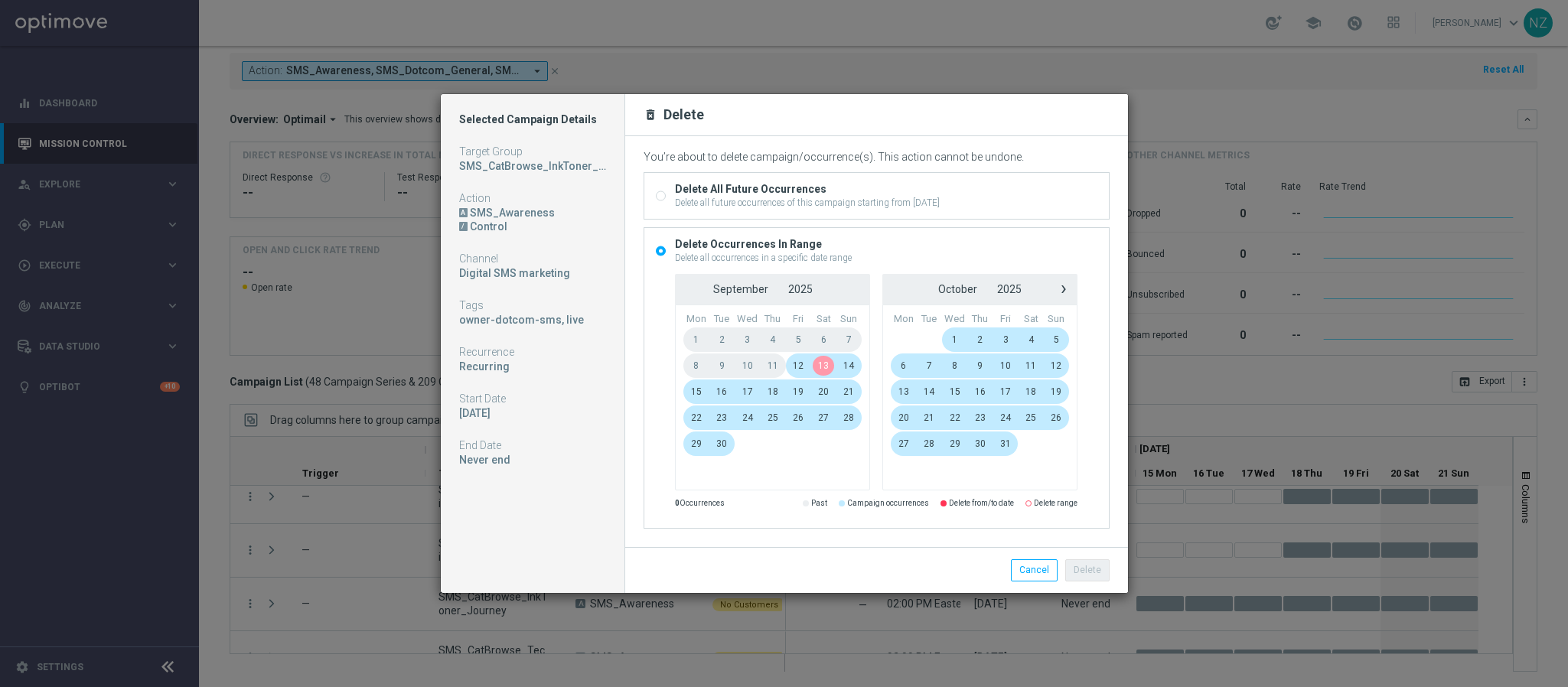
click at [824, 368] on span "13" at bounding box center [823, 365] width 25 height 25
click at [746, 392] on span "17" at bounding box center [747, 391] width 26 height 25
click at [1095, 577] on button "Delete" at bounding box center [1087, 570] width 44 height 21
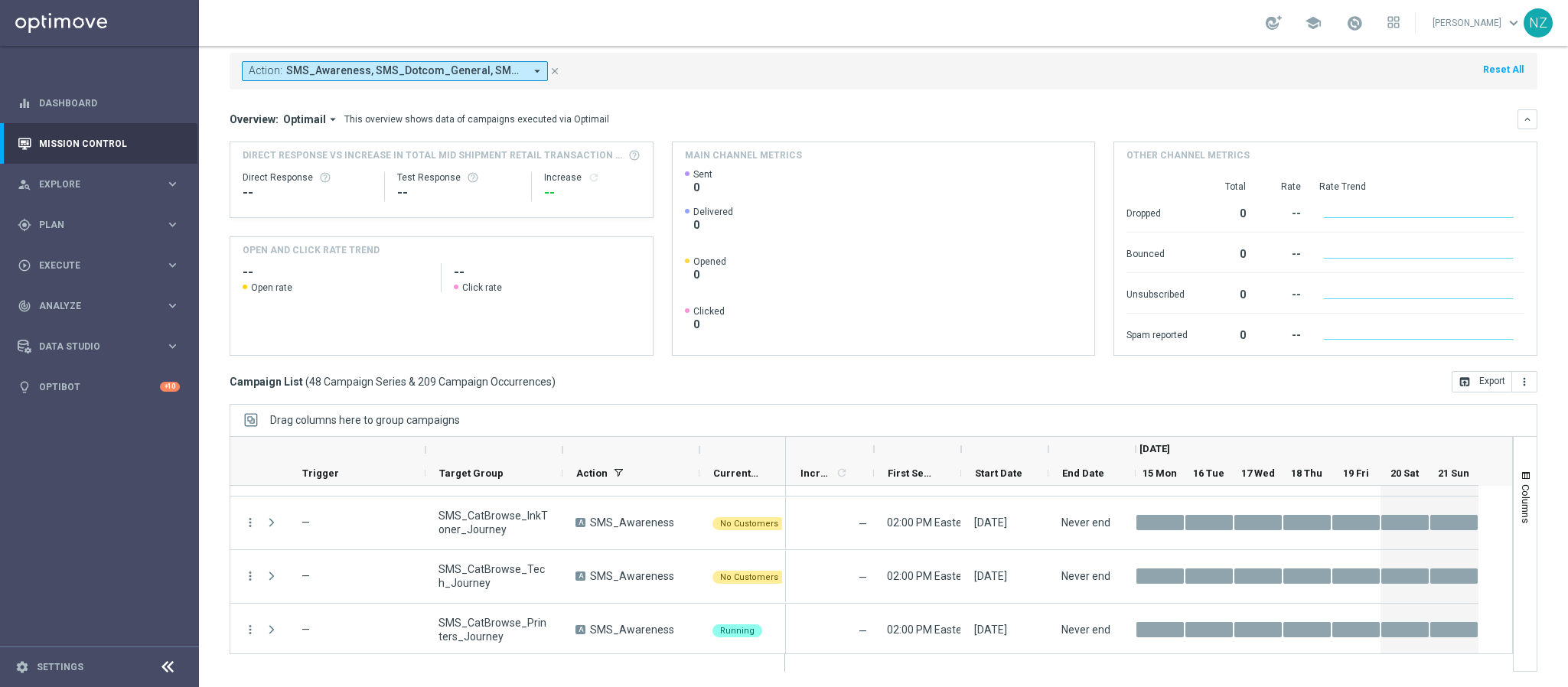
scroll to position [1102, 0]
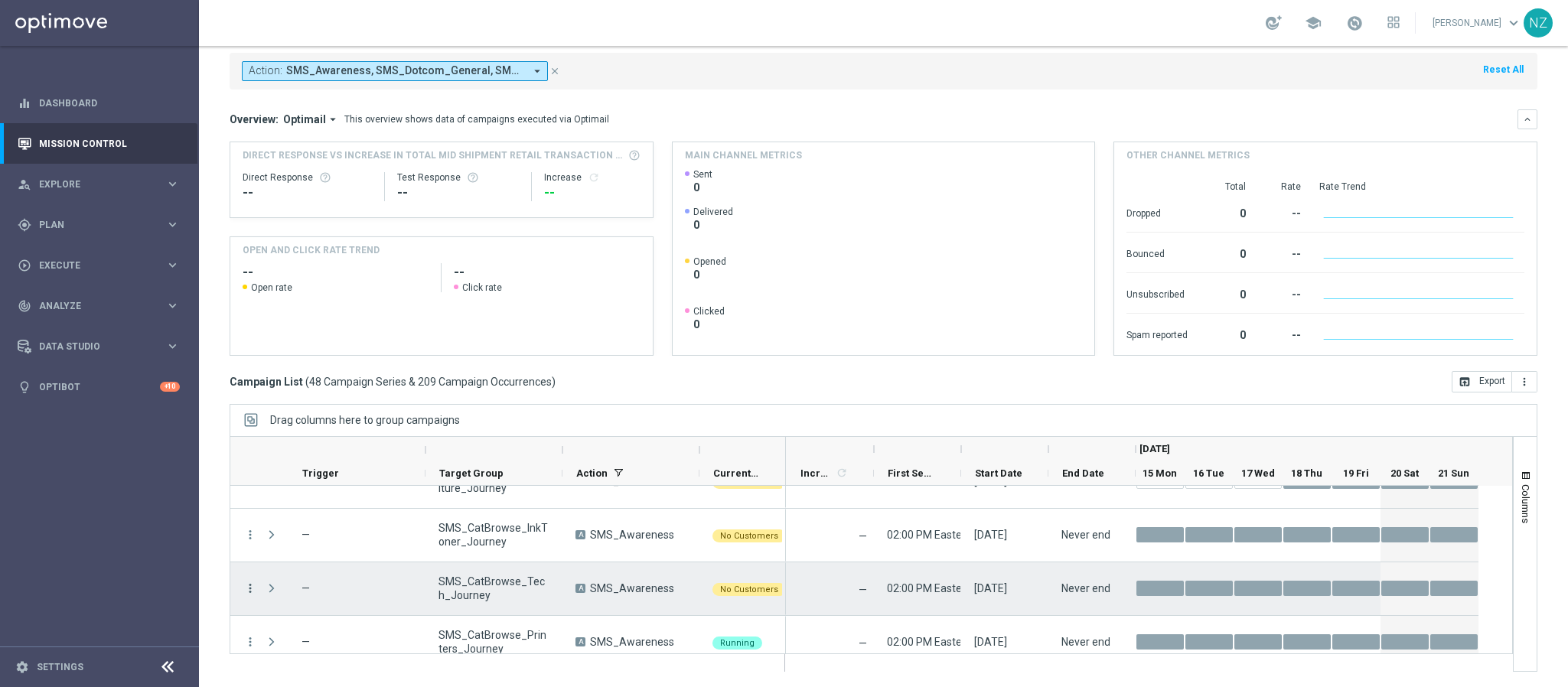
click at [249, 586] on icon "more_vert" at bounding box center [250, 588] width 14 height 14
click at [310, 568] on div "Delete" at bounding box center [352, 565] width 143 height 11
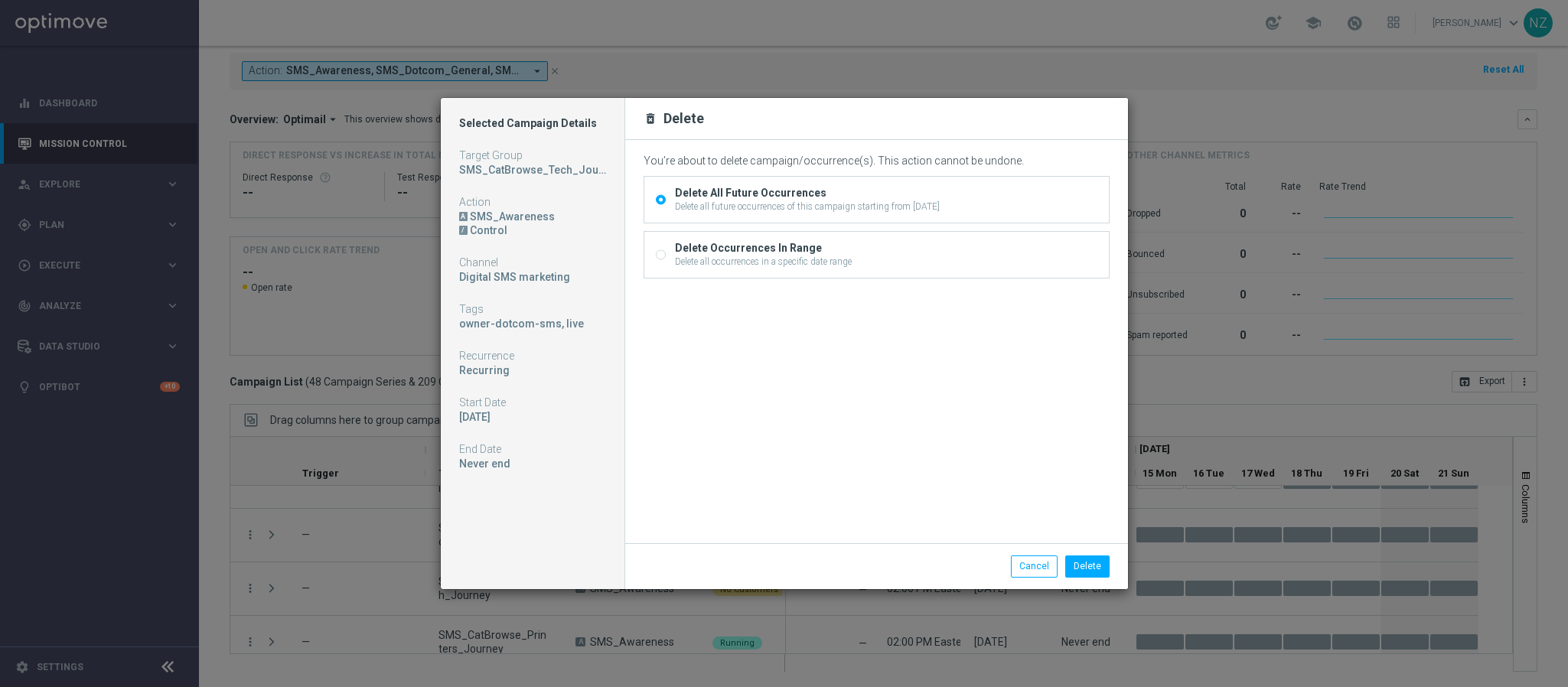
click at [793, 257] on div "Delete all occurrences in a specific date range" at bounding box center [763, 262] width 177 height 14
click at [666, 257] on input "Delete Occurrences In Range Delete all occurrences in a specific date range" at bounding box center [660, 257] width 10 height 10
radio input "true"
radio input "false"
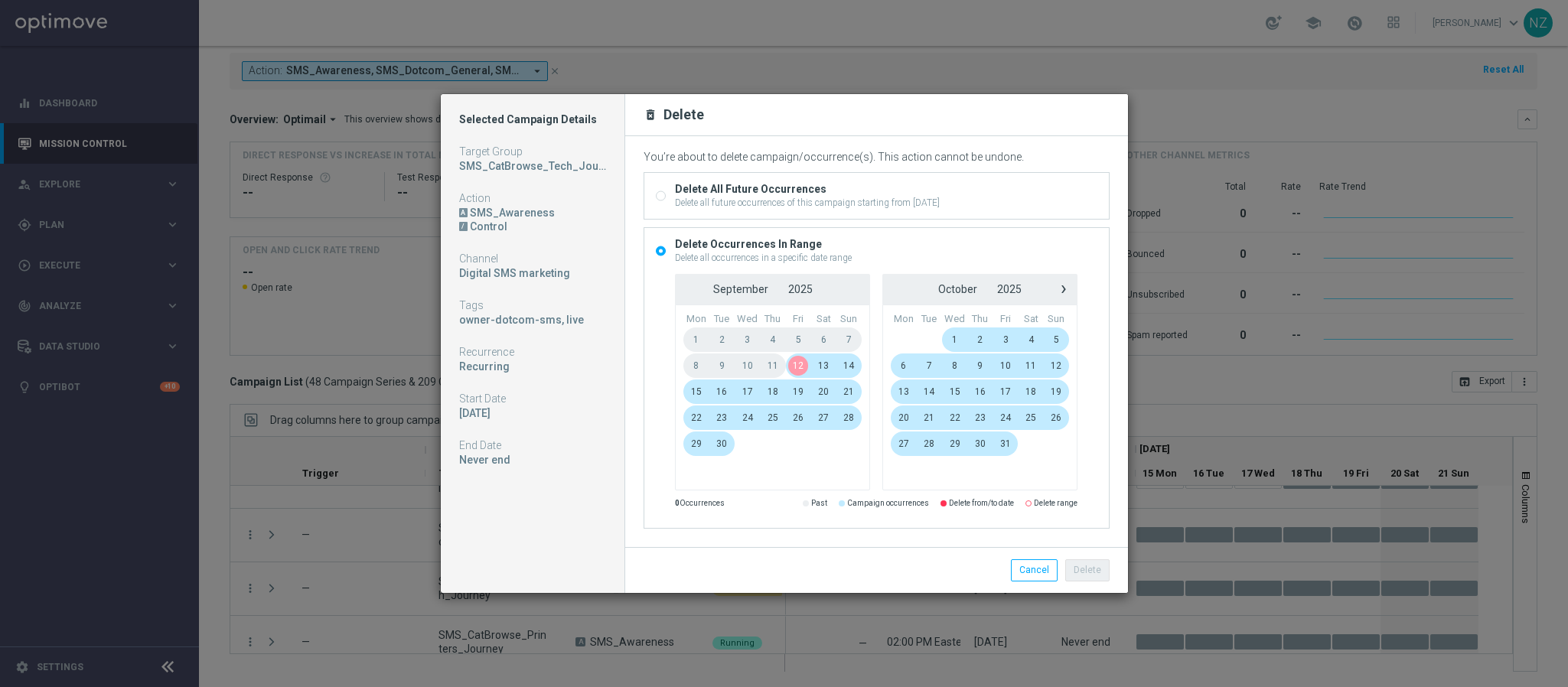
click at [819, 365] on span "13" at bounding box center [823, 365] width 25 height 25
click at [749, 391] on span "17" at bounding box center [747, 391] width 26 height 25
click at [1084, 566] on button "Delete" at bounding box center [1087, 570] width 44 height 21
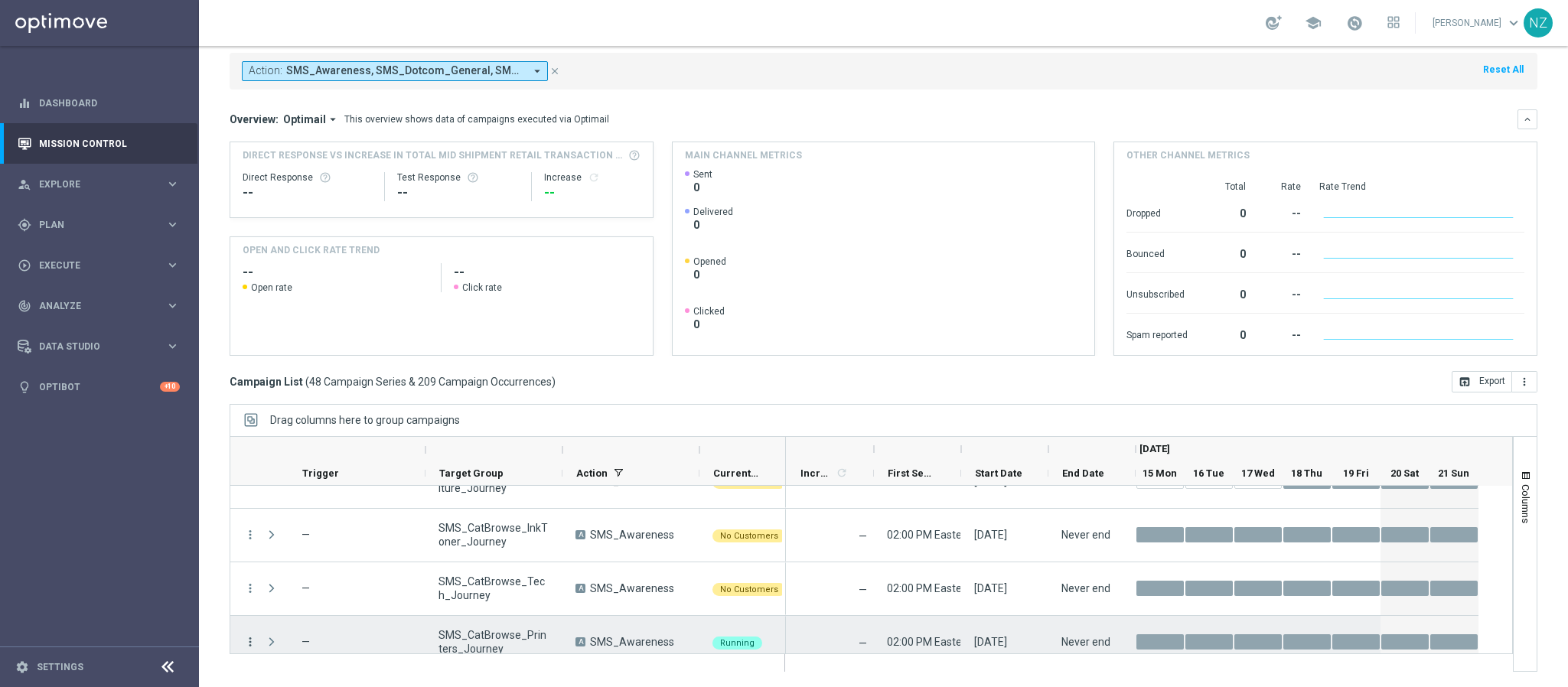
click at [249, 637] on icon "more_vert" at bounding box center [250, 642] width 14 height 14
click at [294, 617] on span "Delete" at bounding box center [295, 618] width 28 height 11
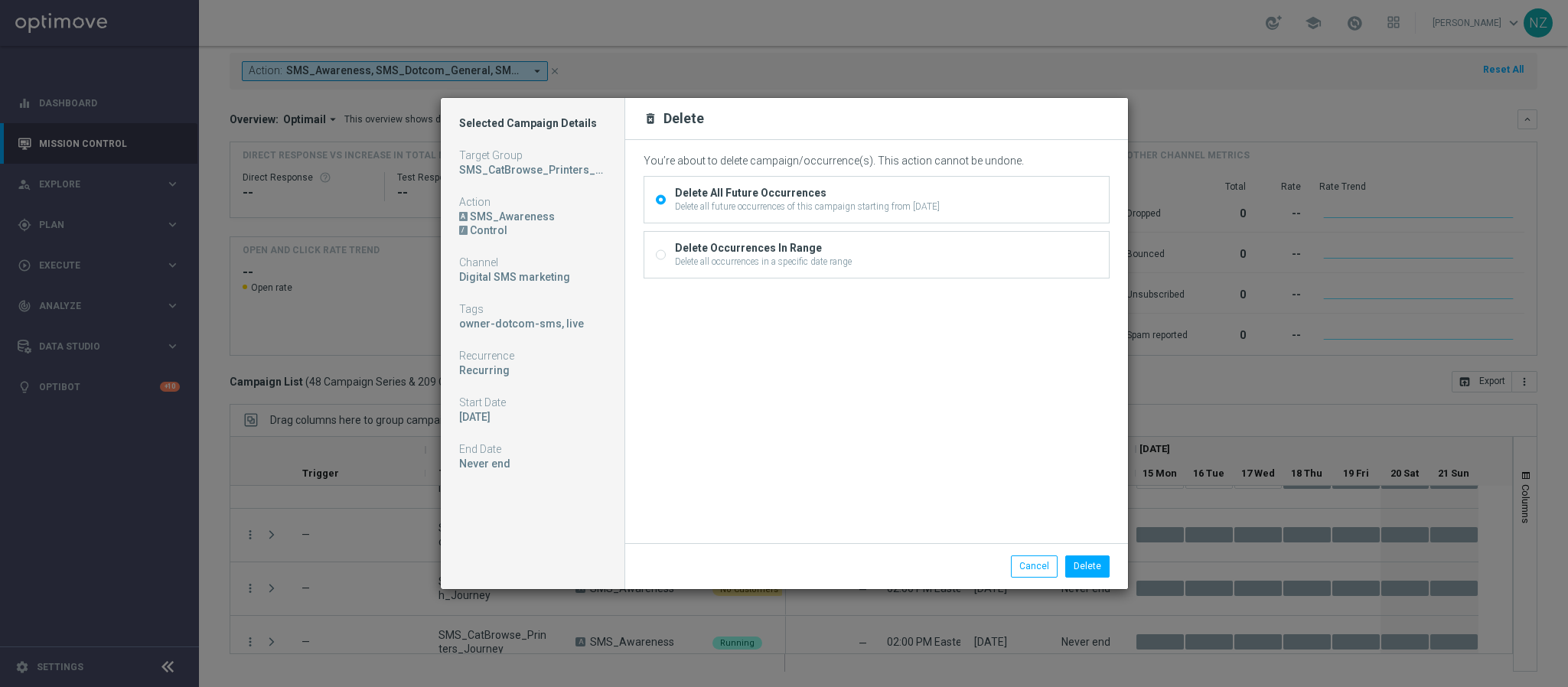
click at [741, 245] on div "Delete Occurrences In Range" at bounding box center [763, 248] width 177 height 14
click at [666, 252] on input "Delete Occurrences In Range Delete all occurrences in a specific date range" at bounding box center [660, 257] width 10 height 10
radio input "true"
radio input "false"
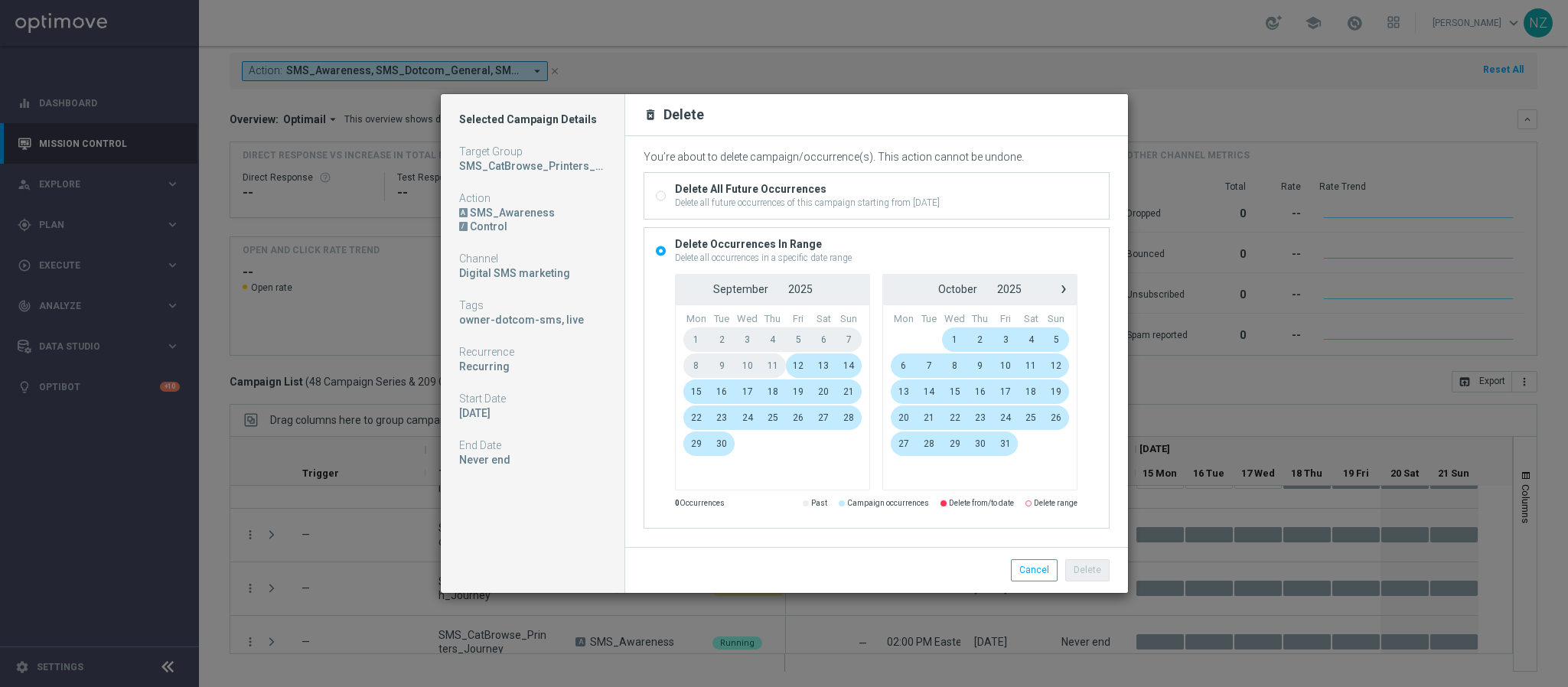
click at [823, 357] on span "13" at bounding box center [823, 365] width 25 height 25
click at [747, 388] on span "17" at bounding box center [747, 391] width 26 height 25
click at [1086, 575] on button "Delete" at bounding box center [1087, 570] width 44 height 21
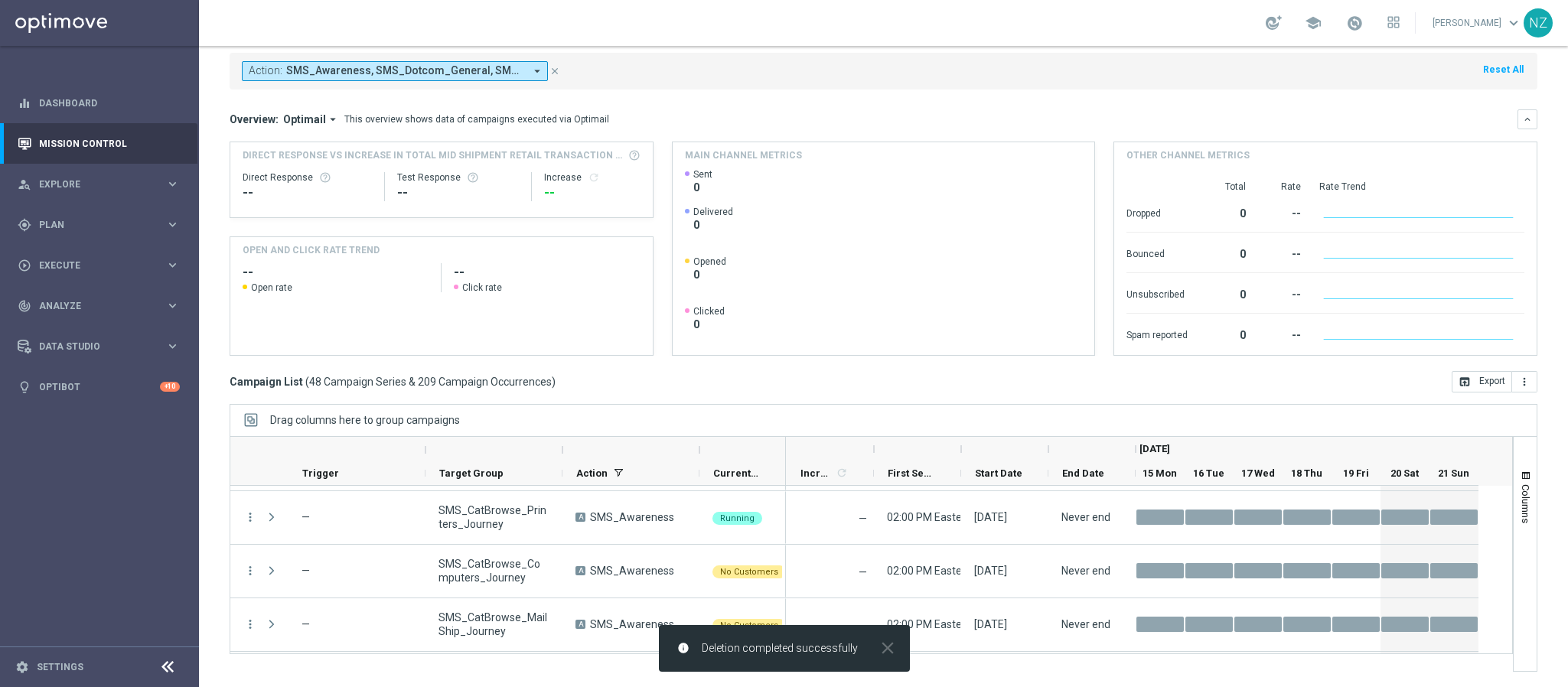
scroll to position [1240, 0]
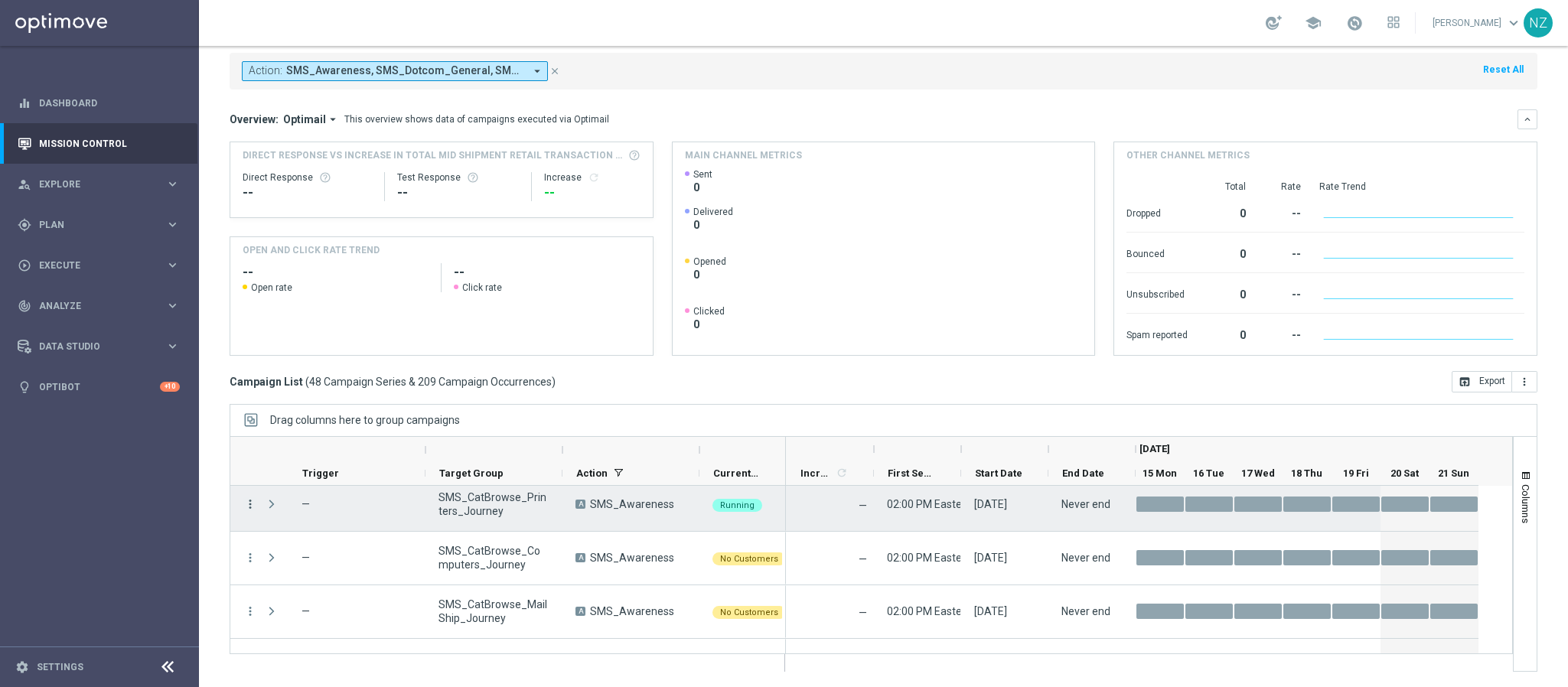
click at [253, 506] on icon "more_vert" at bounding box center [250, 504] width 14 height 14
click at [295, 477] on span "Delete" at bounding box center [295, 481] width 28 height 11
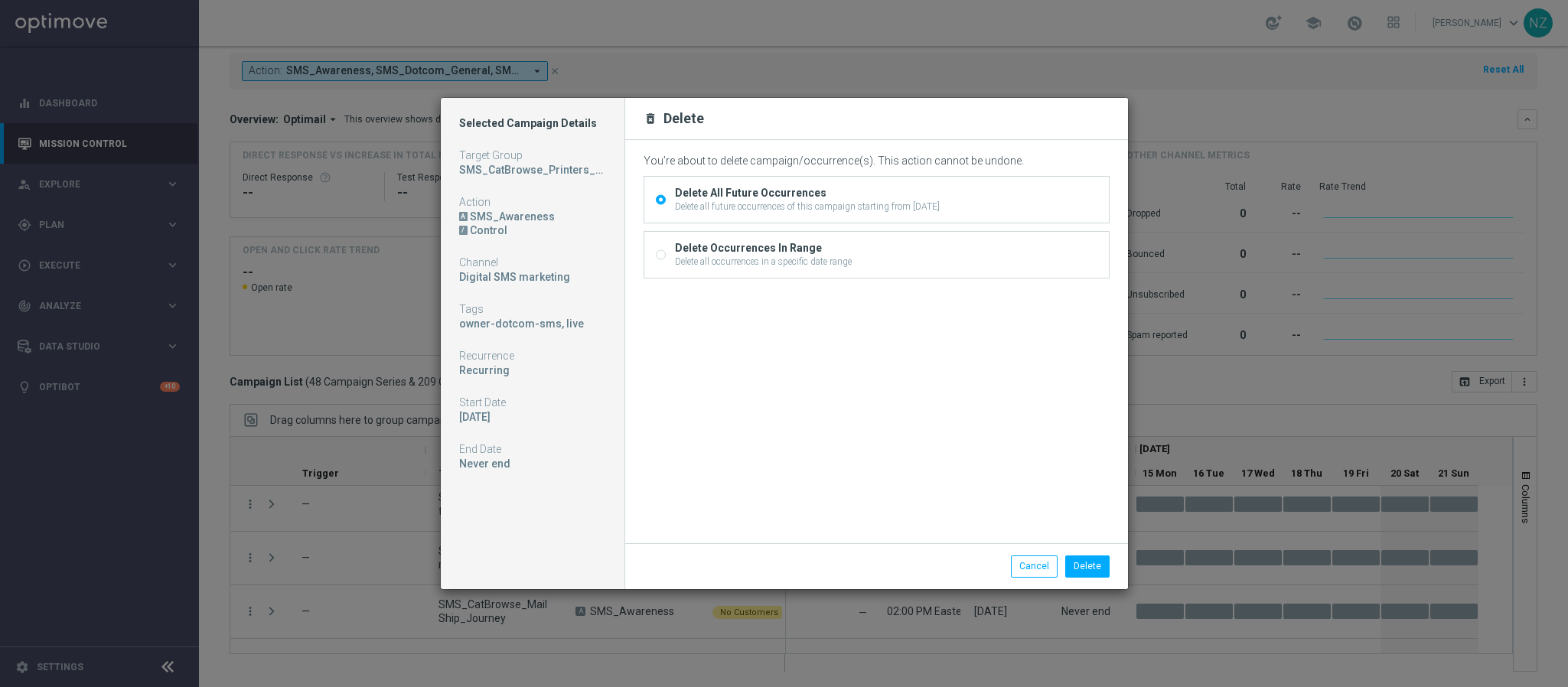
click at [851, 255] on div "Delete all occurrences in a specific date range" at bounding box center [763, 262] width 177 height 14
click at [666, 255] on input "Delete Occurrences In Range Delete all occurrences in a specific date range" at bounding box center [660, 257] width 10 height 10
radio input "true"
radio input "false"
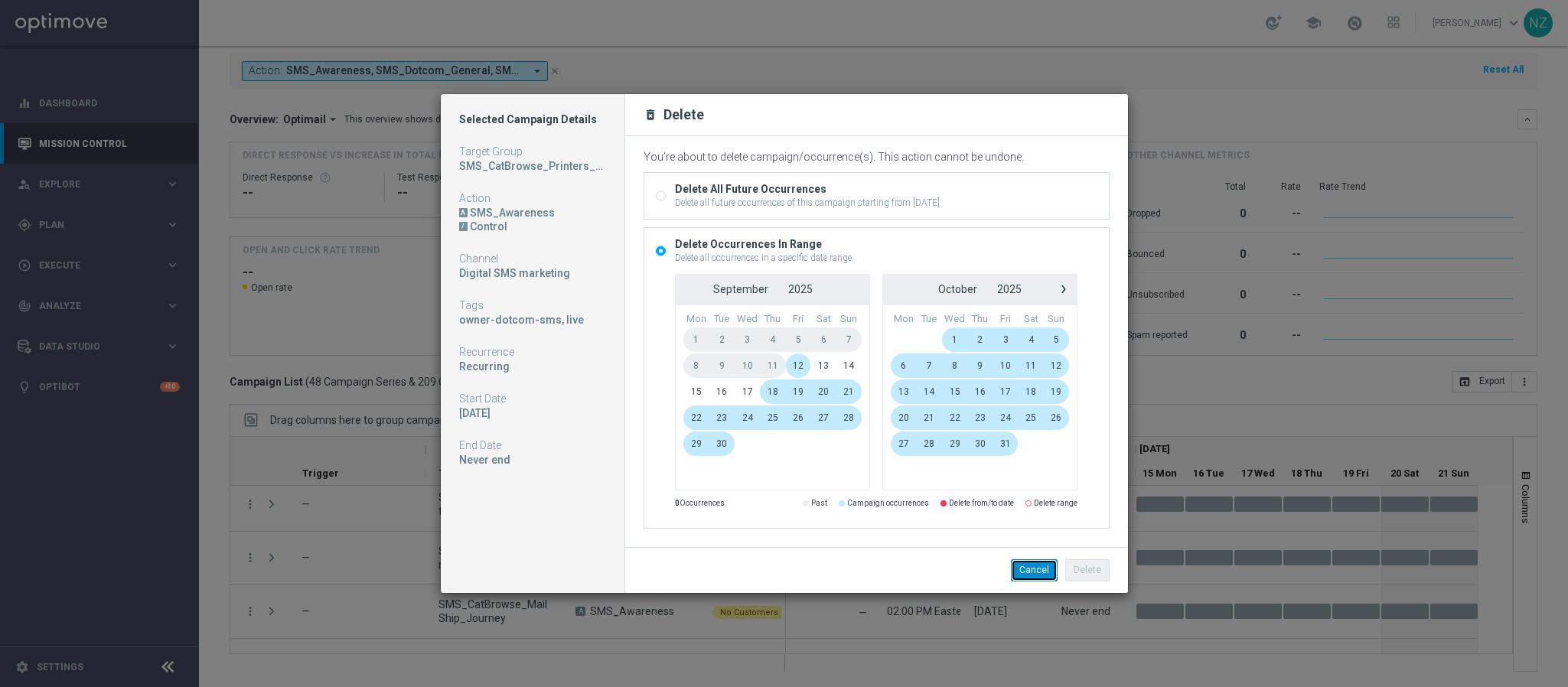
click at [1036, 570] on button "Cancel" at bounding box center [1034, 570] width 47 height 21
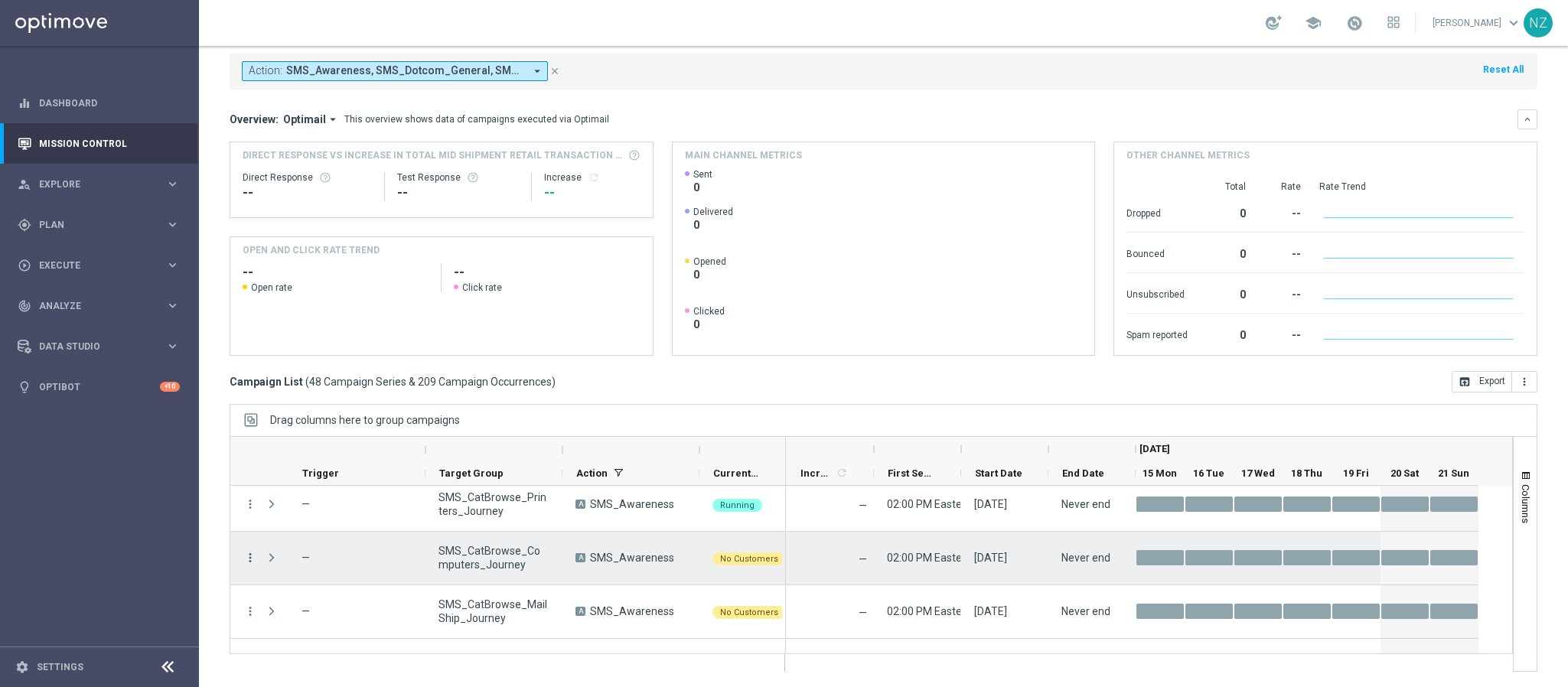
click at [249, 560] on icon "more_vert" at bounding box center [250, 558] width 14 height 14
click at [320, 538] on div "Delete" at bounding box center [352, 534] width 143 height 11
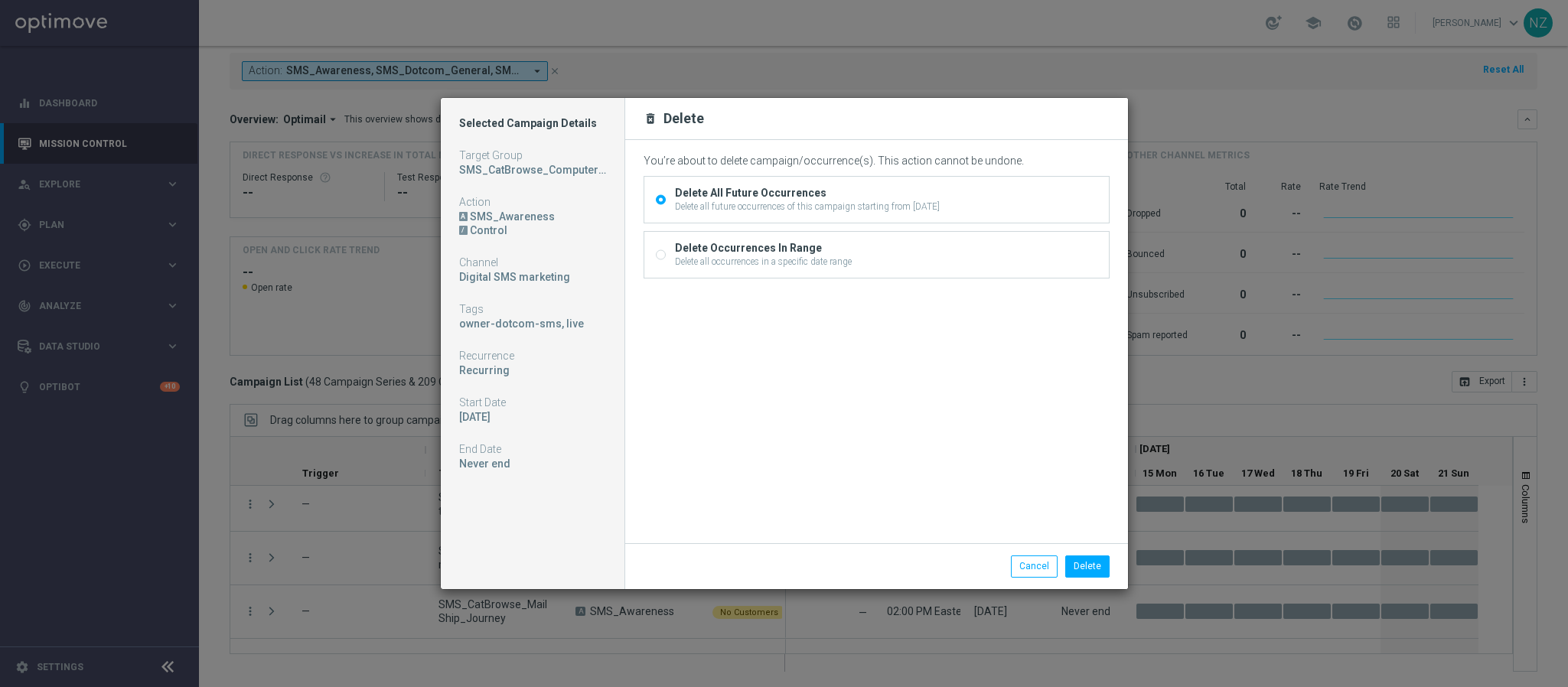
click at [891, 267] on div "Delete Occurrences In Range Delete all occurrences in a specific date range" at bounding box center [876, 255] width 464 height 46
click at [795, 244] on div "Delete Occurrences In Range" at bounding box center [763, 248] width 177 height 14
click at [666, 252] on input "Delete Occurrences In Range Delete all occurrences in a specific date range" at bounding box center [660, 257] width 10 height 10
radio input "true"
radio input "false"
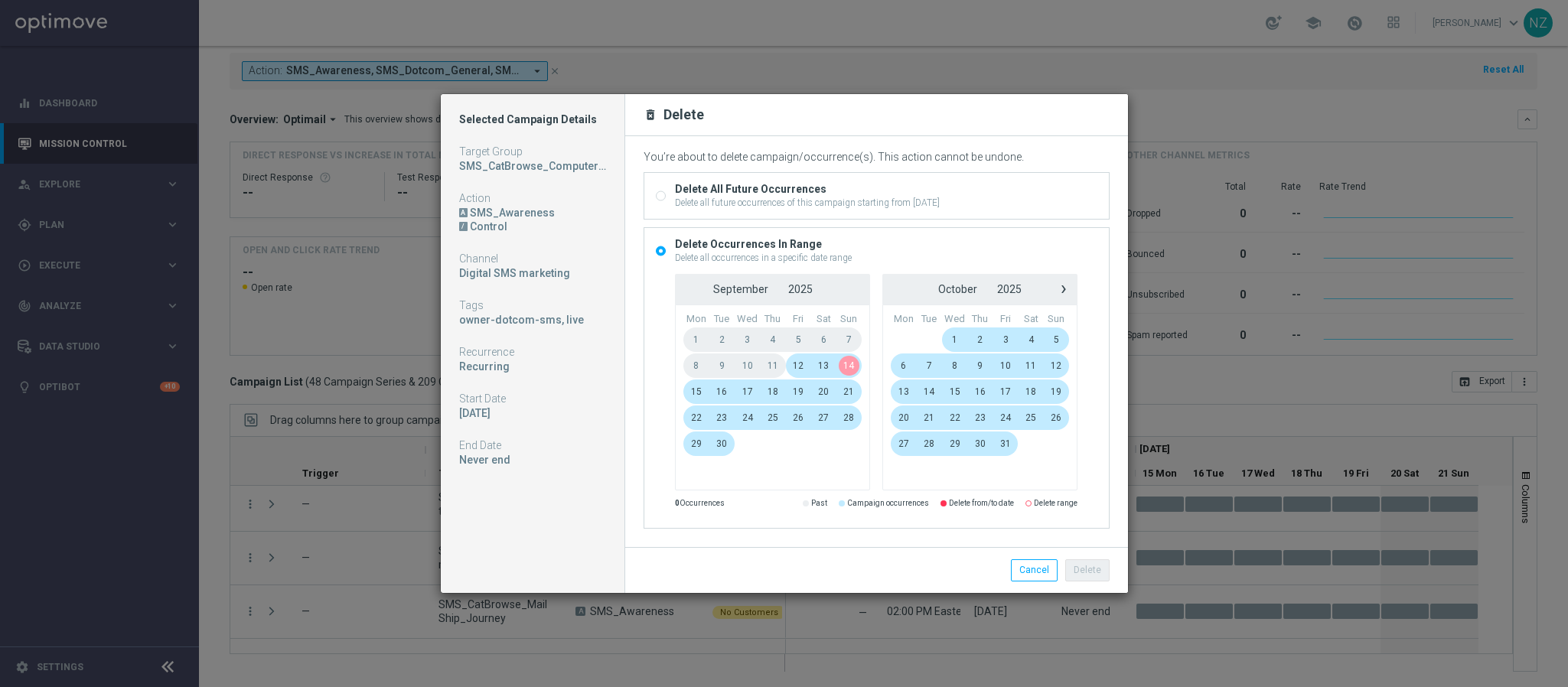
click at [823, 369] on span "13" at bounding box center [823, 365] width 25 height 25
click at [749, 397] on span "17" at bounding box center [747, 391] width 26 height 25
click at [1075, 572] on button "Delete" at bounding box center [1087, 570] width 44 height 21
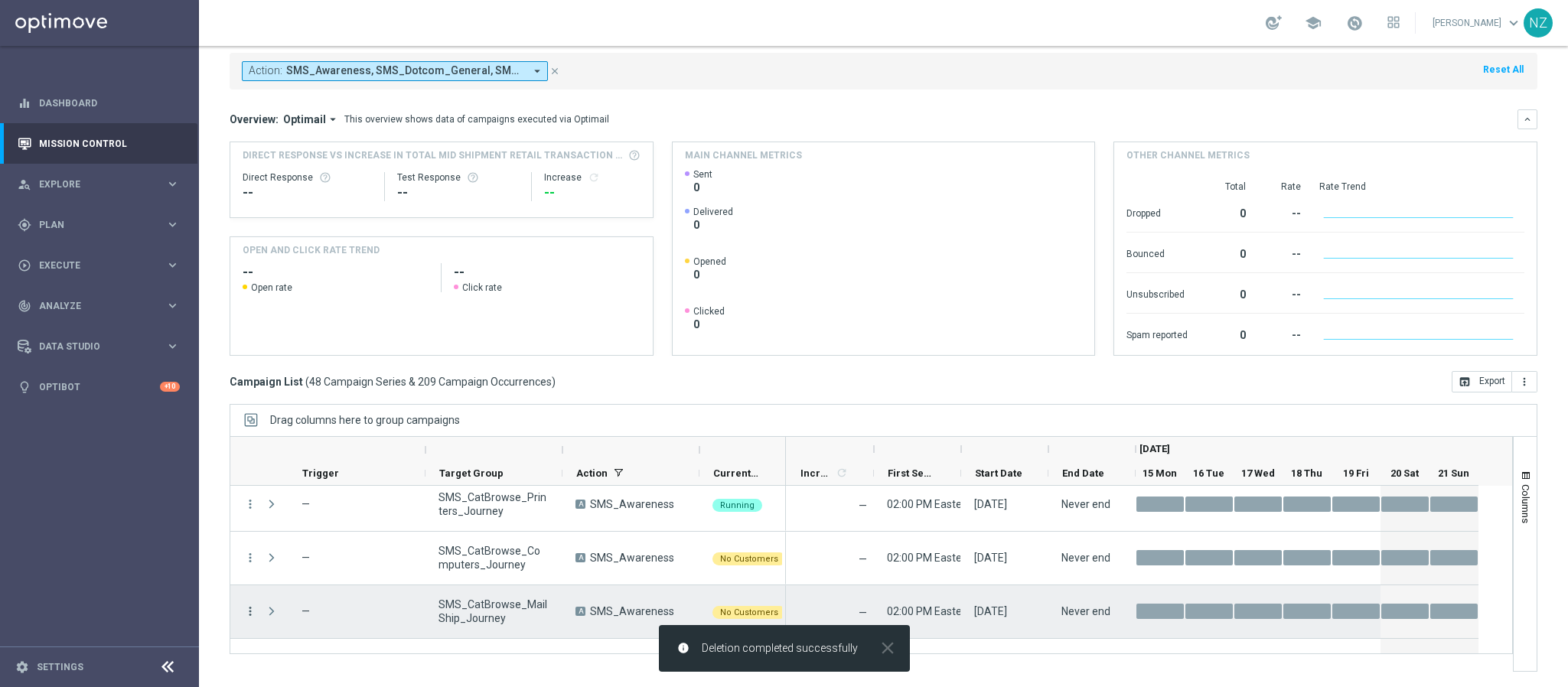
click at [250, 613] on icon "more_vert" at bounding box center [250, 611] width 14 height 14
click at [338, 586] on div "Delete" at bounding box center [352, 588] width 143 height 11
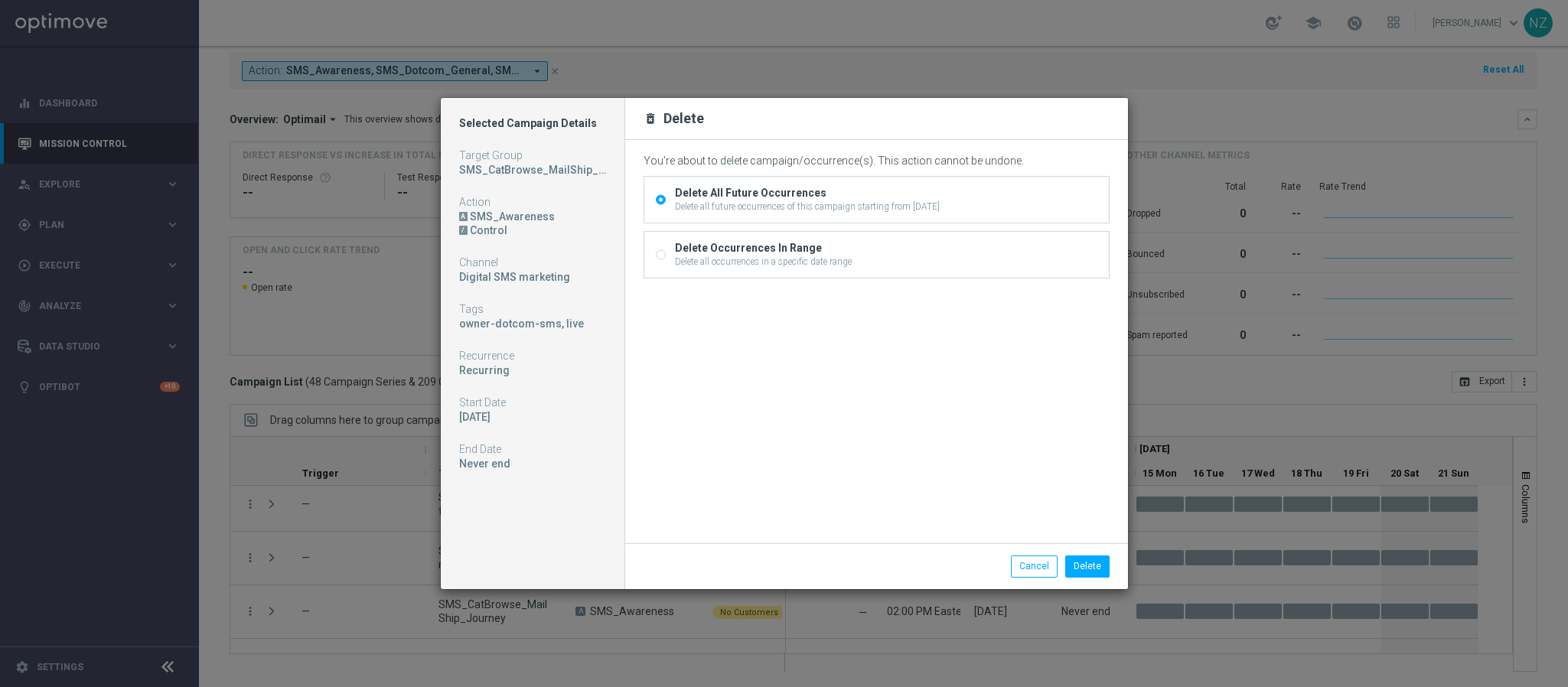
click at [769, 249] on div "Delete Occurrences In Range" at bounding box center [763, 248] width 177 height 14
click at [666, 252] on input "Delete Occurrences In Range Delete all occurrences in a specific date range" at bounding box center [660, 257] width 10 height 10
radio input "true"
radio input "false"
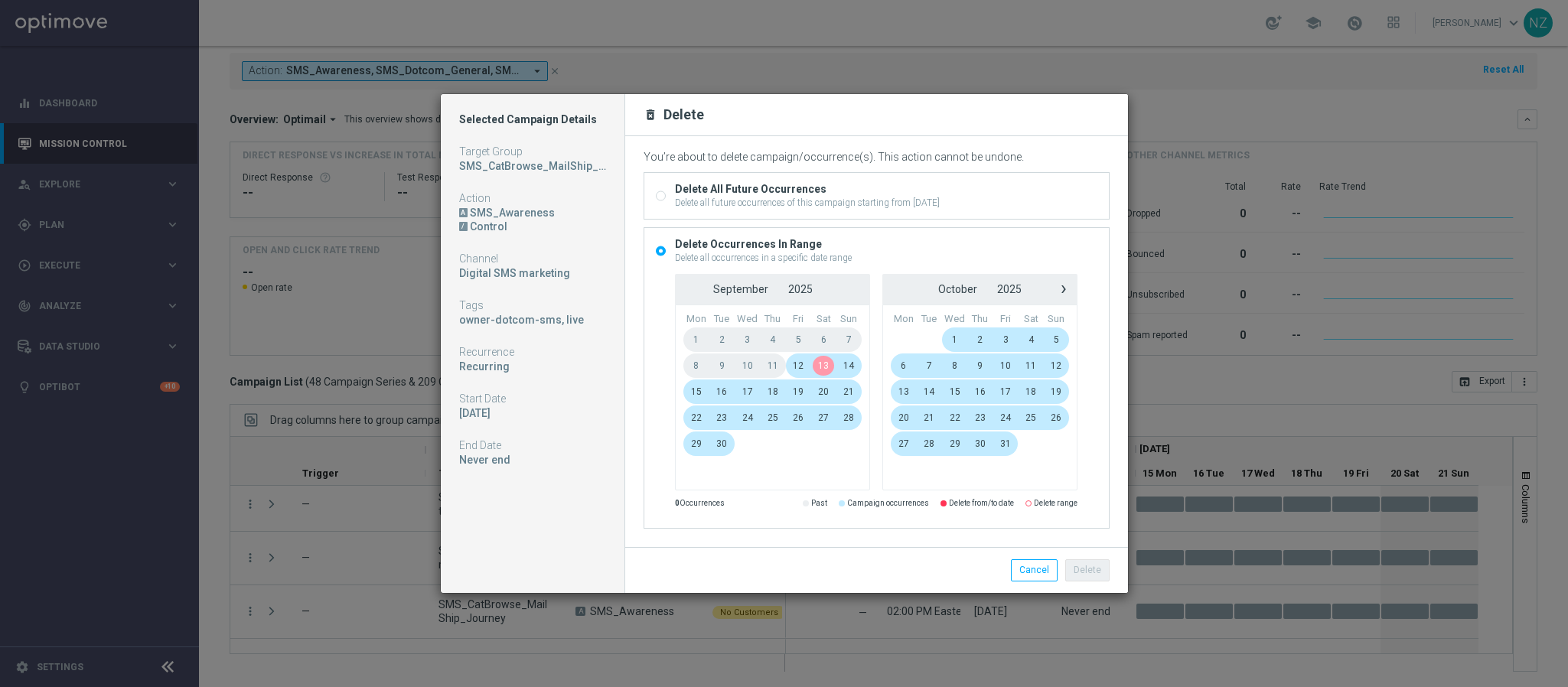
click at [829, 357] on span "13" at bounding box center [823, 365] width 25 height 25
click at [744, 391] on span "17" at bounding box center [747, 391] width 26 height 25
click at [1080, 574] on button "Delete" at bounding box center [1087, 570] width 44 height 21
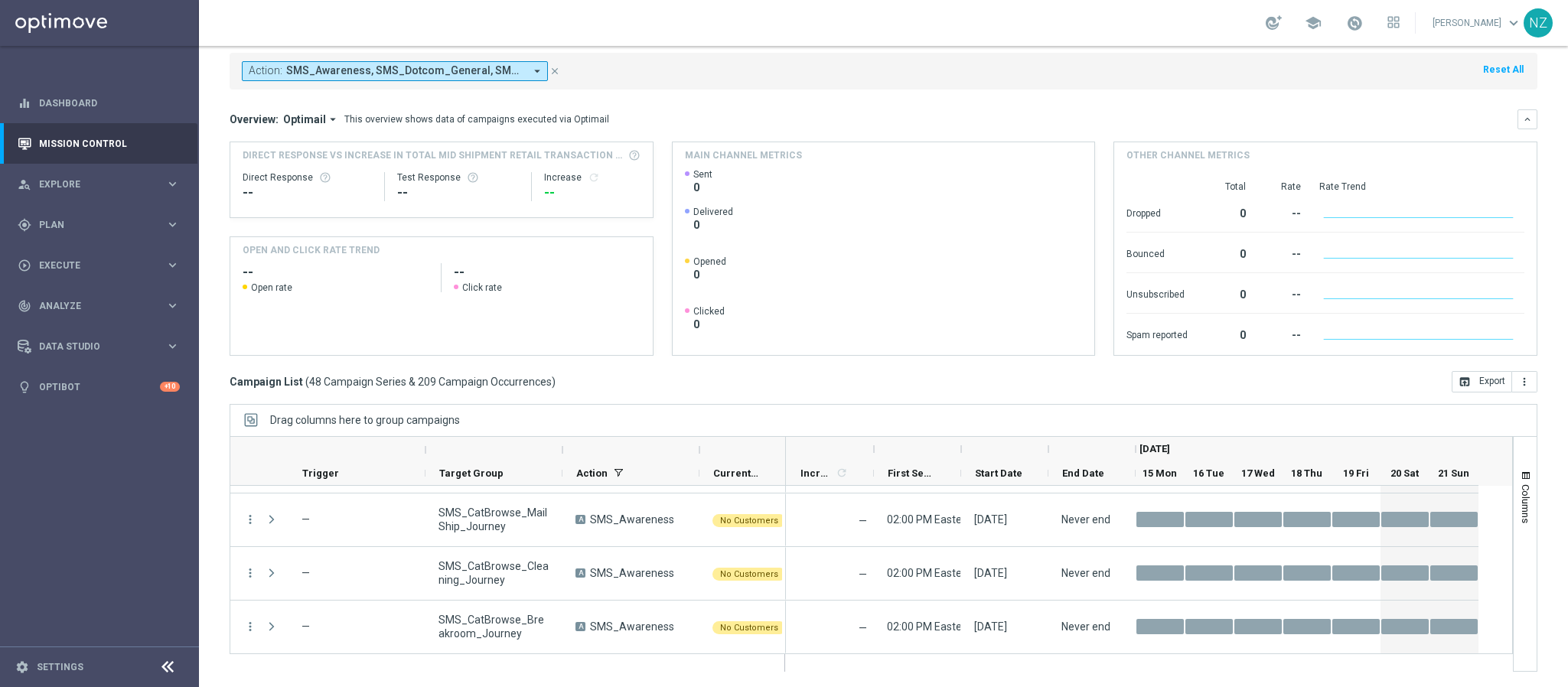
scroll to position [1377, 0]
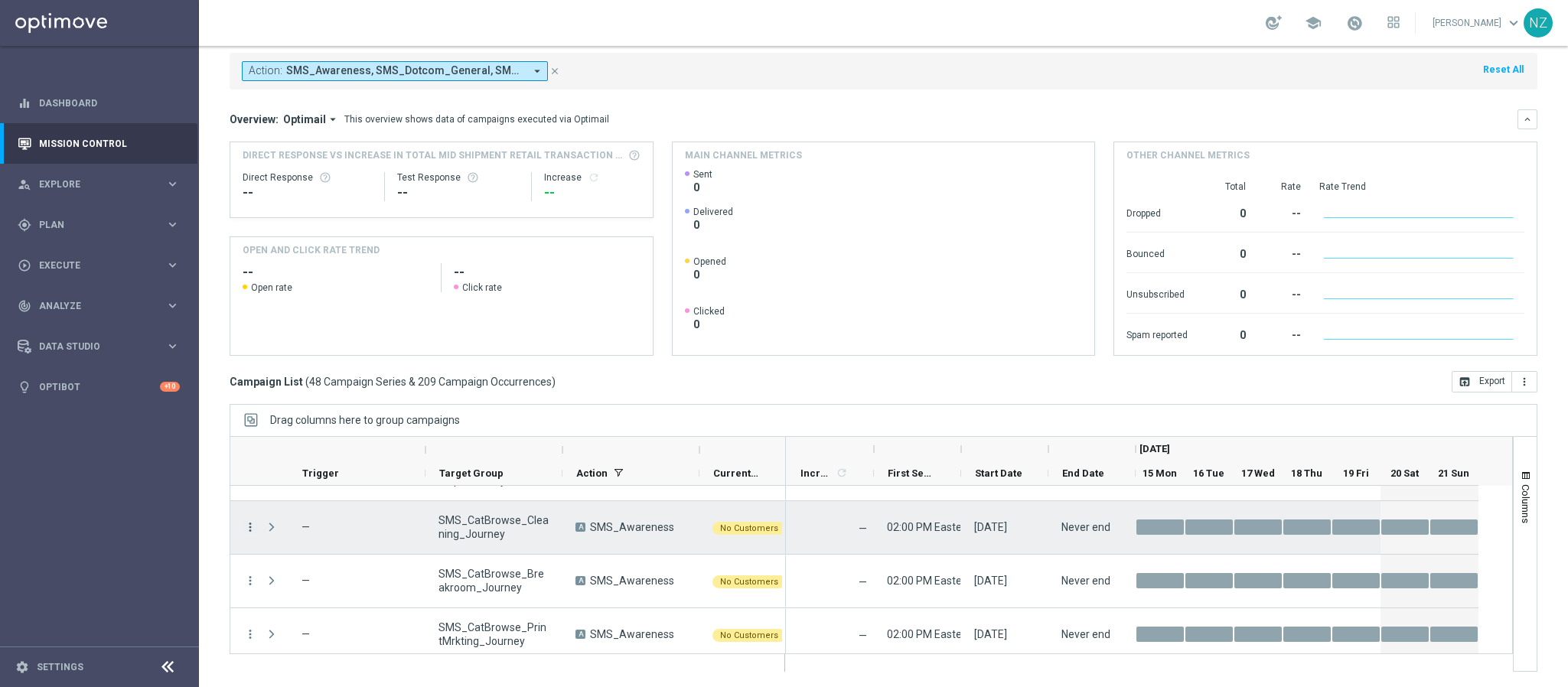
click at [256, 528] on icon "more_vert" at bounding box center [250, 527] width 14 height 14
click at [303, 505] on span "Delete" at bounding box center [295, 504] width 28 height 11
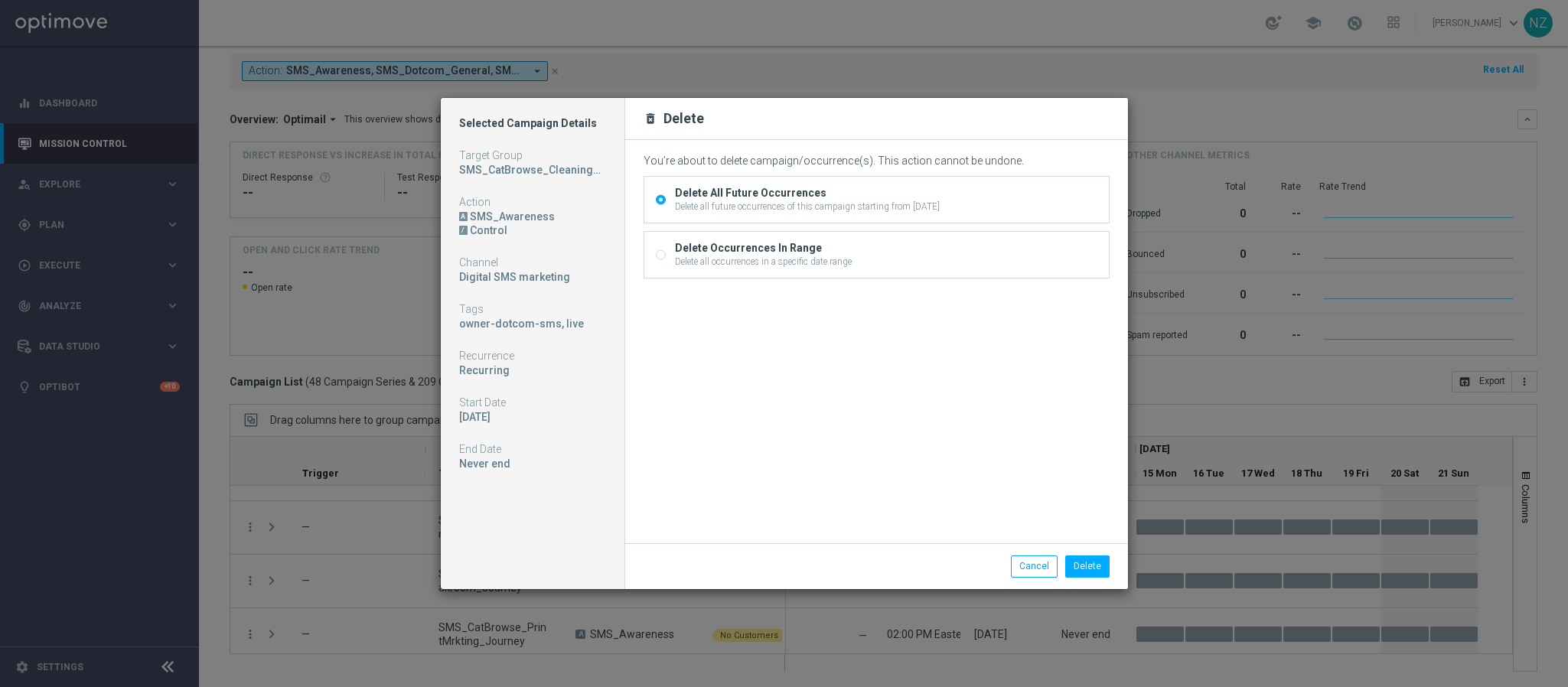
click at [802, 260] on div "Delete all occurrences in a specific date range" at bounding box center [763, 262] width 177 height 14
click at [666, 260] on input "Delete Occurrences In Range Delete all occurrences in a specific date range" at bounding box center [660, 257] width 10 height 10
radio input "true"
radio input "false"
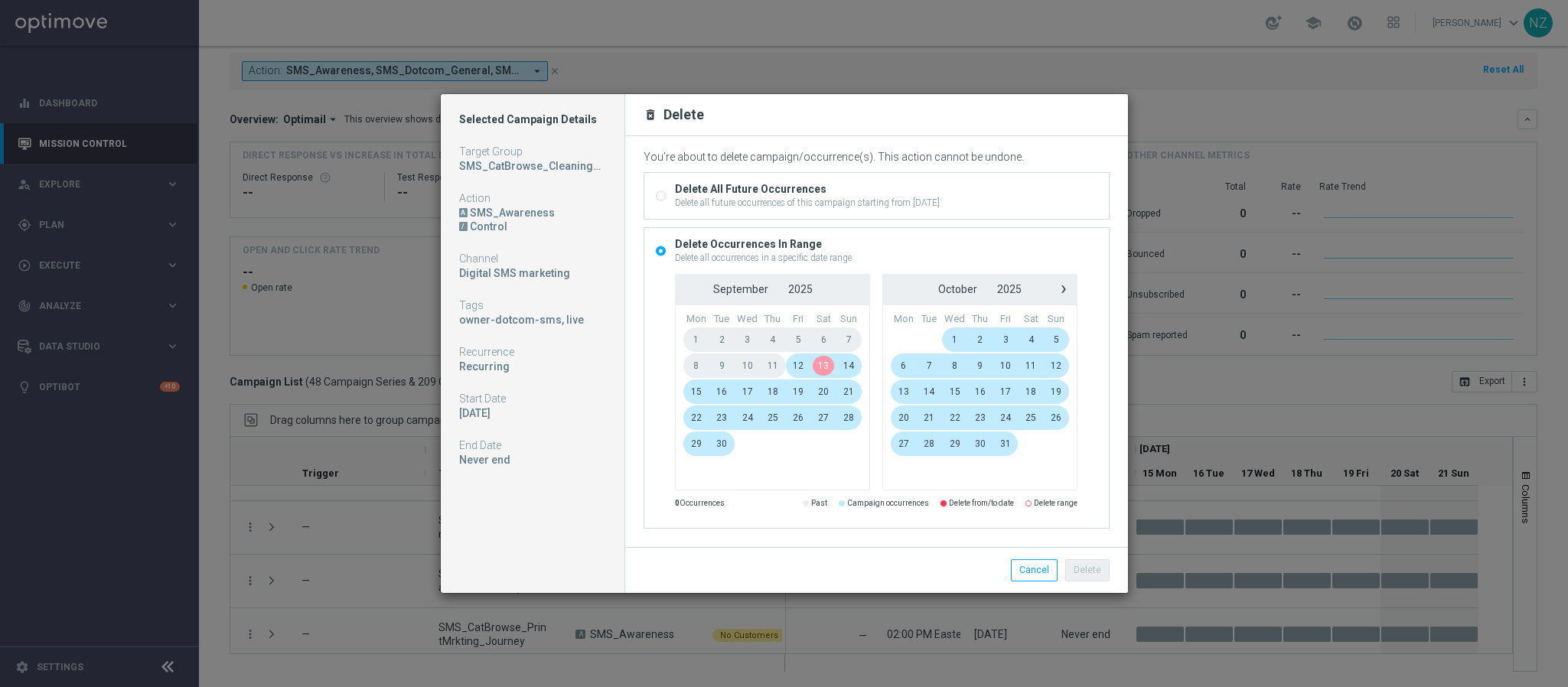
click at [829, 368] on span "13" at bounding box center [823, 365] width 25 height 25
click at [738, 397] on span "17" at bounding box center [747, 391] width 26 height 25
click at [1098, 577] on button "Delete" at bounding box center [1087, 570] width 44 height 21
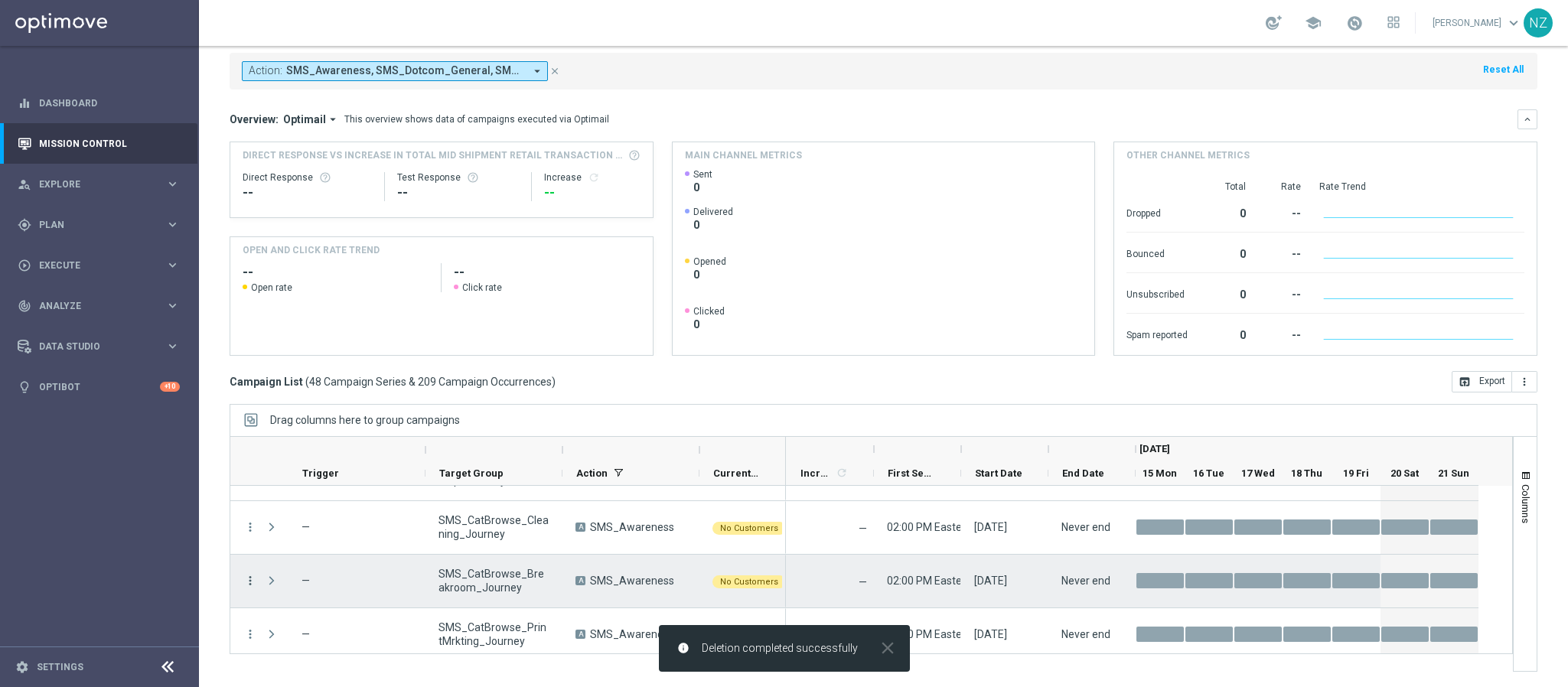
click at [250, 579] on icon "more_vert" at bounding box center [250, 581] width 14 height 14
click at [320, 560] on div "Delete" at bounding box center [352, 557] width 143 height 11
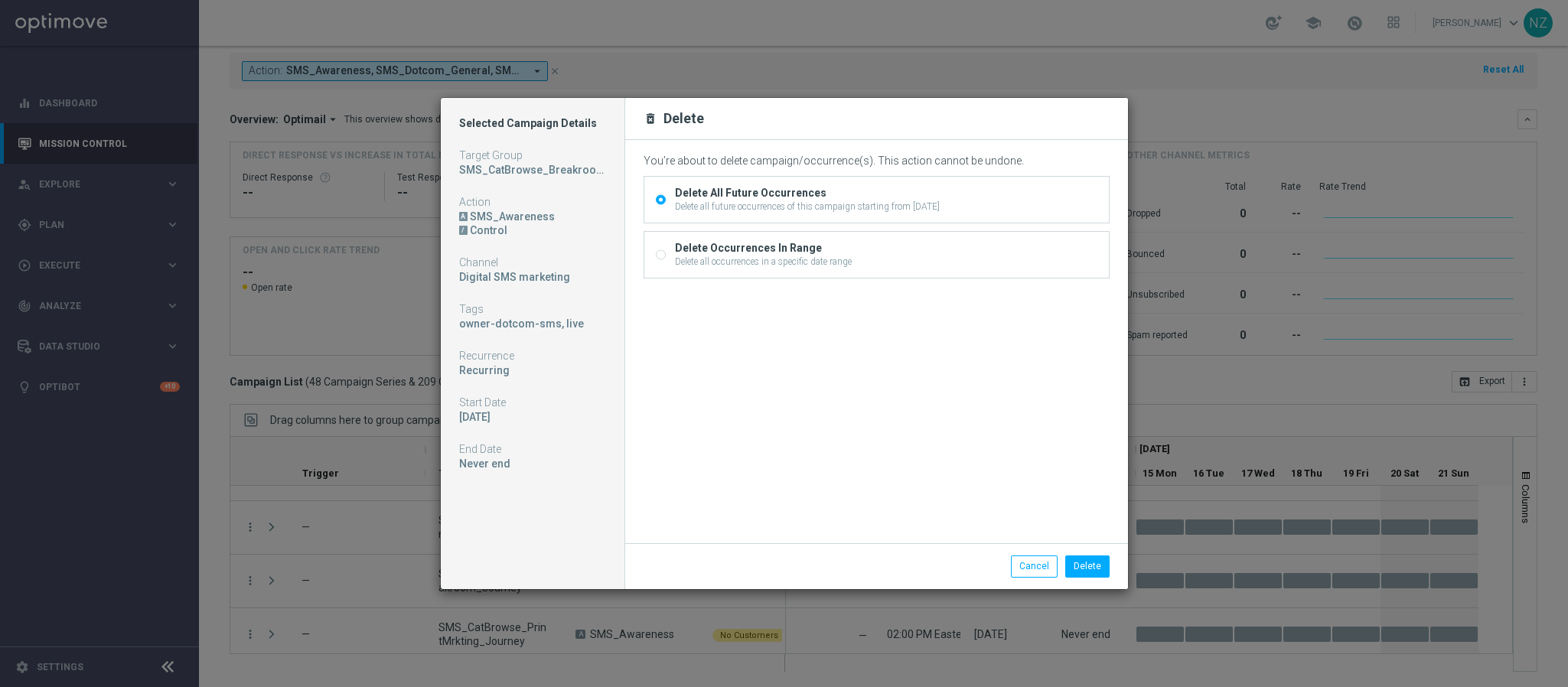
click at [784, 255] on div "Delete Occurrences In Range" at bounding box center [763, 248] width 177 height 14
click at [666, 255] on input "Delete Occurrences In Range Delete all occurrences in a specific date range" at bounding box center [660, 257] width 10 height 10
radio input "true"
radio input "false"
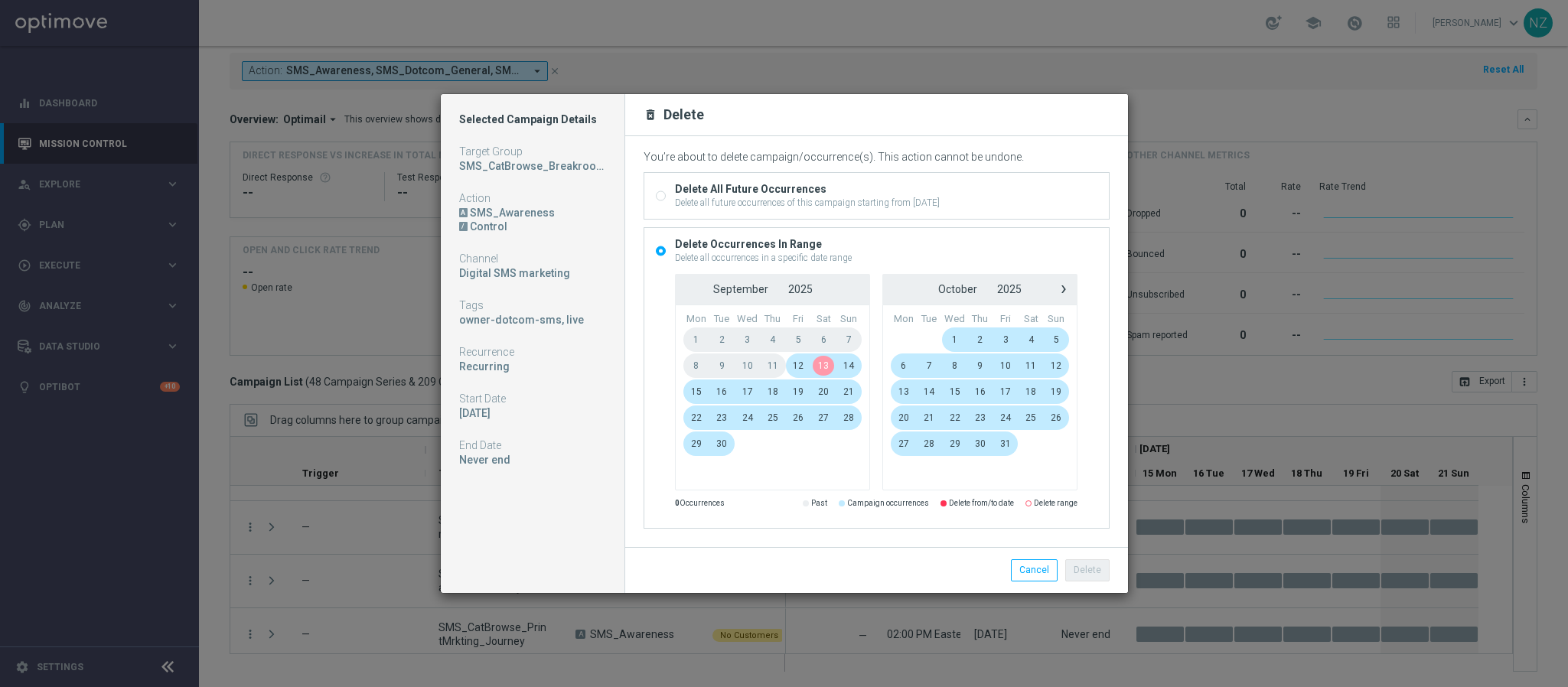
click at [823, 363] on span "13" at bounding box center [823, 365] width 25 height 25
click at [747, 393] on span "17" at bounding box center [747, 391] width 26 height 25
click at [1088, 575] on button "Delete" at bounding box center [1087, 570] width 44 height 21
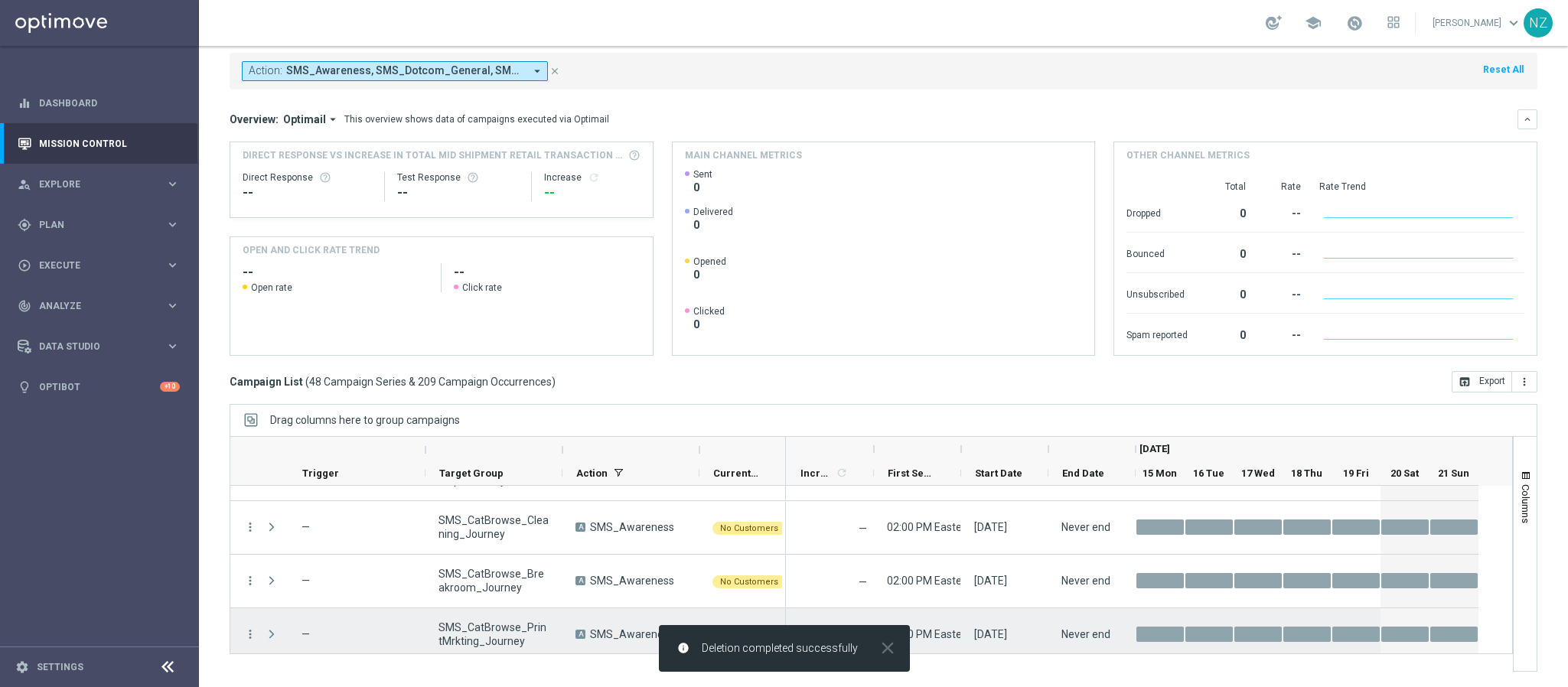
click at [250, 634] on icon "more_vert" at bounding box center [250, 634] width 14 height 14
click at [291, 614] on span "Delete" at bounding box center [295, 611] width 28 height 11
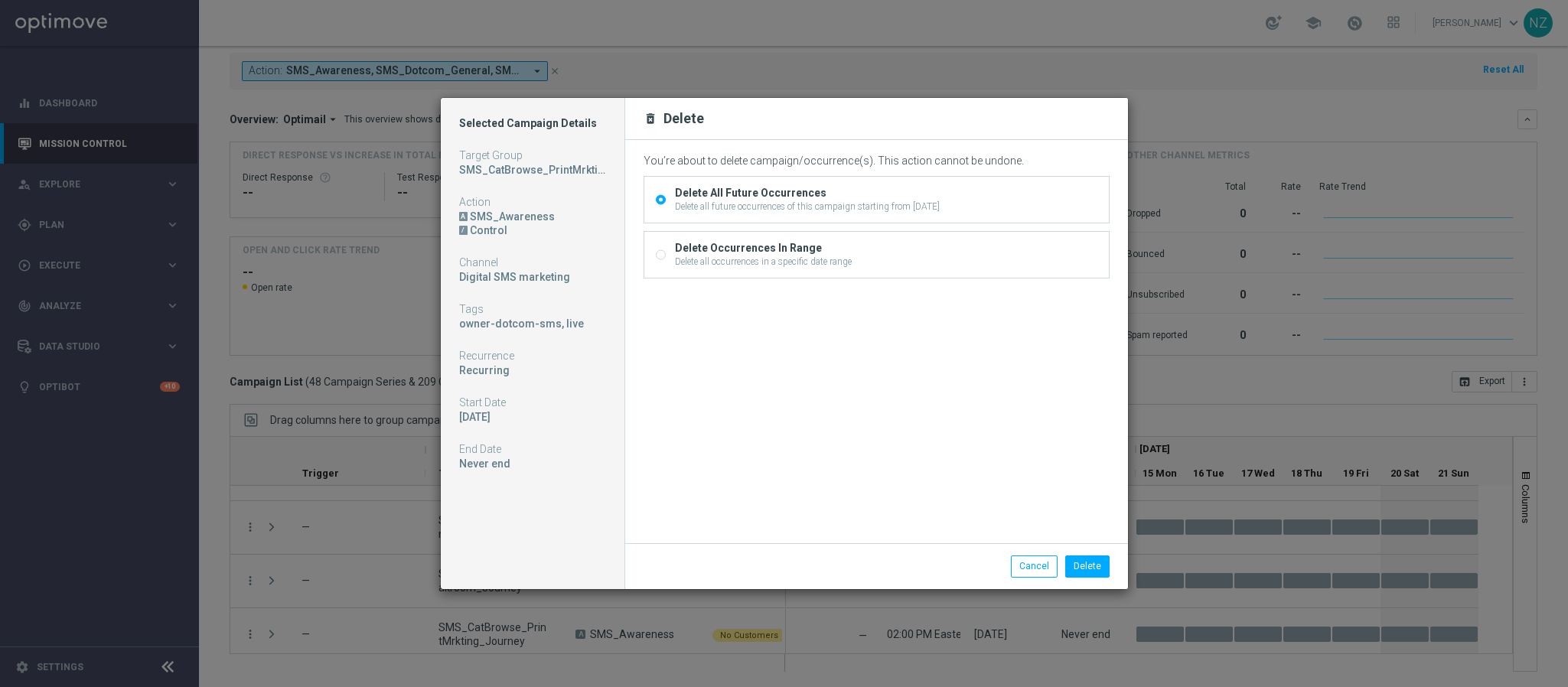
click at [824, 251] on div "Delete Occurrences In Range" at bounding box center [763, 248] width 177 height 14
click at [666, 252] on input "Delete Occurrences In Range Delete all occurrences in a specific date range" at bounding box center [660, 257] width 10 height 10
radio input "true"
radio input "false"
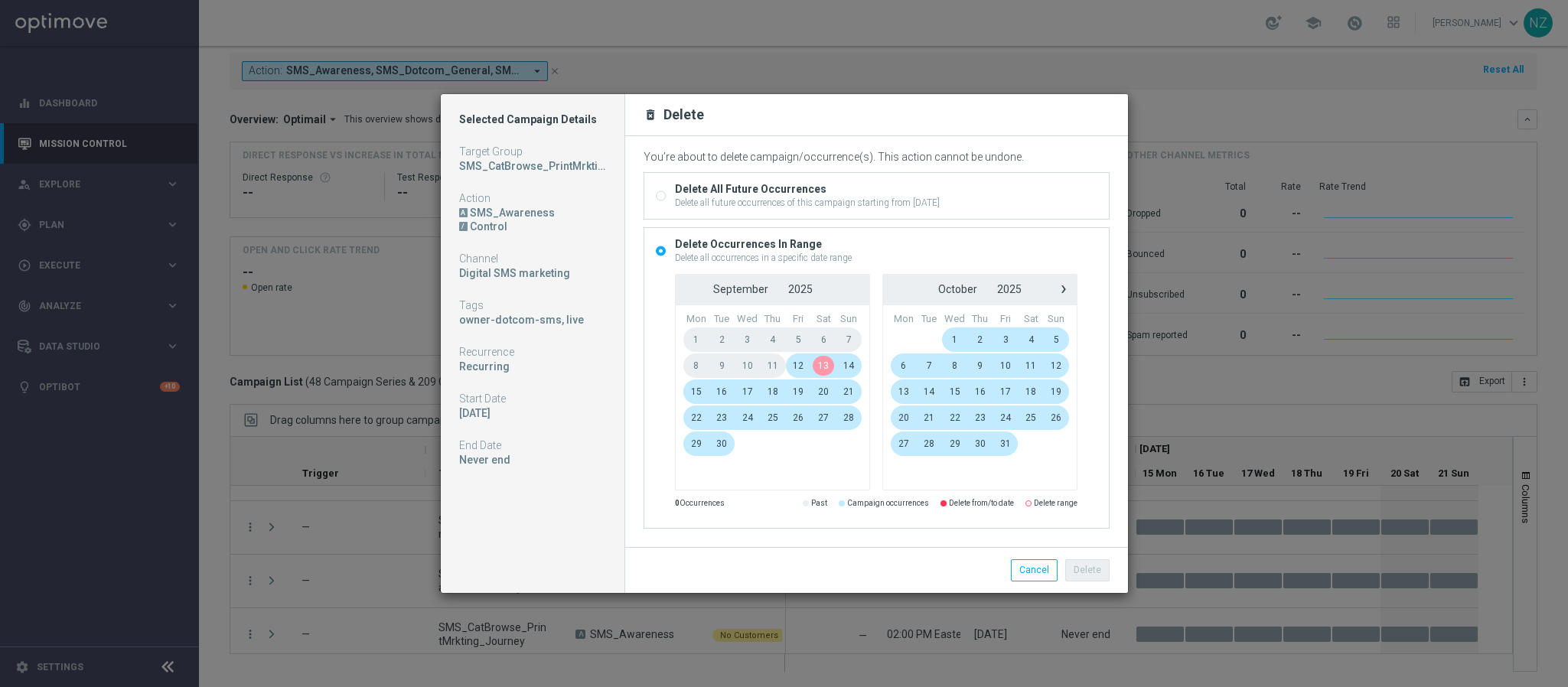
click at [824, 359] on span "13" at bounding box center [823, 365] width 25 height 25
click at [741, 391] on span "17" at bounding box center [747, 391] width 26 height 25
click at [1091, 567] on button "Delete" at bounding box center [1087, 570] width 44 height 21
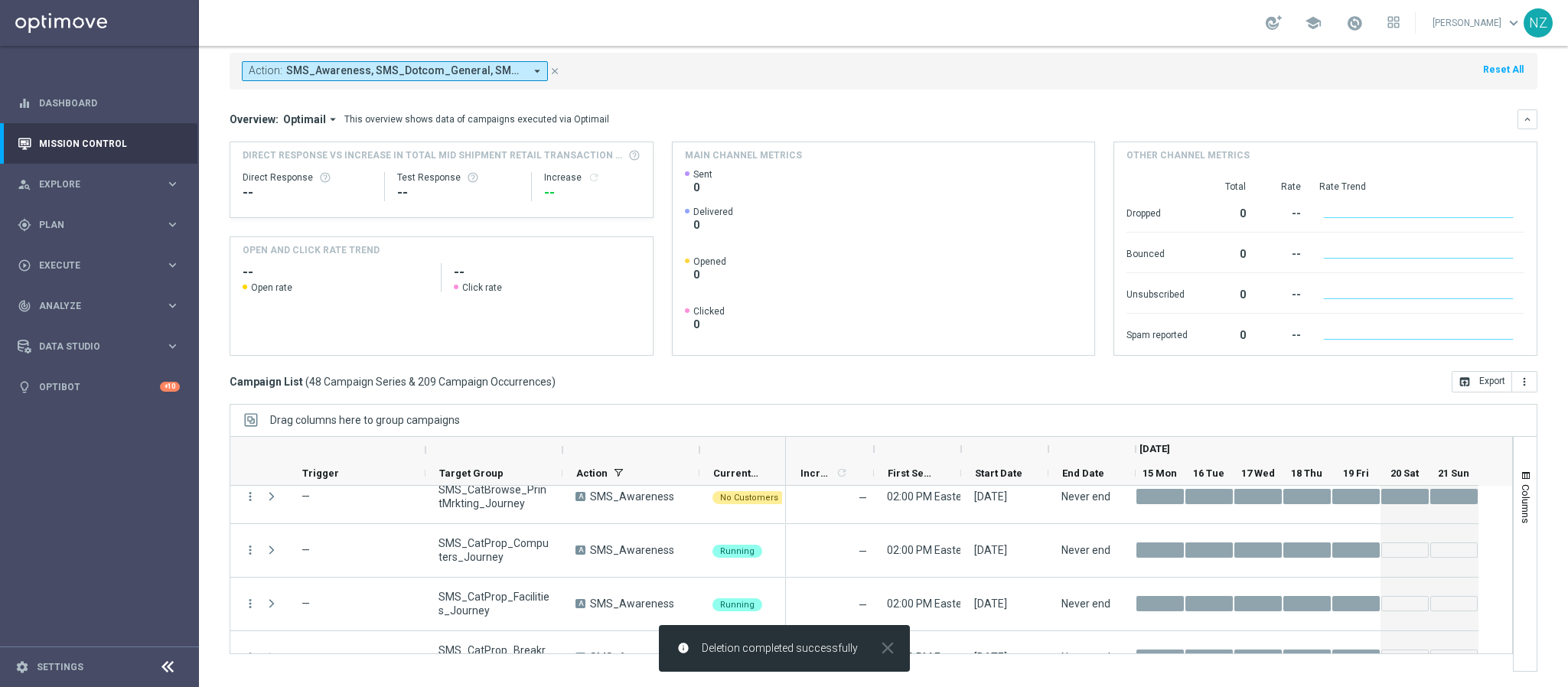
scroll to position [1562, 0]
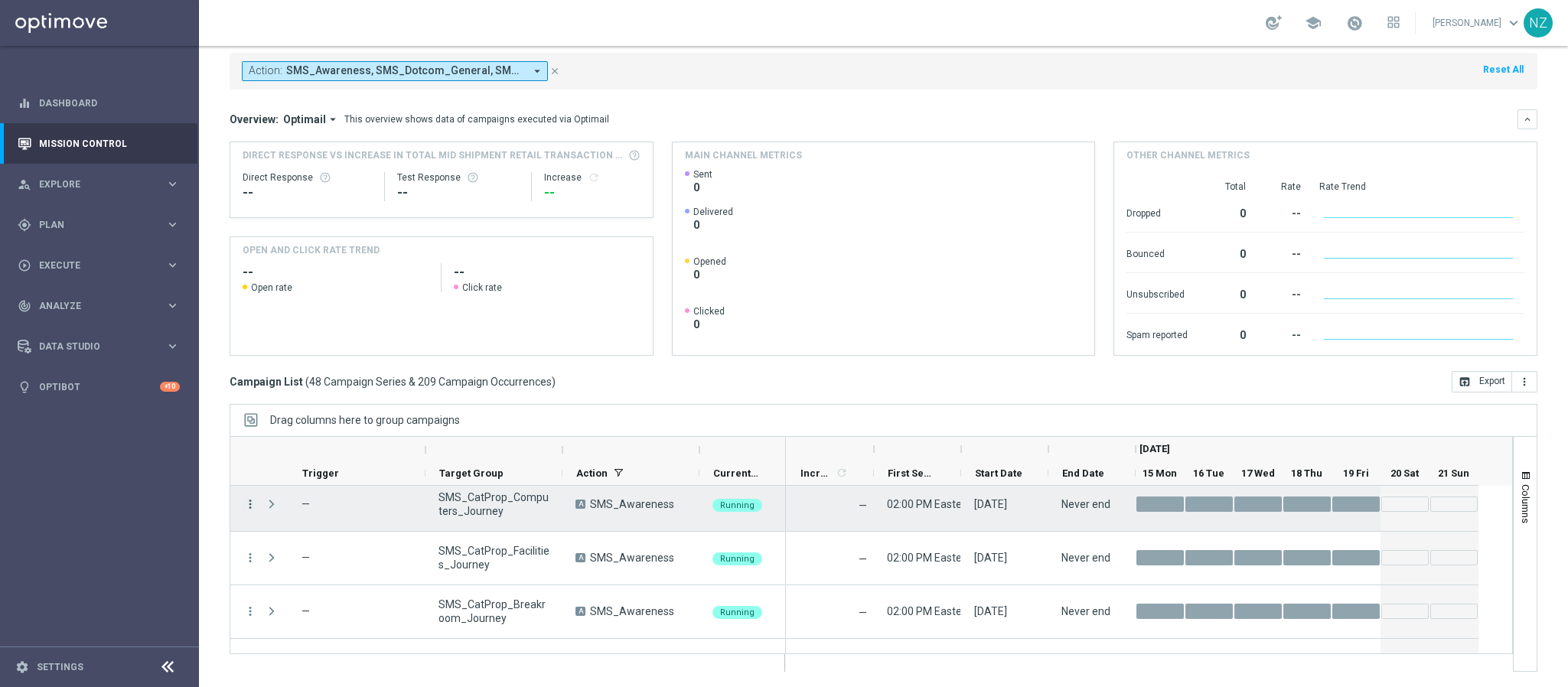
click at [251, 501] on icon "more_vert" at bounding box center [250, 504] width 14 height 14
click at [297, 485] on span "Delete" at bounding box center [295, 481] width 28 height 11
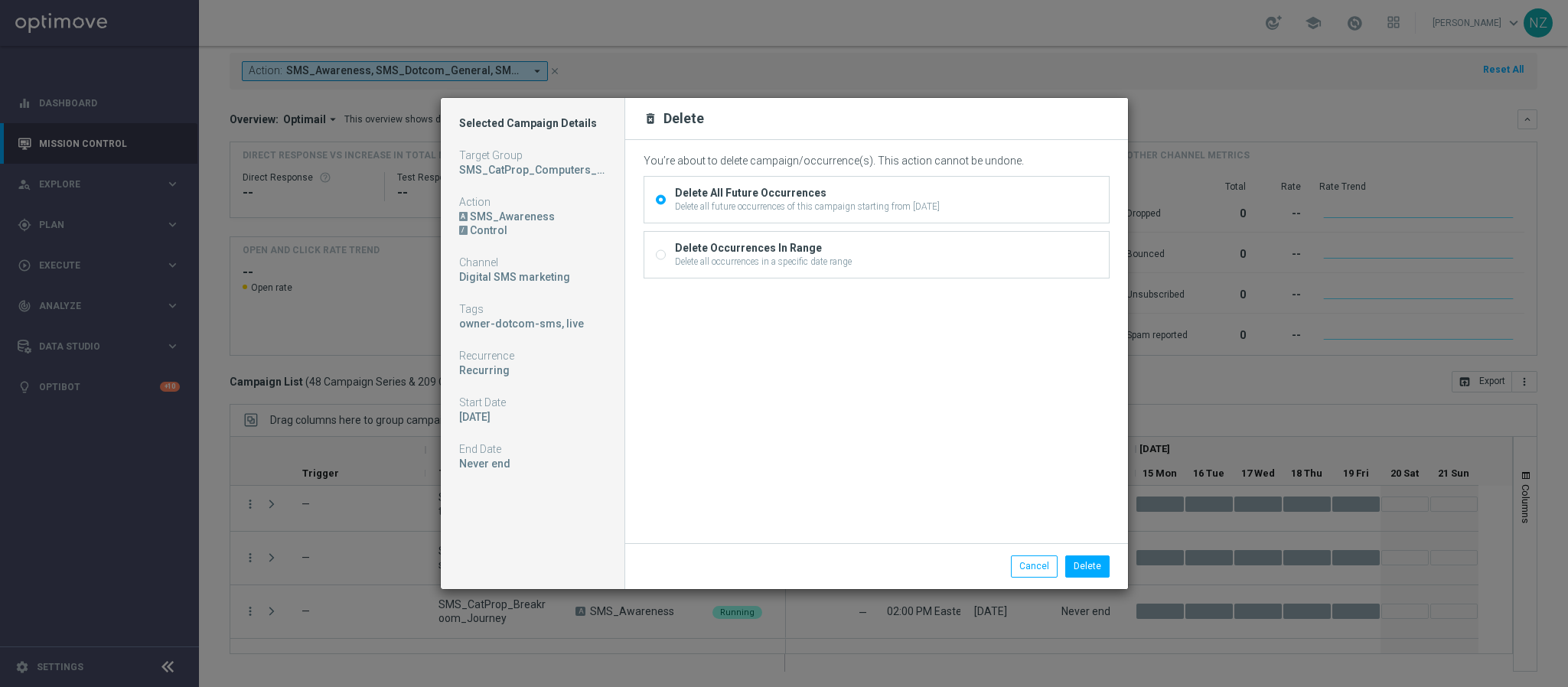
click at [806, 237] on div "Delete Occurrences In Range Delete all occurrences in a specific date range" at bounding box center [876, 255] width 464 height 46
click at [809, 245] on div "Delete Occurrences In Range" at bounding box center [763, 248] width 177 height 14
click at [666, 252] on input "Delete Occurrences In Range Delete all occurrences in a specific date range" at bounding box center [660, 257] width 10 height 10
radio input "true"
radio input "false"
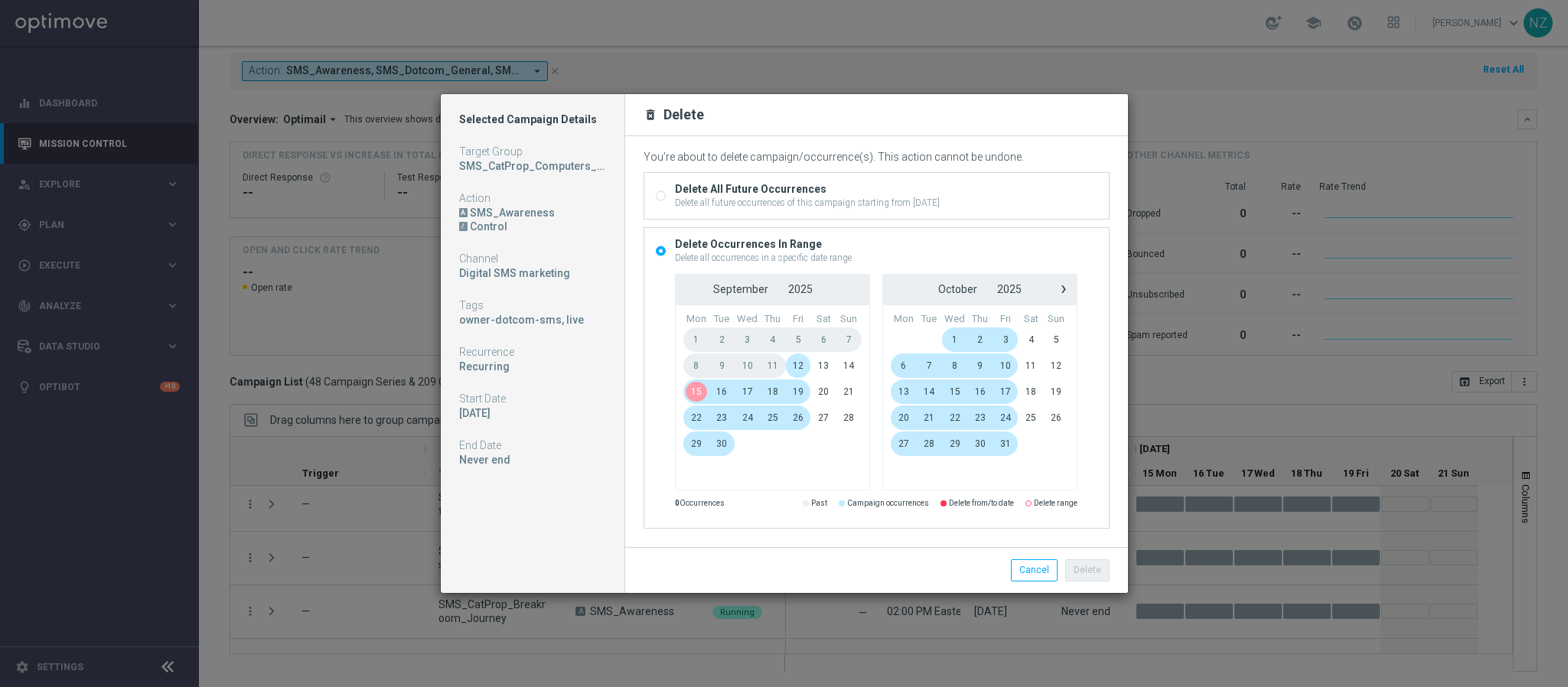
click at [698, 391] on span "15" at bounding box center [696, 391] width 26 height 25
click at [750, 392] on span "17" at bounding box center [747, 391] width 26 height 25
click at [1088, 577] on button "Delete" at bounding box center [1087, 570] width 44 height 21
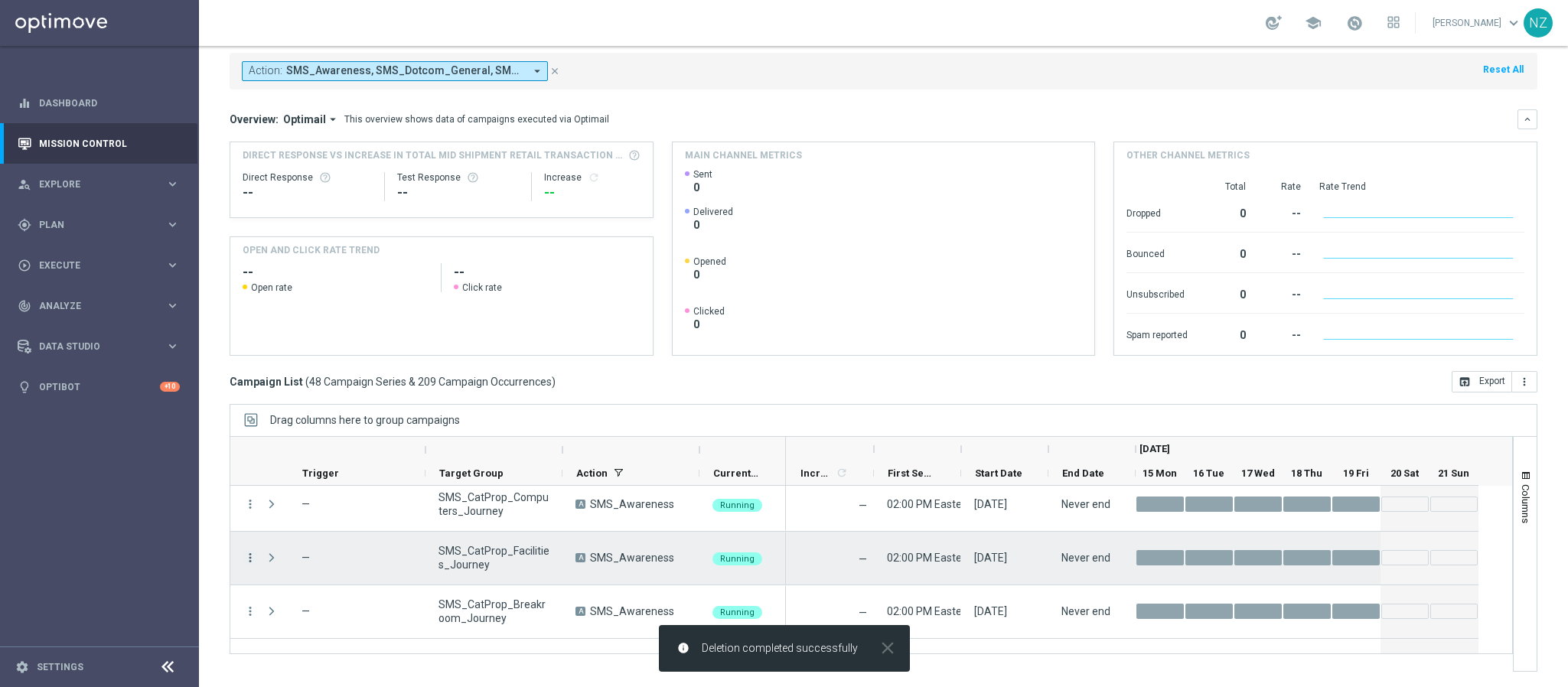
click at [246, 559] on icon "more_vert" at bounding box center [250, 558] width 14 height 14
click at [306, 538] on span "Delete" at bounding box center [295, 534] width 28 height 11
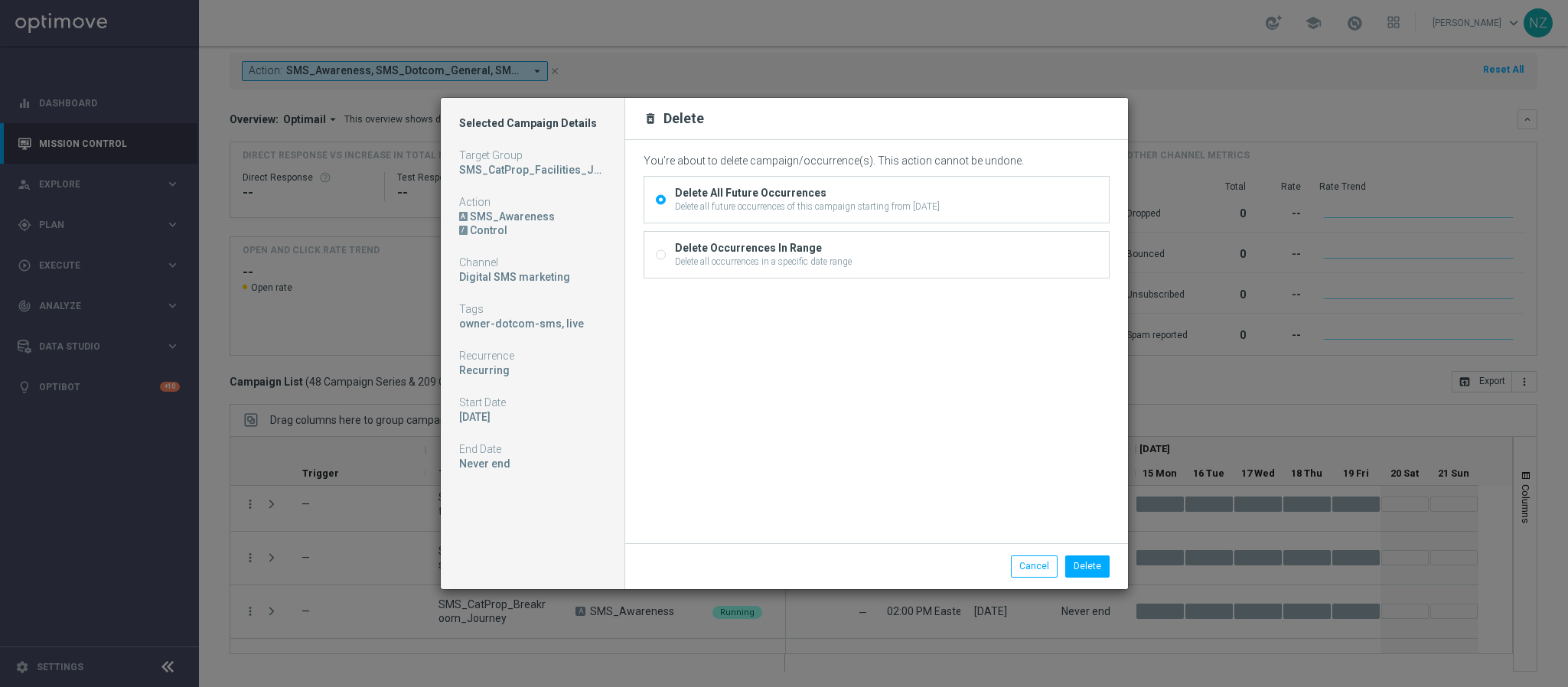
click at [742, 260] on div "Delete all occurrences in a specific date range" at bounding box center [763, 262] width 177 height 14
click at [666, 260] on input "Delete Occurrences In Range Delete all occurrences in a specific date range" at bounding box center [660, 257] width 10 height 10
radio input "true"
radio input "false"
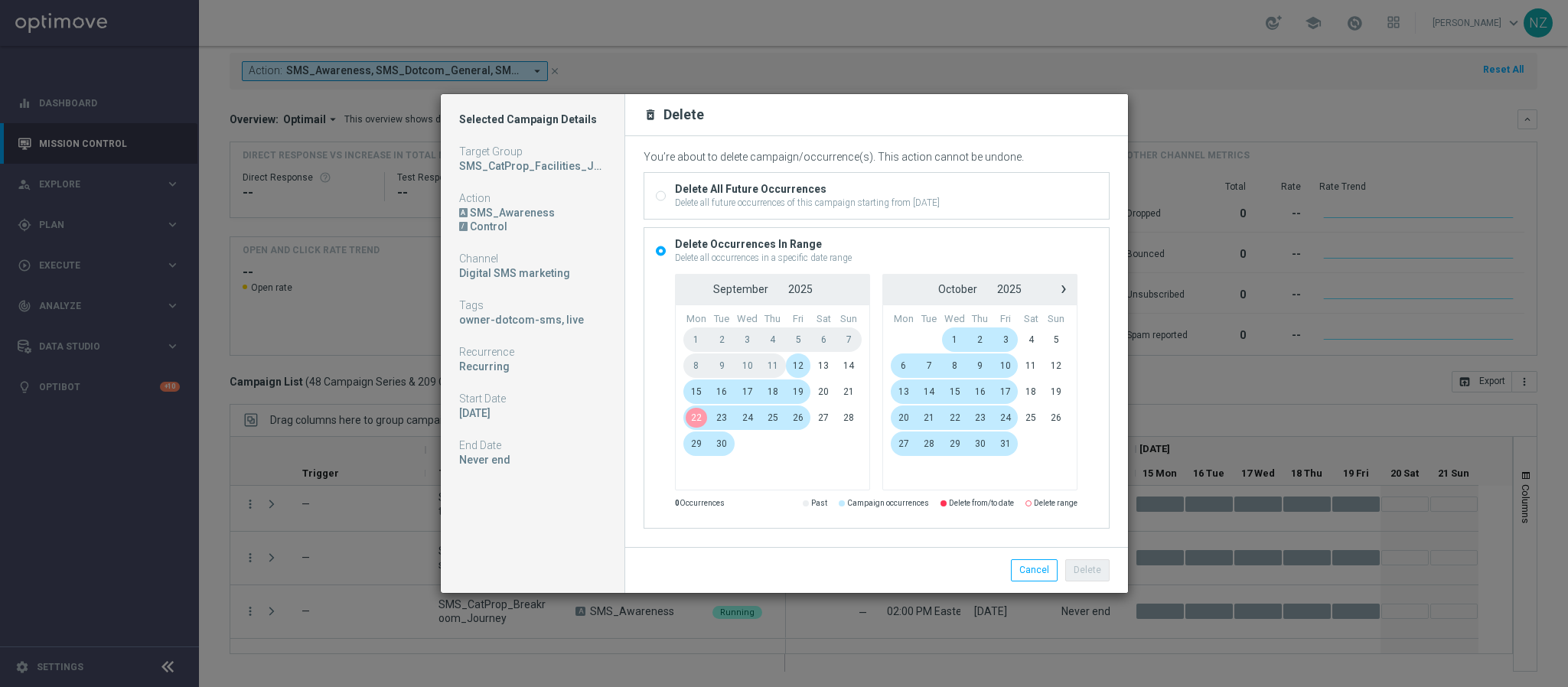
click at [696, 395] on span "15" at bounding box center [696, 391] width 26 height 25
click at [750, 392] on span "17" at bounding box center [747, 391] width 26 height 25
click at [1090, 571] on button "Delete" at bounding box center [1087, 570] width 44 height 21
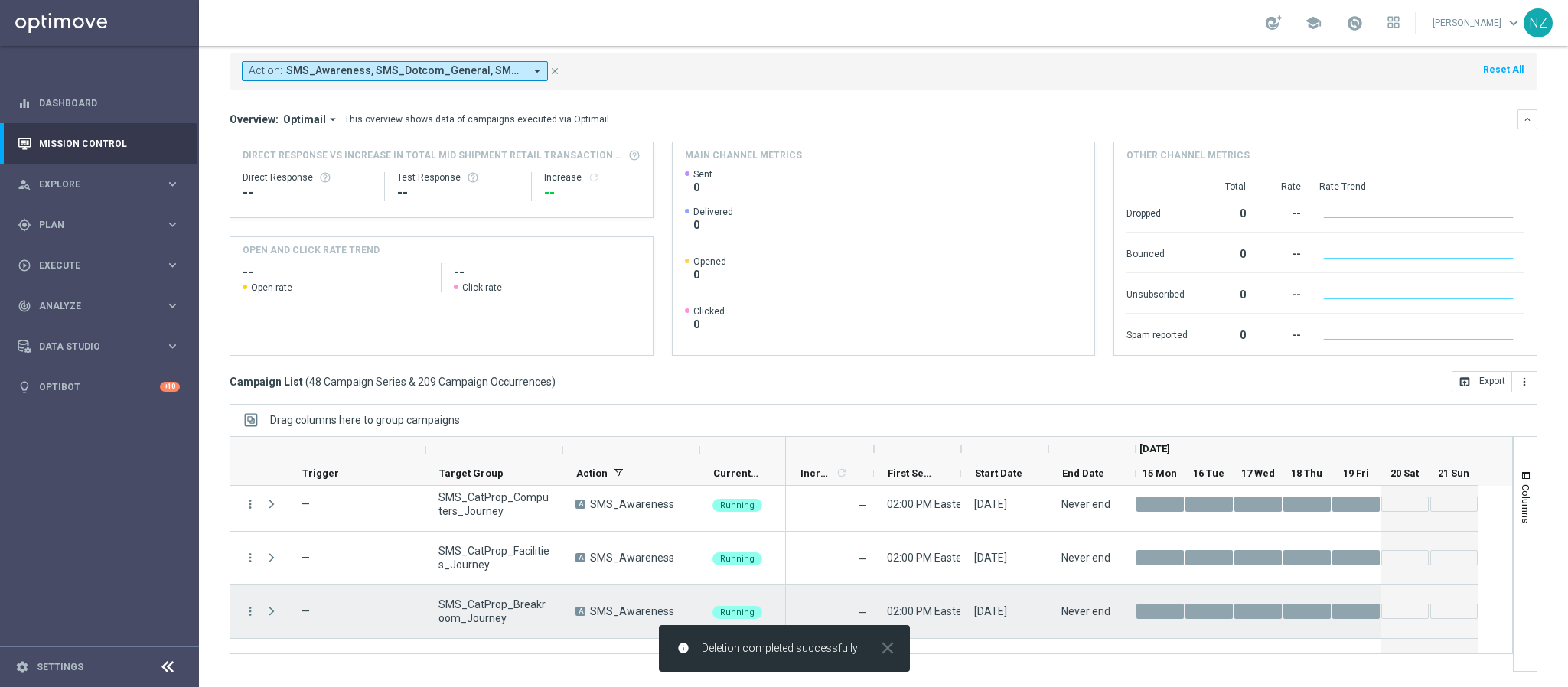
click at [249, 609] on icon "more_vert" at bounding box center [250, 611] width 14 height 14
click at [323, 581] on div "delete_forever [GEOGRAPHIC_DATA]" at bounding box center [344, 588] width 172 height 21
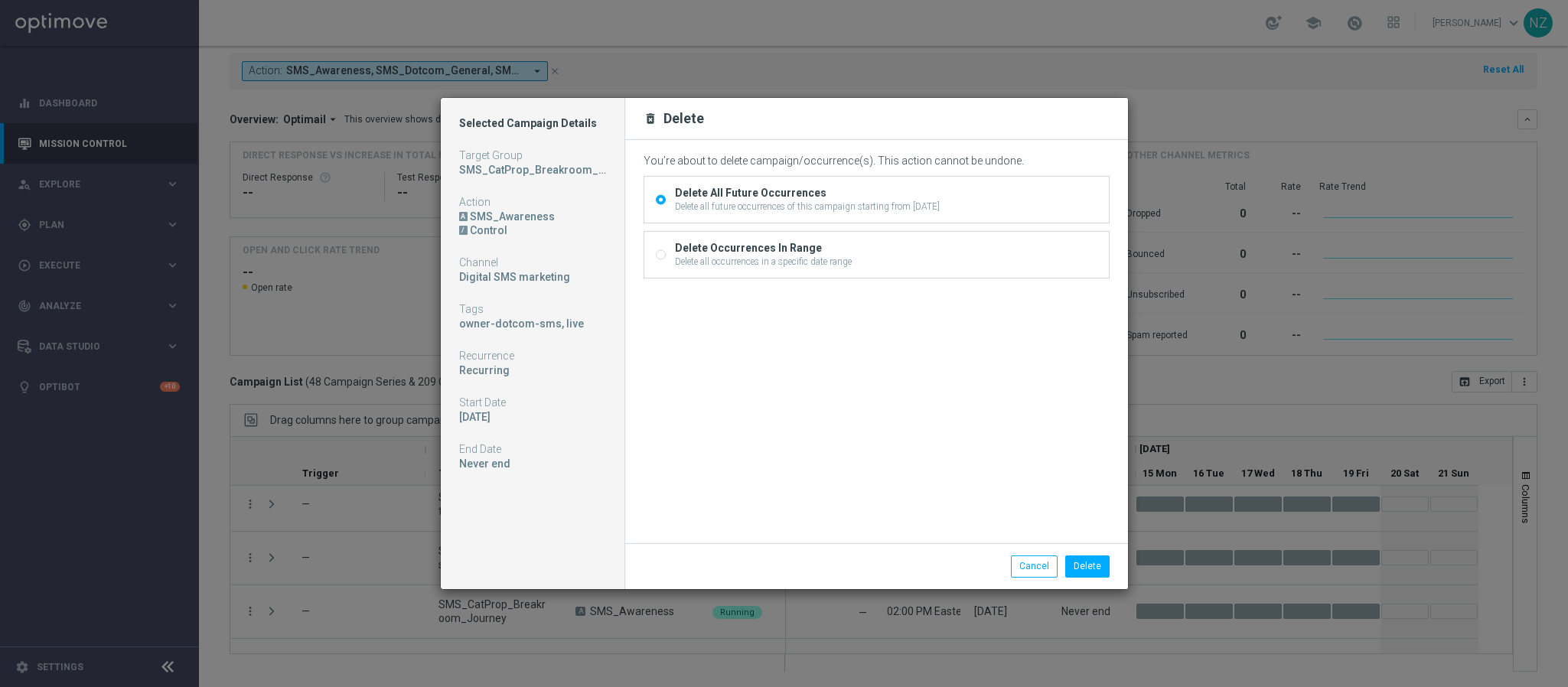
click at [780, 256] on div "Delete all occurrences in a specific date range" at bounding box center [763, 262] width 177 height 14
click at [666, 256] on input "Delete Occurrences In Range Delete all occurrences in a specific date range" at bounding box center [660, 257] width 10 height 10
radio input "true"
radio input "false"
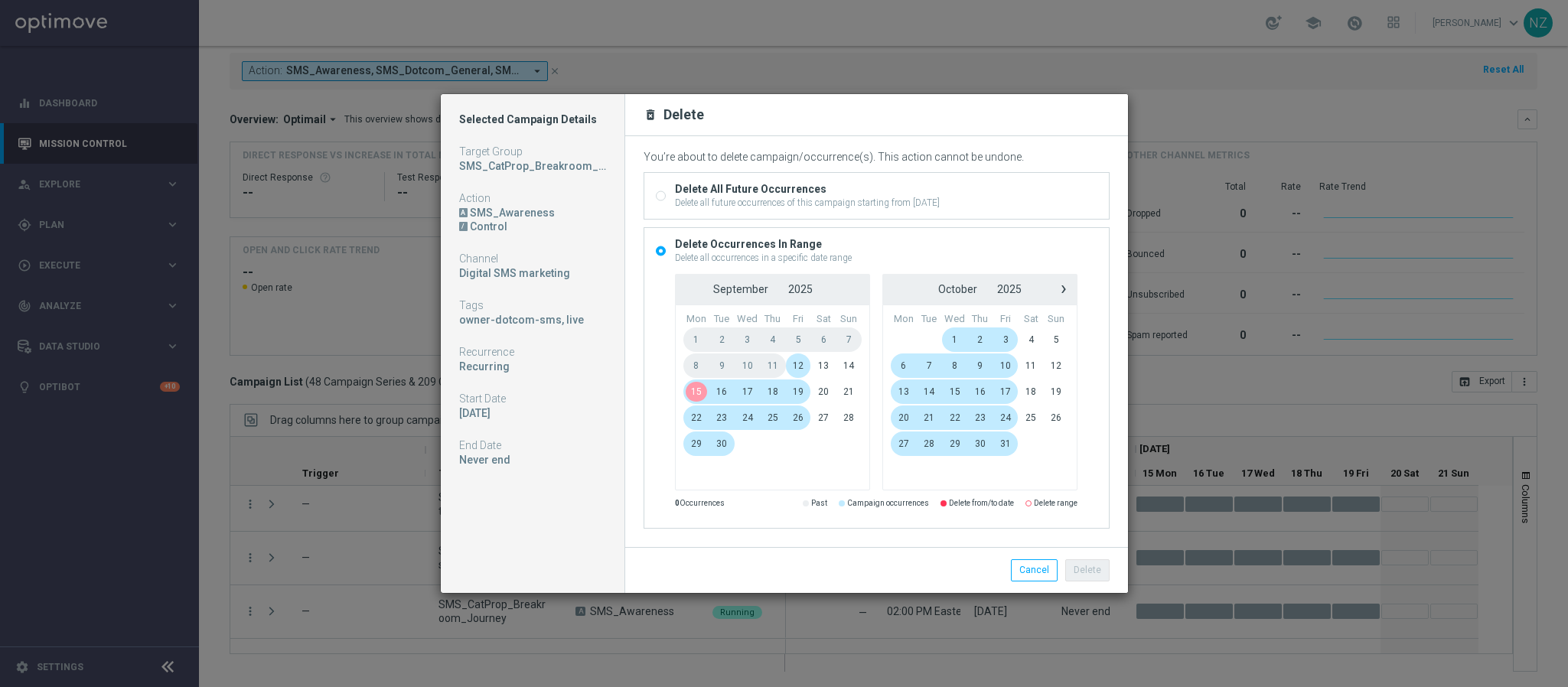
click at [691, 389] on span "15" at bounding box center [696, 391] width 26 height 25
click at [749, 391] on span "17" at bounding box center [747, 391] width 26 height 25
click at [1098, 571] on button "Delete" at bounding box center [1087, 570] width 44 height 21
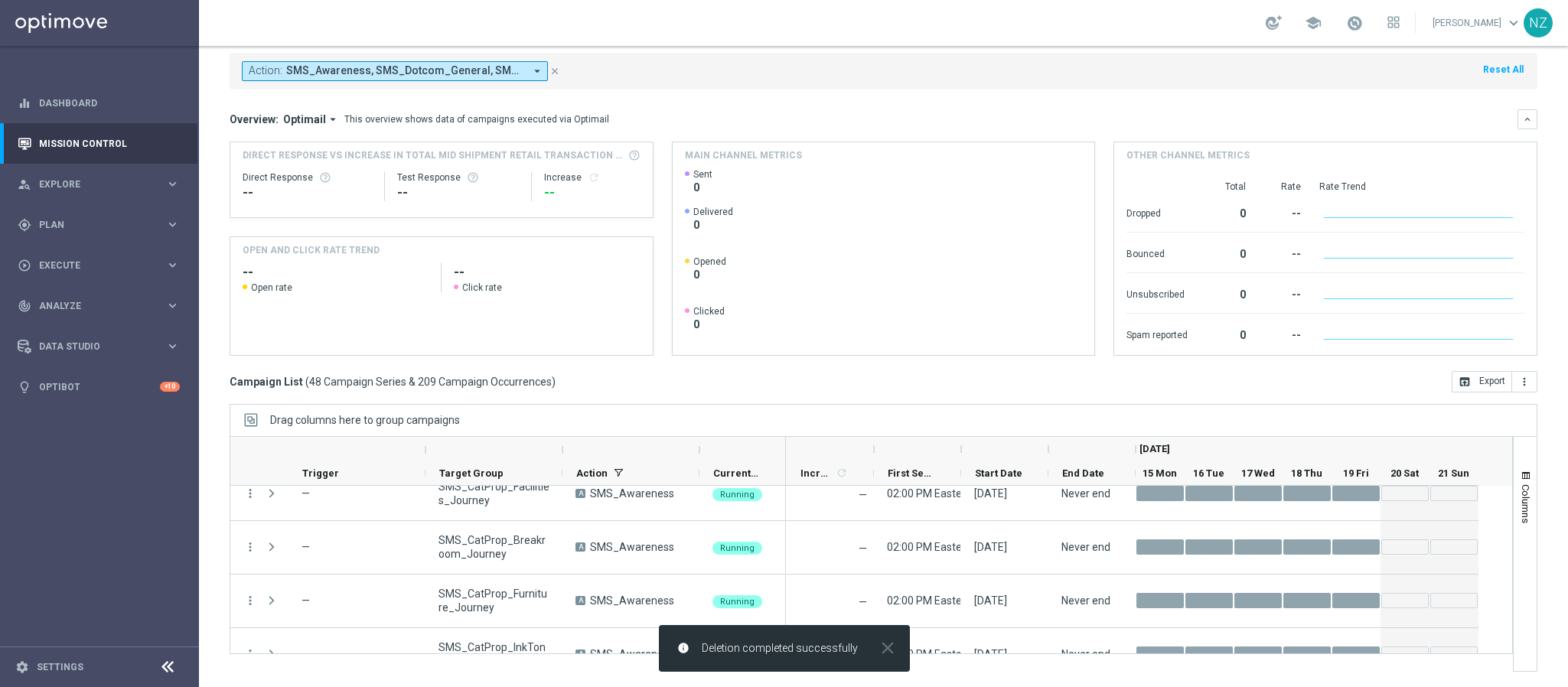
scroll to position [1699, 0]
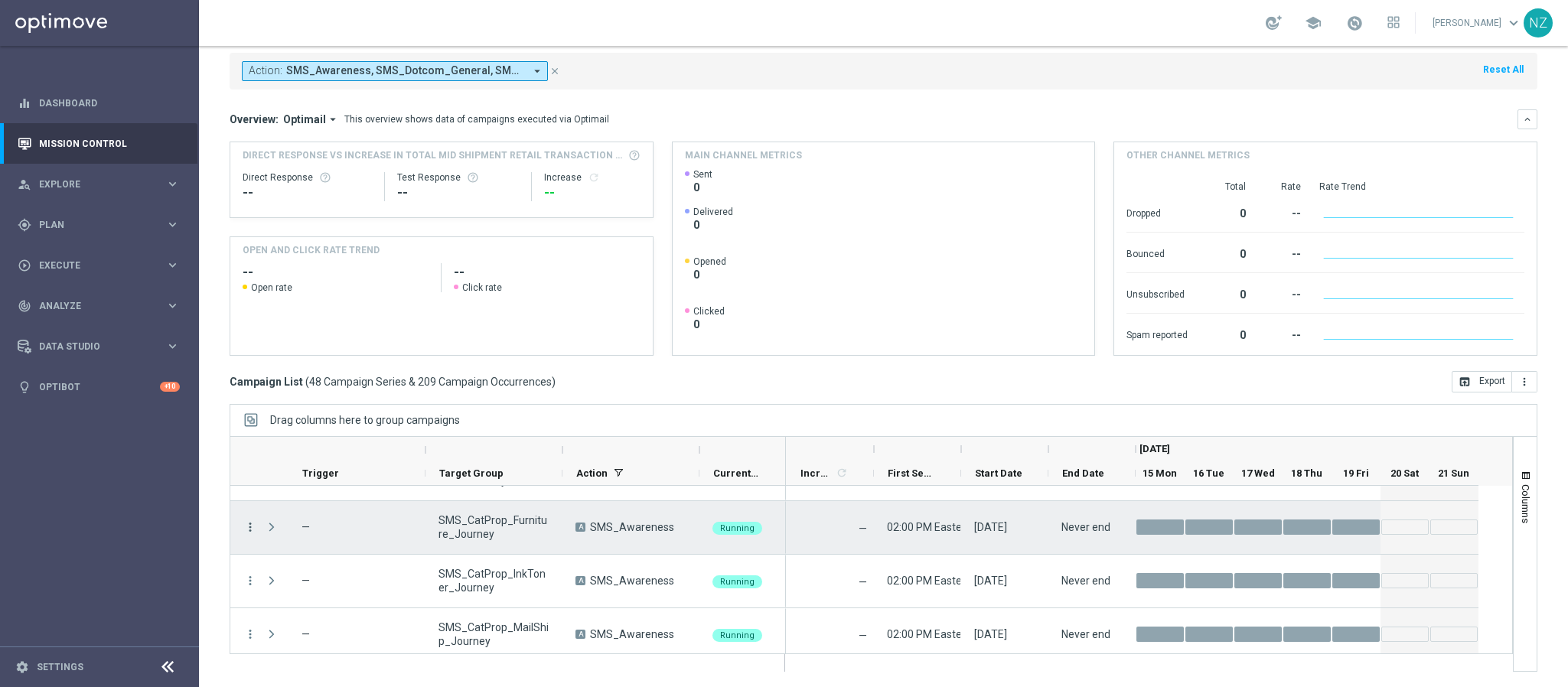
click at [253, 522] on icon "more_vert" at bounding box center [250, 527] width 14 height 14
click at [307, 503] on div "Delete" at bounding box center [352, 504] width 143 height 11
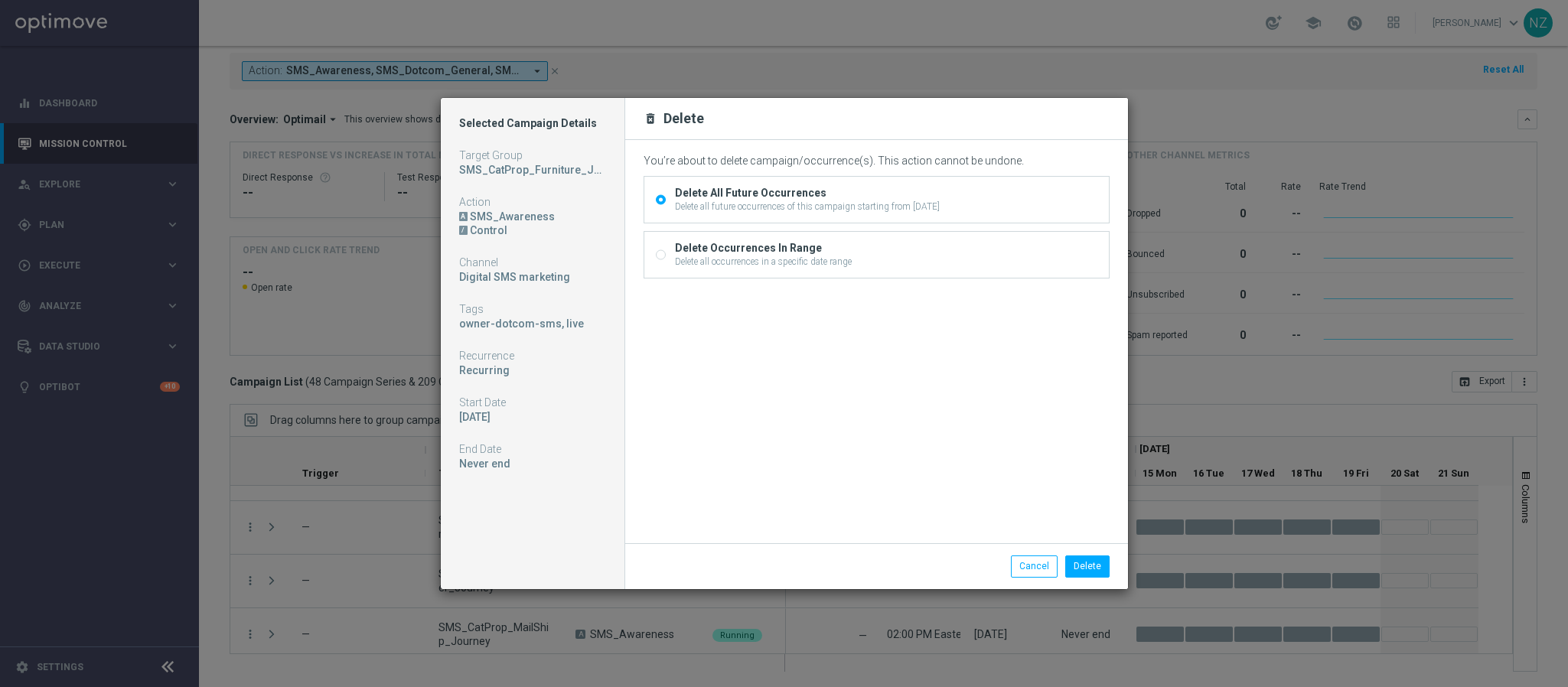
click at [750, 256] on div "Delete all occurrences in a specific date range" at bounding box center [763, 262] width 177 height 14
click at [666, 256] on input "Delete Occurrences In Range Delete all occurrences in a specific date range" at bounding box center [660, 257] width 10 height 10
radio input "true"
radio input "false"
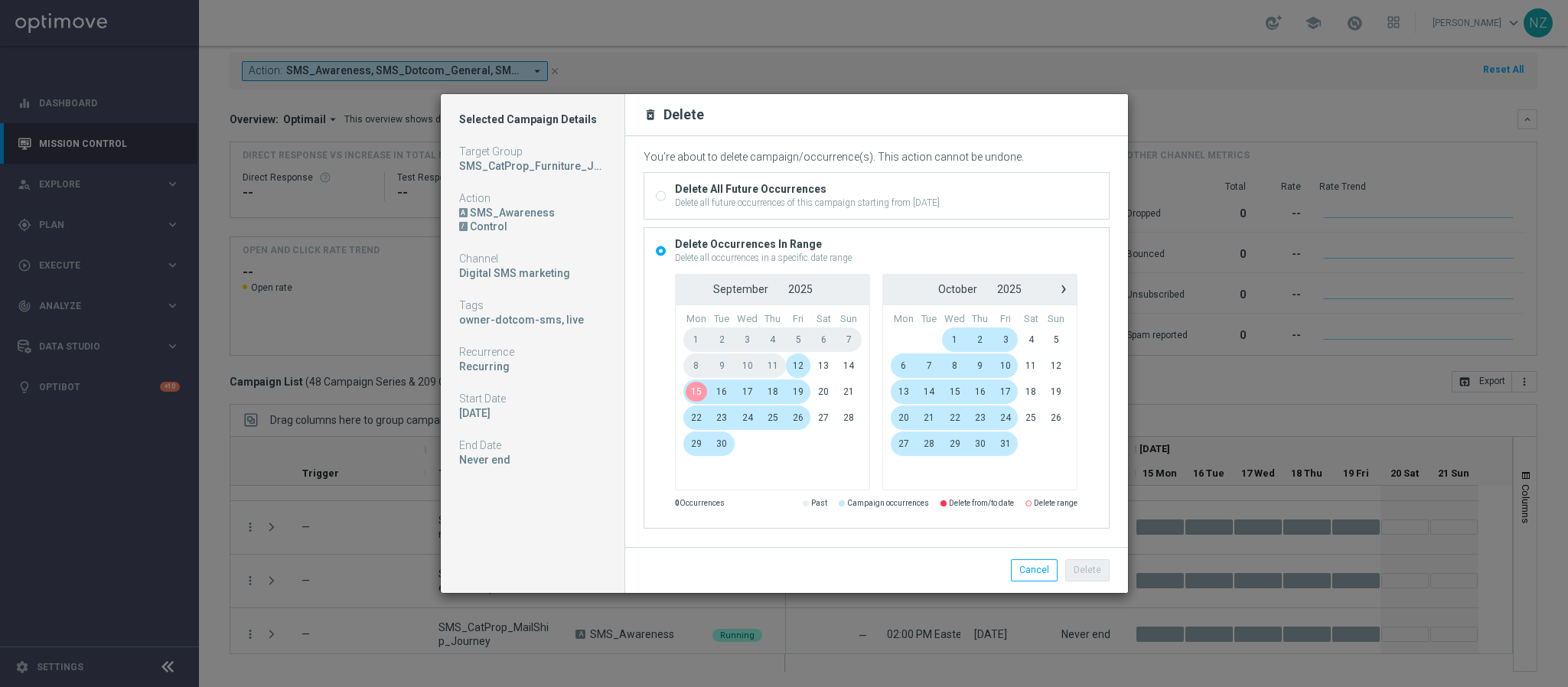
click at [695, 392] on span "15" at bounding box center [696, 391] width 26 height 25
click at [746, 392] on span "17" at bounding box center [747, 391] width 26 height 25
click at [1098, 570] on button "Delete" at bounding box center [1087, 570] width 44 height 21
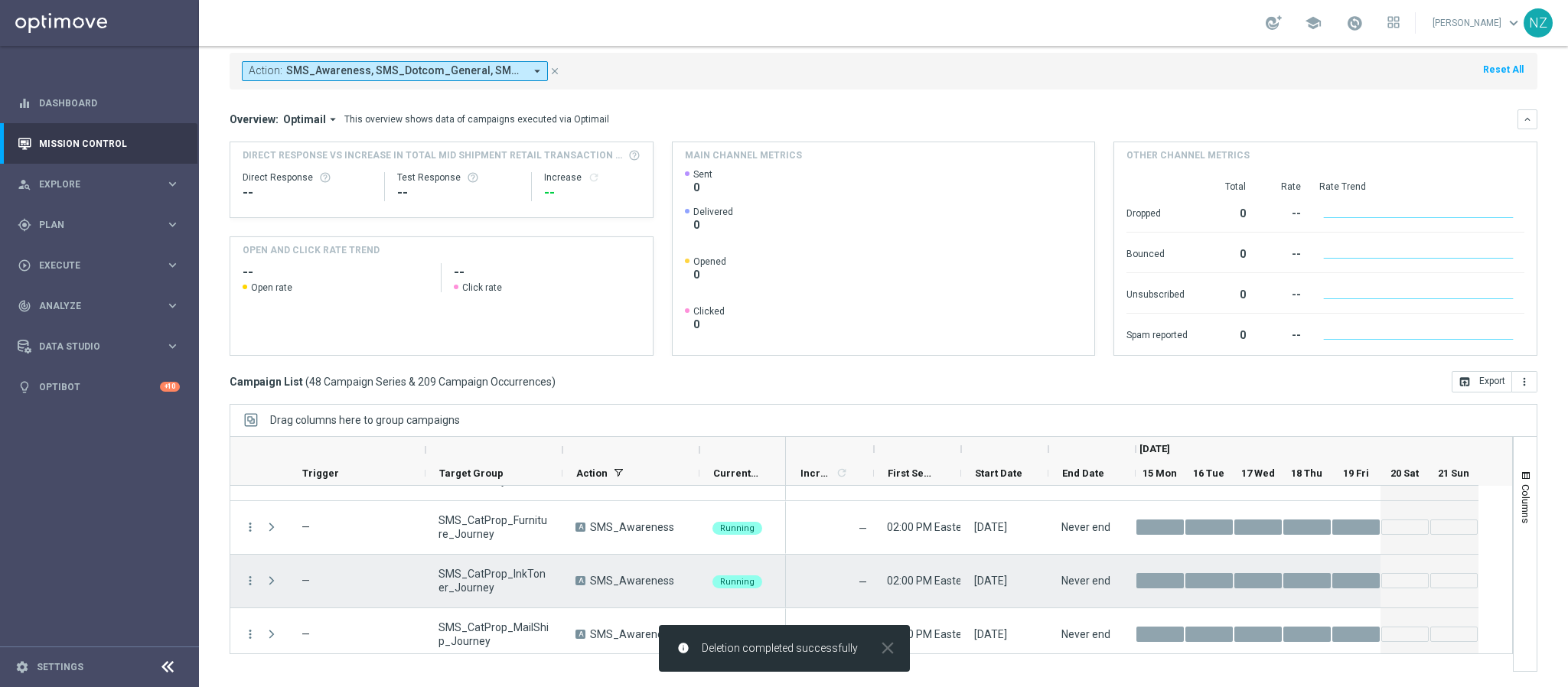
click at [248, 581] on icon "more_vert" at bounding box center [250, 581] width 14 height 14
click at [288, 560] on span "Delete" at bounding box center [295, 557] width 28 height 11
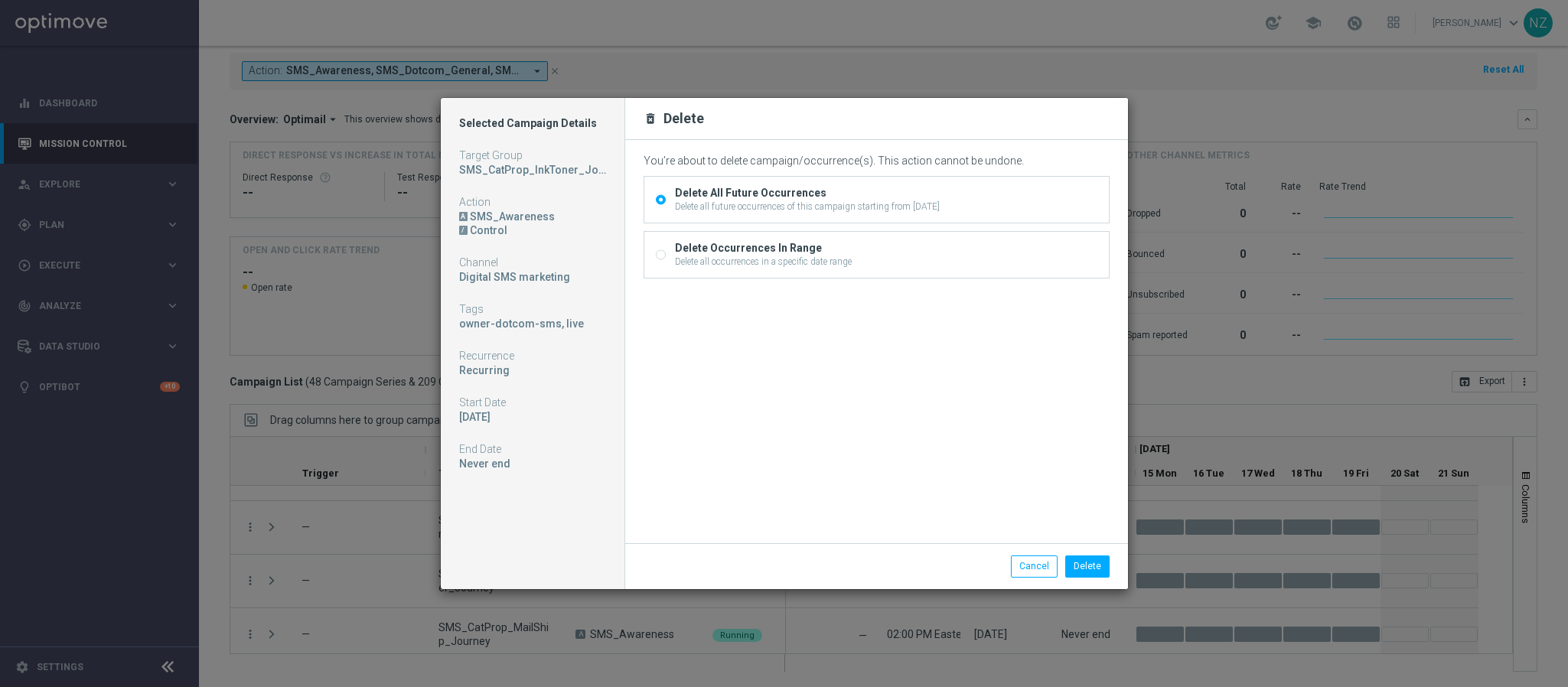
click at [714, 272] on div "Delete Occurrences In Range Delete all occurrences in a specific date range" at bounding box center [876, 255] width 464 height 46
click at [718, 249] on div "Delete Occurrences In Range" at bounding box center [763, 248] width 177 height 14
click at [666, 252] on input "Delete Occurrences In Range Delete all occurrences in a specific date range" at bounding box center [660, 257] width 10 height 10
radio input "true"
radio input "false"
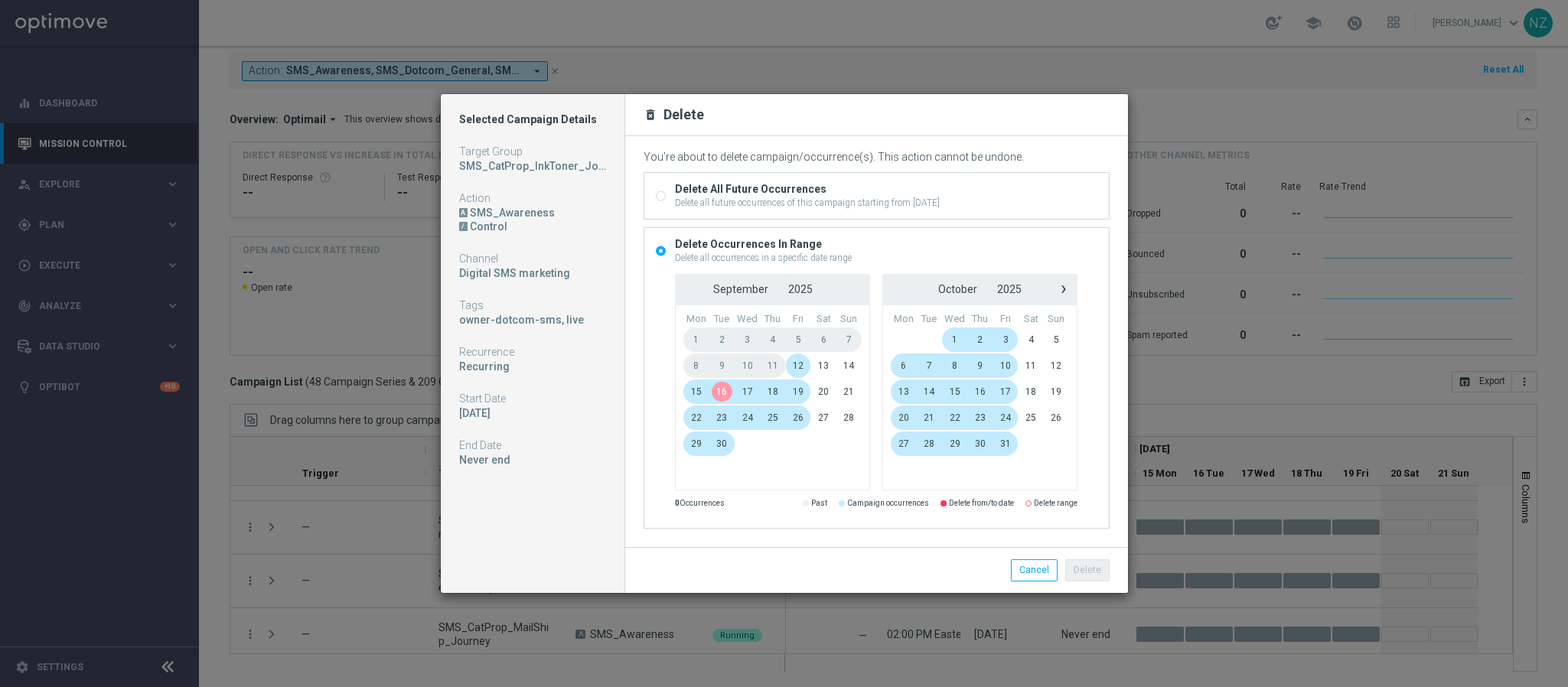
click at [699, 389] on span "15" at bounding box center [696, 391] width 26 height 25
click at [745, 392] on span "17" at bounding box center [747, 391] width 26 height 25
click at [1096, 572] on button "Delete" at bounding box center [1087, 570] width 44 height 21
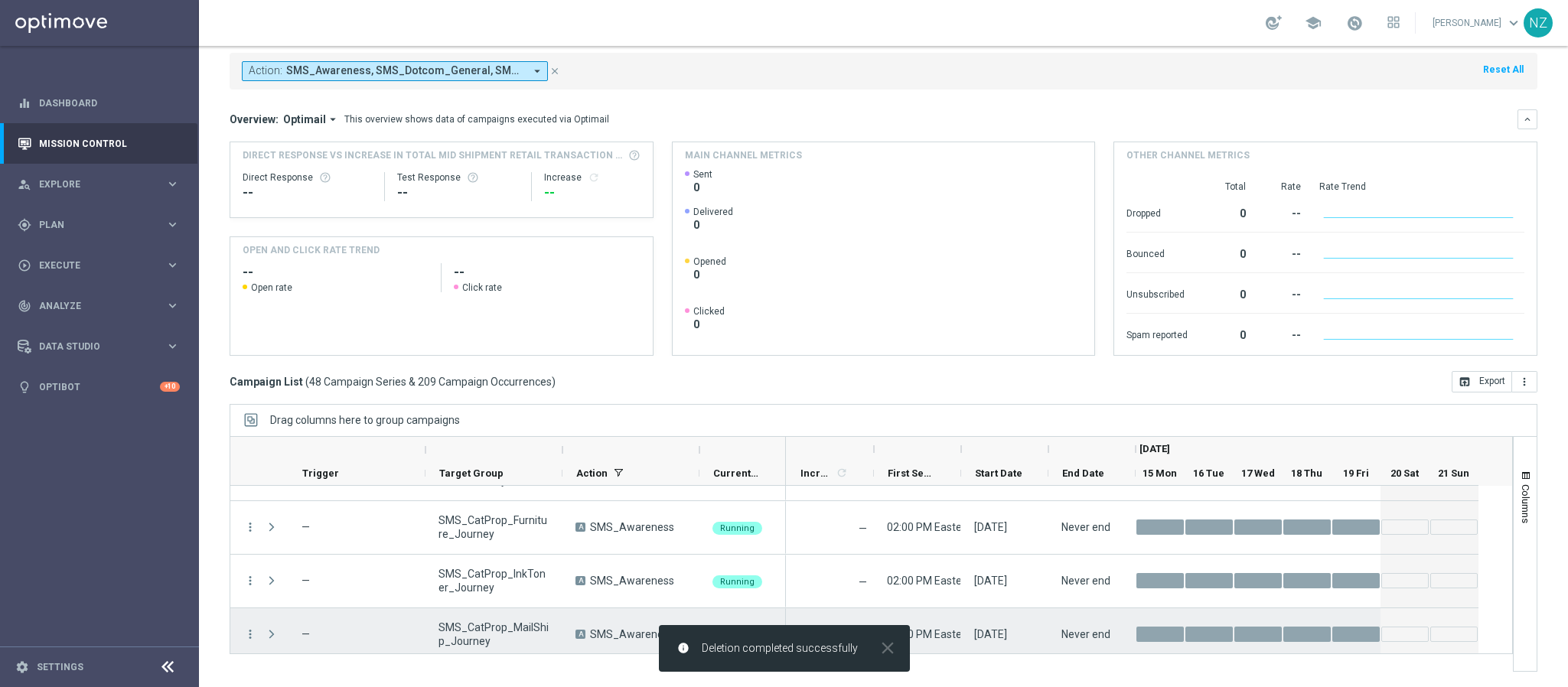
click at [249, 633] on icon "more_vert" at bounding box center [250, 634] width 14 height 14
click at [292, 607] on span "Delete" at bounding box center [295, 611] width 28 height 11
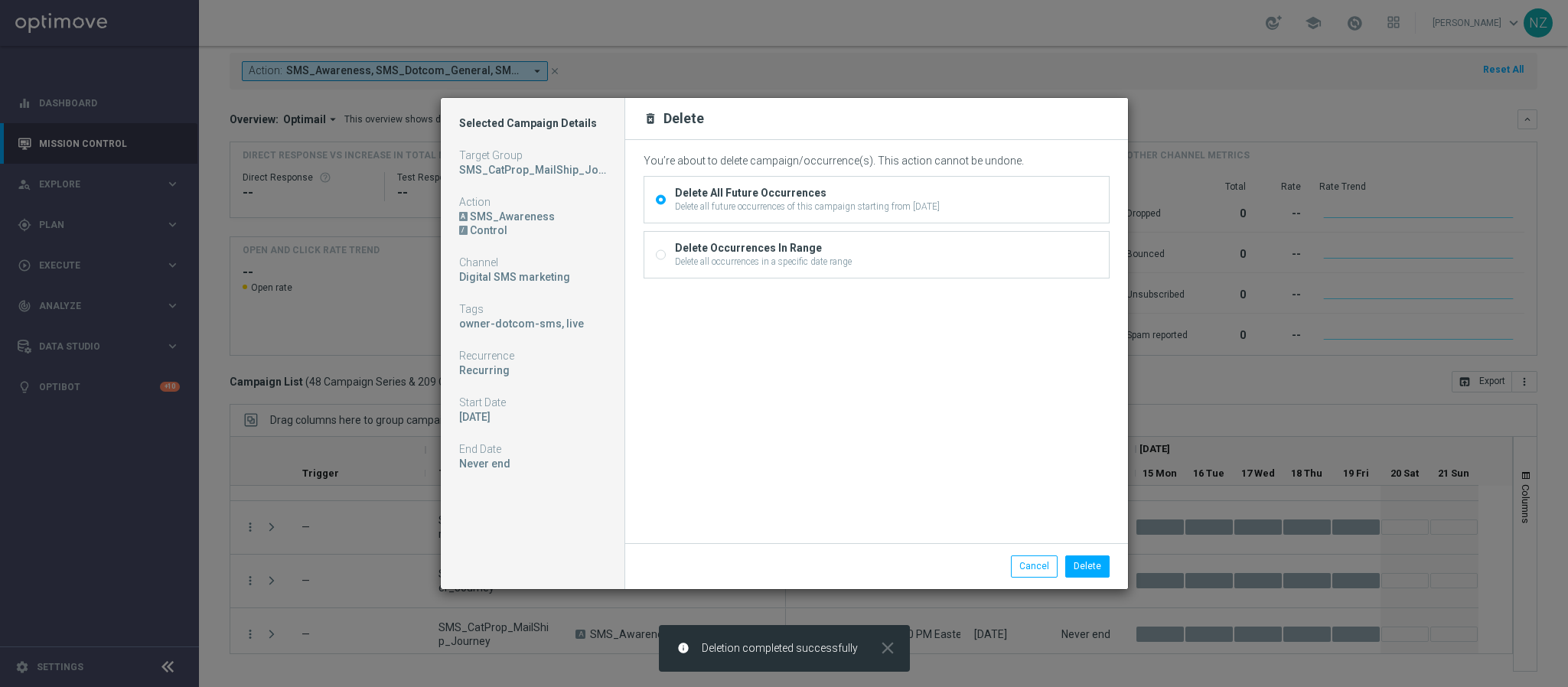
click at [705, 251] on div "Delete Occurrences In Range" at bounding box center [763, 248] width 177 height 14
click at [666, 252] on input "Delete Occurrences In Range Delete all occurrences in a specific date range" at bounding box center [660, 257] width 10 height 10
radio input "true"
radio input "false"
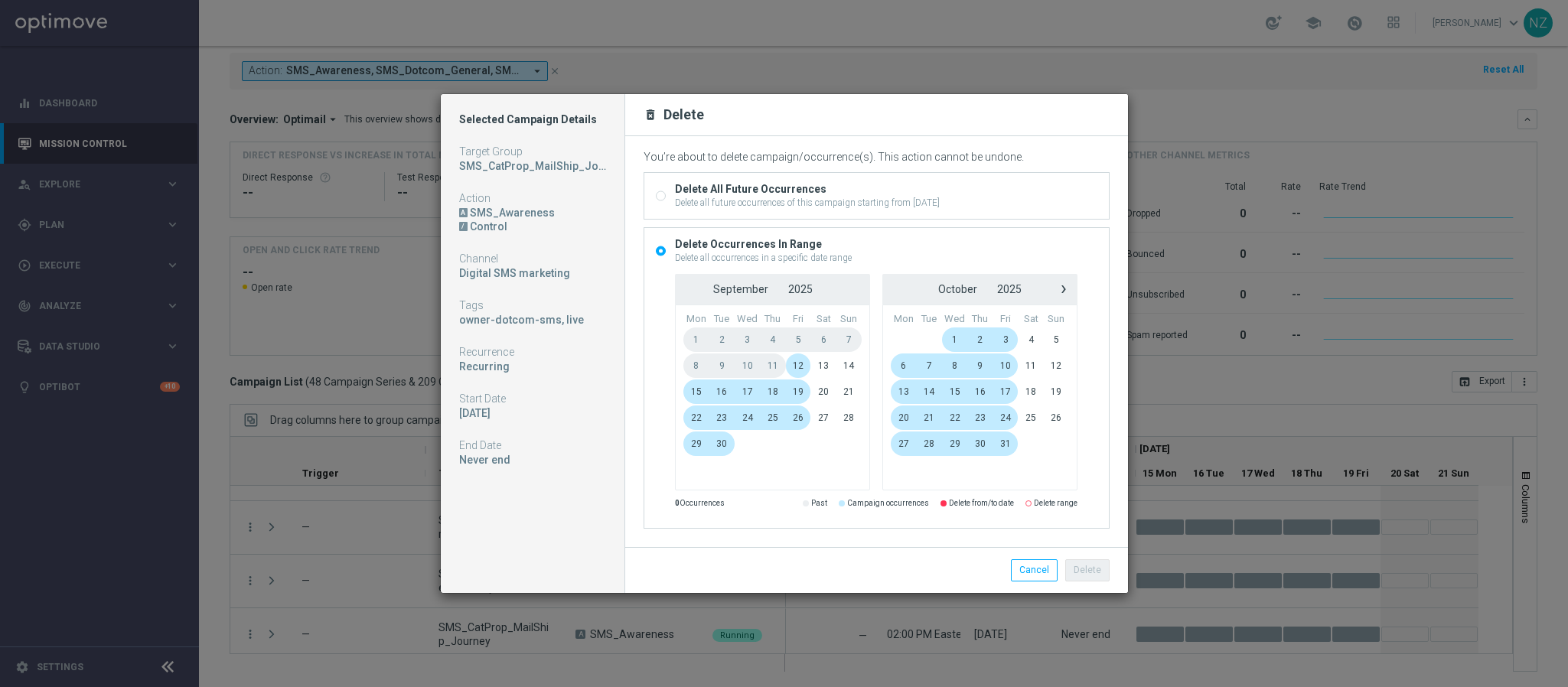
click at [696, 386] on span "15" at bounding box center [696, 391] width 26 height 25
click at [741, 386] on span "17" at bounding box center [747, 391] width 26 height 25
click at [1086, 572] on button "Delete" at bounding box center [1087, 570] width 44 height 21
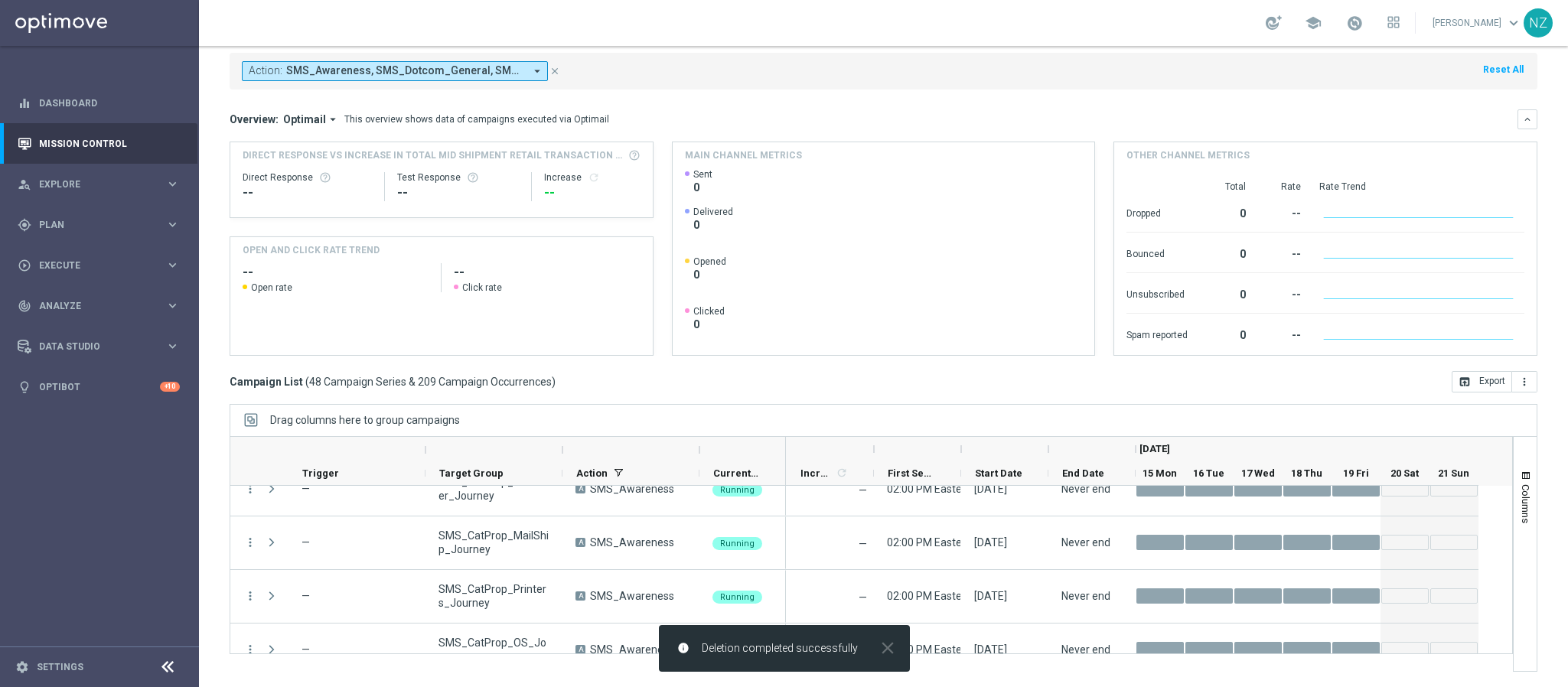
scroll to position [1837, 0]
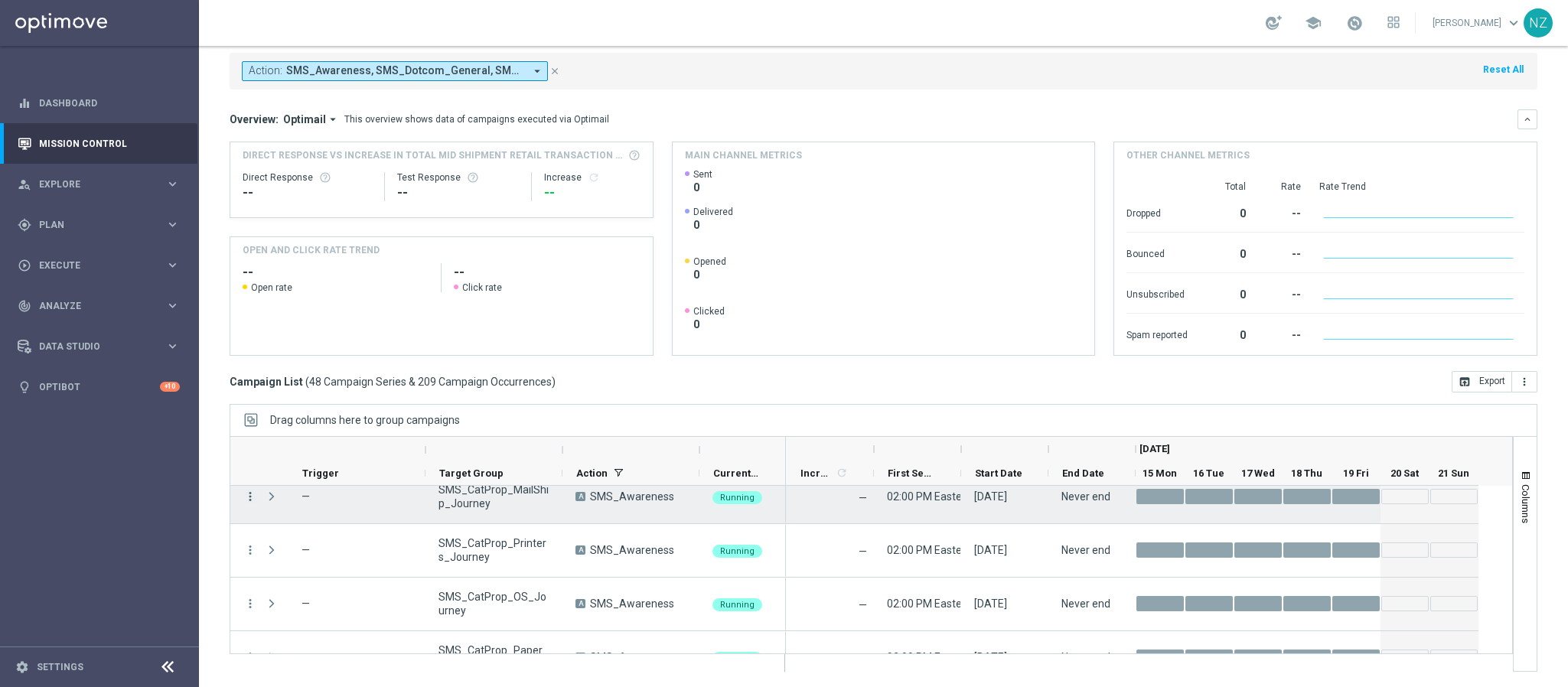
click at [251, 494] on icon "more_vert" at bounding box center [250, 497] width 14 height 14
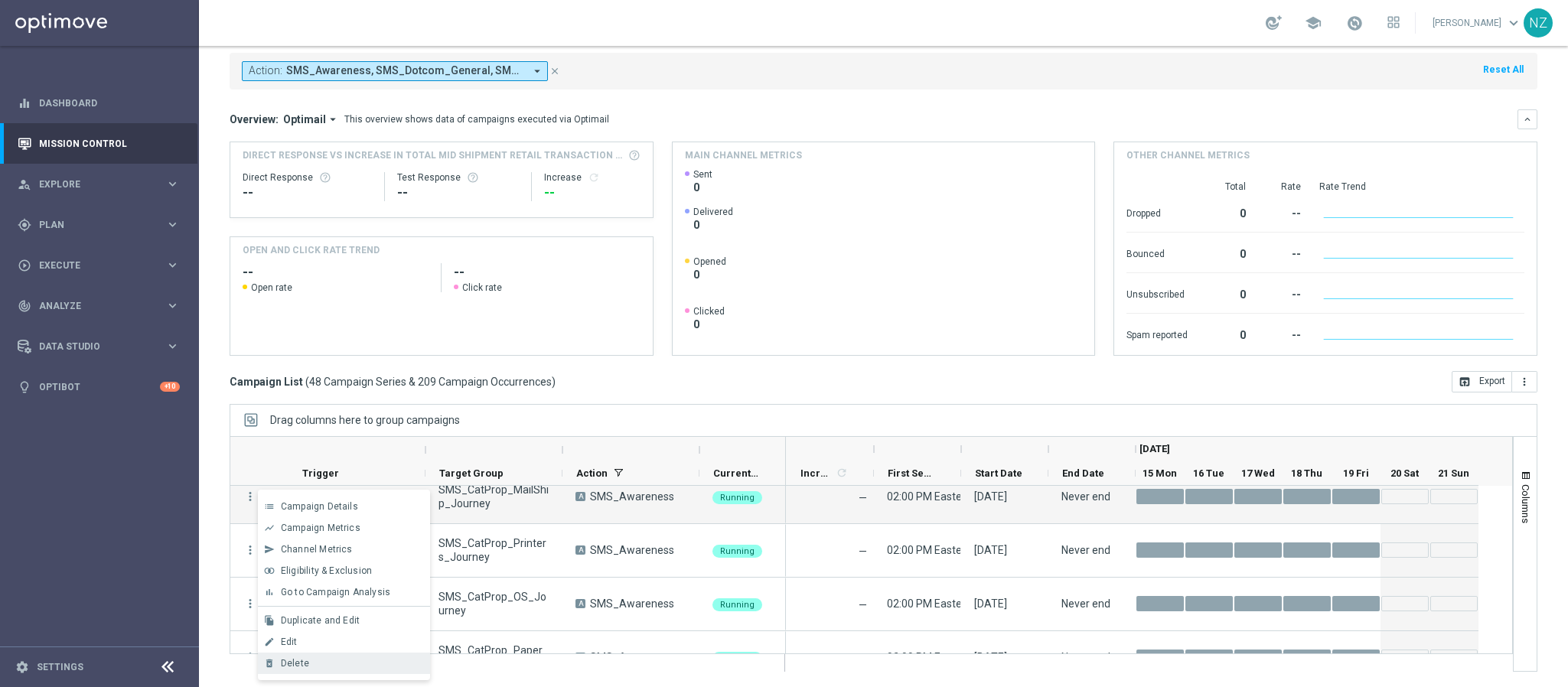
click at [307, 658] on div "Delete" at bounding box center [352, 663] width 143 height 11
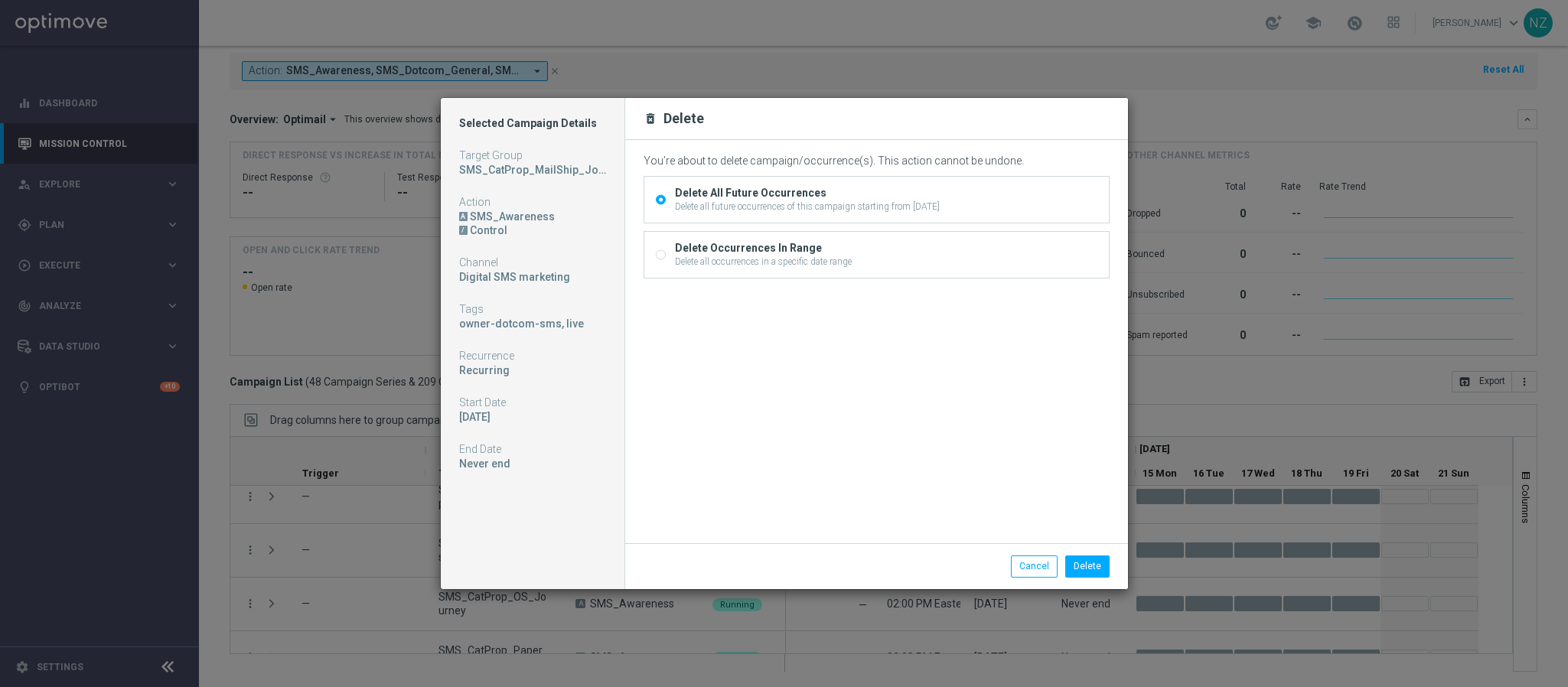
click at [795, 262] on div "Delete all occurrences in a specific date range" at bounding box center [763, 262] width 177 height 14
click at [666, 262] on input "Delete Occurrences In Range Delete all occurrences in a specific date range" at bounding box center [660, 257] width 10 height 10
radio input "true"
radio input "false"
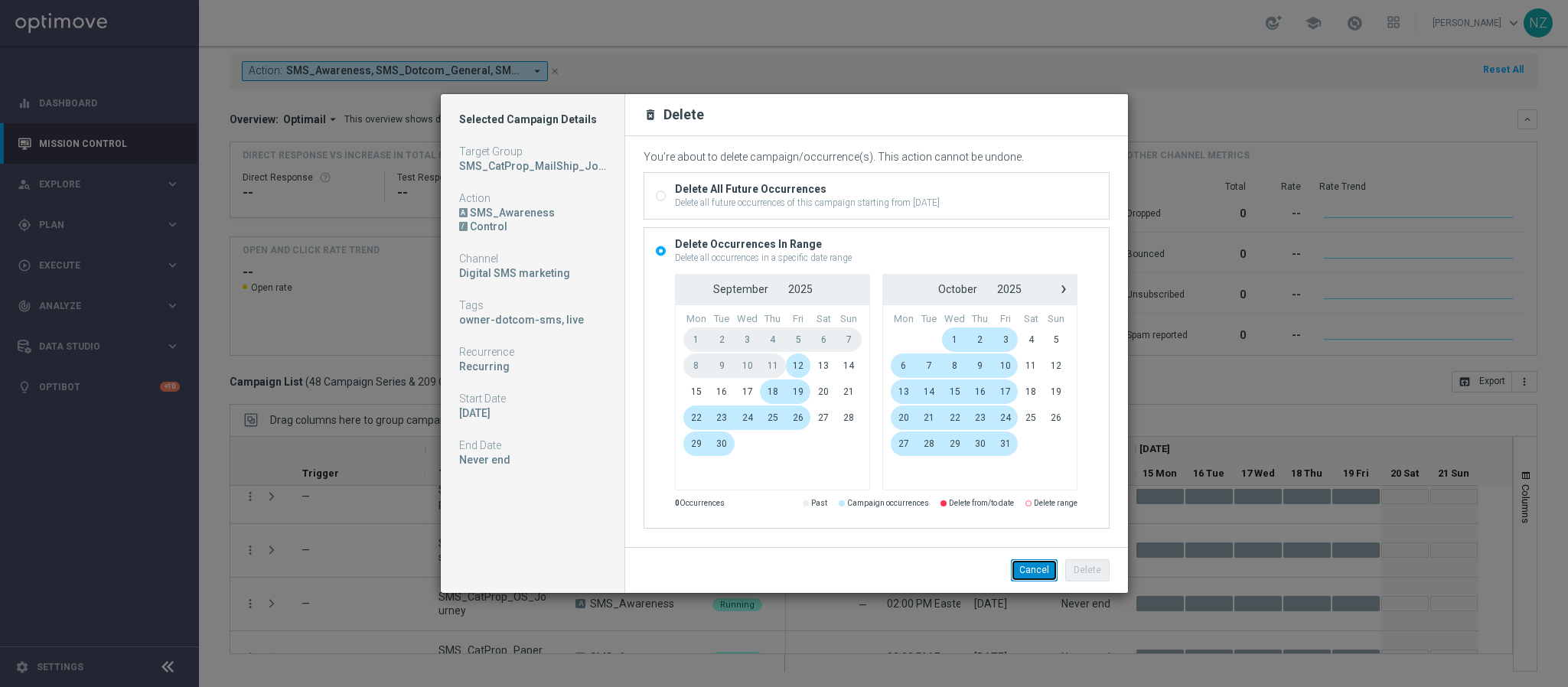
click at [1025, 572] on button "Cancel" at bounding box center [1034, 570] width 47 height 21
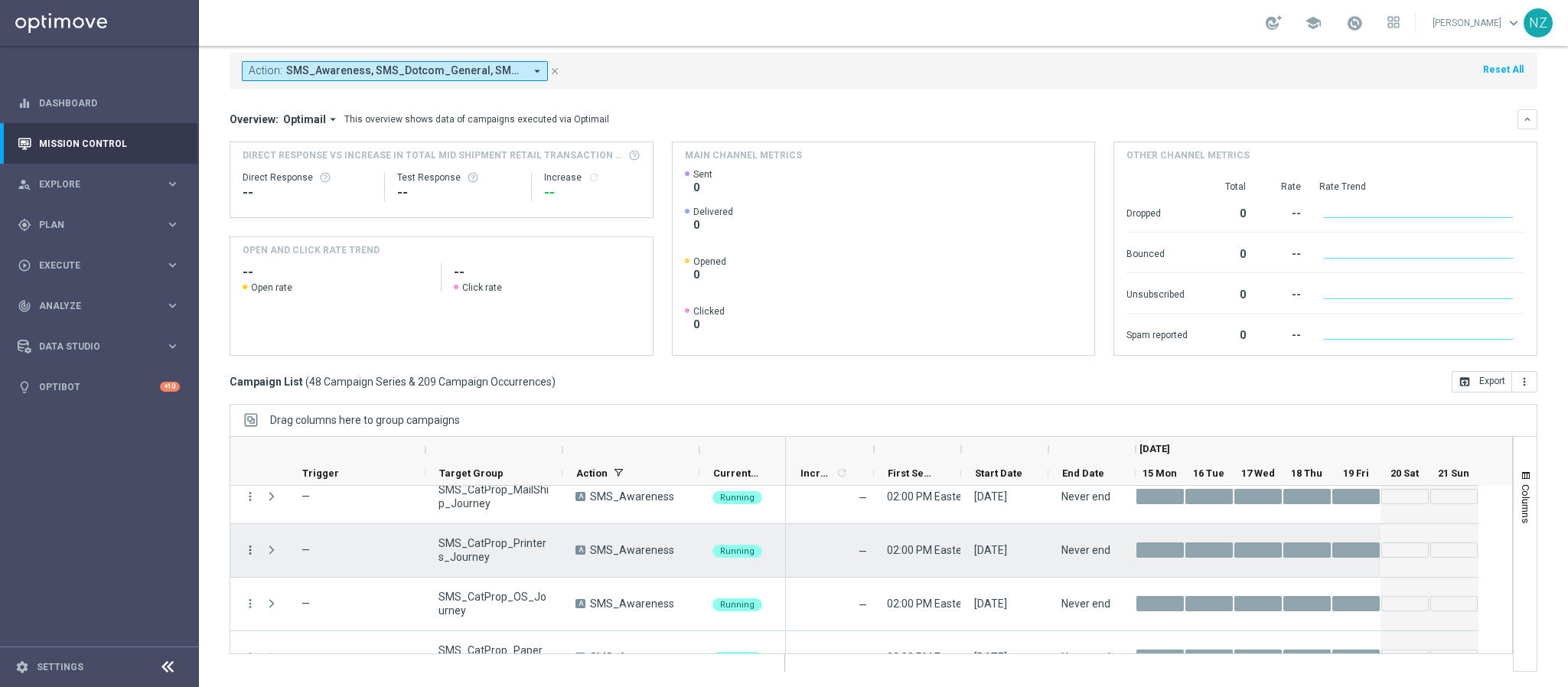
click at [250, 551] on icon "more_vert" at bounding box center [250, 550] width 14 height 14
click at [307, 529] on div "Delete" at bounding box center [352, 527] width 143 height 11
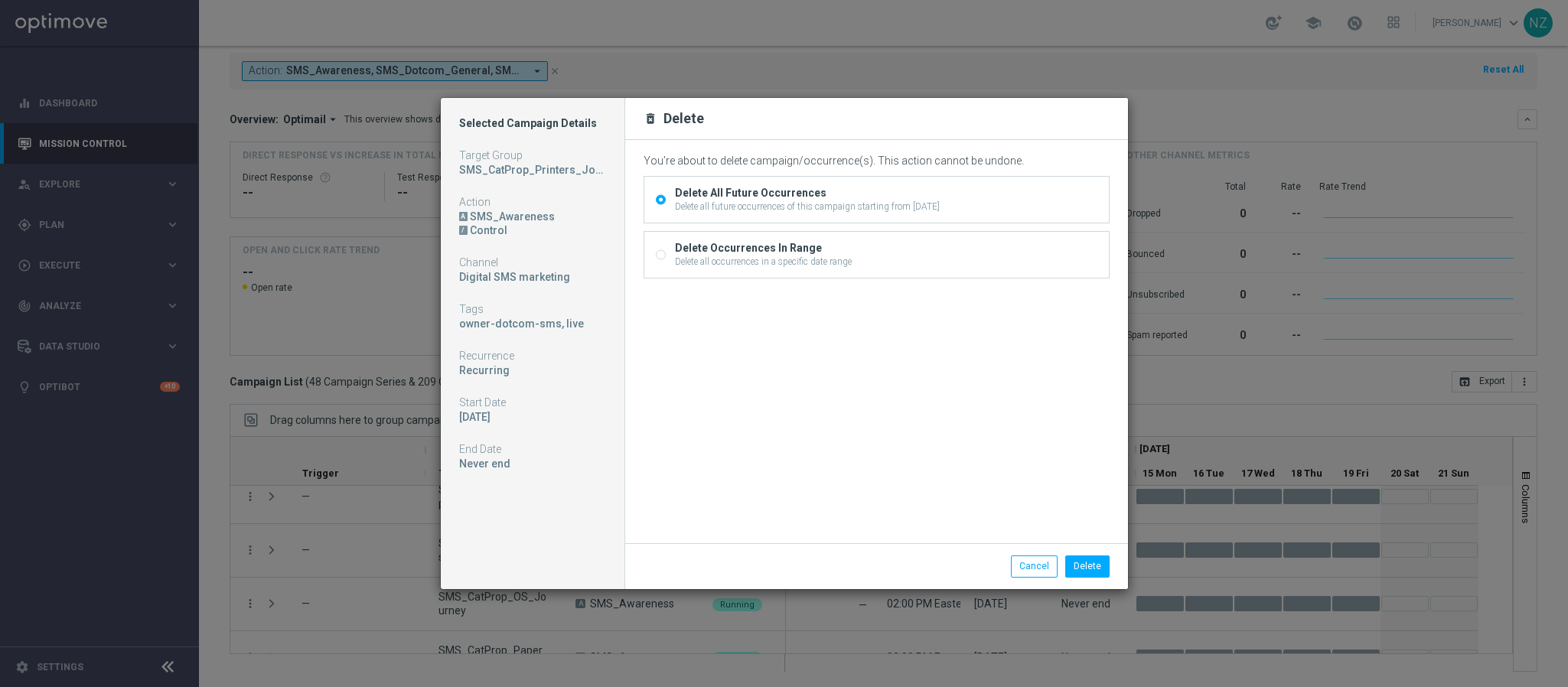
click at [756, 251] on div "Delete Occurrences In Range" at bounding box center [763, 248] width 177 height 14
click at [666, 252] on input "Delete Occurrences In Range Delete all occurrences in a specific date range" at bounding box center [660, 257] width 10 height 10
radio input "true"
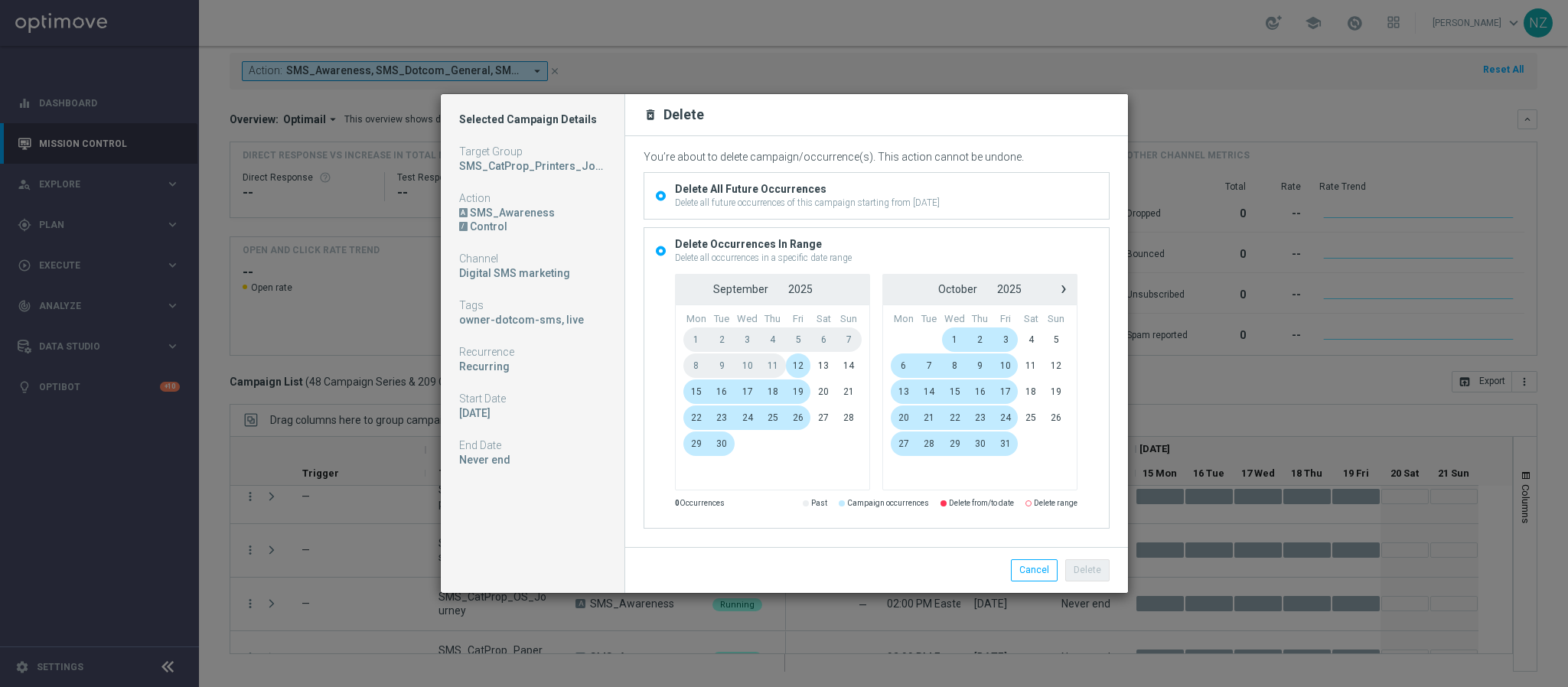
radio input "false"
click at [695, 391] on span "15" at bounding box center [696, 391] width 26 height 25
click at [742, 391] on span "17" at bounding box center [747, 391] width 26 height 25
click at [1083, 571] on button "Delete" at bounding box center [1087, 570] width 44 height 21
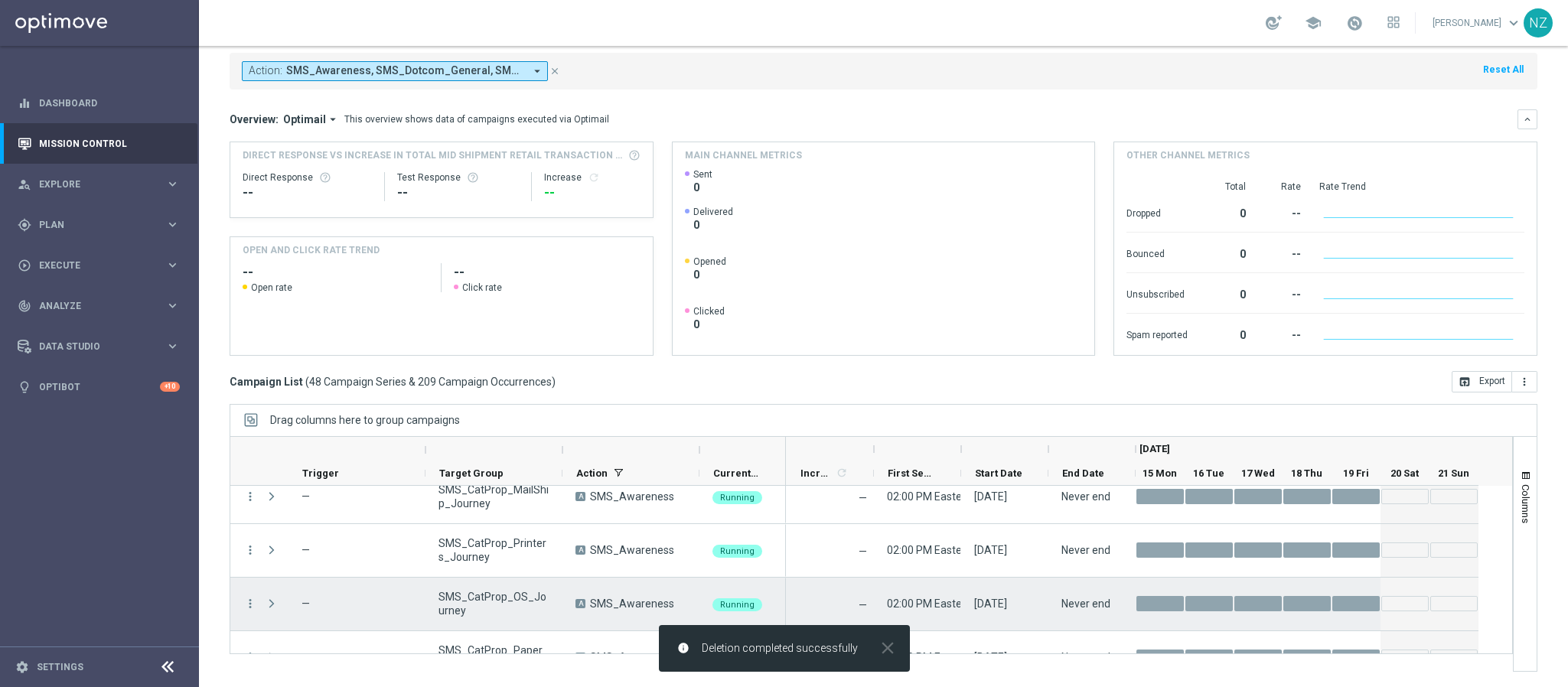
click at [251, 607] on icon "more_vert" at bounding box center [250, 604] width 14 height 14
click at [299, 582] on span "Delete" at bounding box center [295, 580] width 28 height 11
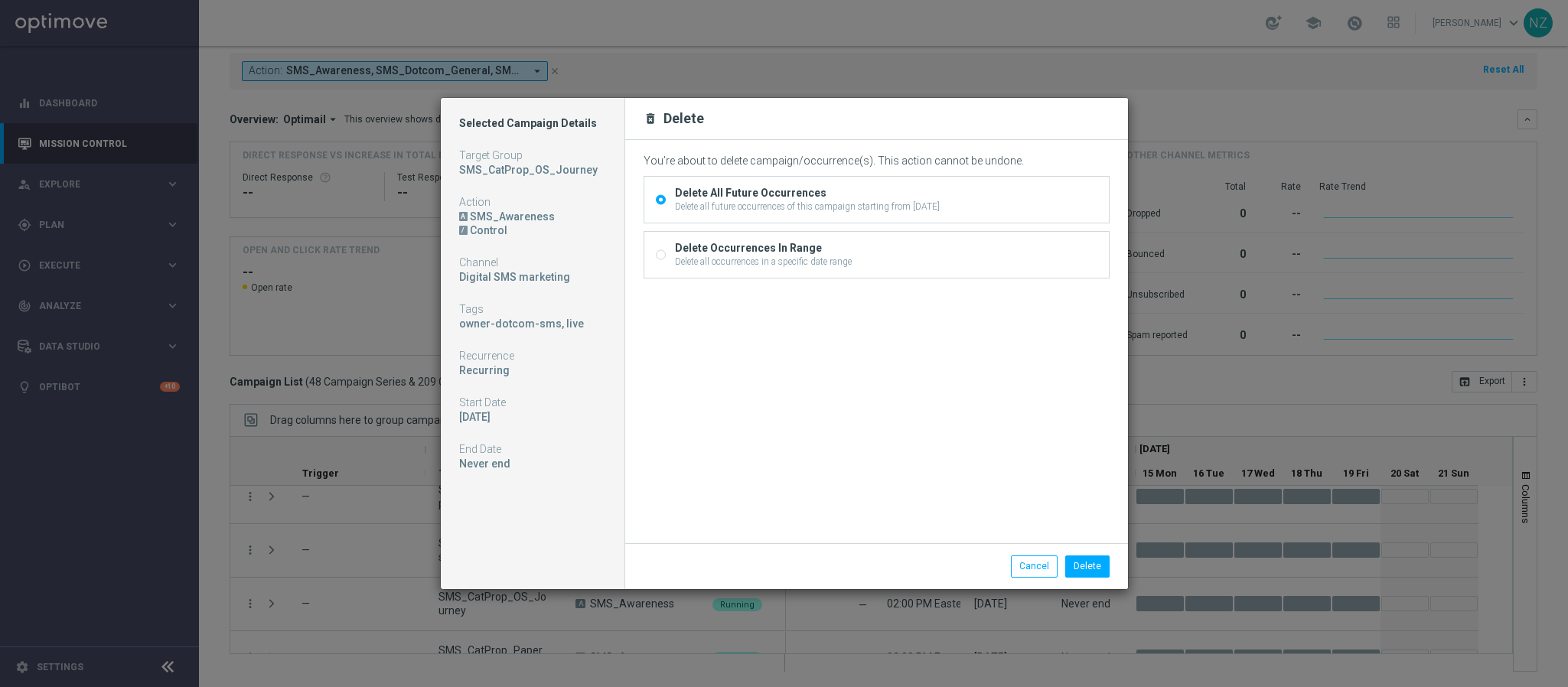
click at [715, 258] on div "Delete all occurrences in a specific date range" at bounding box center [763, 262] width 177 height 14
click at [666, 258] on input "Delete Occurrences In Range Delete all occurrences in a specific date range" at bounding box center [660, 257] width 10 height 10
radio input "true"
radio input "false"
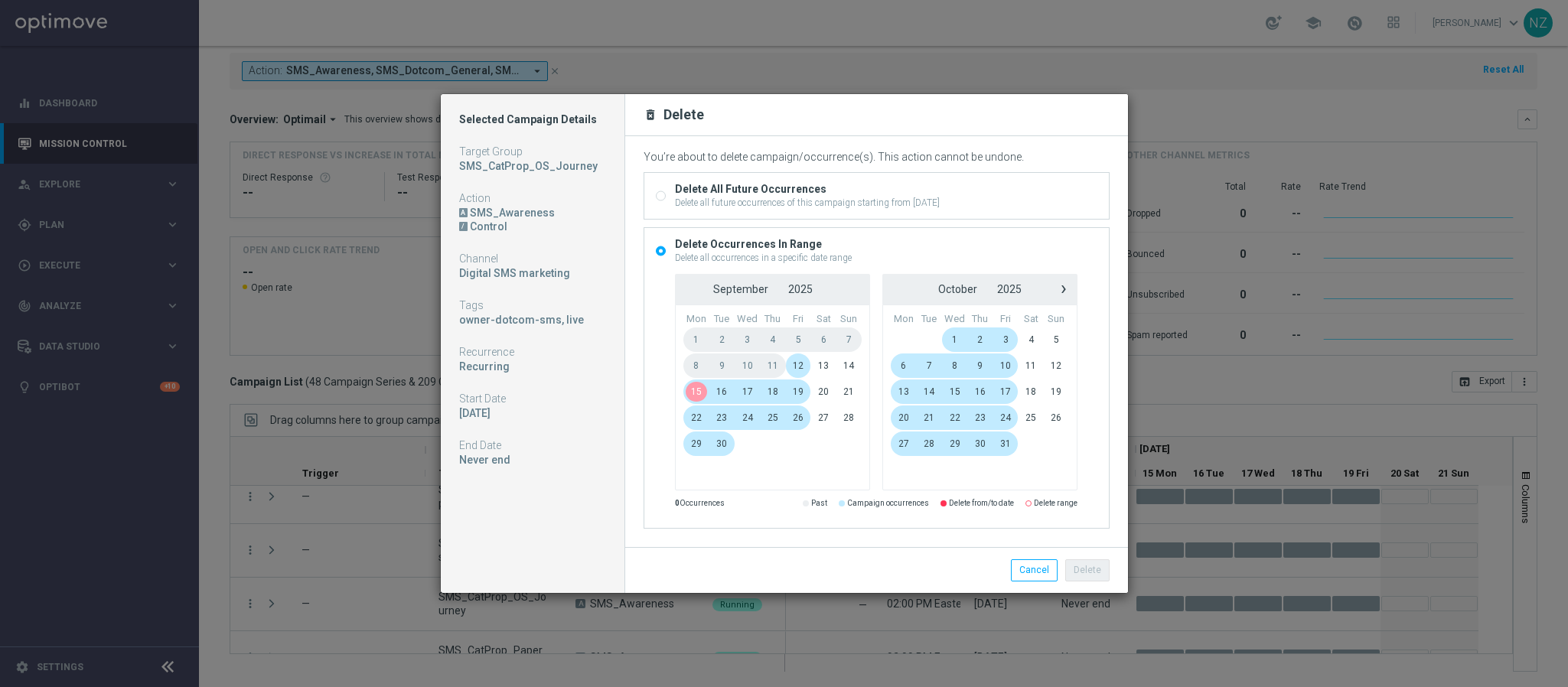
click at [702, 393] on span "15" at bounding box center [696, 391] width 26 height 25
click at [746, 391] on span "17" at bounding box center [747, 391] width 26 height 25
click at [1098, 578] on button "Delete" at bounding box center [1087, 570] width 44 height 21
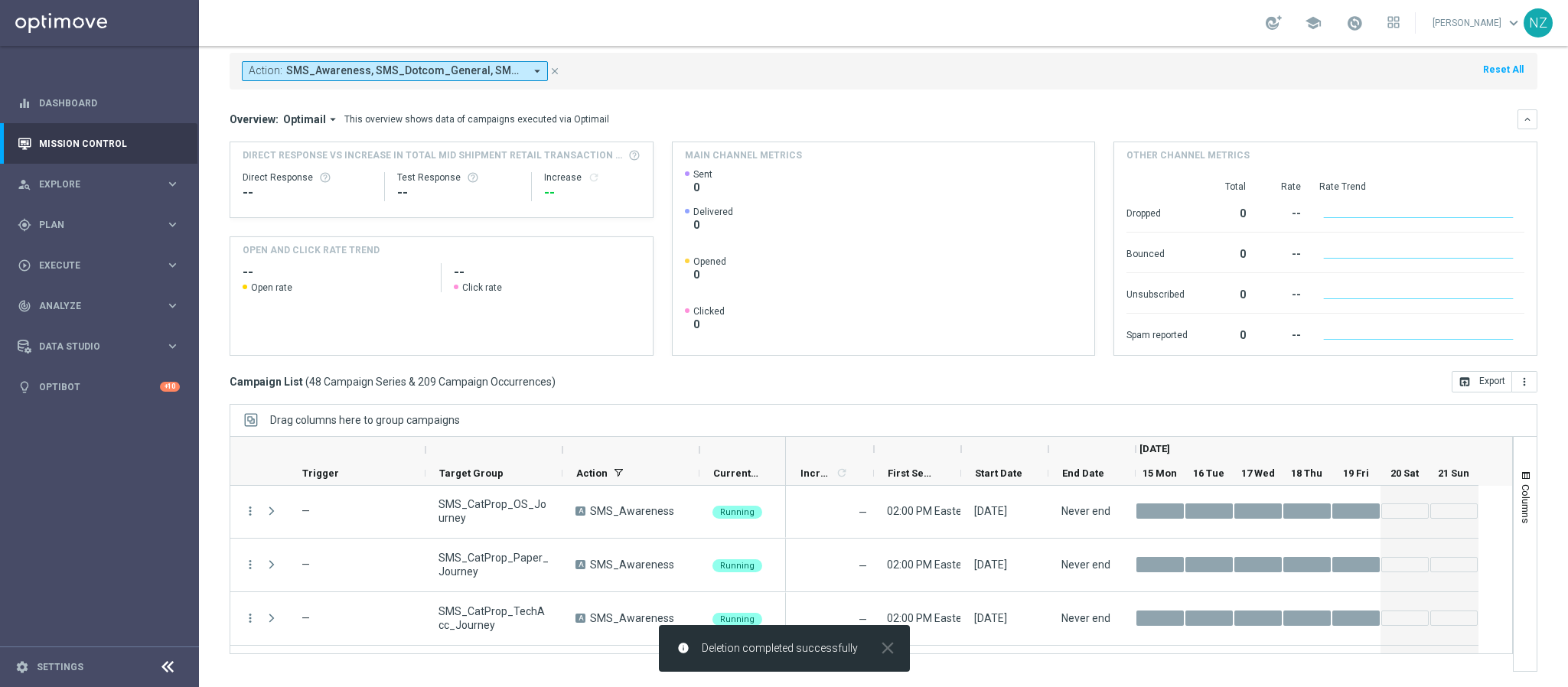
scroll to position [1975, 0]
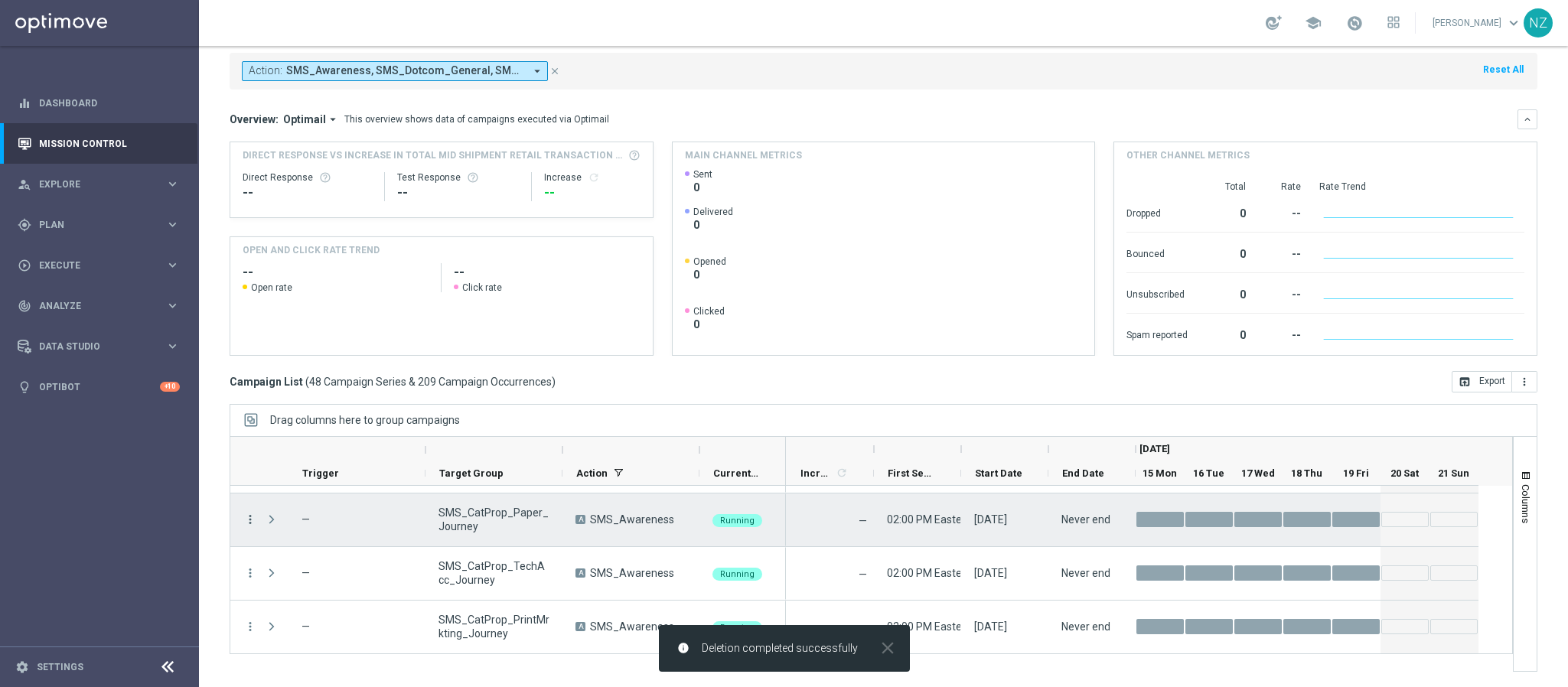
click at [252, 517] on icon "more_vert" at bounding box center [250, 520] width 14 height 14
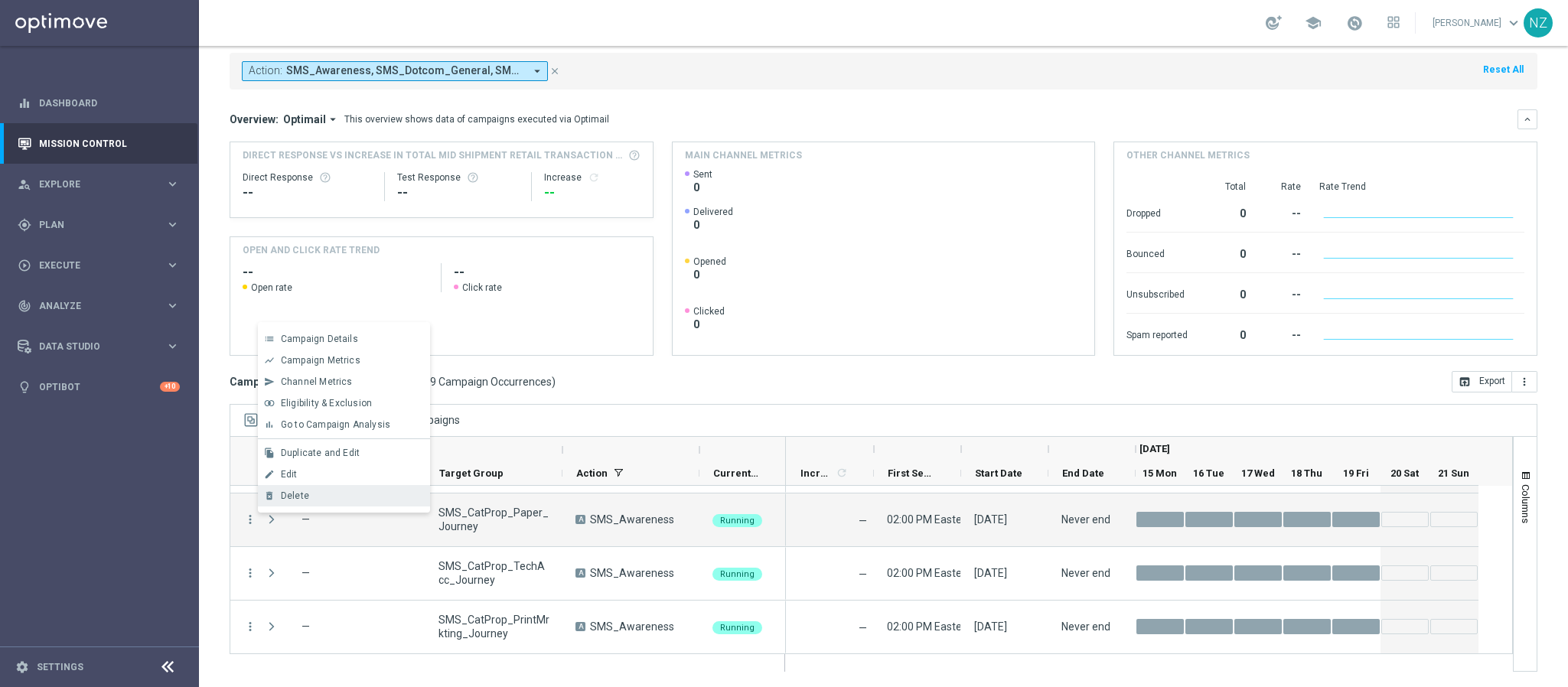
click at [297, 497] on span "Delete" at bounding box center [295, 496] width 28 height 11
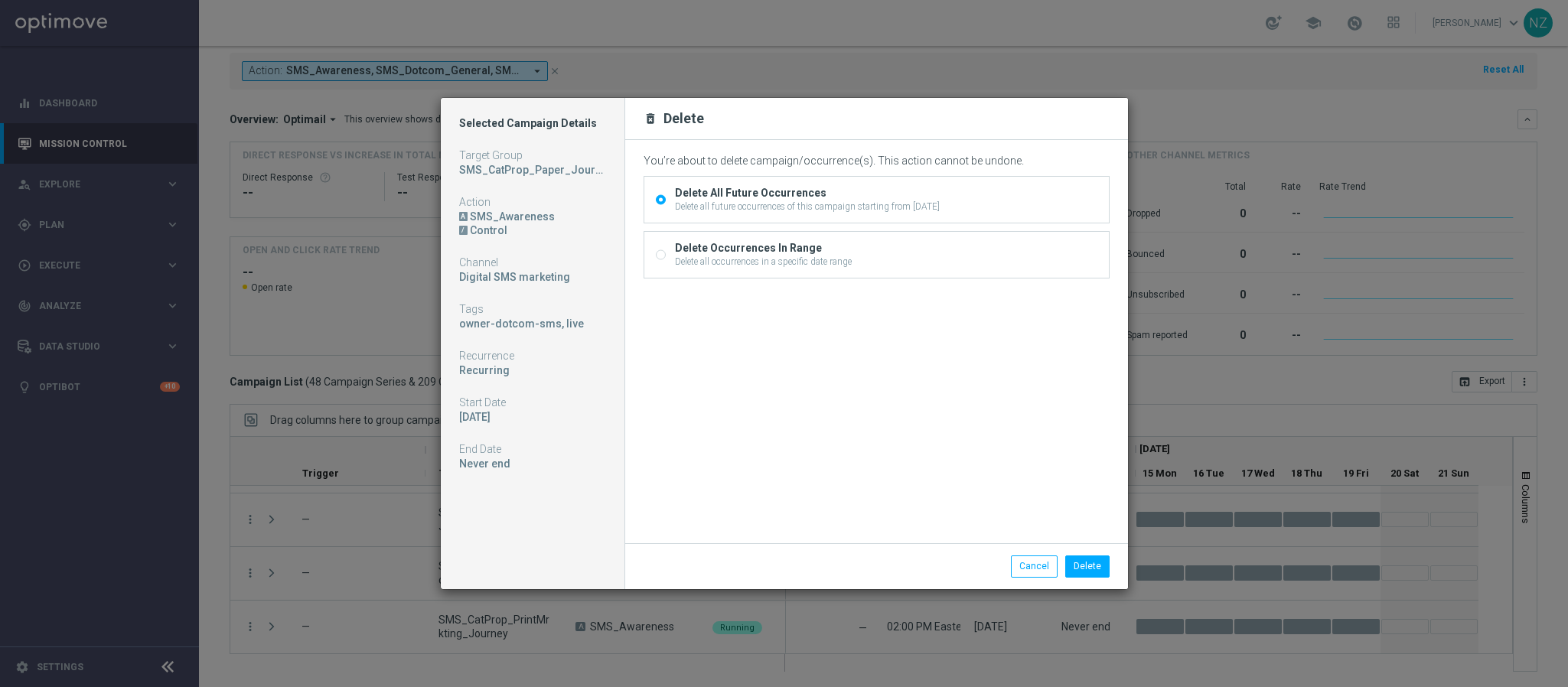
click at [663, 256] on input "Delete Occurrences In Range Delete all occurrences in a specific date range" at bounding box center [660, 257] width 10 height 10
radio input "true"
radio input "false"
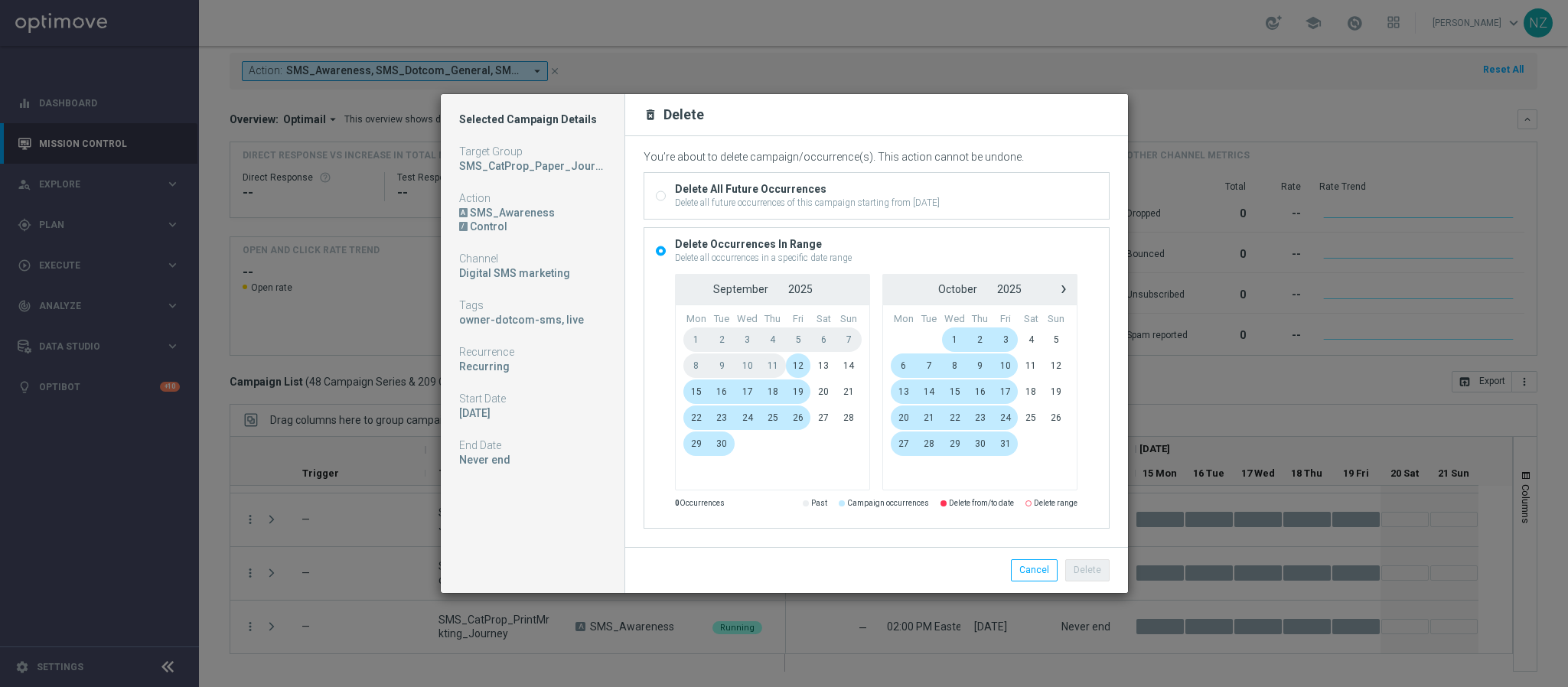
click at [696, 391] on span "15" at bounding box center [696, 391] width 26 height 25
click at [749, 391] on span "17" at bounding box center [747, 391] width 26 height 25
click at [1090, 570] on button "Delete" at bounding box center [1087, 570] width 44 height 21
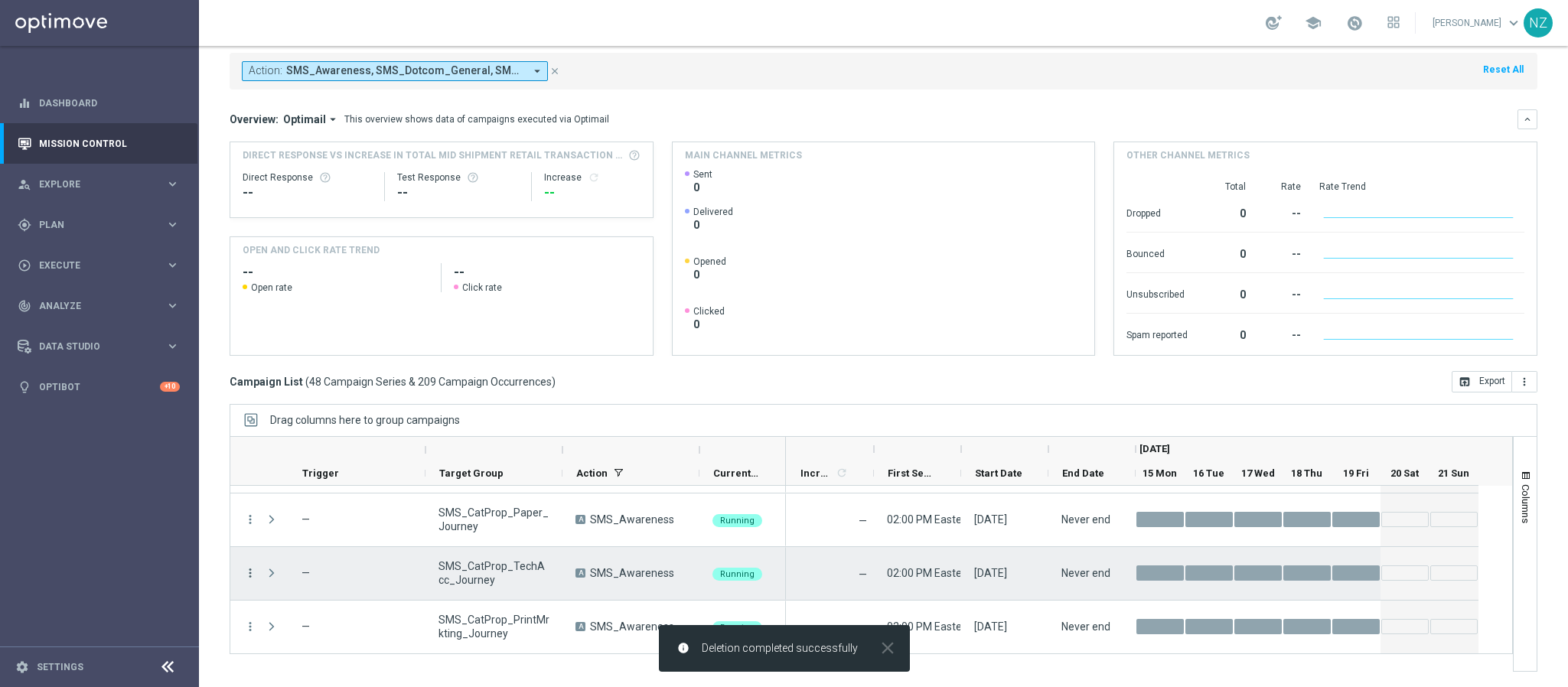
click at [252, 572] on icon "more_vert" at bounding box center [250, 573] width 14 height 14
click at [317, 544] on div "Delete" at bounding box center [352, 549] width 143 height 11
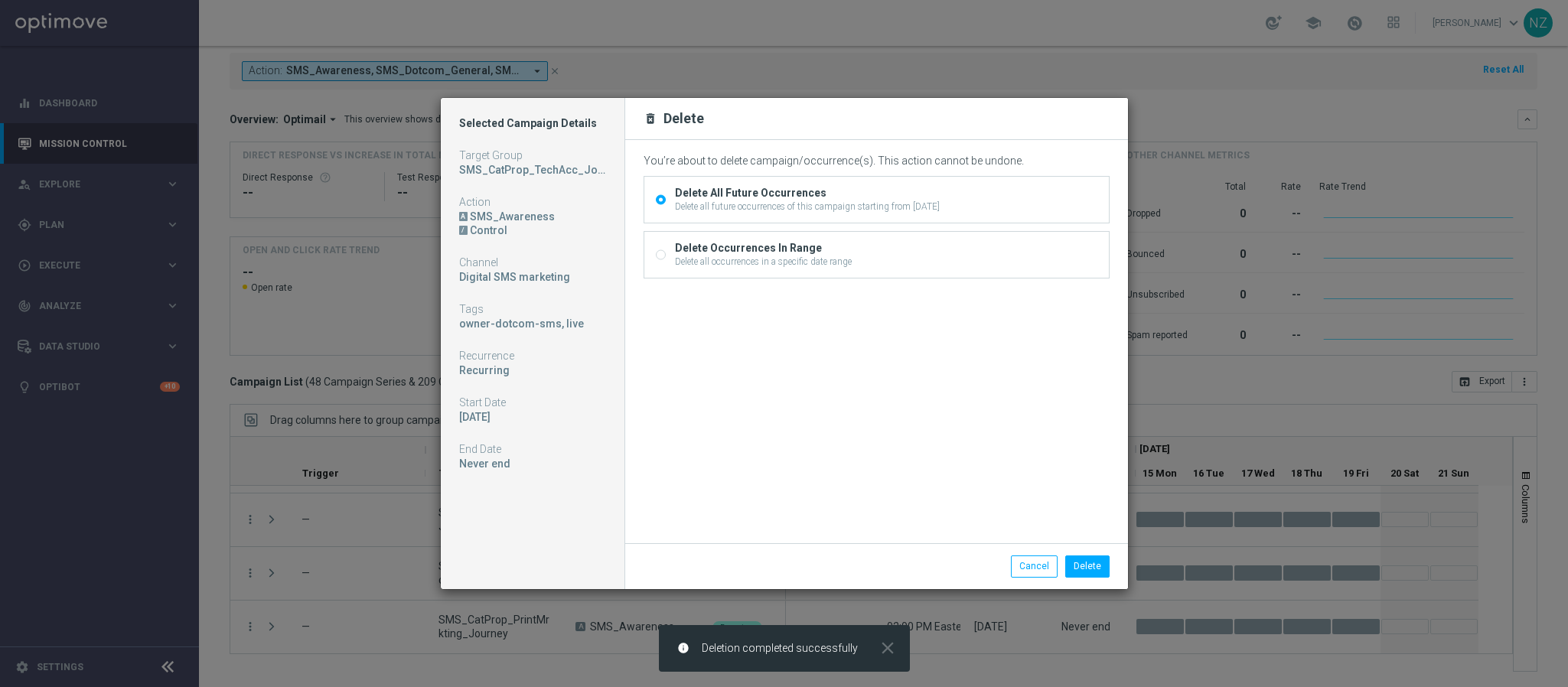
click at [799, 260] on div "Delete all occurrences in a specific date range" at bounding box center [763, 262] width 177 height 14
click at [666, 260] on input "Delete Occurrences In Range Delete all occurrences in a specific date range" at bounding box center [660, 257] width 10 height 10
radio input "true"
radio input "false"
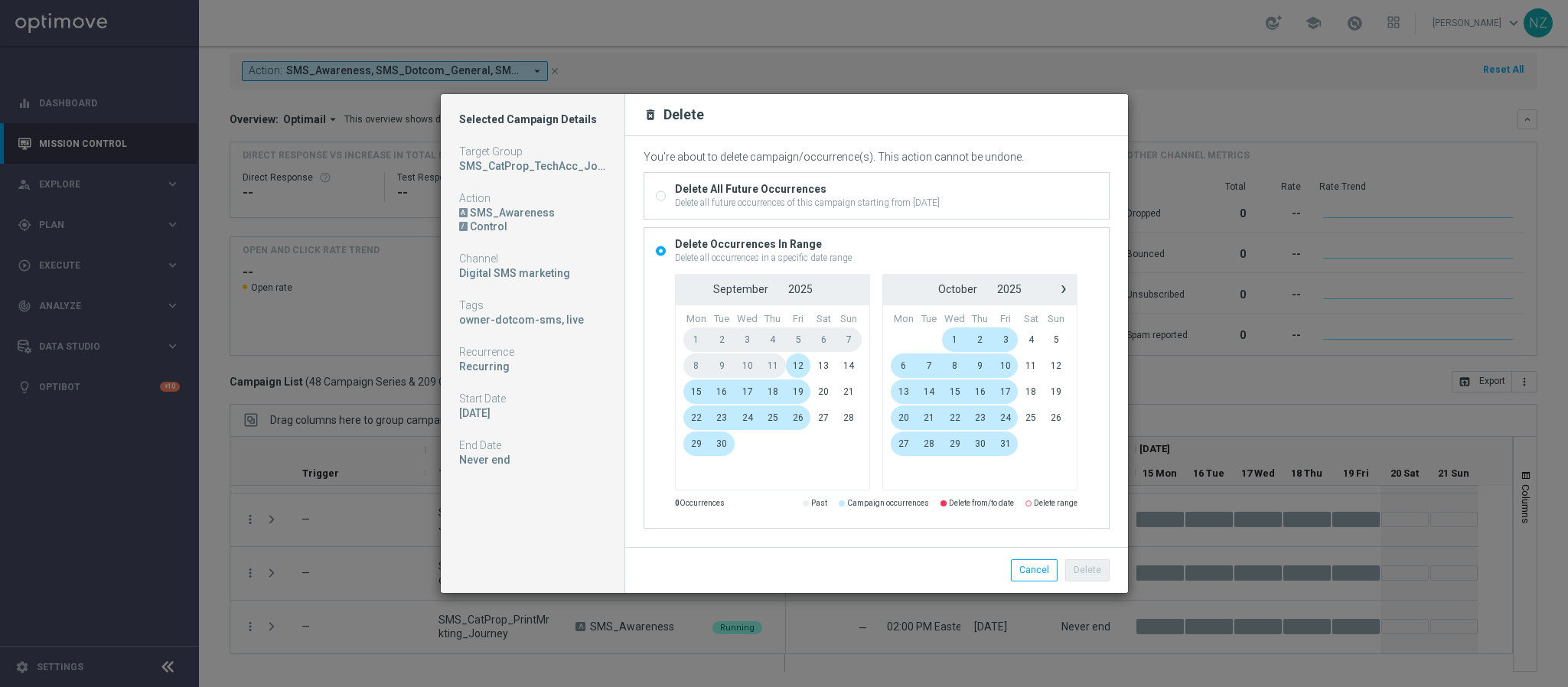
click at [691, 391] on span "15" at bounding box center [696, 391] width 26 height 25
click at [747, 388] on span "17" at bounding box center [747, 391] width 26 height 25
click at [1083, 565] on button "Delete" at bounding box center [1087, 570] width 44 height 21
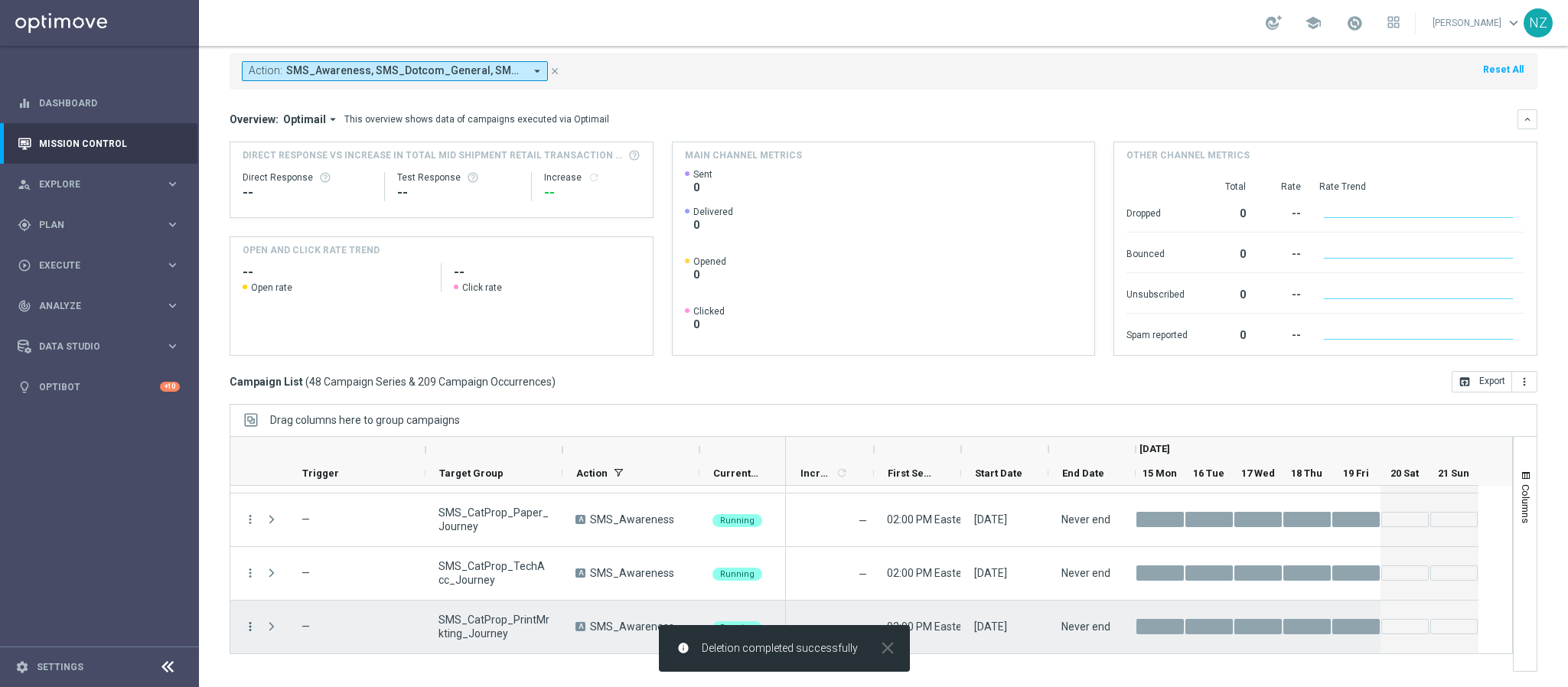
click at [251, 628] on icon "more_vert" at bounding box center [250, 627] width 14 height 14
click at [304, 600] on span "Delete" at bounding box center [295, 603] width 28 height 11
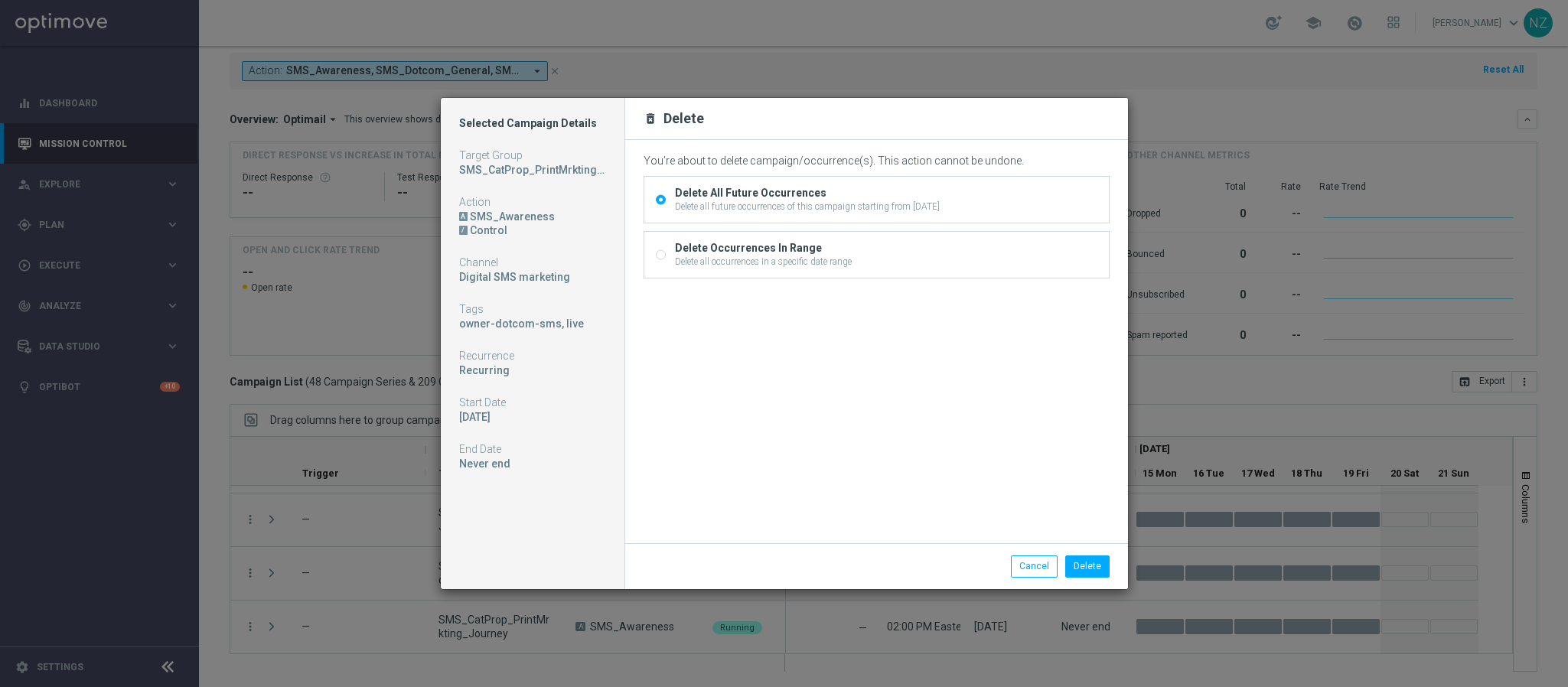
click at [753, 252] on div "Delete Occurrences In Range" at bounding box center [763, 248] width 177 height 14
click at [666, 252] on input "Delete Occurrences In Range Delete all occurrences in a specific date range" at bounding box center [660, 257] width 10 height 10
radio input "true"
radio input "false"
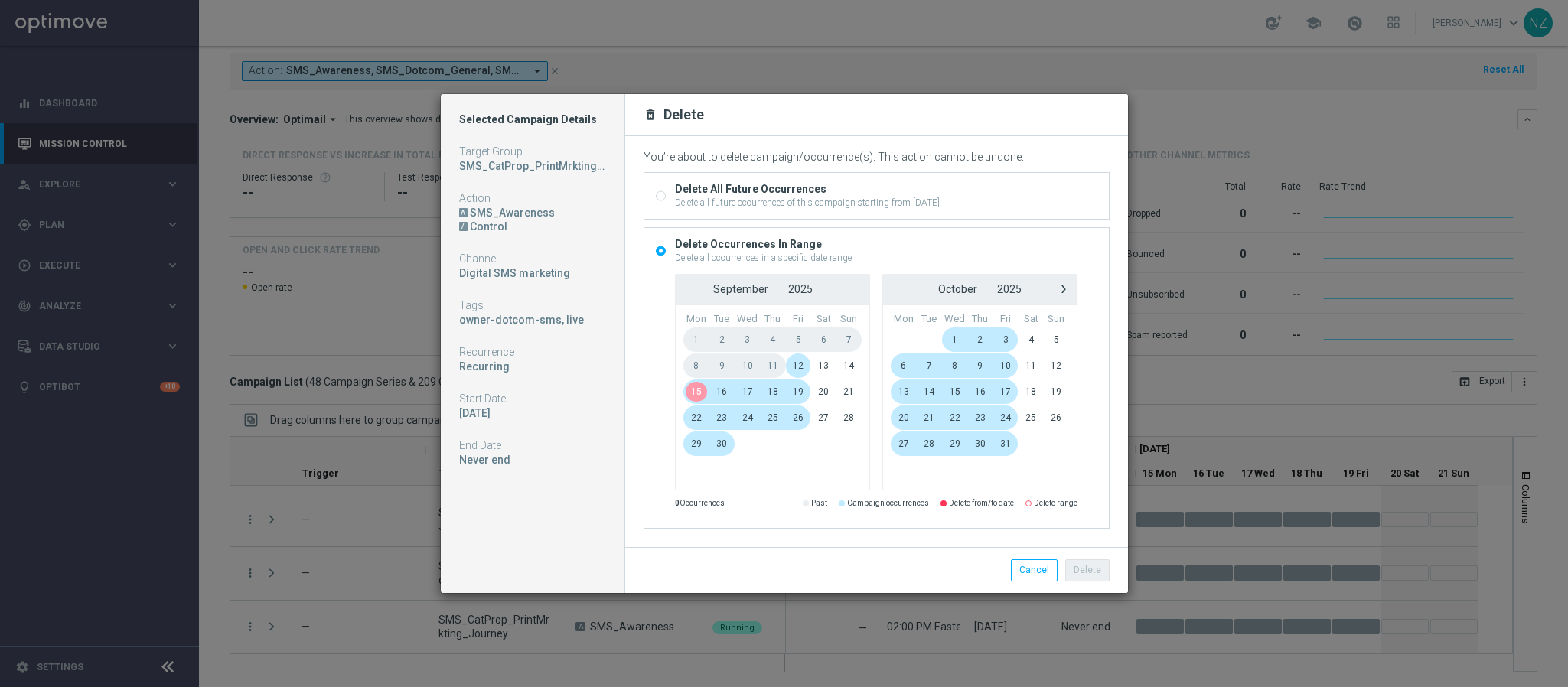
click at [700, 388] on span "15" at bounding box center [696, 391] width 26 height 25
click at [751, 388] on span "17" at bounding box center [747, 391] width 26 height 25
click at [1086, 570] on button "Delete" at bounding box center [1087, 570] width 44 height 21
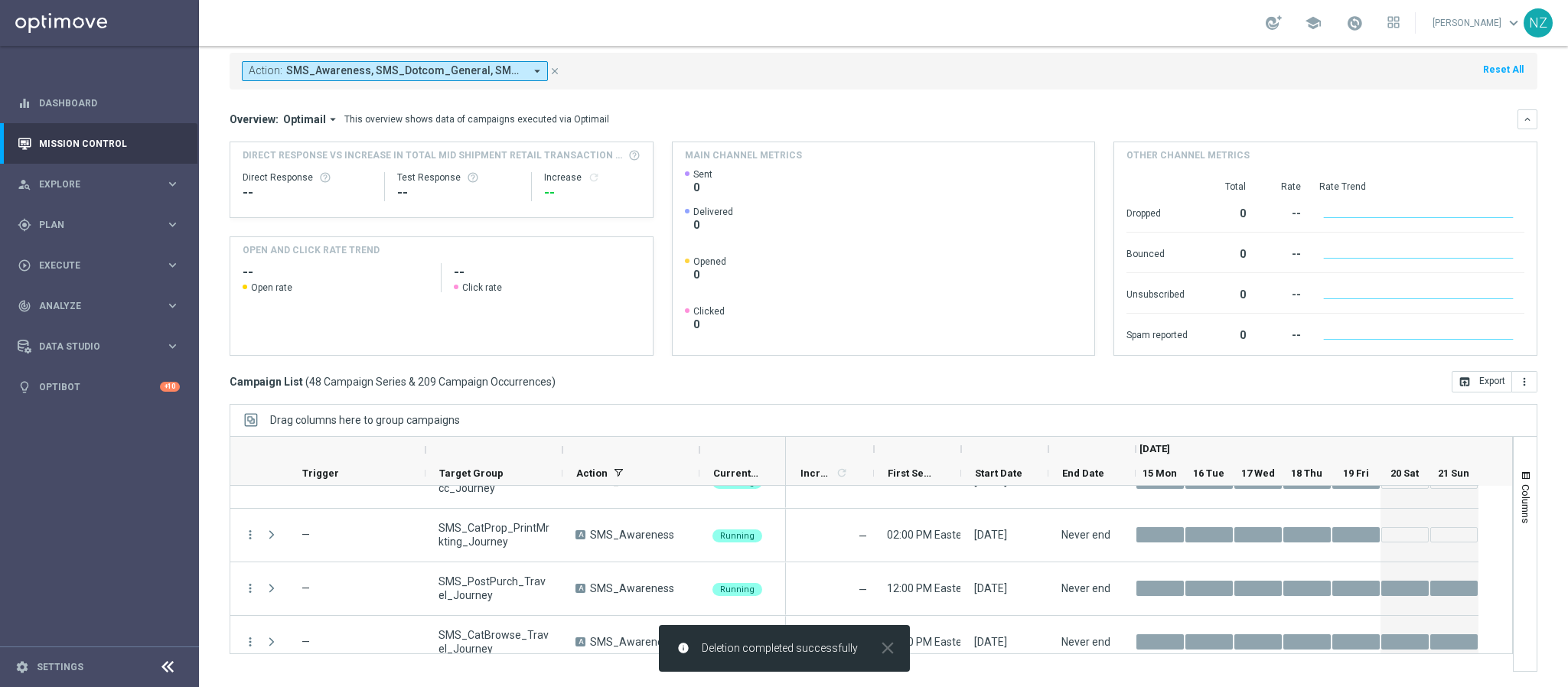
scroll to position [2113, 0]
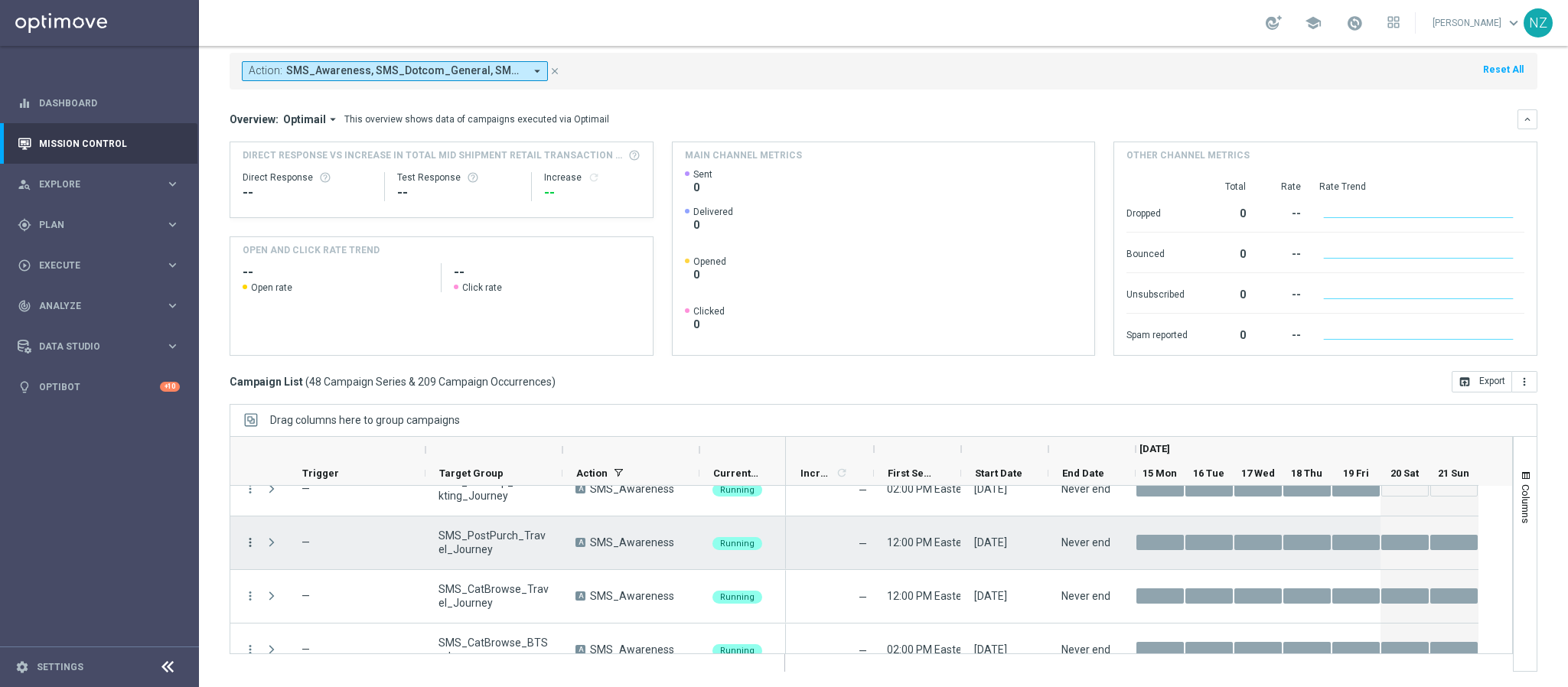
click at [252, 542] on icon "more_vert" at bounding box center [250, 543] width 14 height 14
click at [291, 521] on span "Delete" at bounding box center [295, 519] width 28 height 11
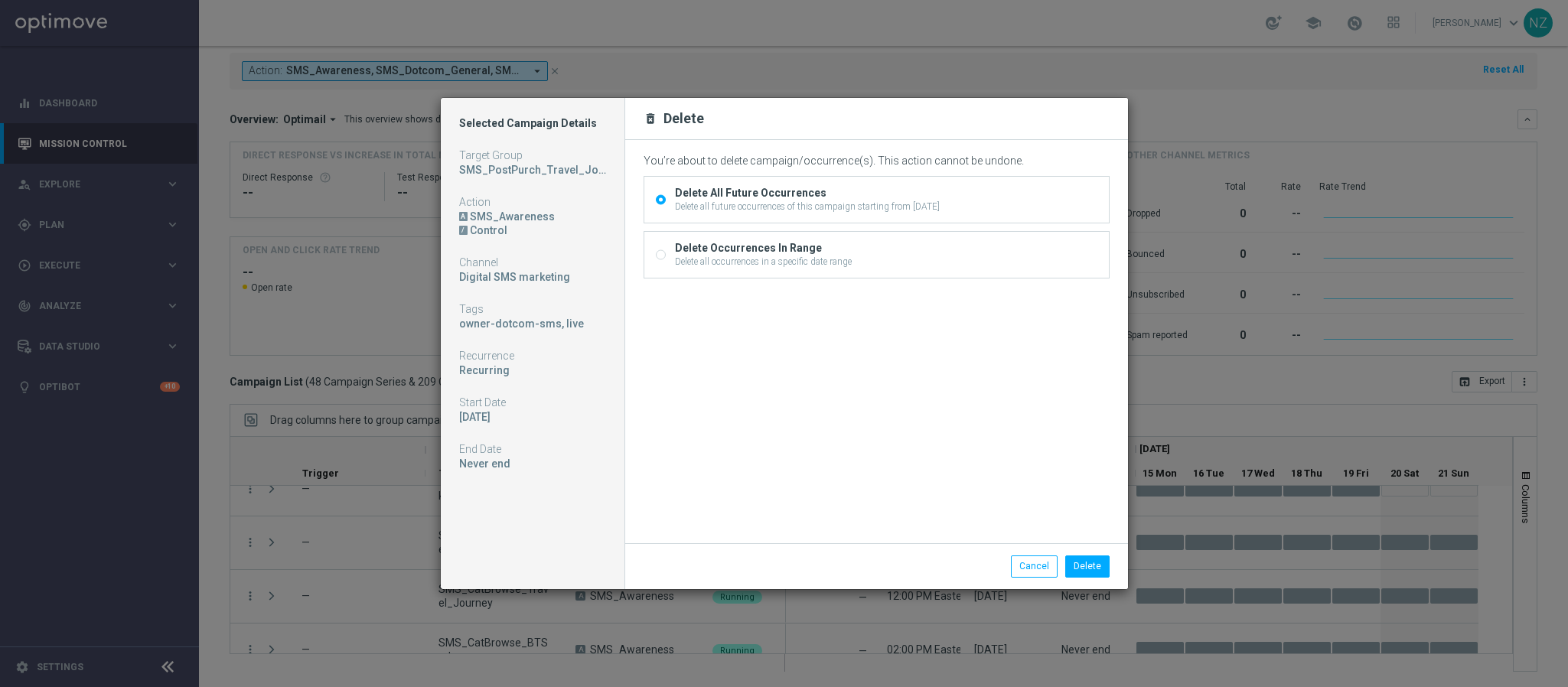
click at [696, 255] on div "Delete Occurrences In Range" at bounding box center [763, 248] width 177 height 14
click at [666, 255] on input "Delete Occurrences In Range Delete all occurrences in a specific date range" at bounding box center [660, 257] width 10 height 10
radio input "true"
radio input "false"
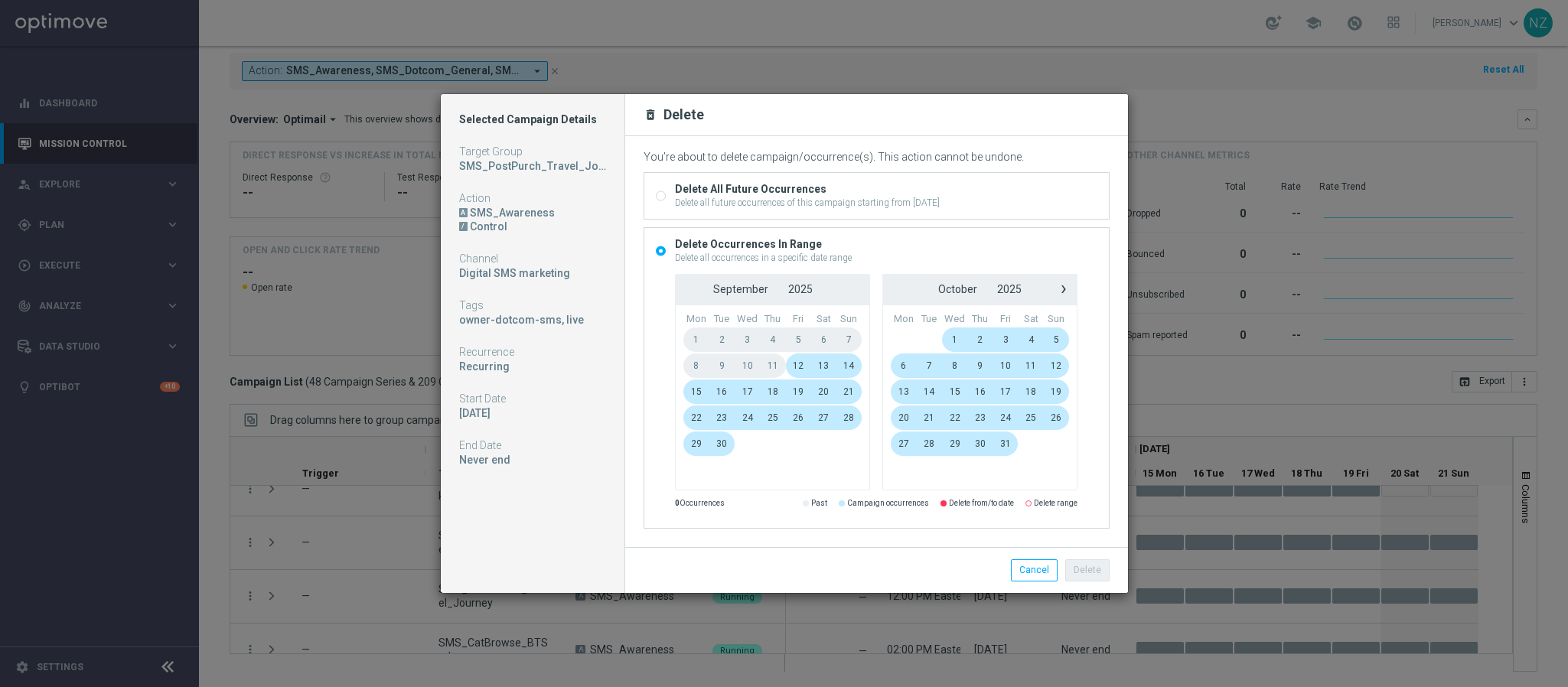
click at [695, 386] on span "15" at bounding box center [696, 391] width 26 height 25
click at [750, 391] on span "17" at bounding box center [747, 391] width 26 height 25
click at [826, 358] on span "13" at bounding box center [823, 365] width 25 height 25
click at [745, 395] on span "17" at bounding box center [747, 391] width 26 height 25
click at [1083, 574] on button "Delete" at bounding box center [1087, 570] width 44 height 21
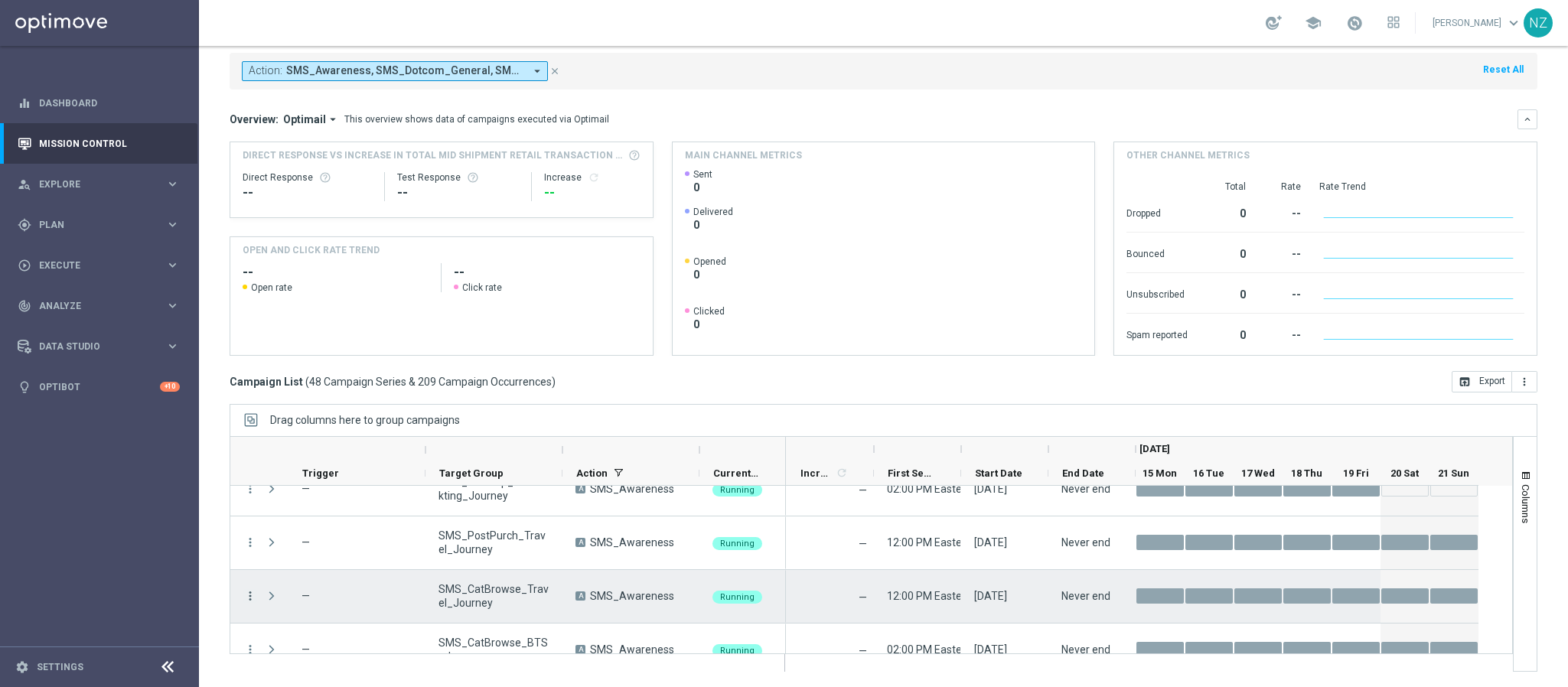
click at [248, 594] on icon "more_vert" at bounding box center [250, 596] width 14 height 14
click at [308, 572] on div "Delete" at bounding box center [352, 572] width 143 height 11
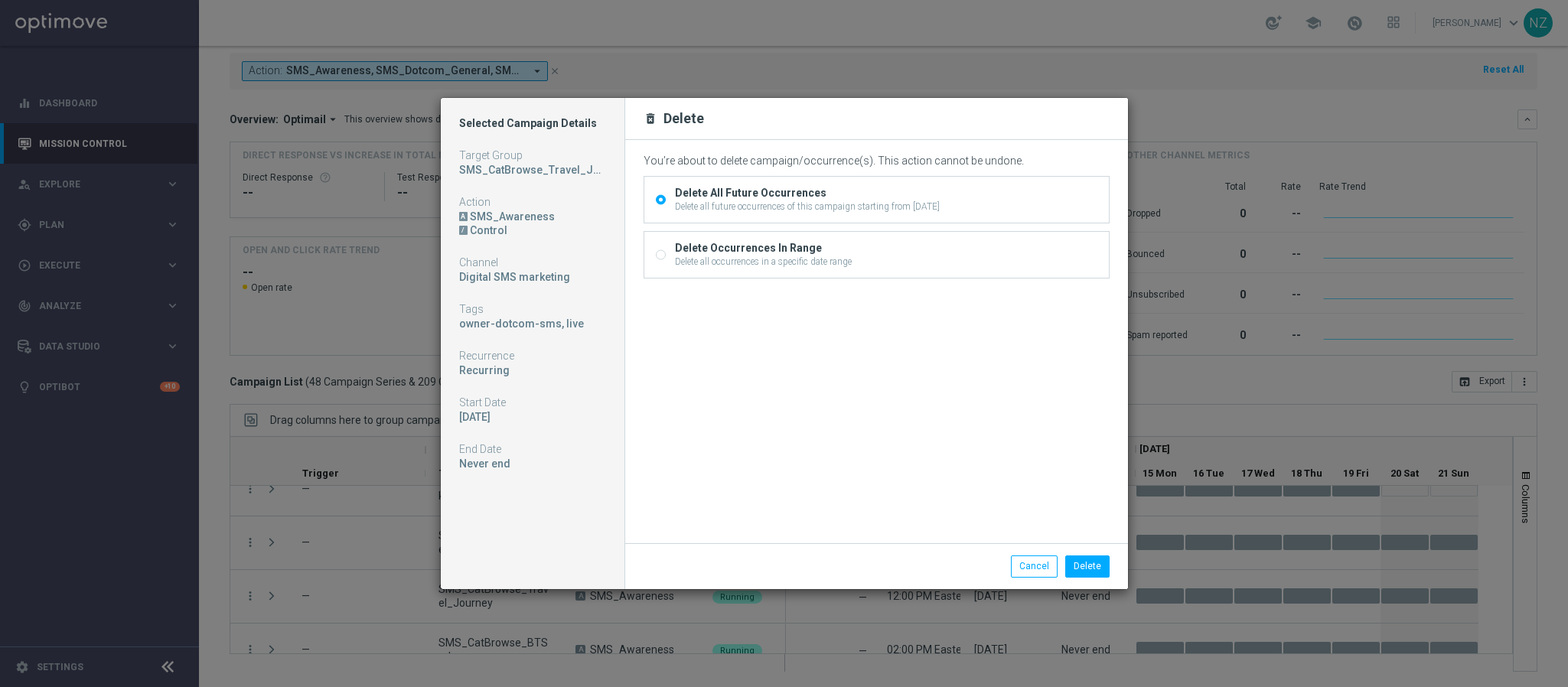
click at [723, 260] on div "Delete all occurrences in a specific date range" at bounding box center [763, 262] width 177 height 14
click at [666, 260] on input "Delete Occurrences In Range Delete all occurrences in a specific date range" at bounding box center [660, 257] width 10 height 10
radio input "true"
radio input "false"
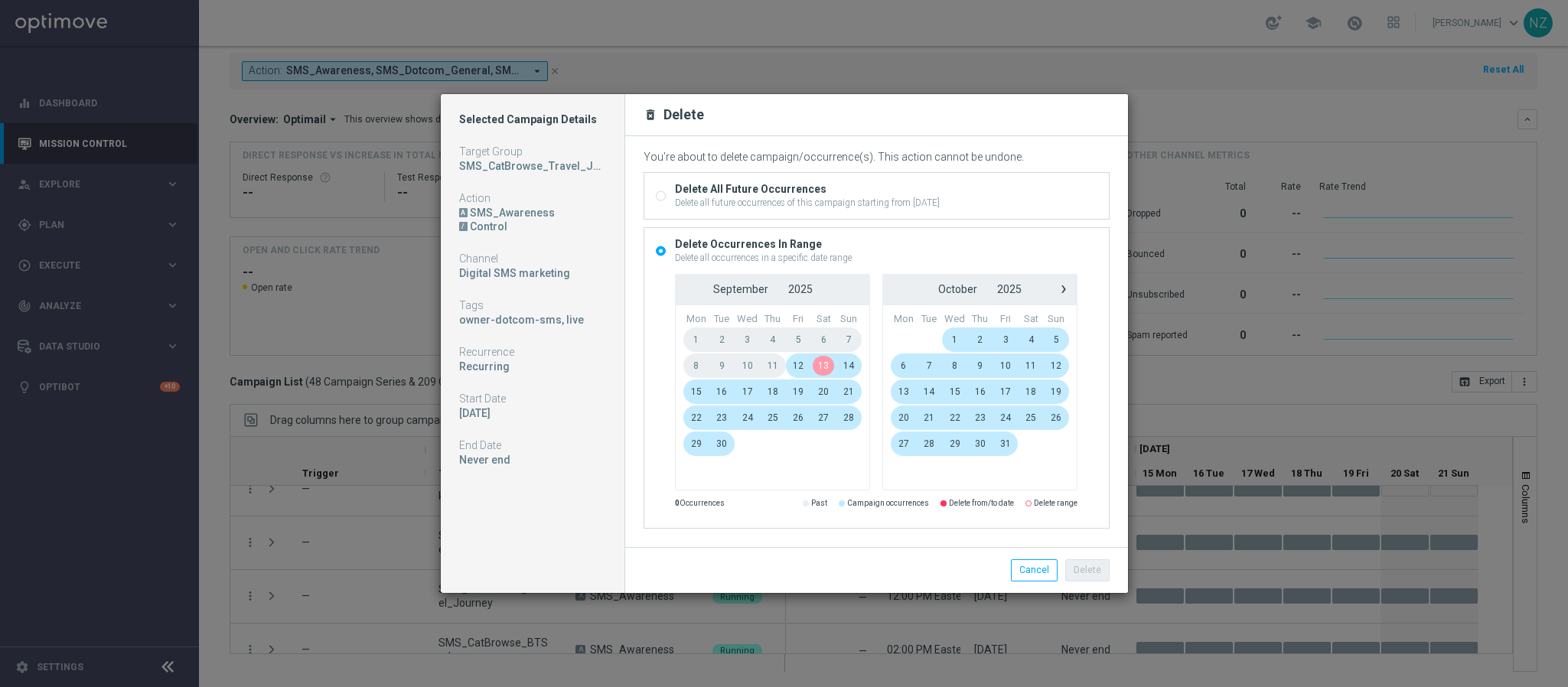
click at [819, 363] on span "13" at bounding box center [823, 365] width 25 height 25
click at [742, 393] on span "17" at bounding box center [747, 391] width 26 height 25
click at [1095, 568] on button "Delete" at bounding box center [1087, 570] width 44 height 21
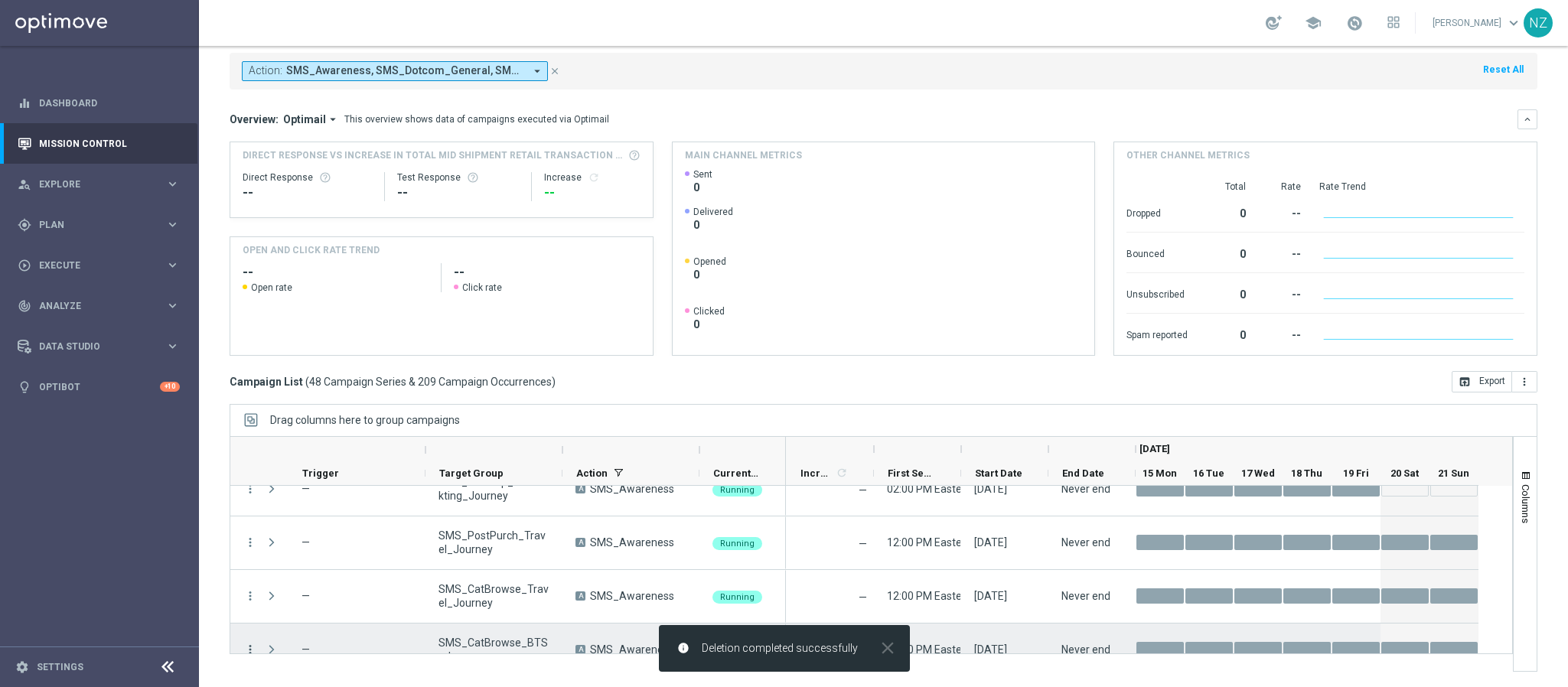
click at [251, 645] on icon "more_vert" at bounding box center [250, 650] width 14 height 14
click at [281, 623] on span "Delete" at bounding box center [295, 626] width 28 height 11
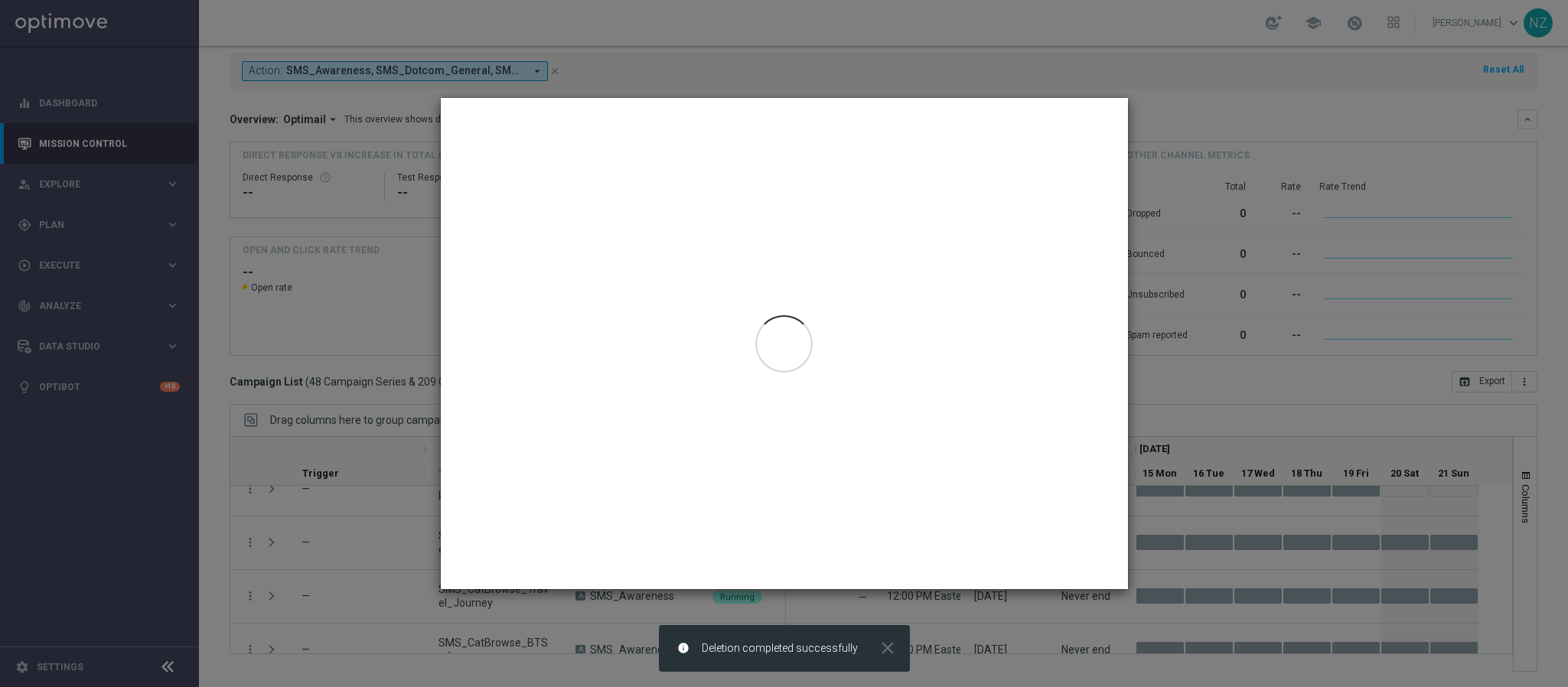
scroll to position [2115, 0]
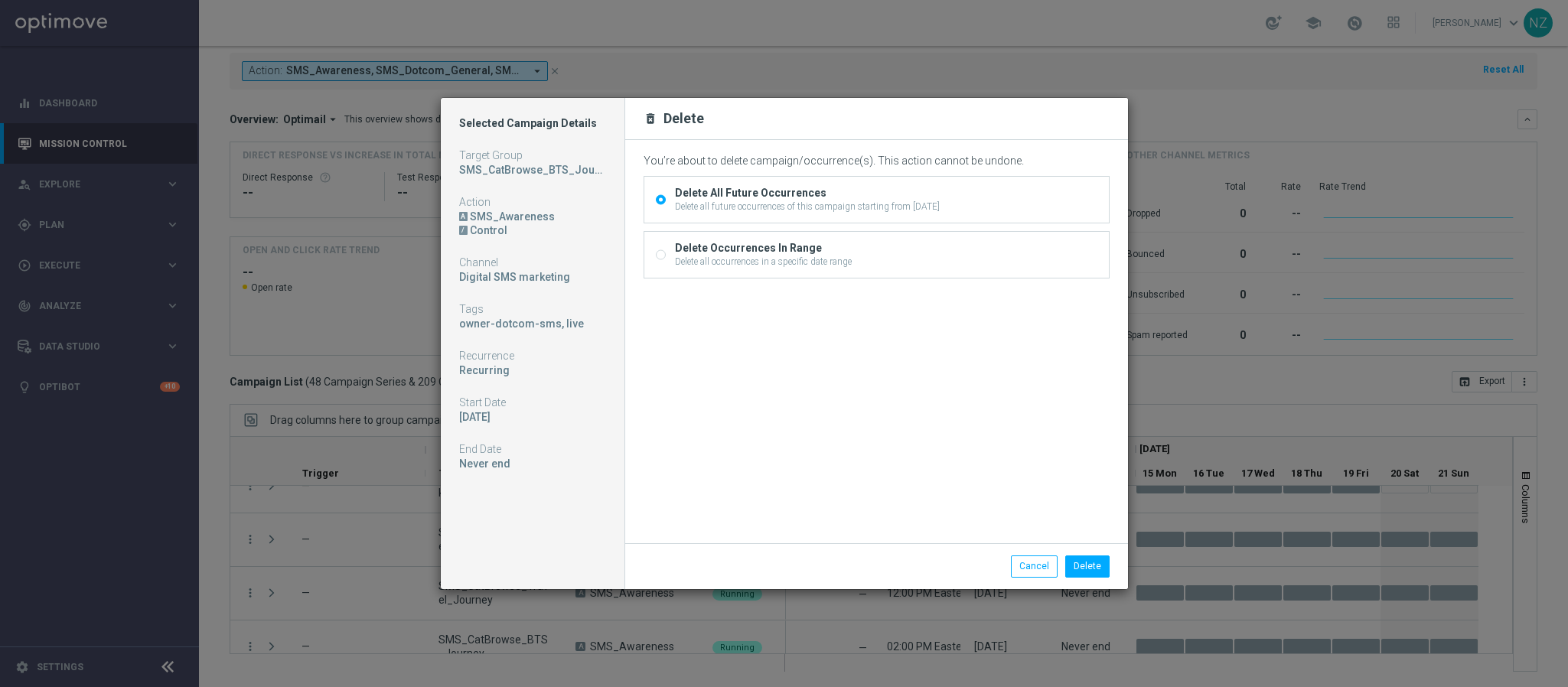
click at [763, 253] on div "Delete Occurrences In Range" at bounding box center [763, 248] width 177 height 14
click at [666, 253] on input "Delete Occurrences In Range Delete all occurrences in a specific date range" at bounding box center [660, 257] width 10 height 10
radio input "true"
radio input "false"
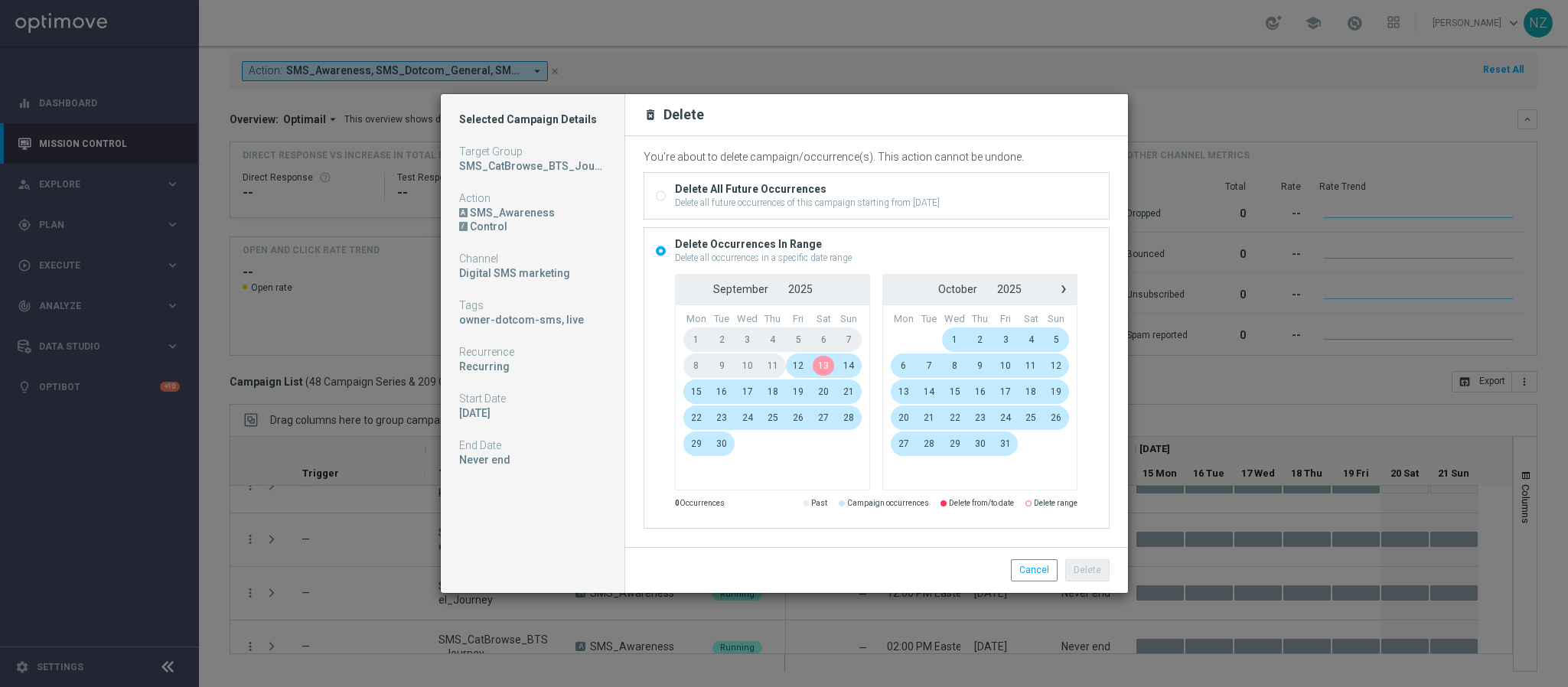
click at [813, 363] on span "13" at bounding box center [823, 365] width 25 height 25
click at [738, 391] on span "17" at bounding box center [747, 391] width 26 height 25
click at [1082, 577] on button "Delete" at bounding box center [1087, 570] width 44 height 21
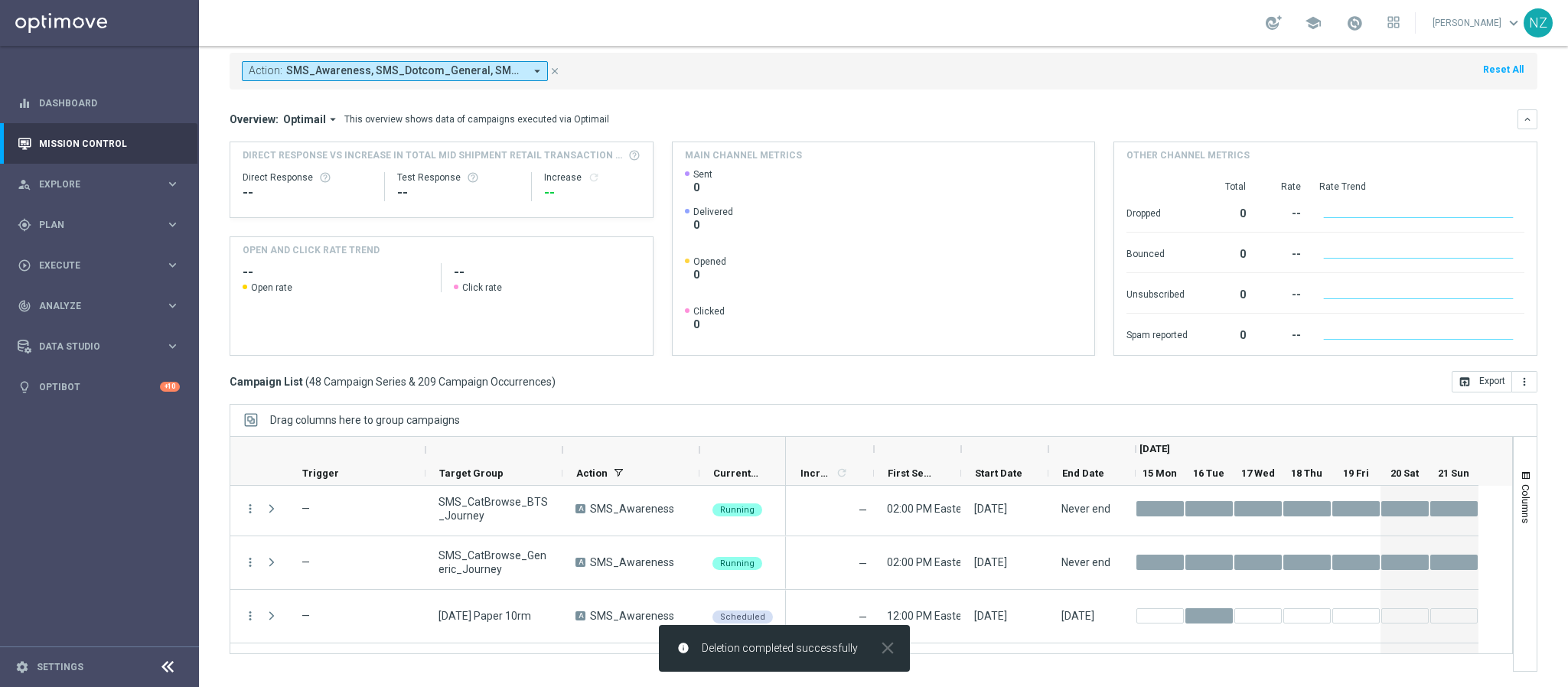
scroll to position [2300, 0]
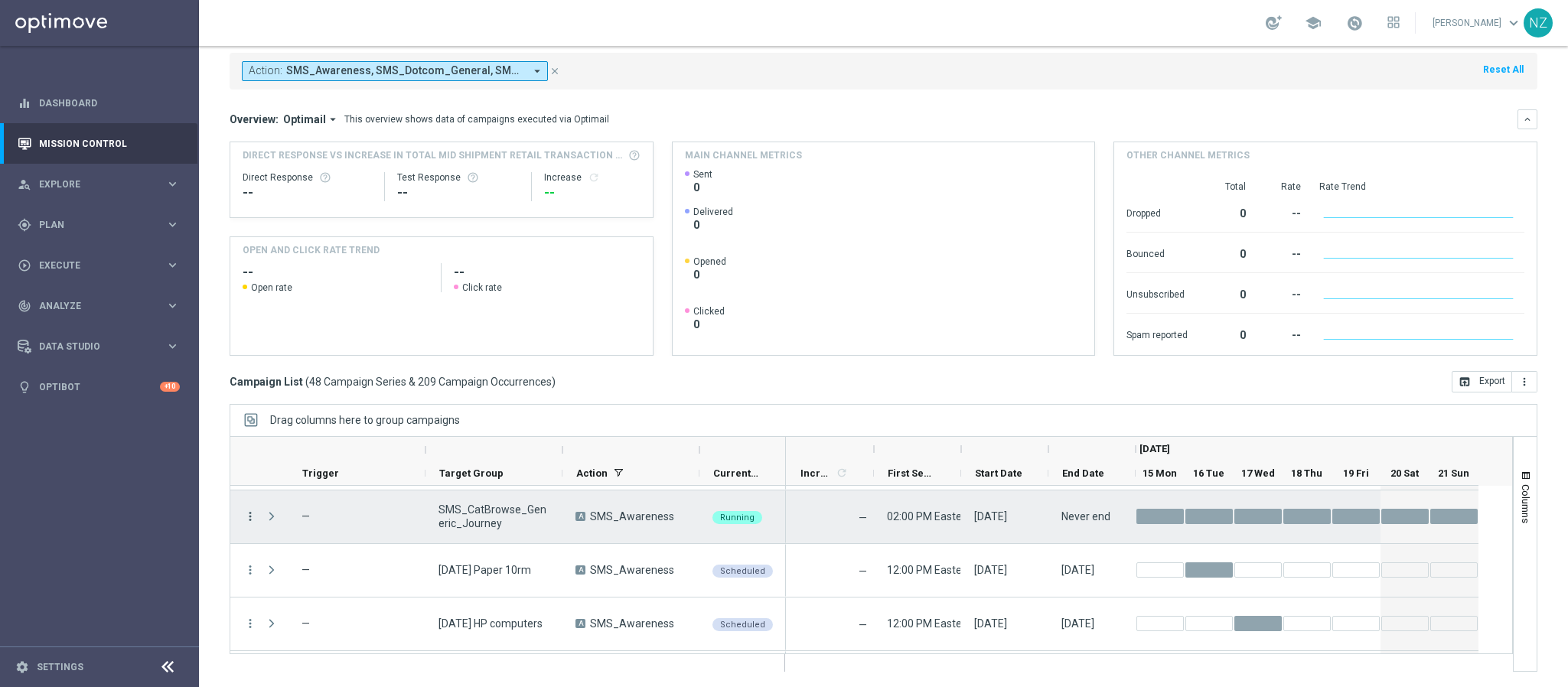
click at [249, 513] on icon "more_vert" at bounding box center [250, 516] width 14 height 14
click at [301, 497] on span "Delete" at bounding box center [295, 492] width 28 height 11
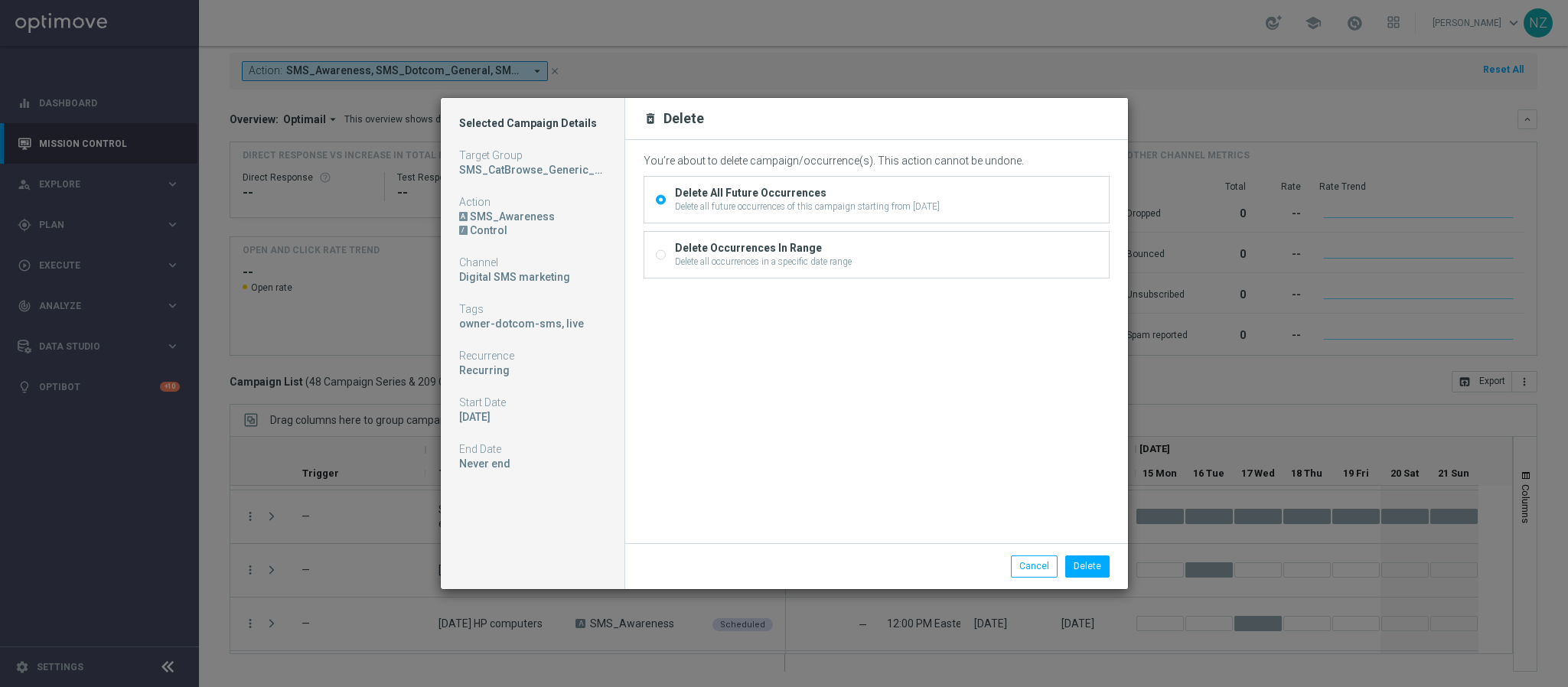
click at [764, 256] on div "Delete all occurrences in a specific date range" at bounding box center [763, 262] width 177 height 14
click at [666, 256] on input "Delete Occurrences In Range Delete all occurrences in a specific date range" at bounding box center [660, 257] width 10 height 10
radio input "true"
radio input "false"
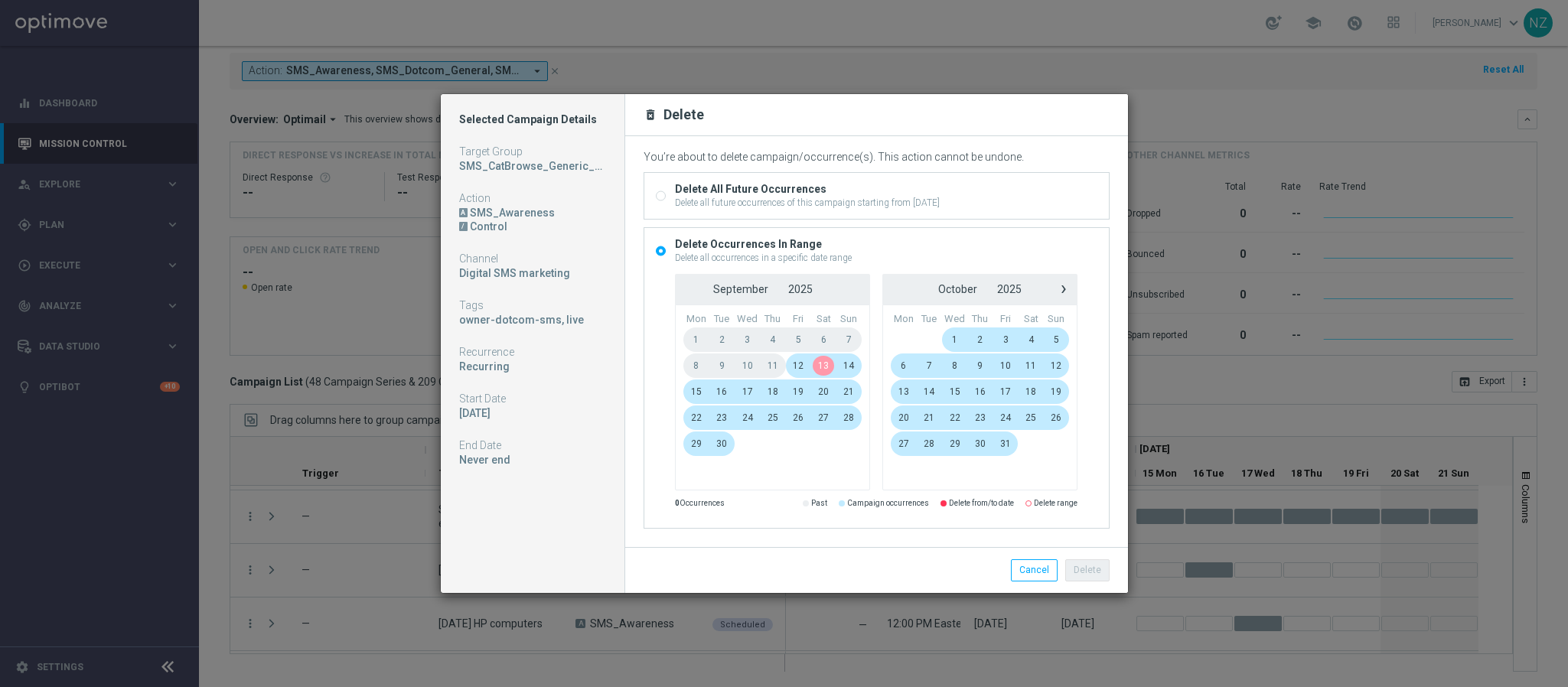
click at [827, 363] on span "13" at bounding box center [823, 365] width 25 height 25
click at [739, 392] on span "17" at bounding box center [747, 391] width 26 height 25
click at [1087, 572] on button "Delete" at bounding box center [1087, 570] width 44 height 21
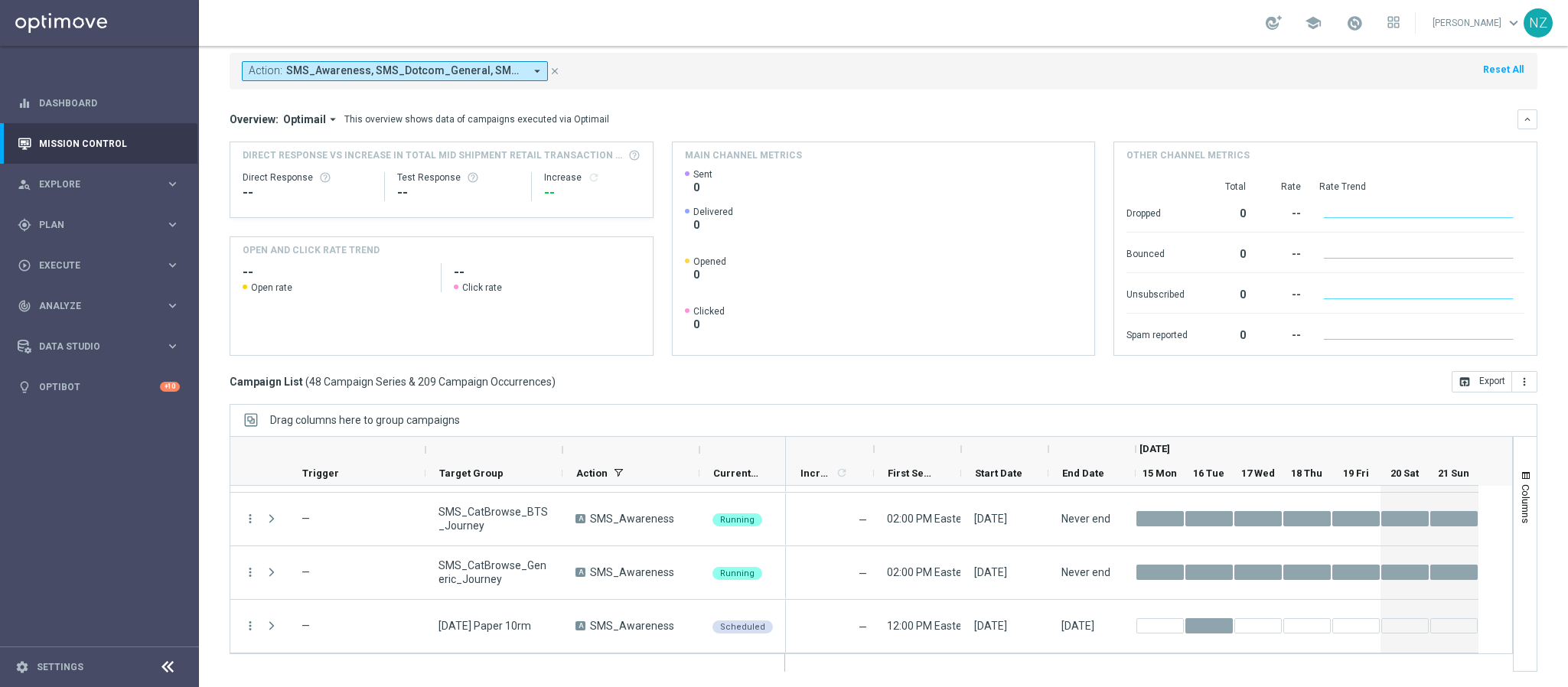
scroll to position [2358, 0]
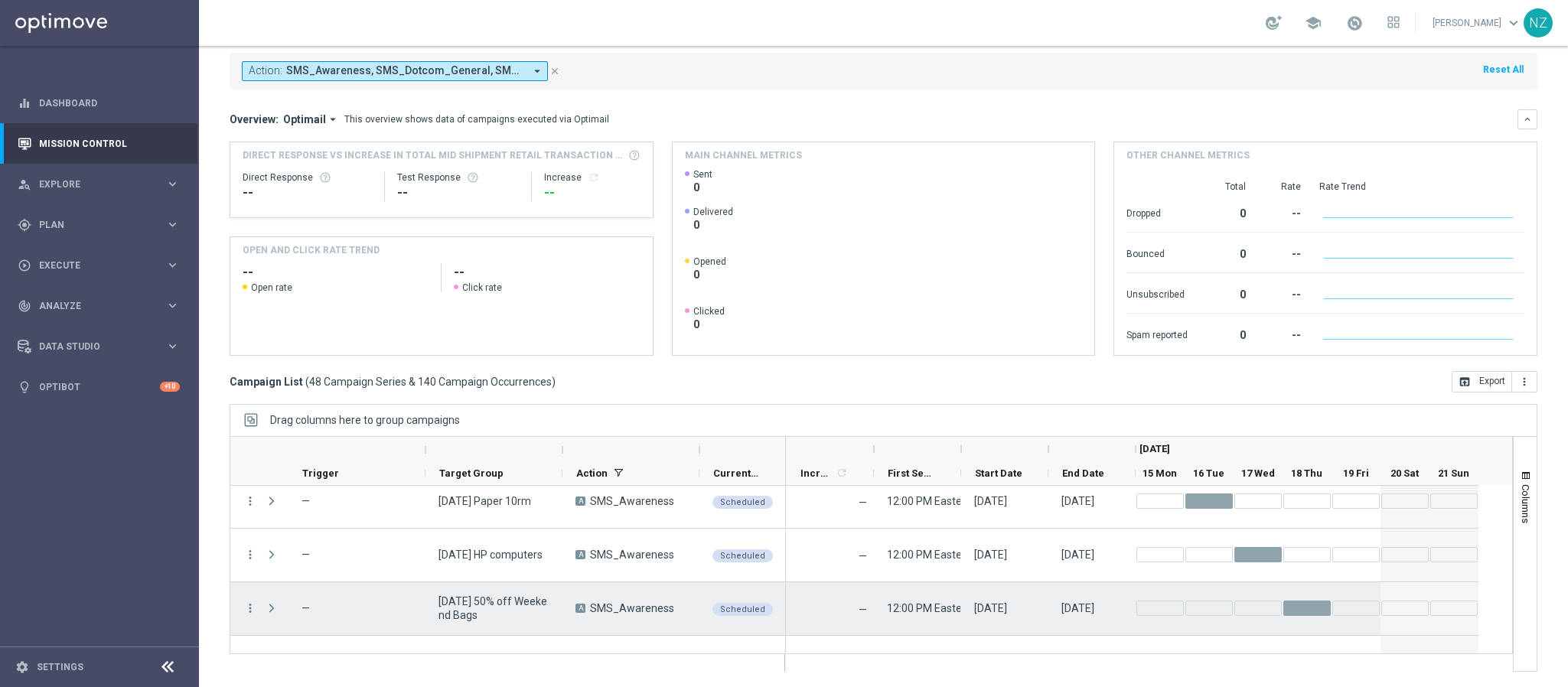
scroll to position [2404, 0]
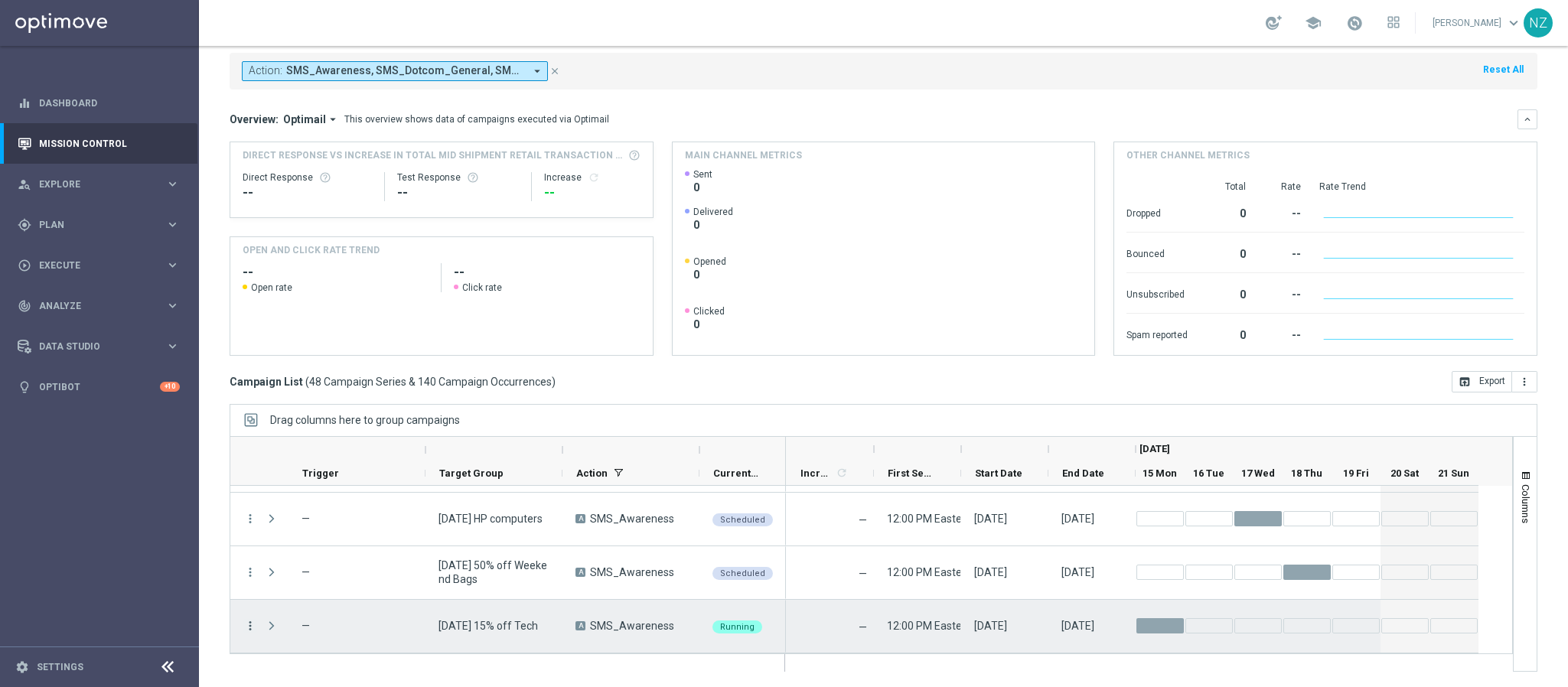
click at [248, 620] on icon "more_vert" at bounding box center [250, 626] width 14 height 14
click at [322, 440] on span "Campaign Details" at bounding box center [319, 445] width 77 height 11
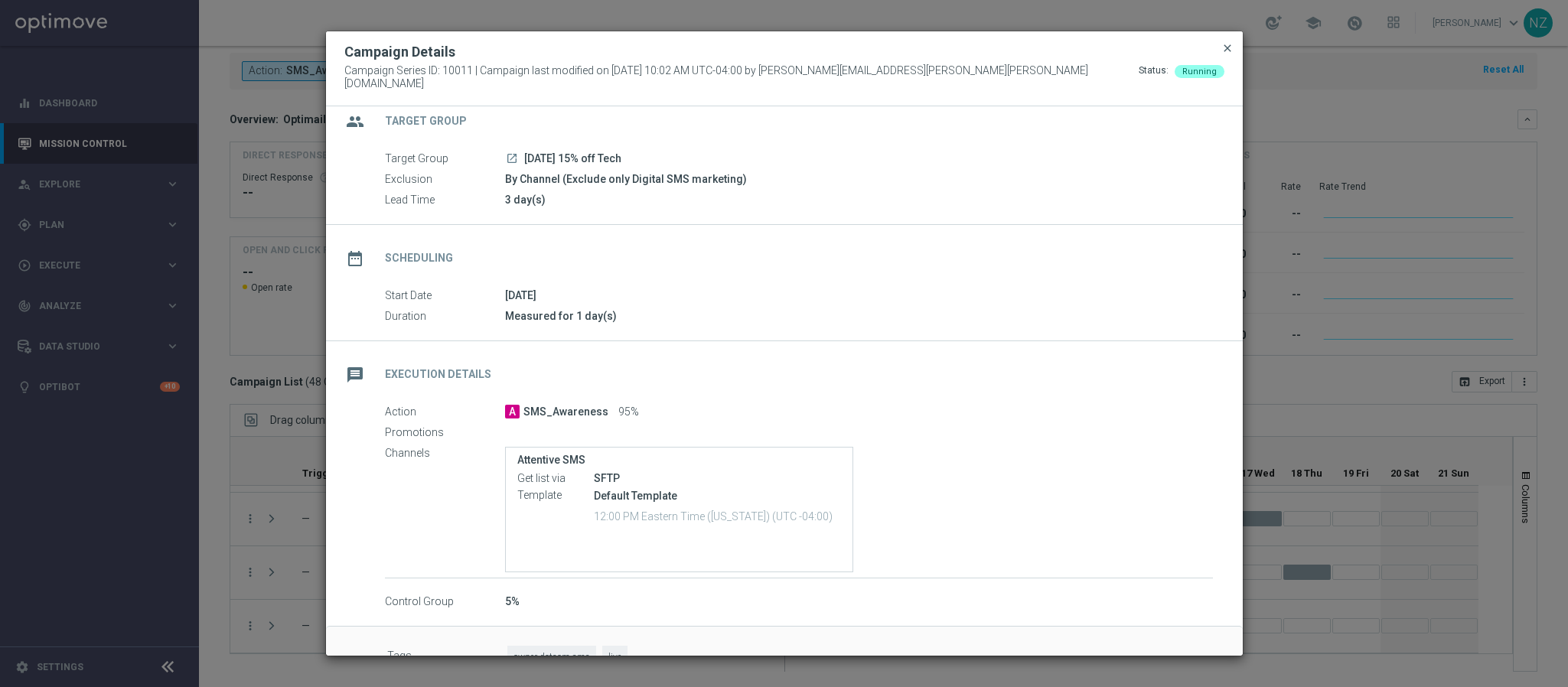
scroll to position [0, 0]
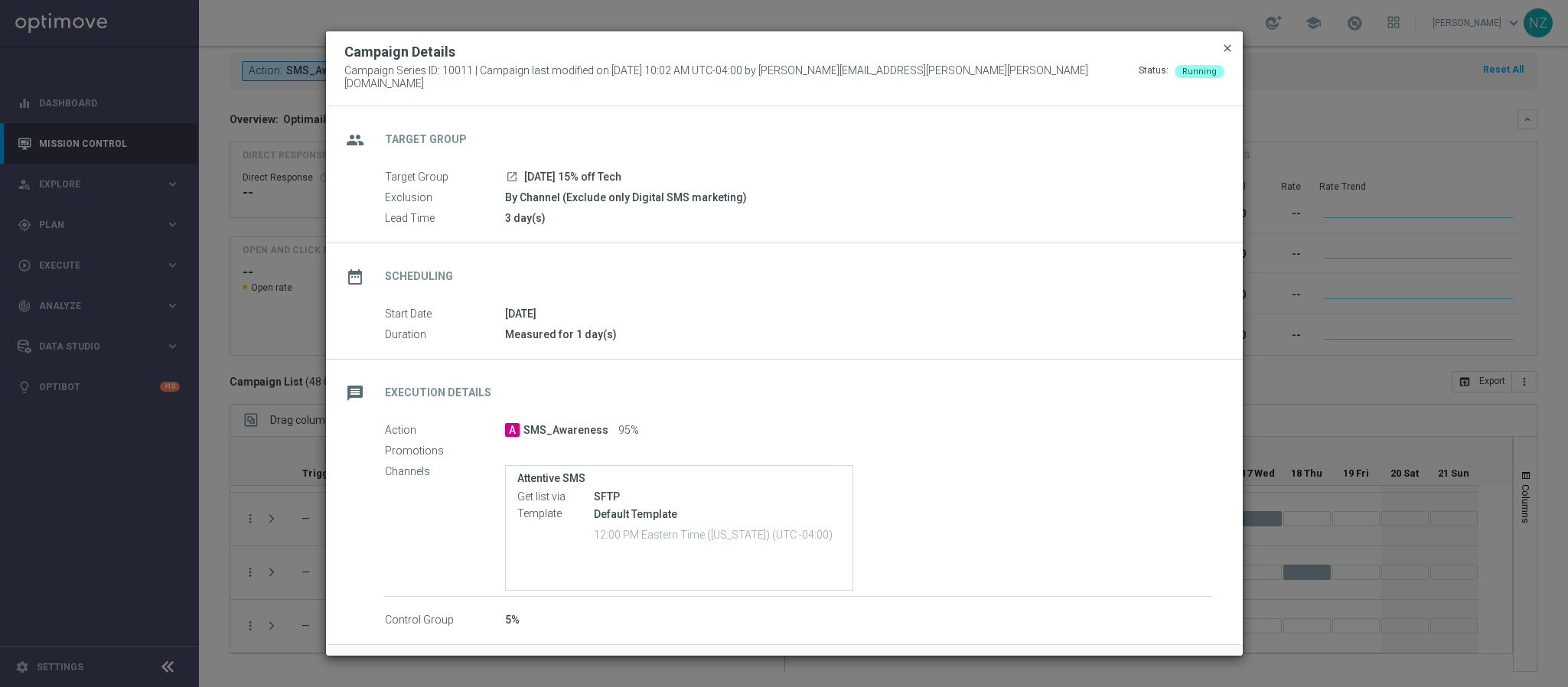
click at [1222, 53] on span "close" at bounding box center [1228, 48] width 12 height 12
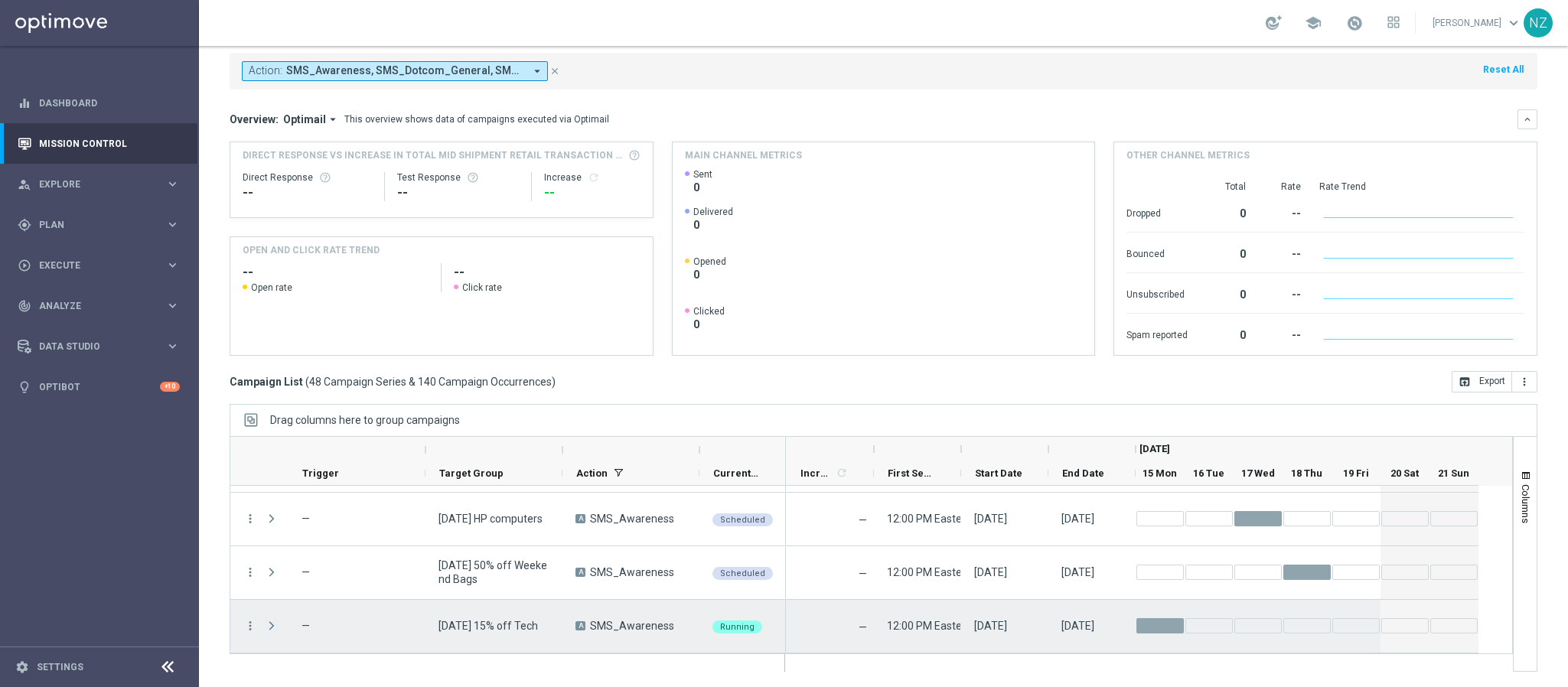
click at [267, 630] on span "Press SPACE to select this row." at bounding box center [272, 626] width 14 height 12
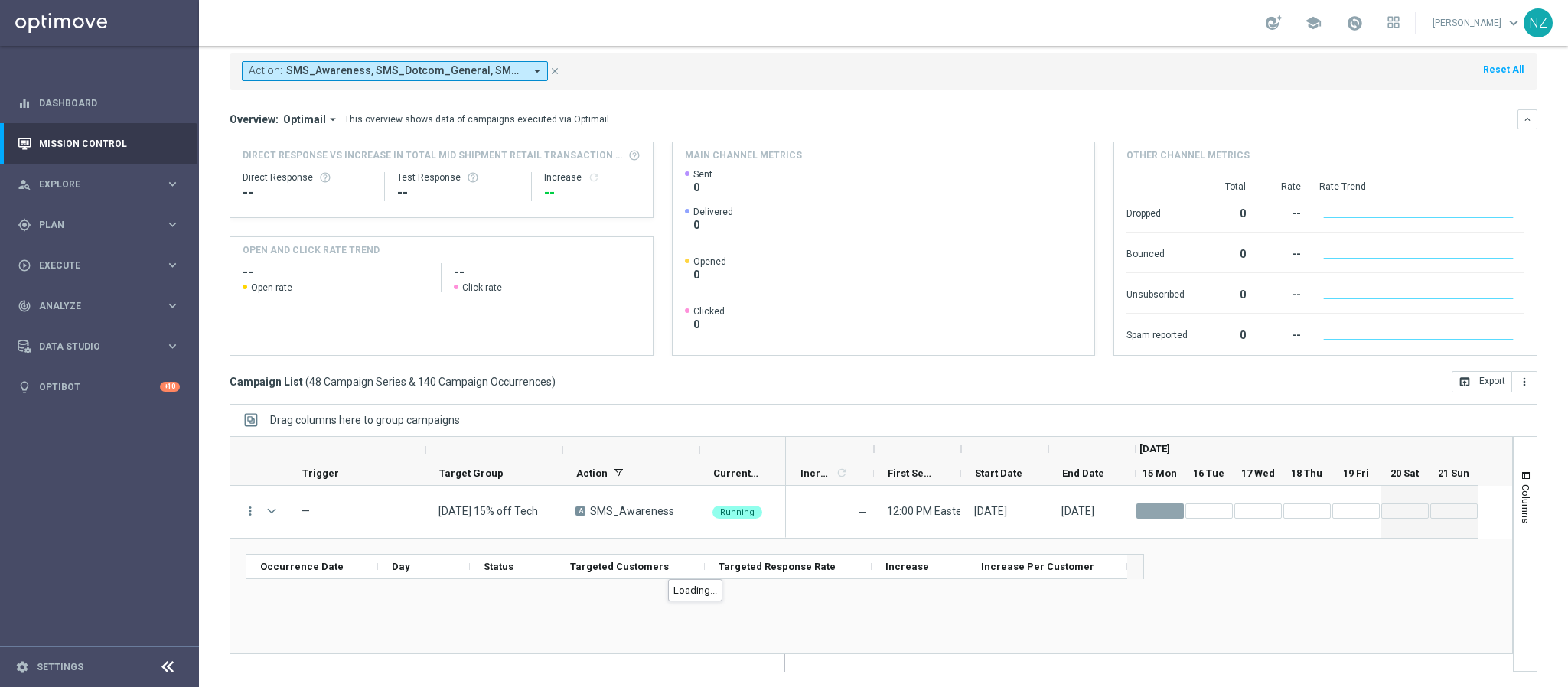
scroll to position [2490, 0]
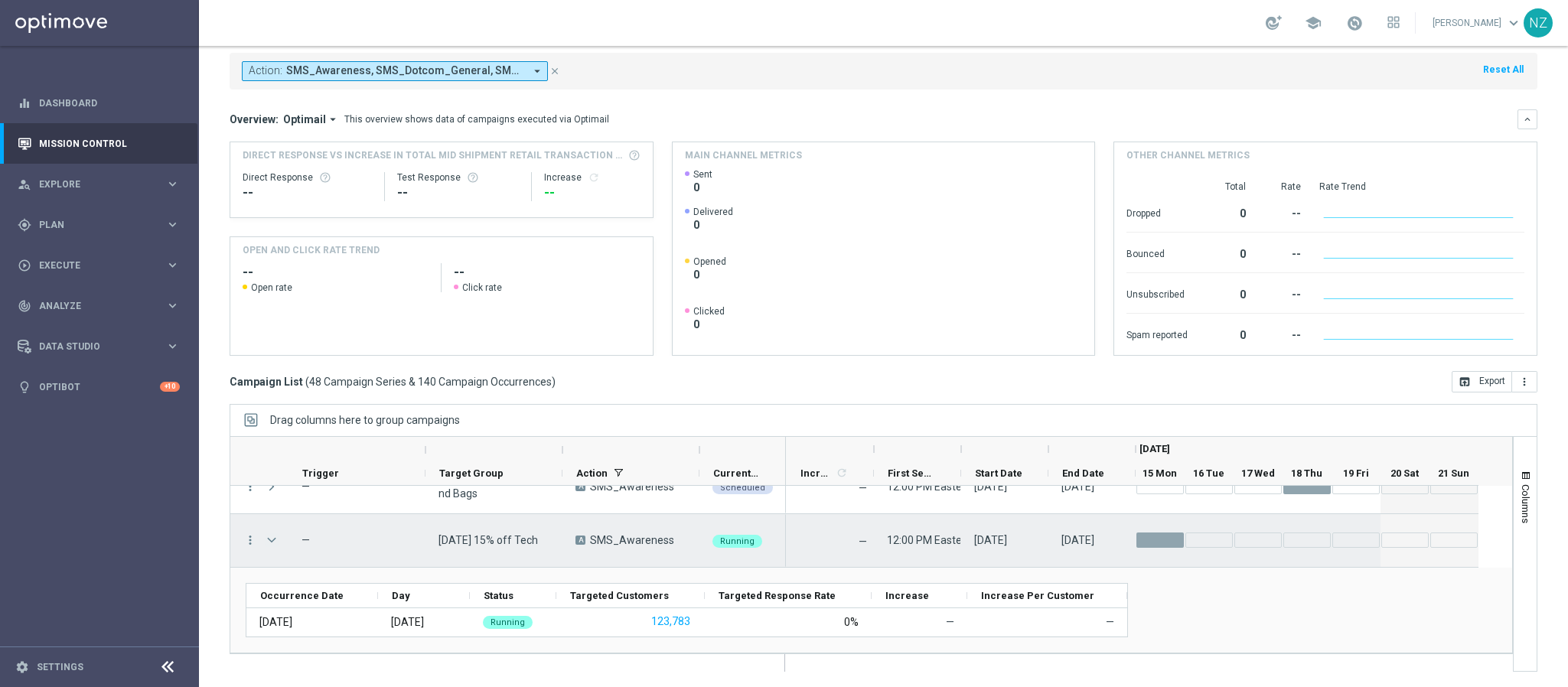
click at [271, 544] on span "Press SPACE to select this row." at bounding box center [272, 540] width 14 height 12
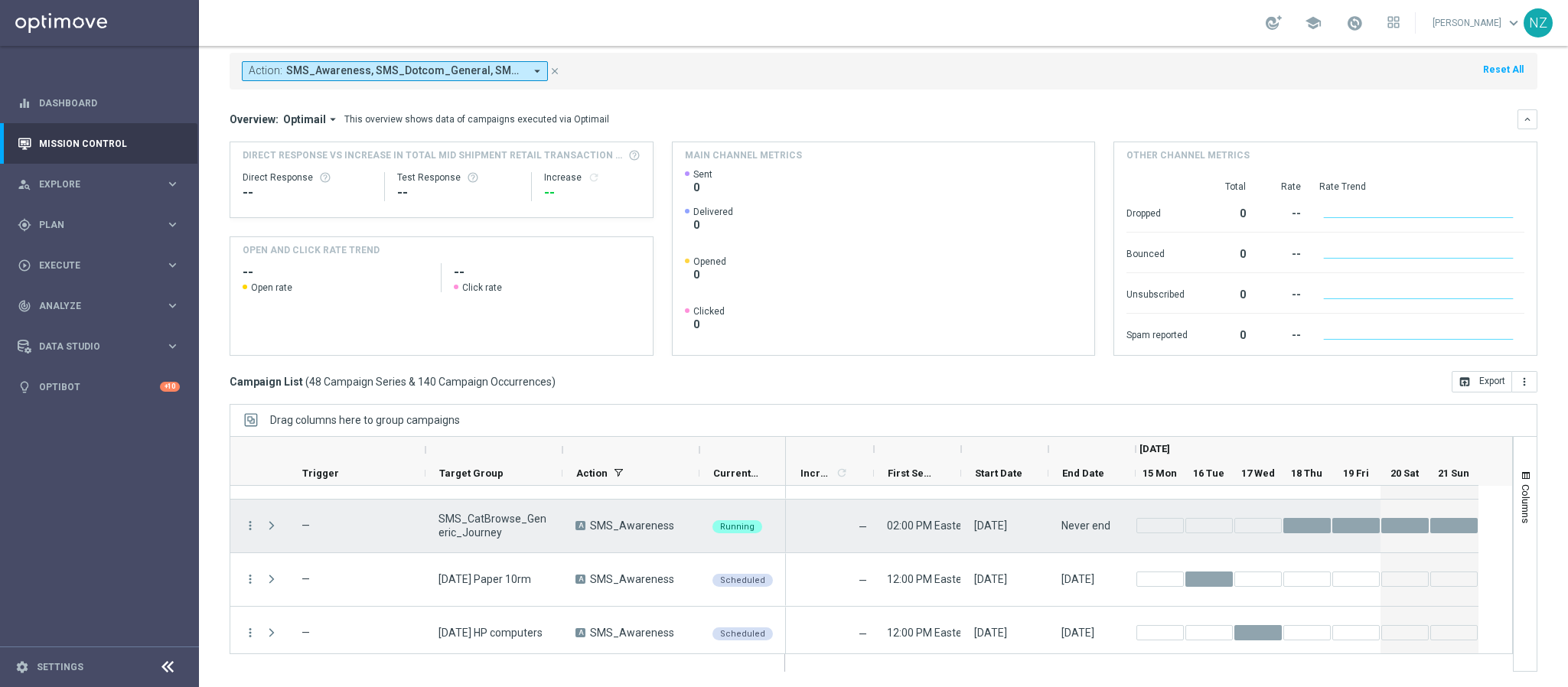
scroll to position [2289, 0]
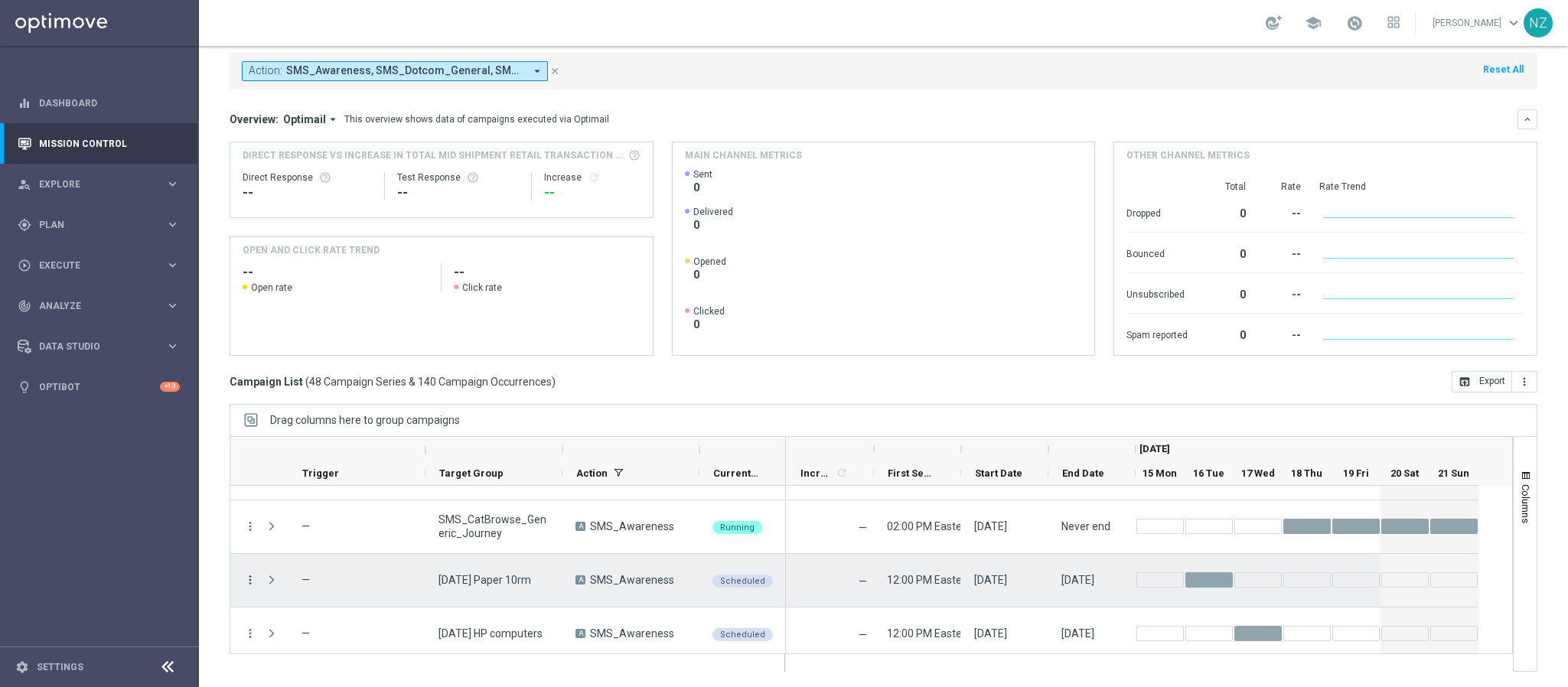
click at [251, 579] on icon "more_vert" at bounding box center [250, 580] width 14 height 14
click at [349, 519] on div "Duplicate and Edit" at bounding box center [352, 514] width 143 height 11
click at [246, 577] on icon "more_vert" at bounding box center [250, 580] width 14 height 14
click at [299, 565] on div "delete_forever [GEOGRAPHIC_DATA]" at bounding box center [344, 556] width 172 height 21
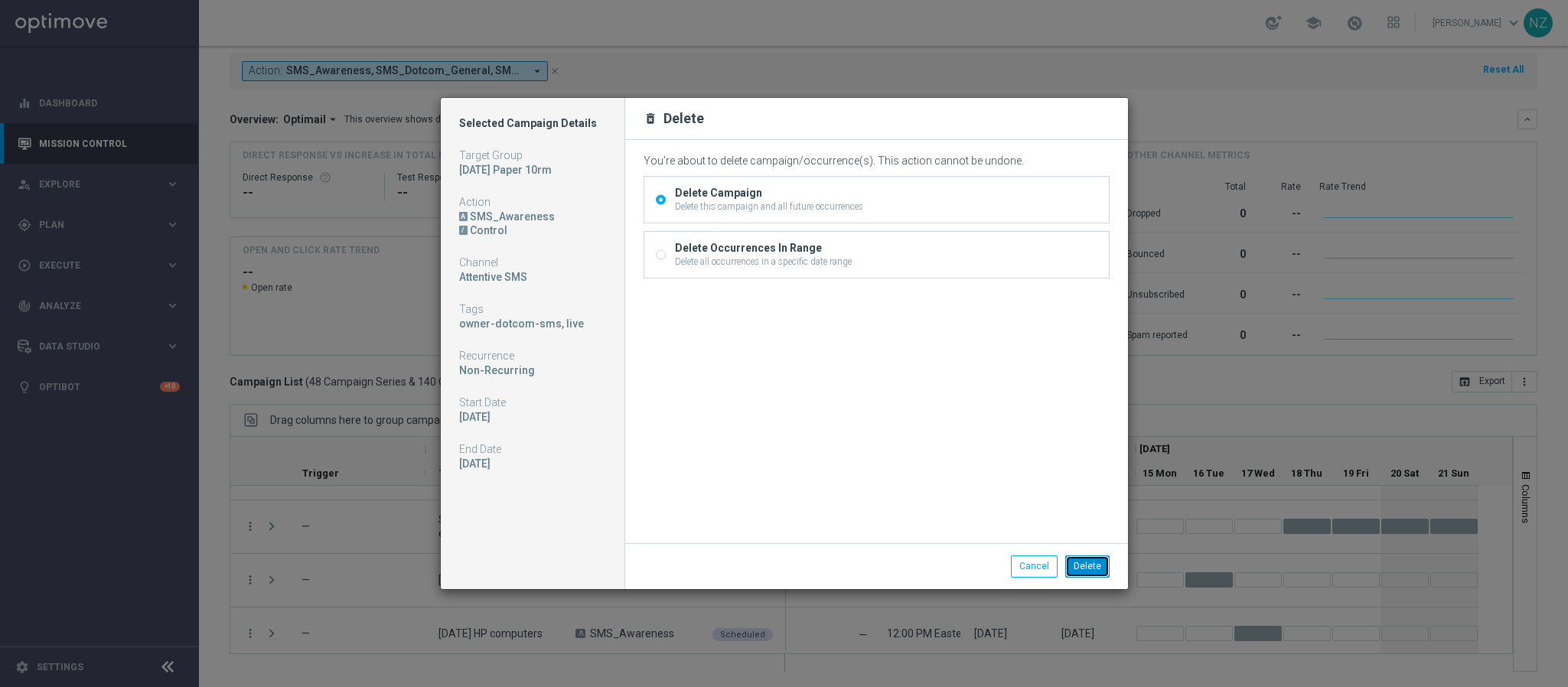
click at [1088, 570] on button "Delete" at bounding box center [1087, 566] width 44 height 21
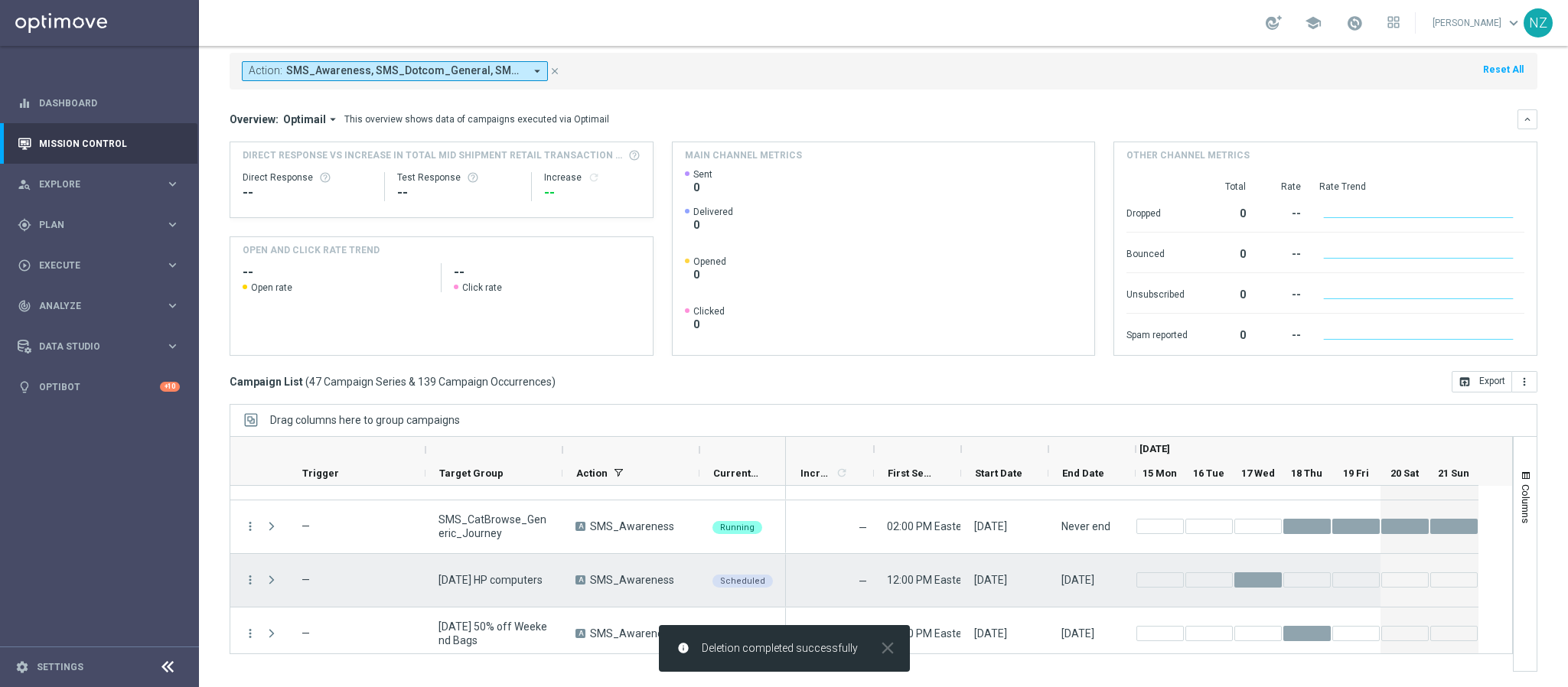
scroll to position [2350, 0]
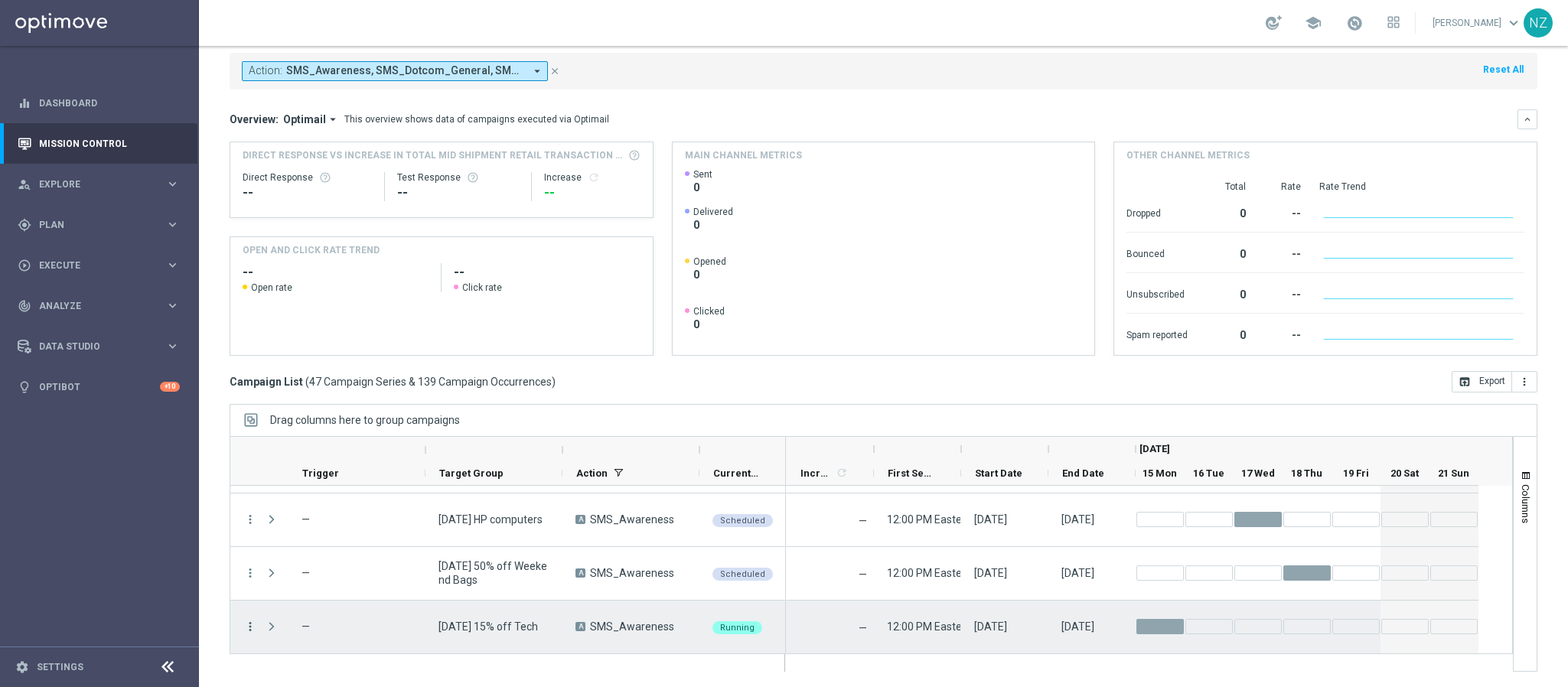
click at [252, 630] on icon "more_vert" at bounding box center [250, 627] width 14 height 14
click at [323, 561] on span "Duplicate and Edit" at bounding box center [320, 560] width 79 height 11
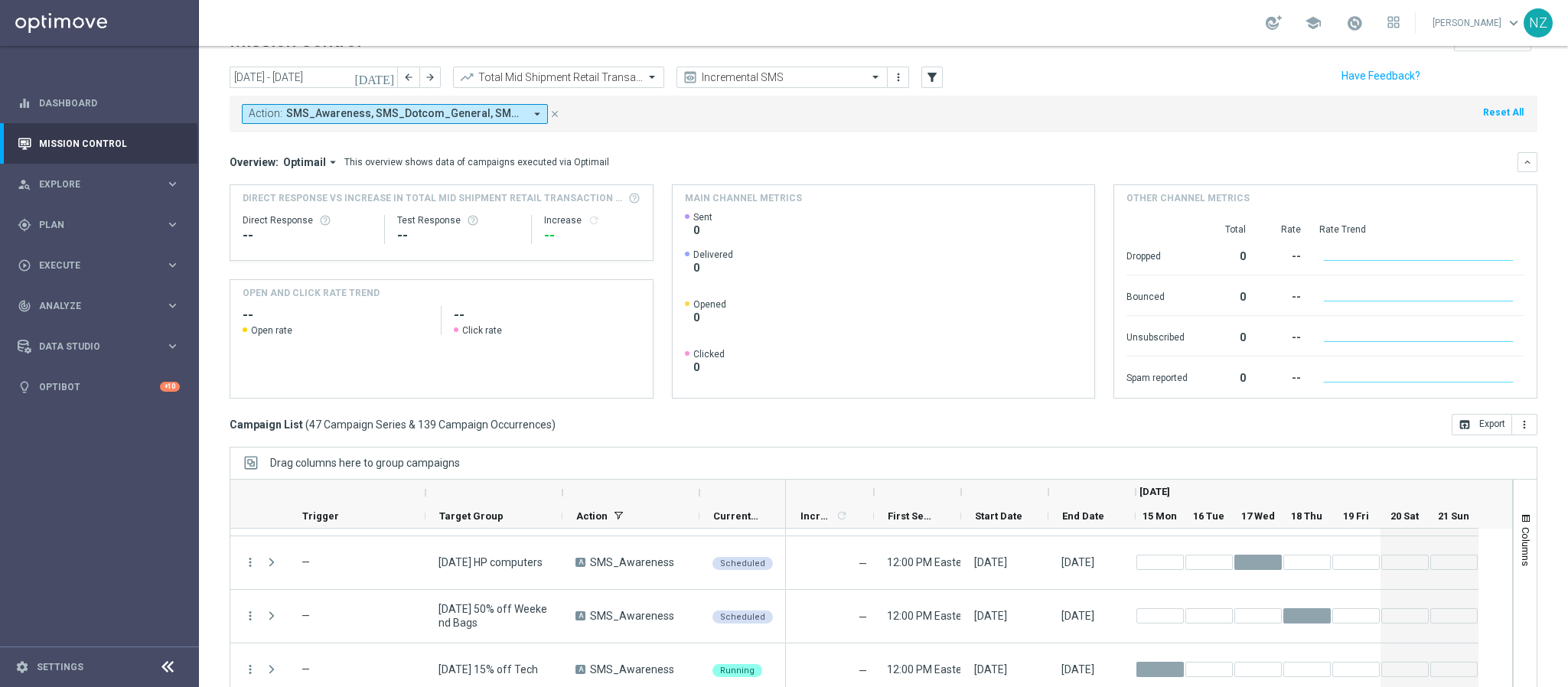
scroll to position [0, 0]
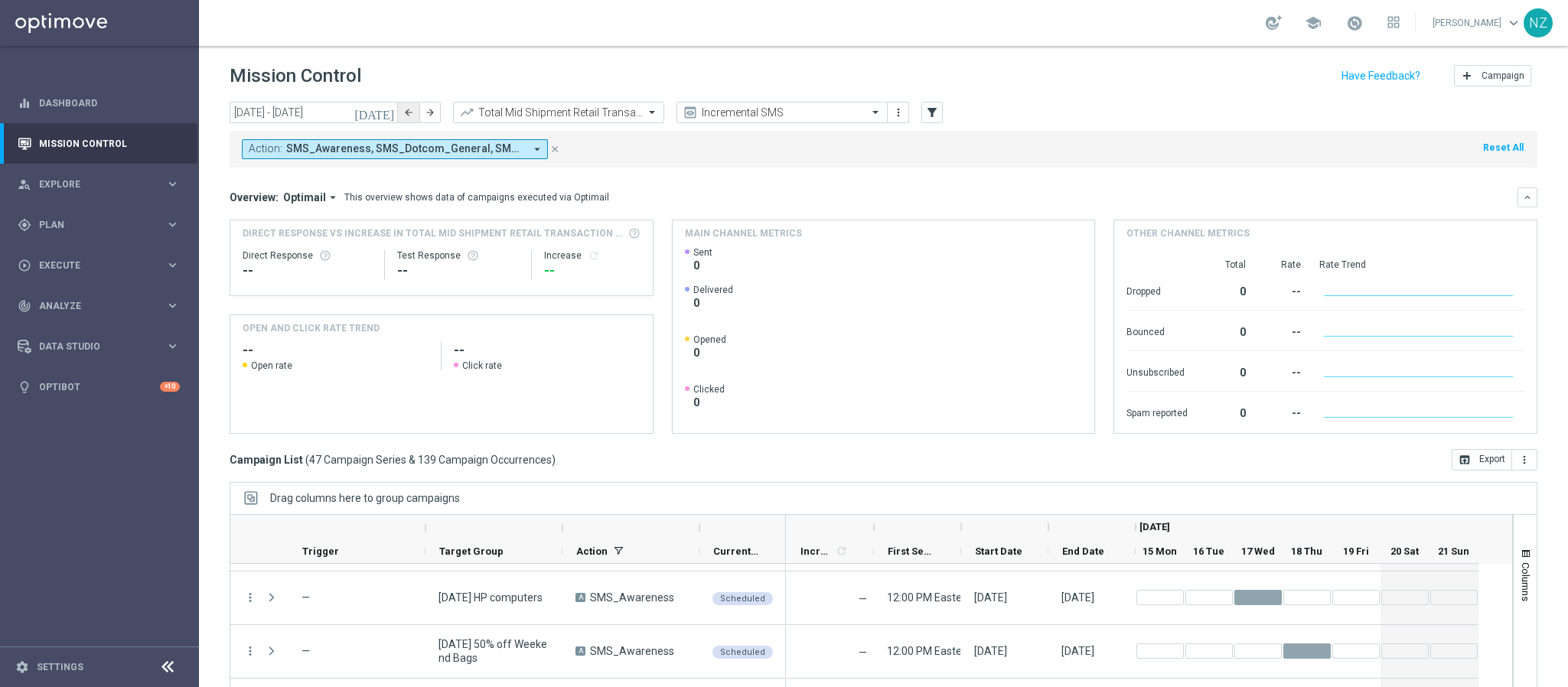
click at [409, 113] on icon "arrow_back" at bounding box center [408, 112] width 11 height 11
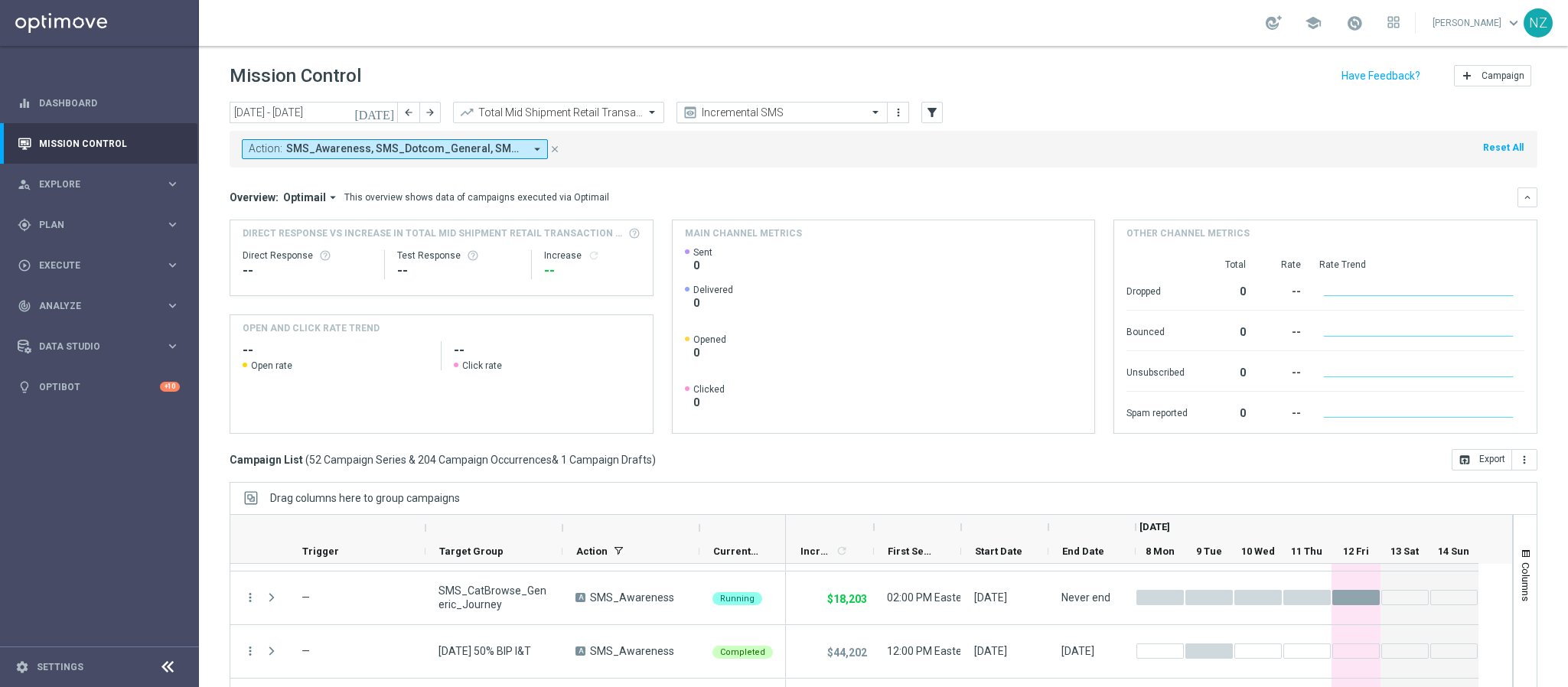
click at [760, 117] on input "text" at bounding box center [767, 112] width 164 height 13
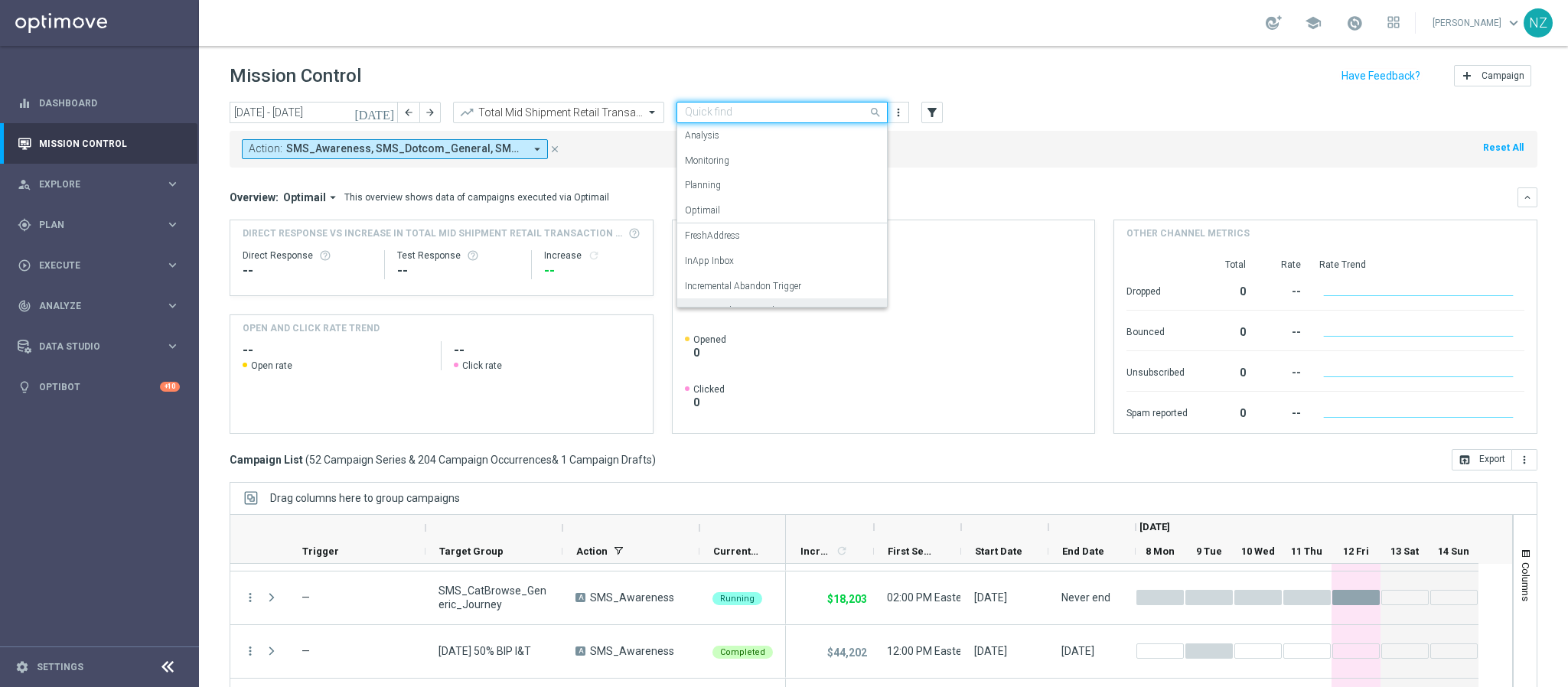
scroll to position [94, 0]
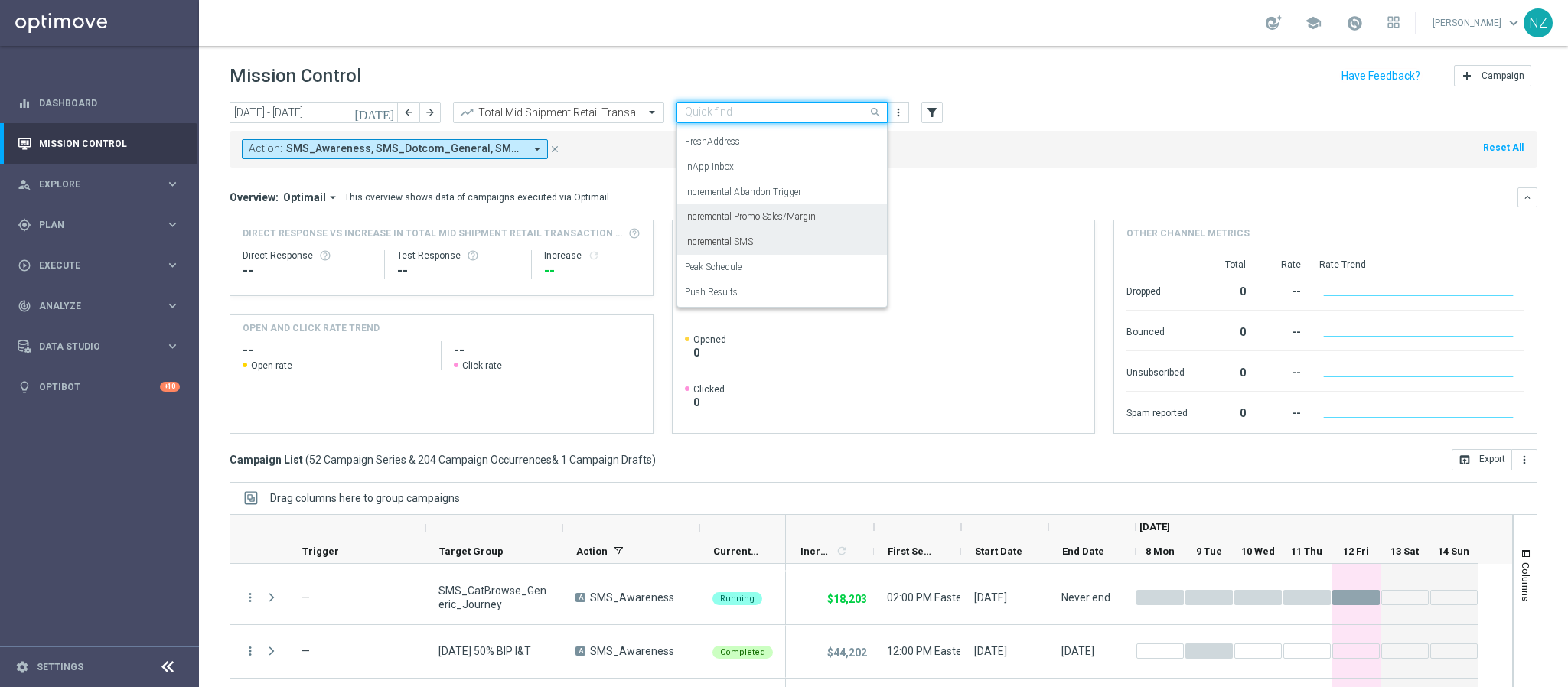
click at [762, 225] on div "Incremental Promo Sales/Margin" at bounding box center [782, 217] width 194 height 25
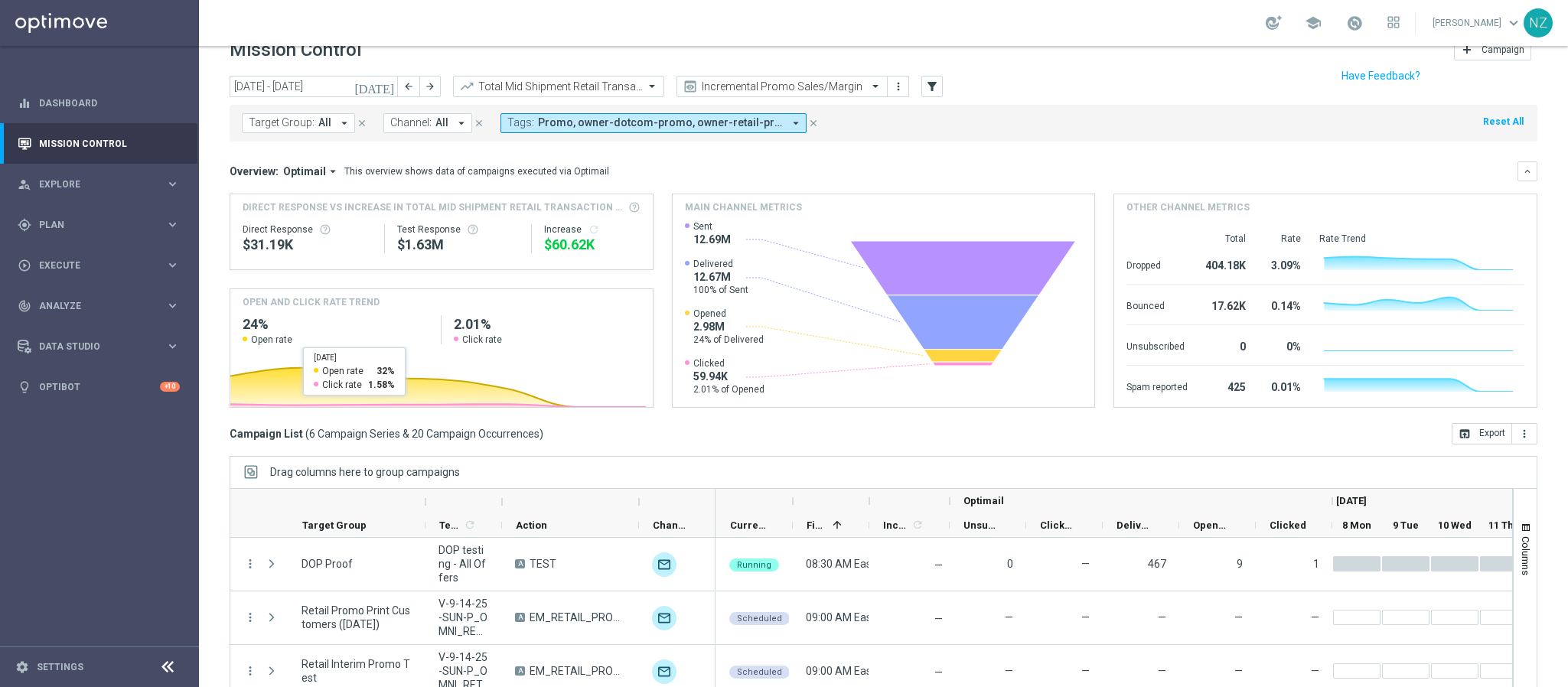
scroll to position [0, 0]
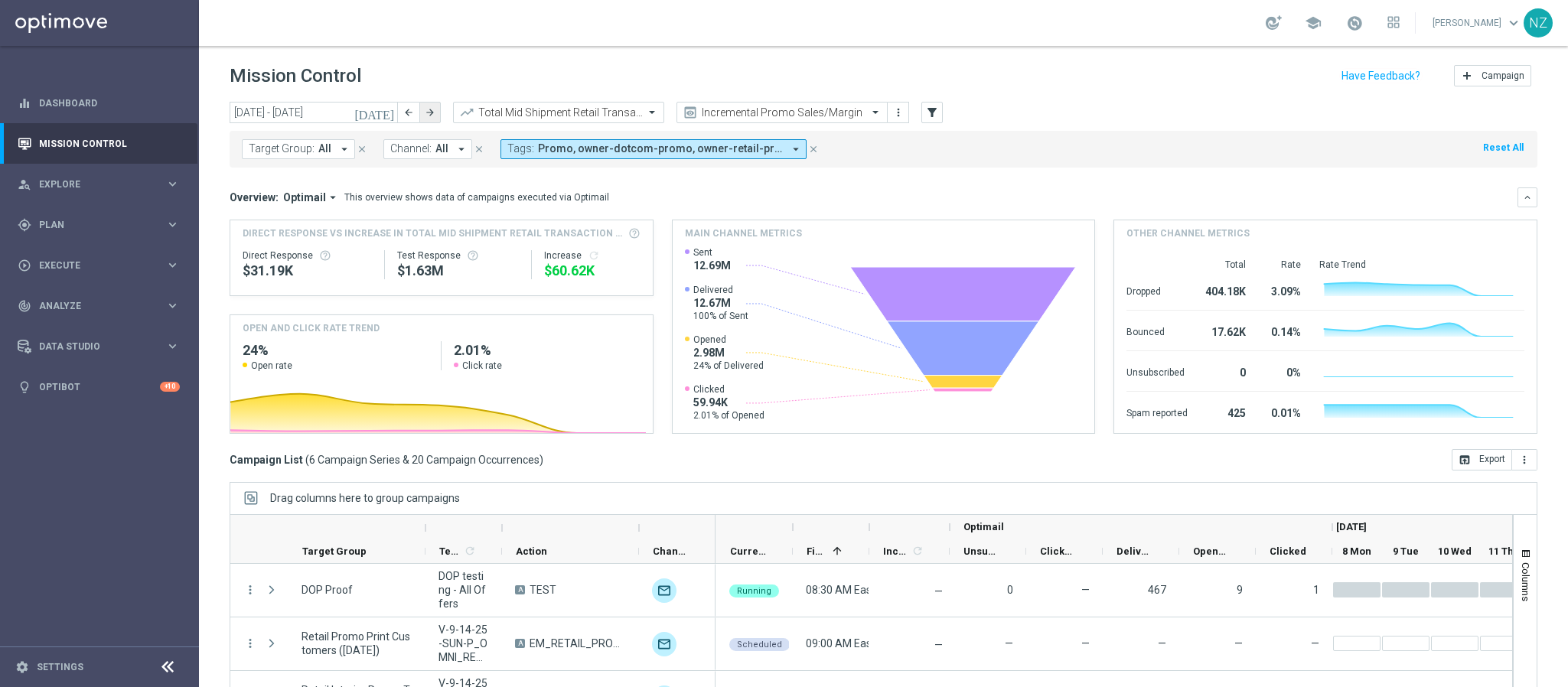
click at [434, 110] on icon "arrow_forward" at bounding box center [430, 112] width 11 height 11
type input "[DATE] - [DATE]"
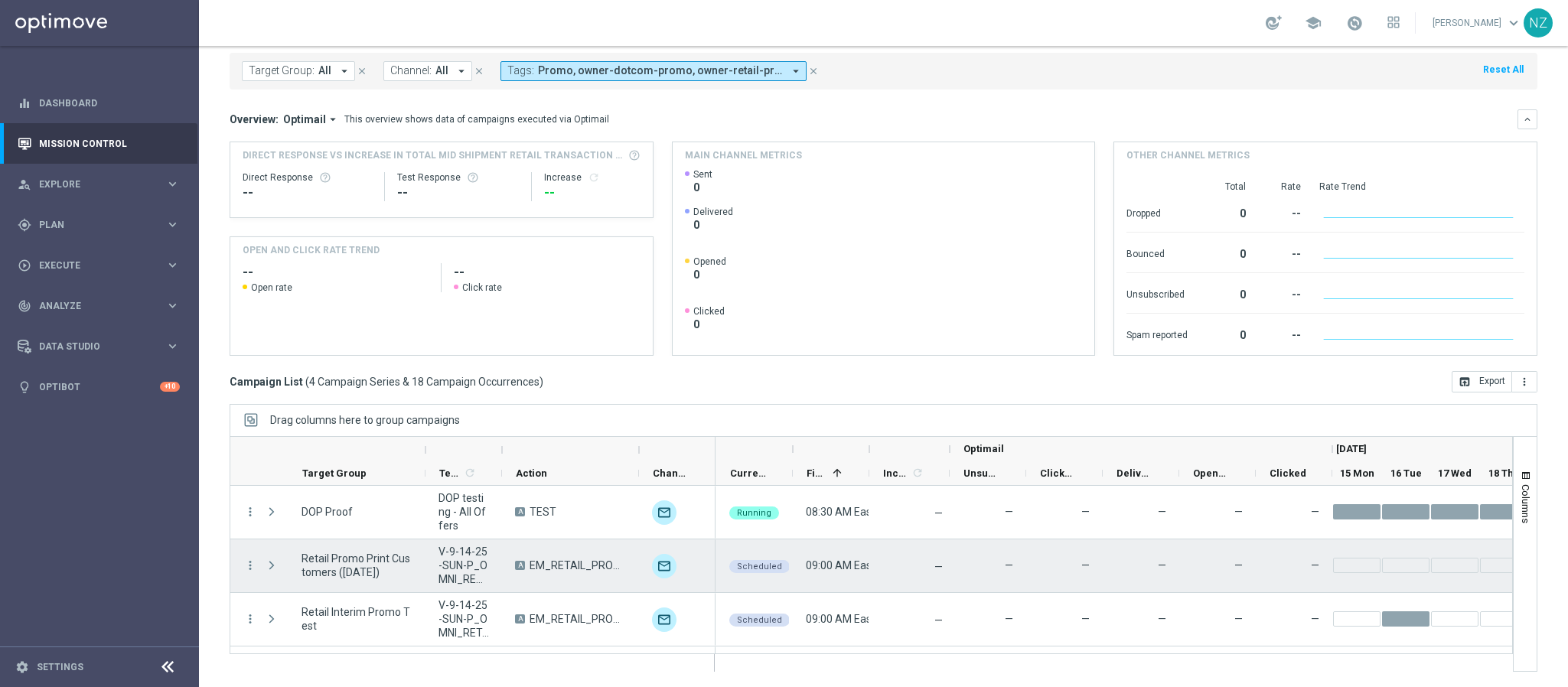
scroll to position [47, 0]
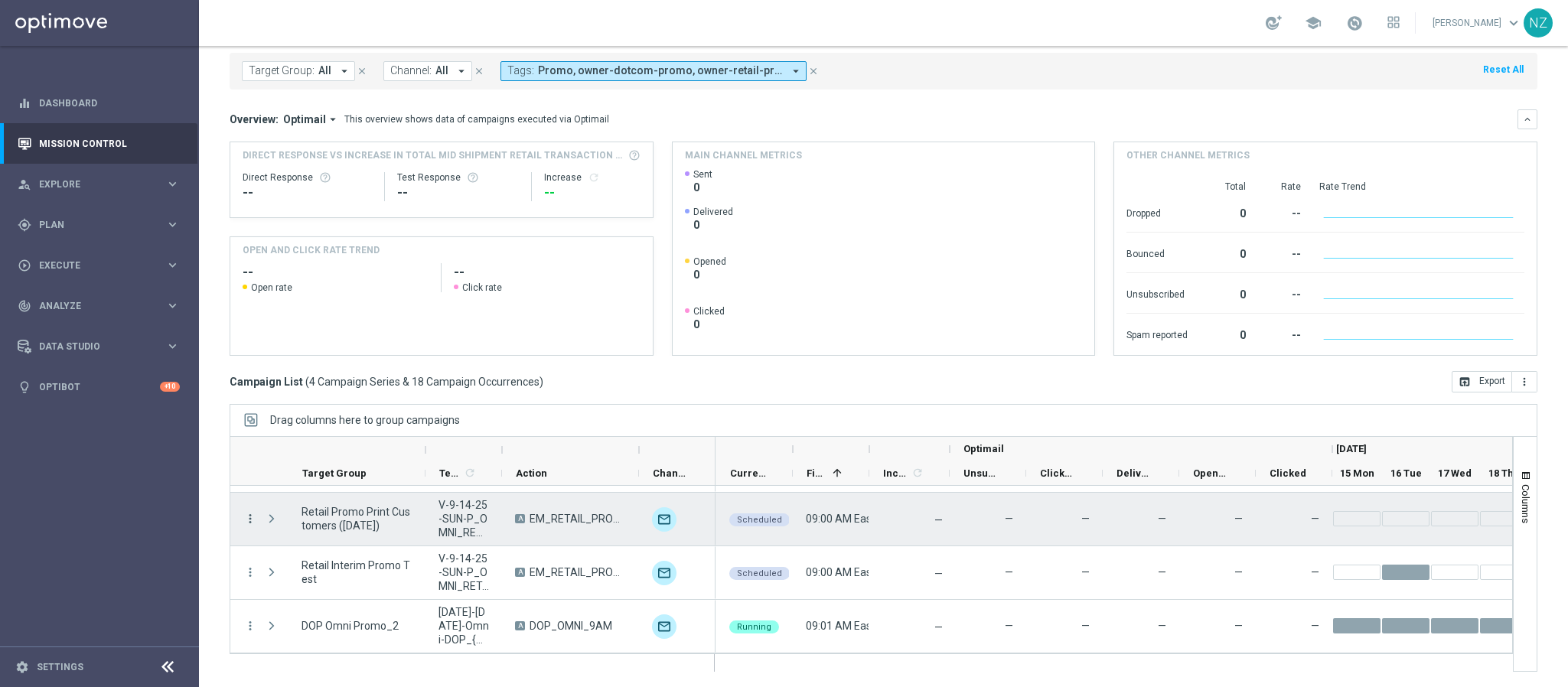
click at [248, 517] on icon "more_vert" at bounding box center [250, 519] width 14 height 14
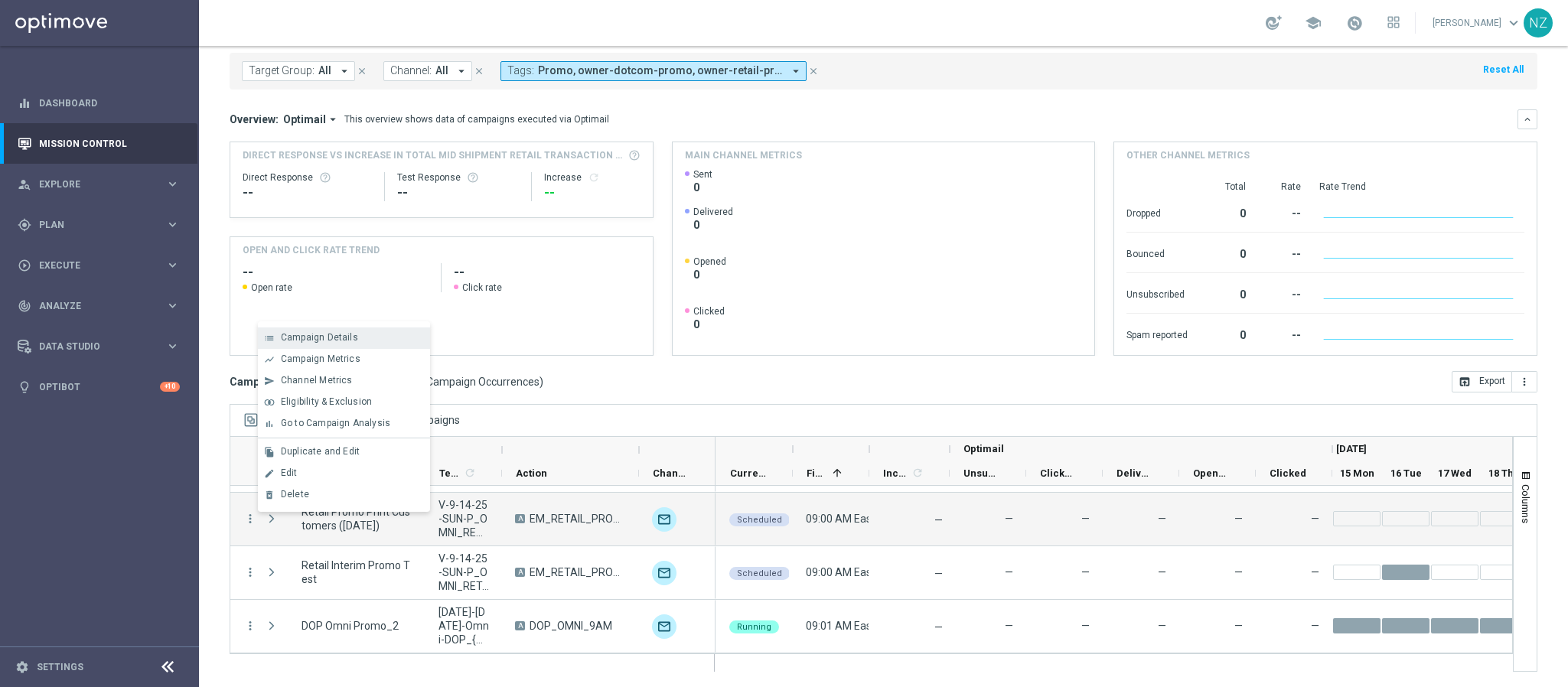
click at [338, 338] on span "Campaign Details" at bounding box center [319, 337] width 77 height 11
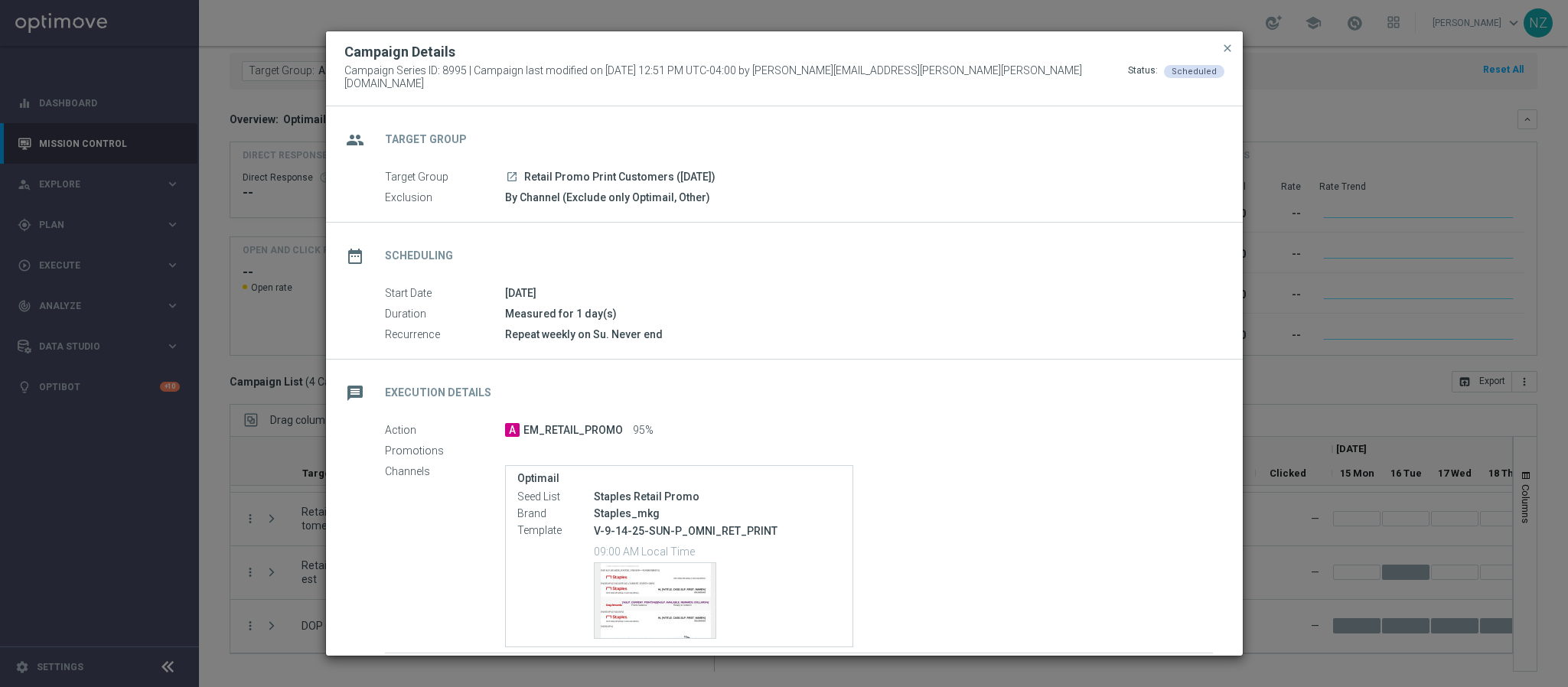
scroll to position [113, 0]
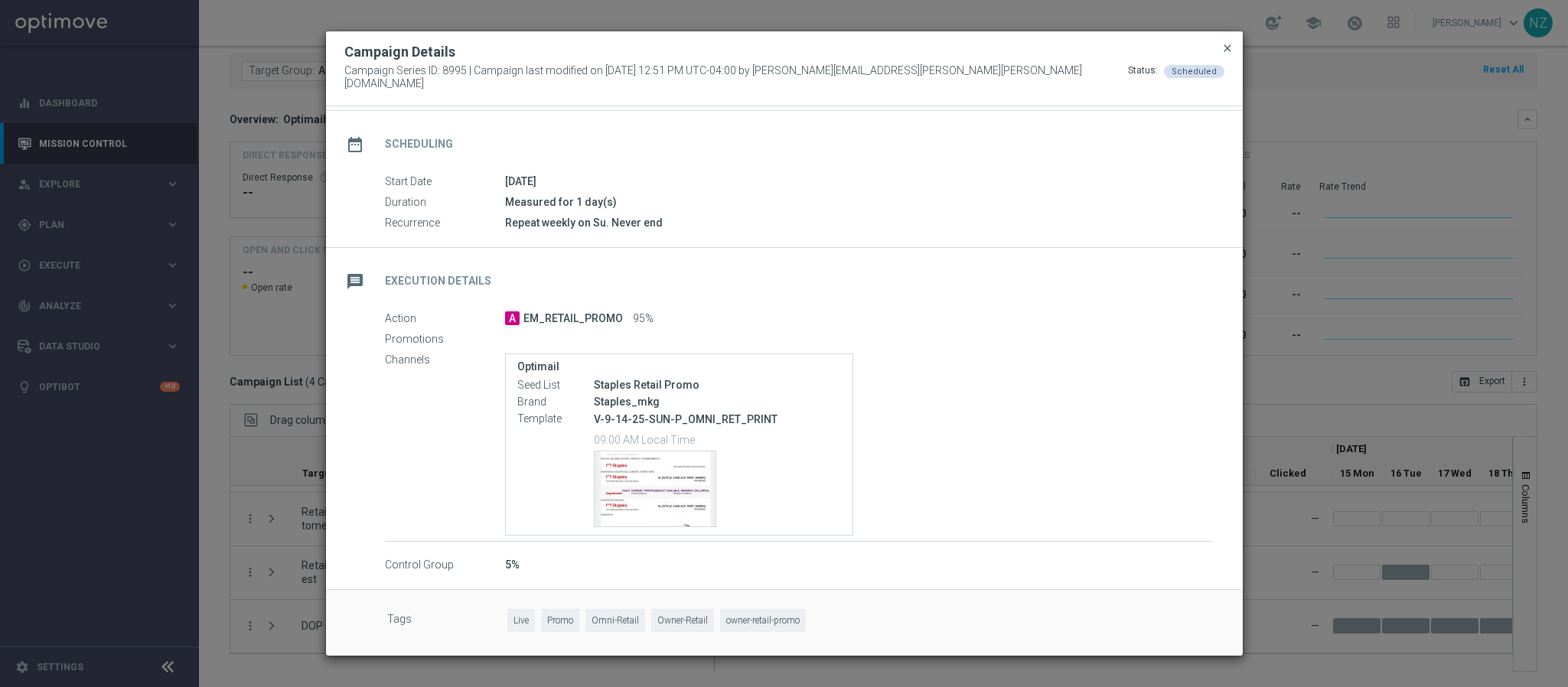
click at [1223, 53] on span "close" at bounding box center [1228, 48] width 12 height 12
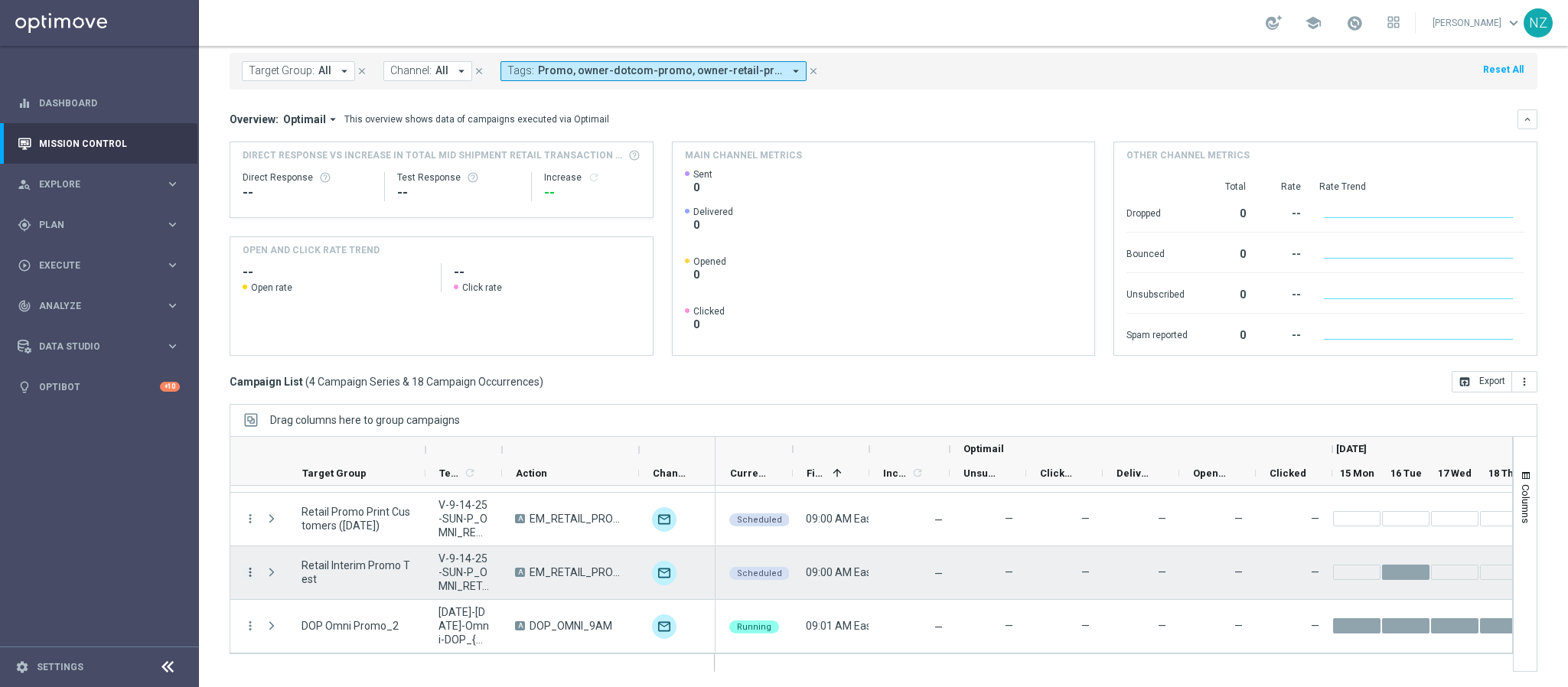
click at [252, 575] on icon "more_vert" at bounding box center [250, 572] width 14 height 14
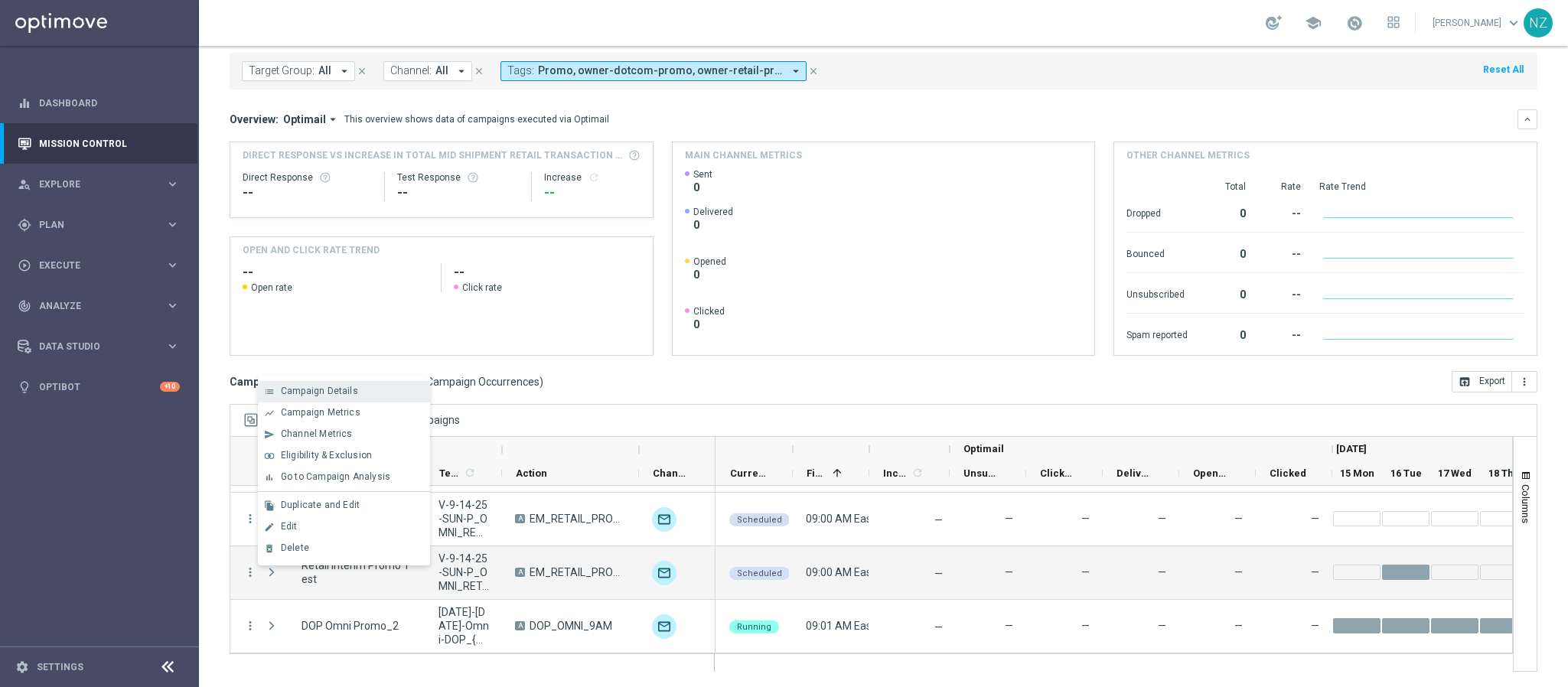
click at [317, 393] on span "Campaign Details" at bounding box center [319, 391] width 77 height 11
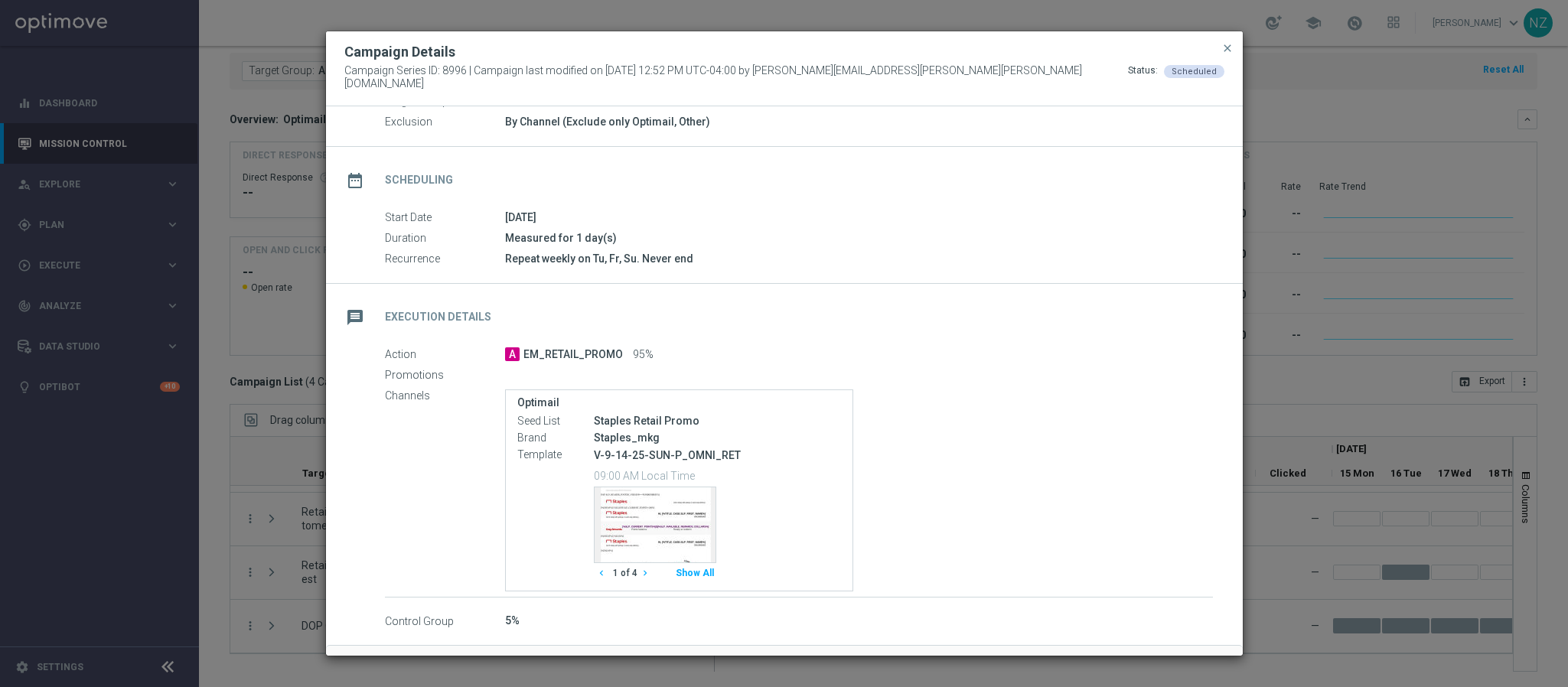
scroll to position [133, 0]
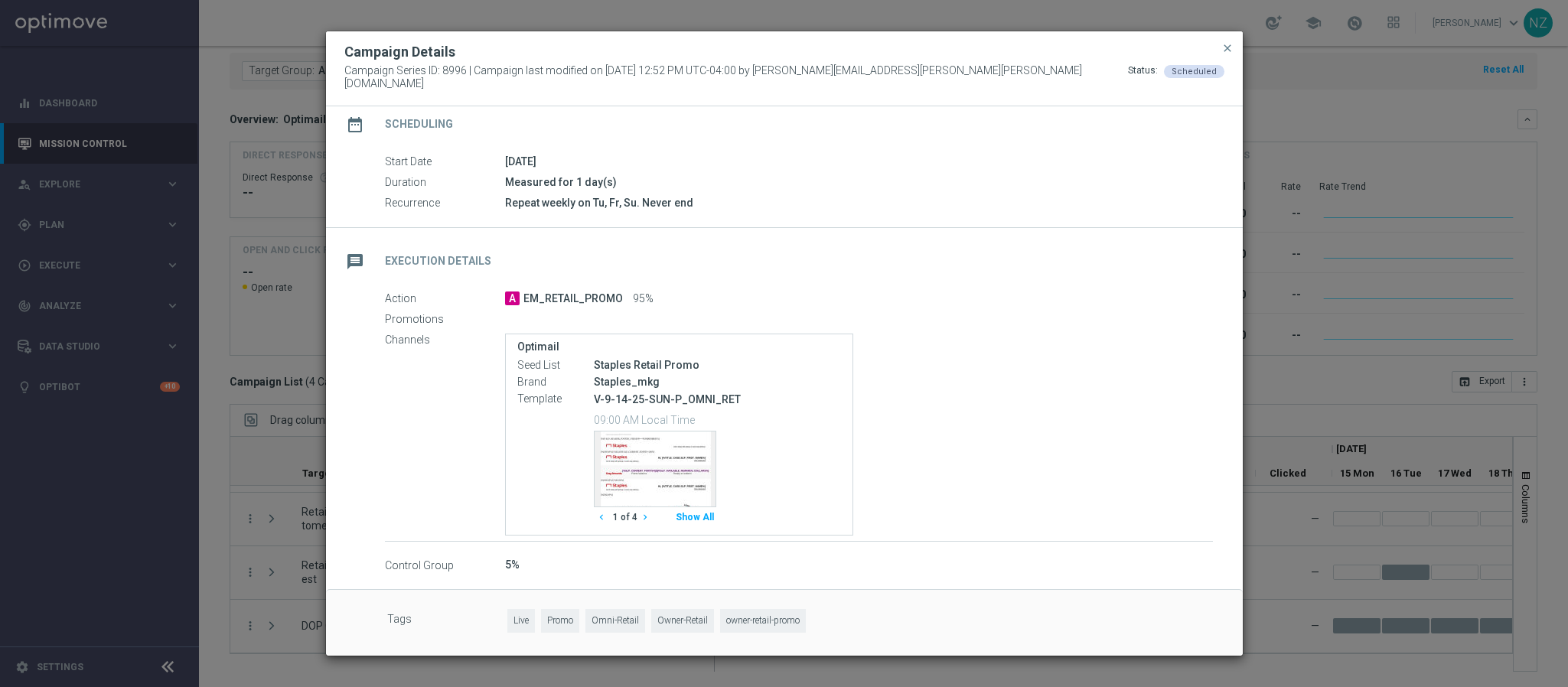
click at [705, 508] on button "Show All" at bounding box center [694, 518] width 42 height 20
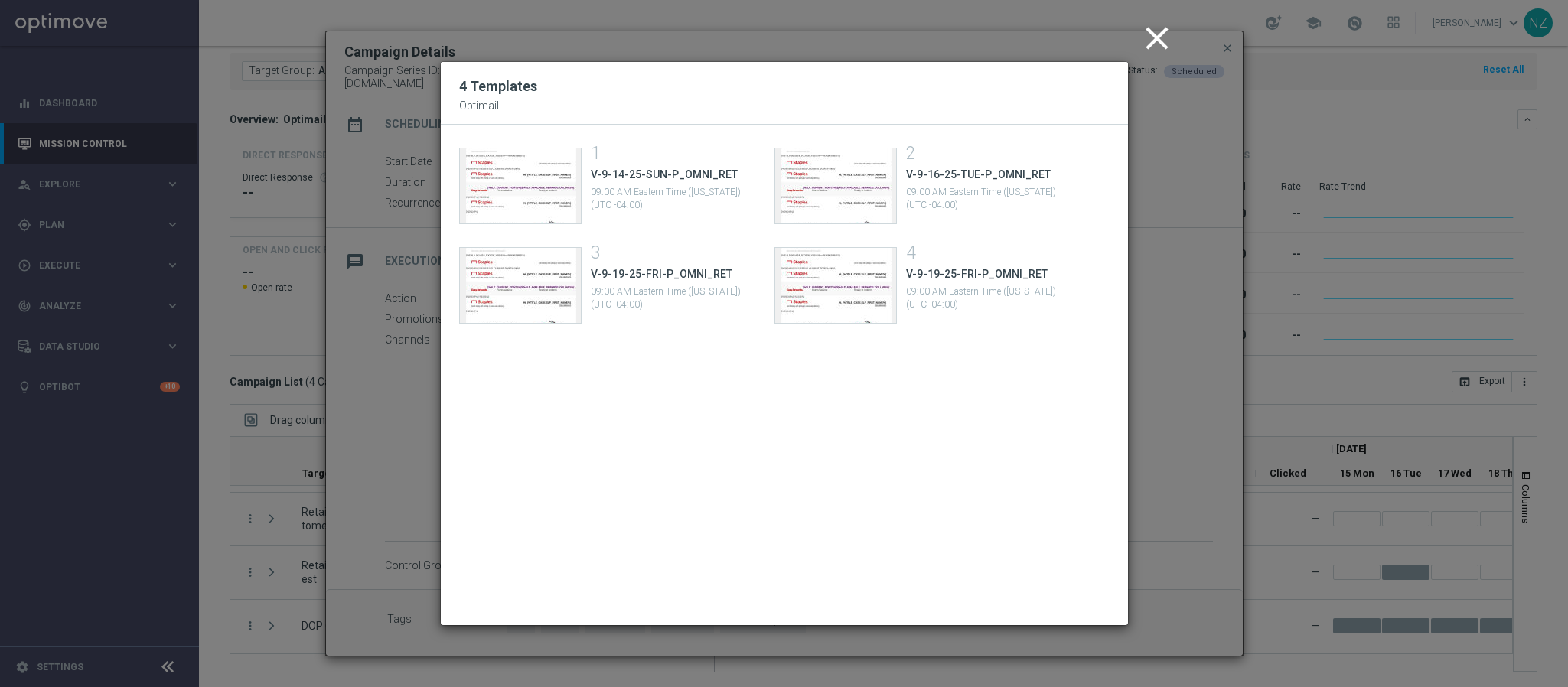
click at [1161, 47] on icon "close" at bounding box center [1156, 38] width 38 height 38
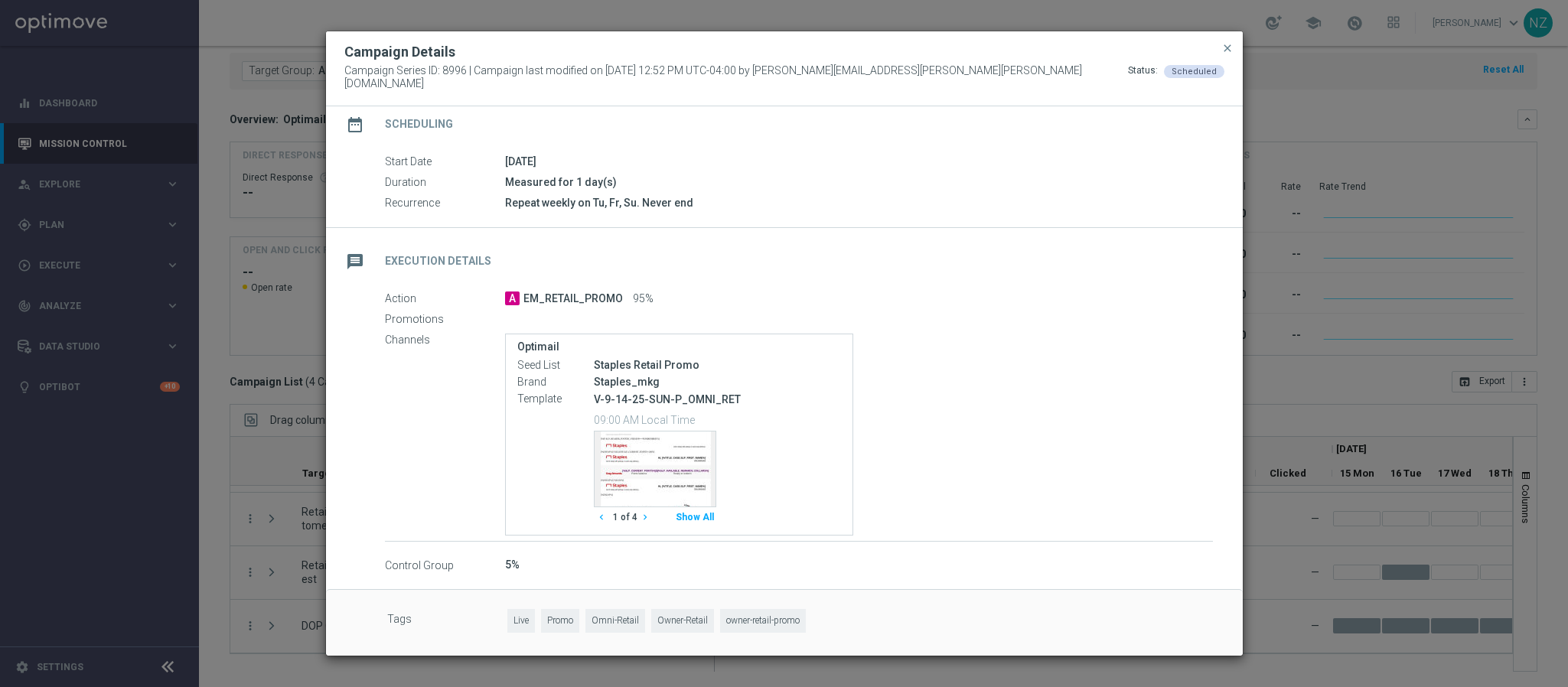
click at [1233, 46] on button "close" at bounding box center [1228, 48] width 15 height 19
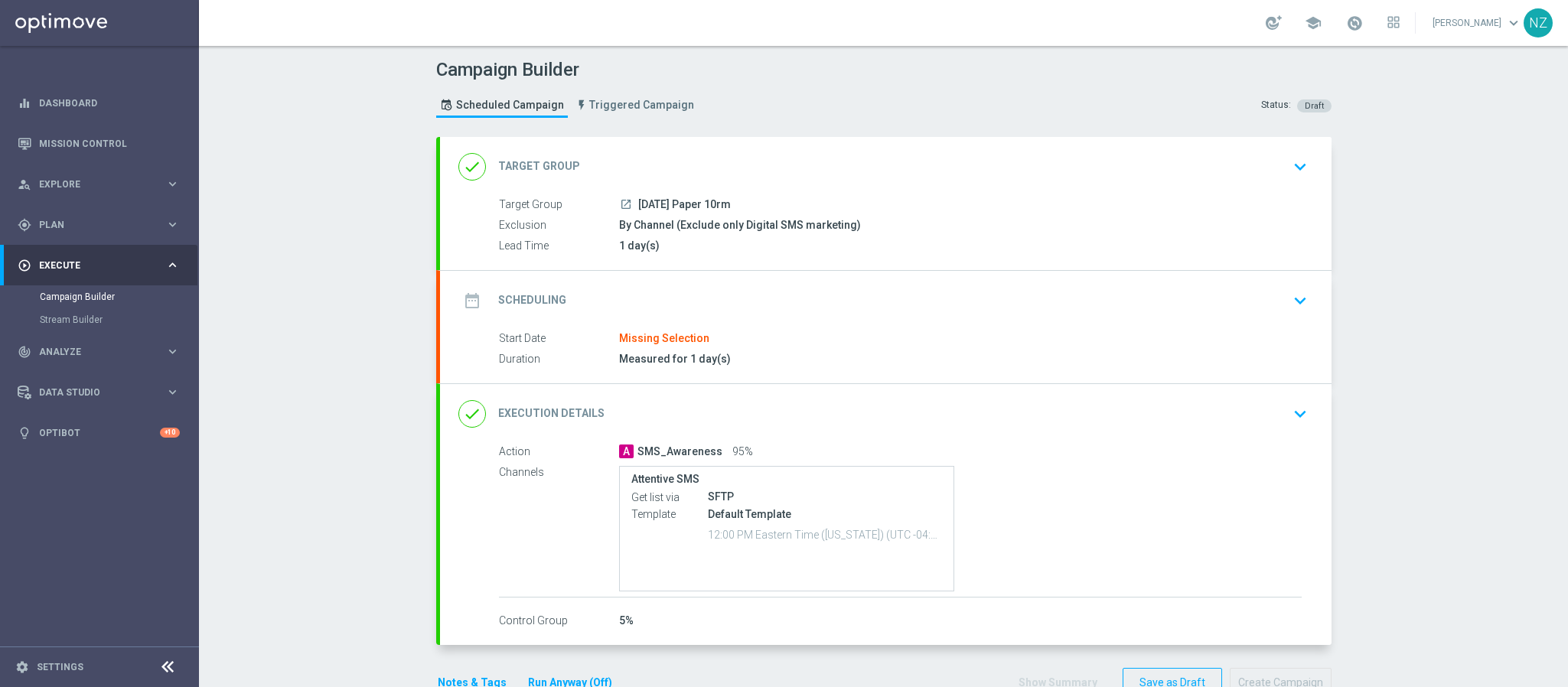
click at [1289, 296] on icon "keyboard_arrow_down" at bounding box center [1300, 301] width 23 height 23
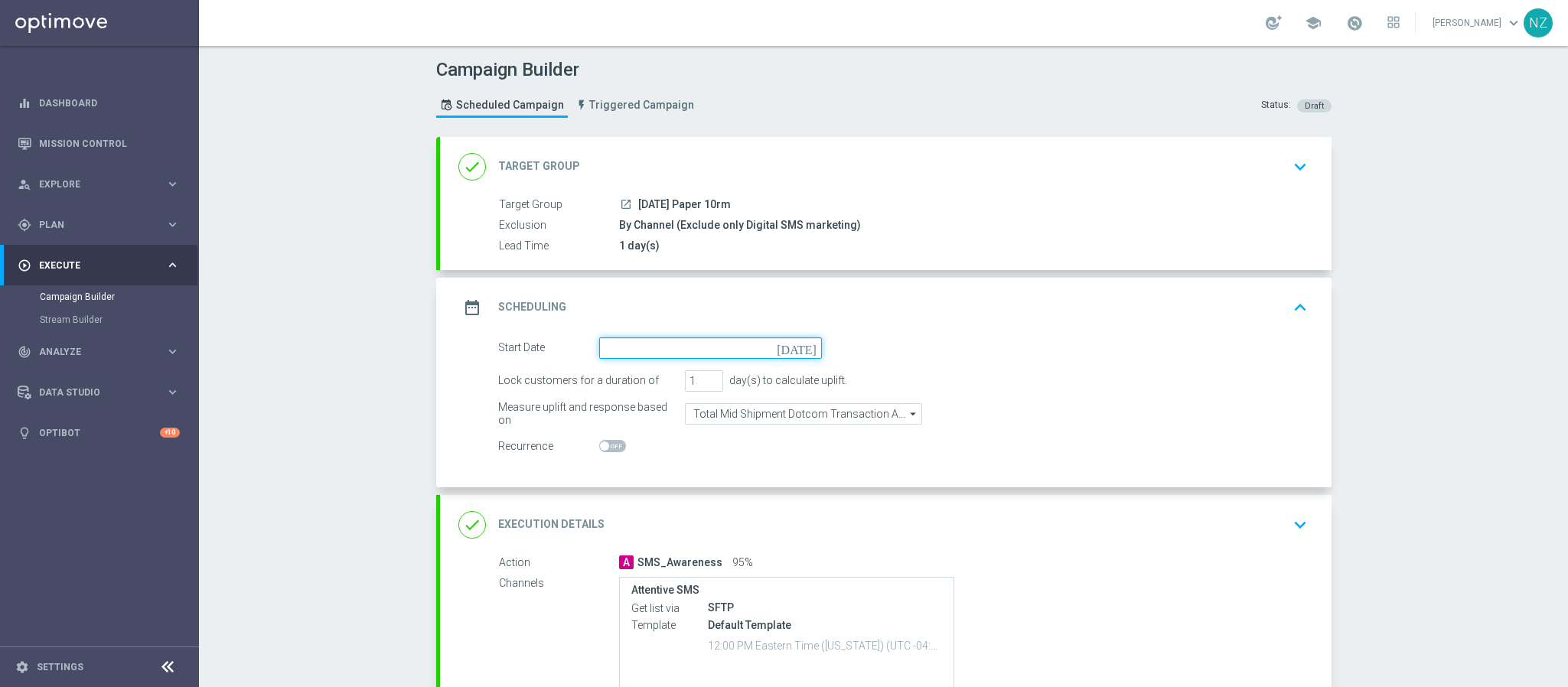
click at [607, 347] on input at bounding box center [711, 348] width 222 height 21
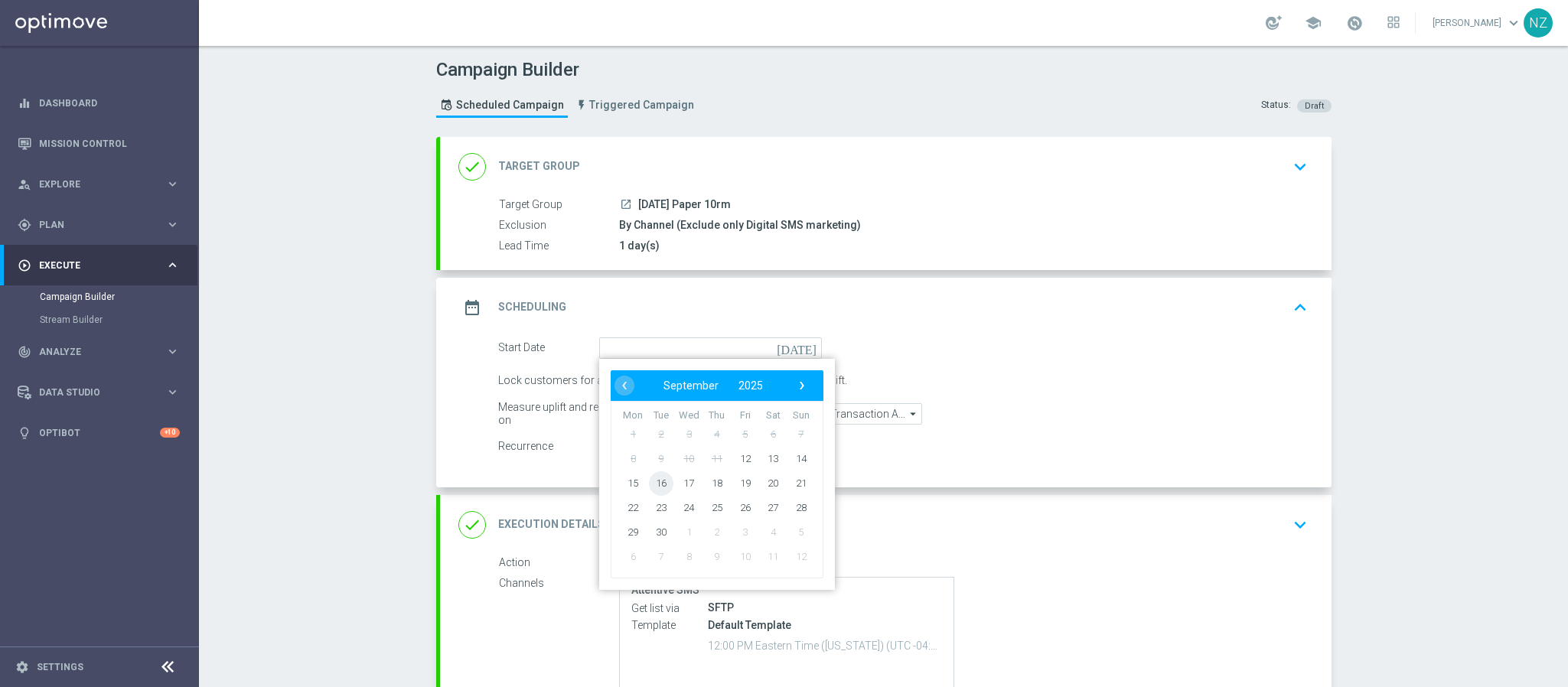
click at [648, 480] on span "16" at bounding box center [660, 482] width 25 height 25
type input "16 Sep 2025"
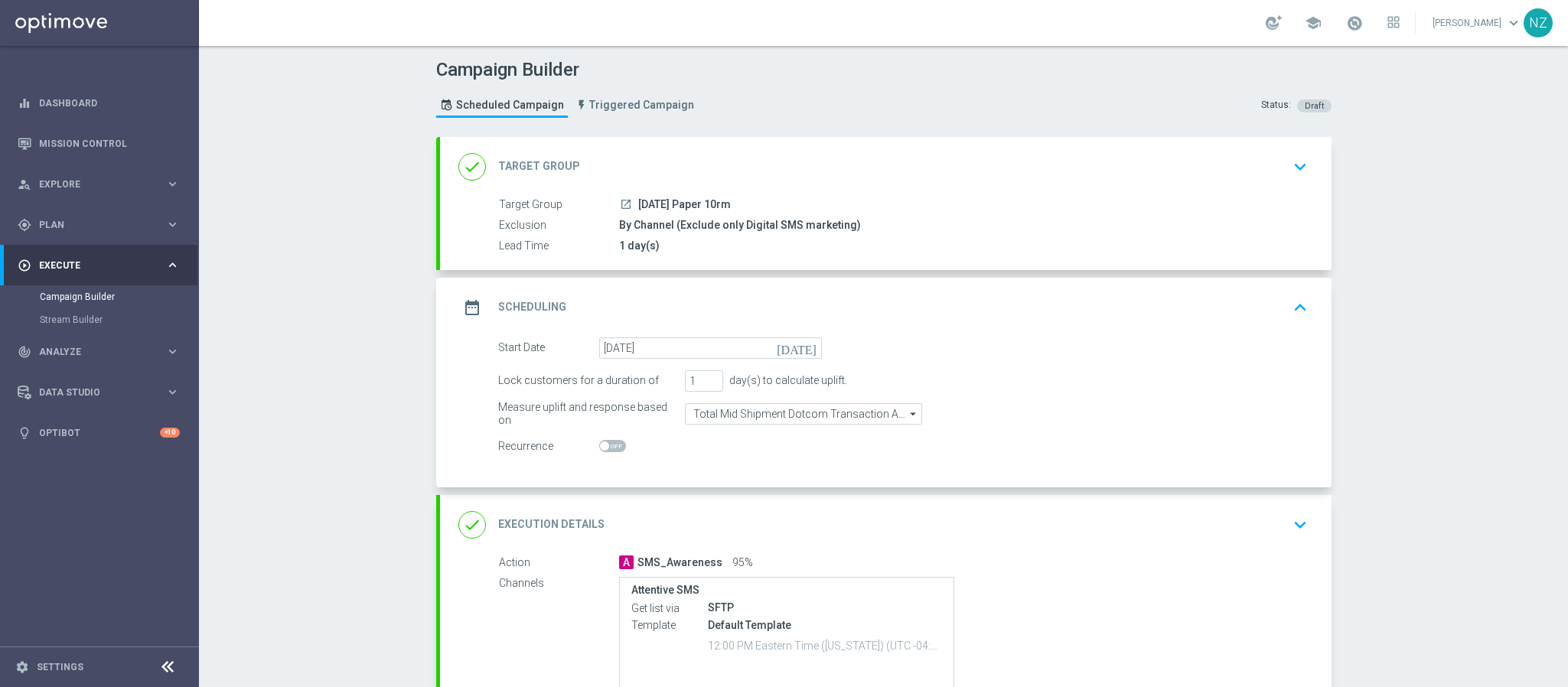
click at [1347, 363] on div "Campaign Builder Scheduled Campaign Triggered Campaign Status: Draft done Targe…" at bounding box center [883, 366] width 1369 height 641
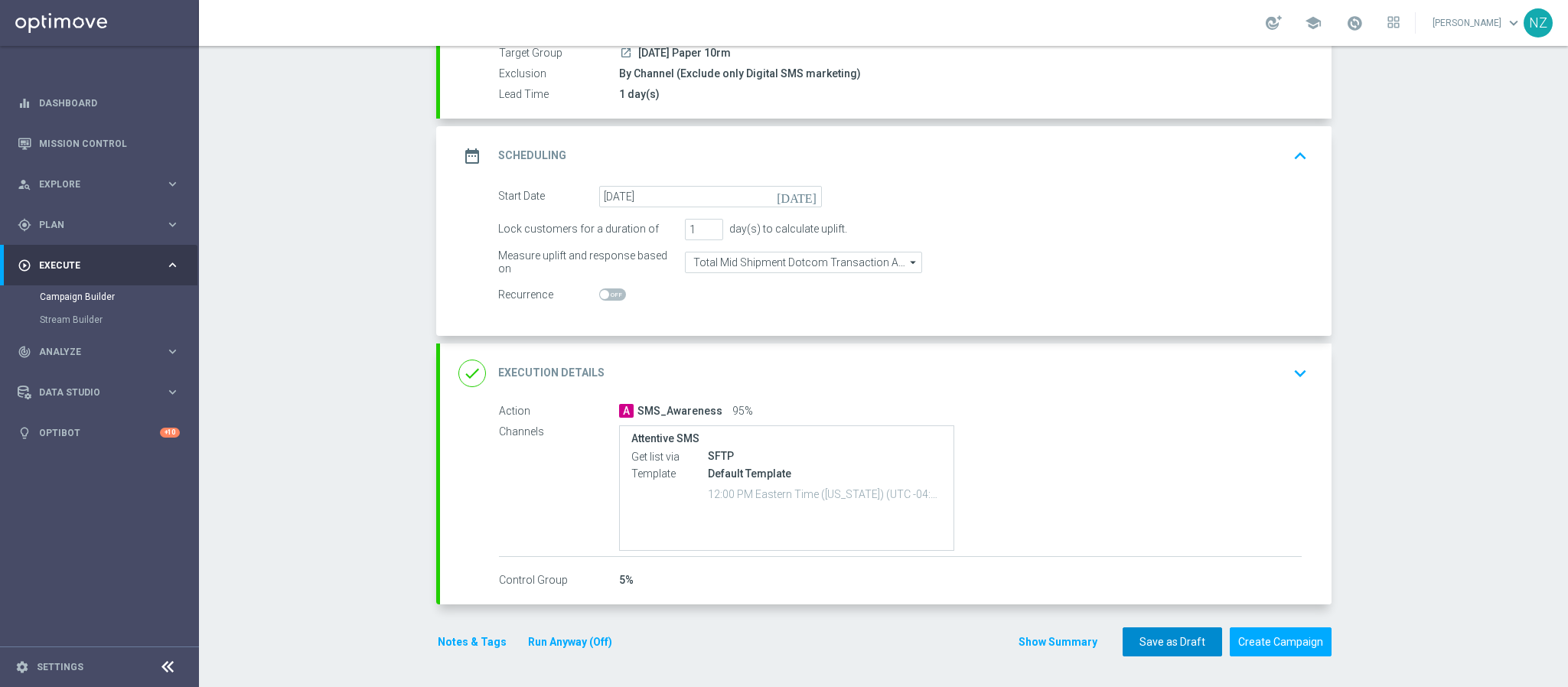
click at [1176, 641] on button "Save as Draft" at bounding box center [1172, 642] width 99 height 30
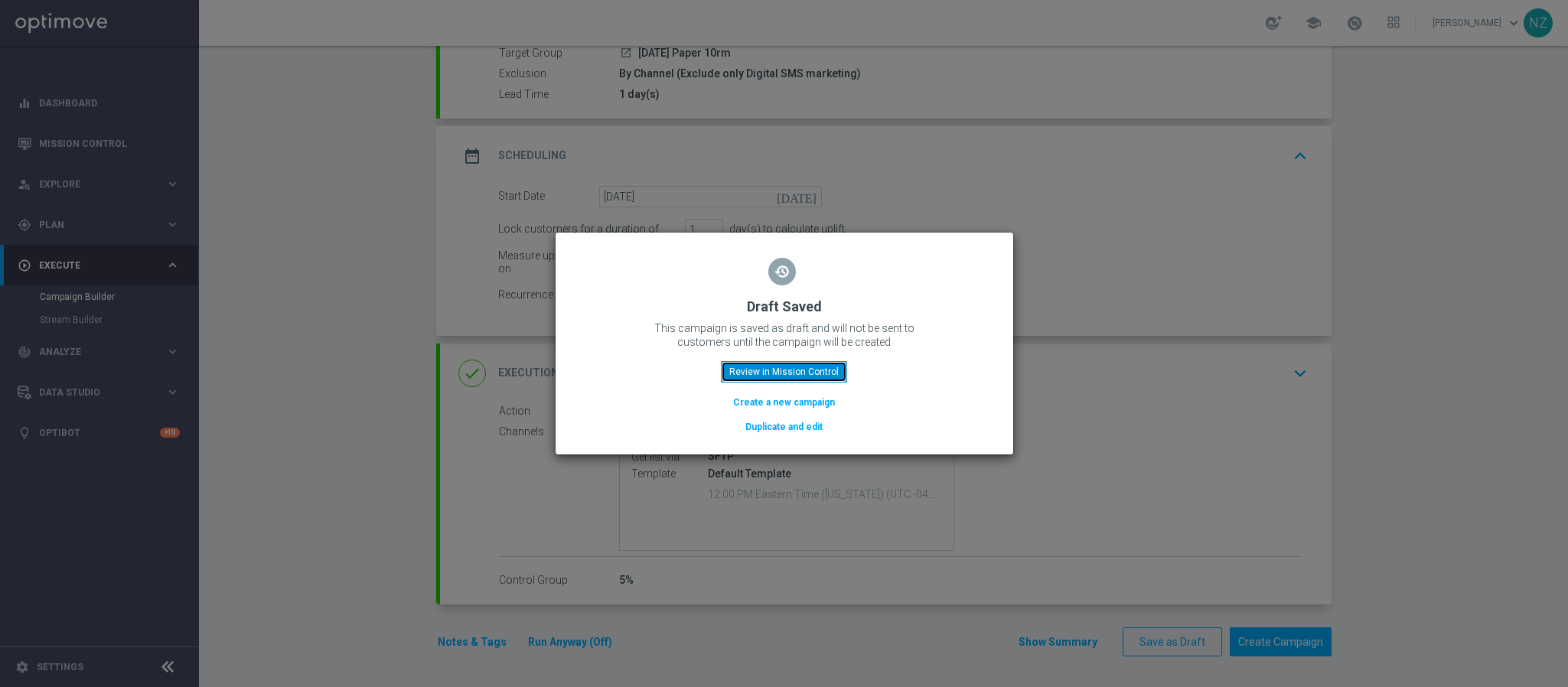
click at [808, 369] on button "Review in Mission Control" at bounding box center [784, 371] width 126 height 21
